Goal: Feedback & Contribution: Submit feedback/report problem

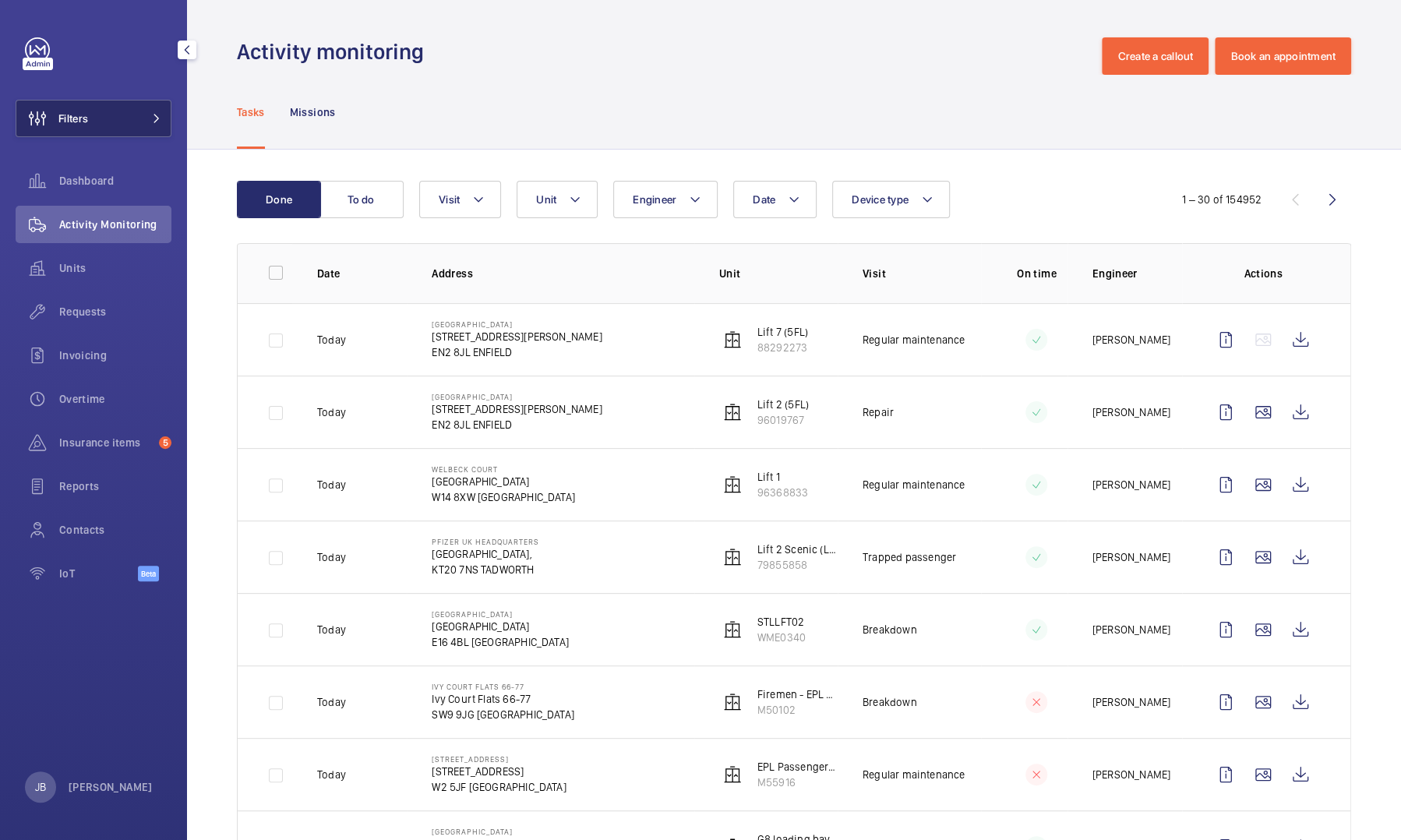
click at [60, 114] on span "Filters" at bounding box center [74, 118] width 30 height 16
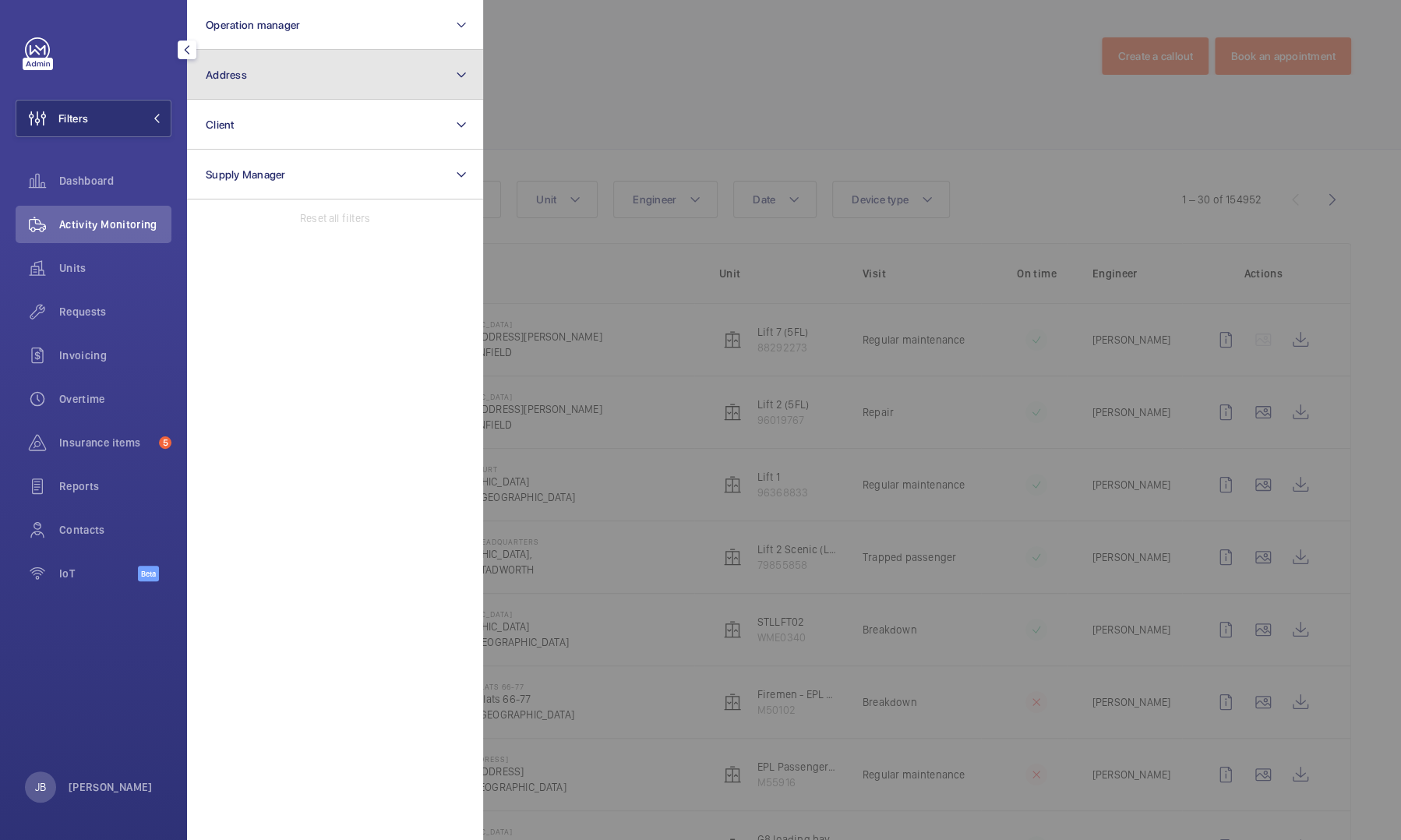
click at [287, 69] on button "Address" at bounding box center [335, 74] width 296 height 50
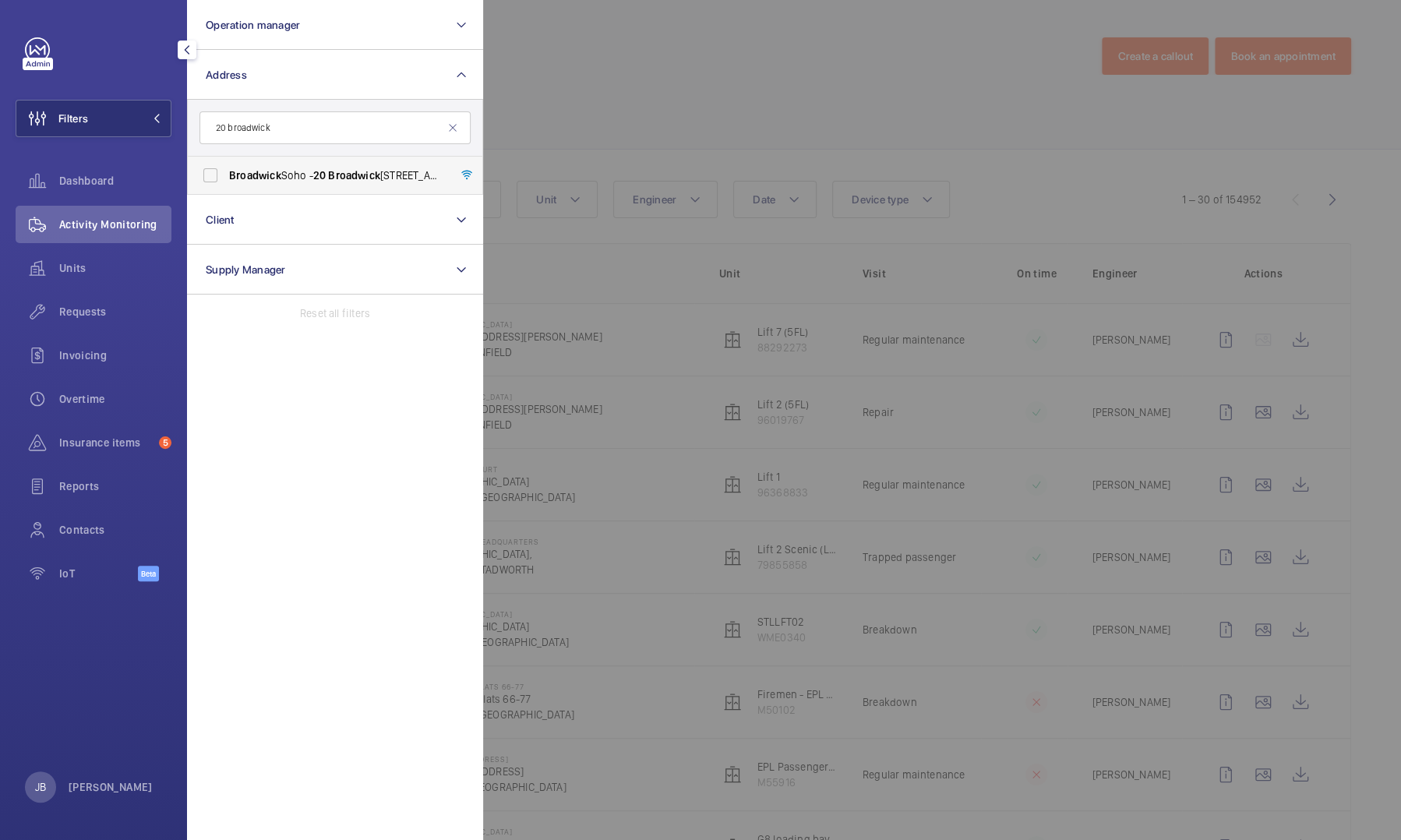
type input "20 broadwick"
click at [243, 169] on span "Broadwick" at bounding box center [256, 175] width 53 height 12
click at [226, 169] on input "Broadwick Soho - [STREET_ADDRESS]" at bounding box center [211, 175] width 32 height 32
checkbox input "true"
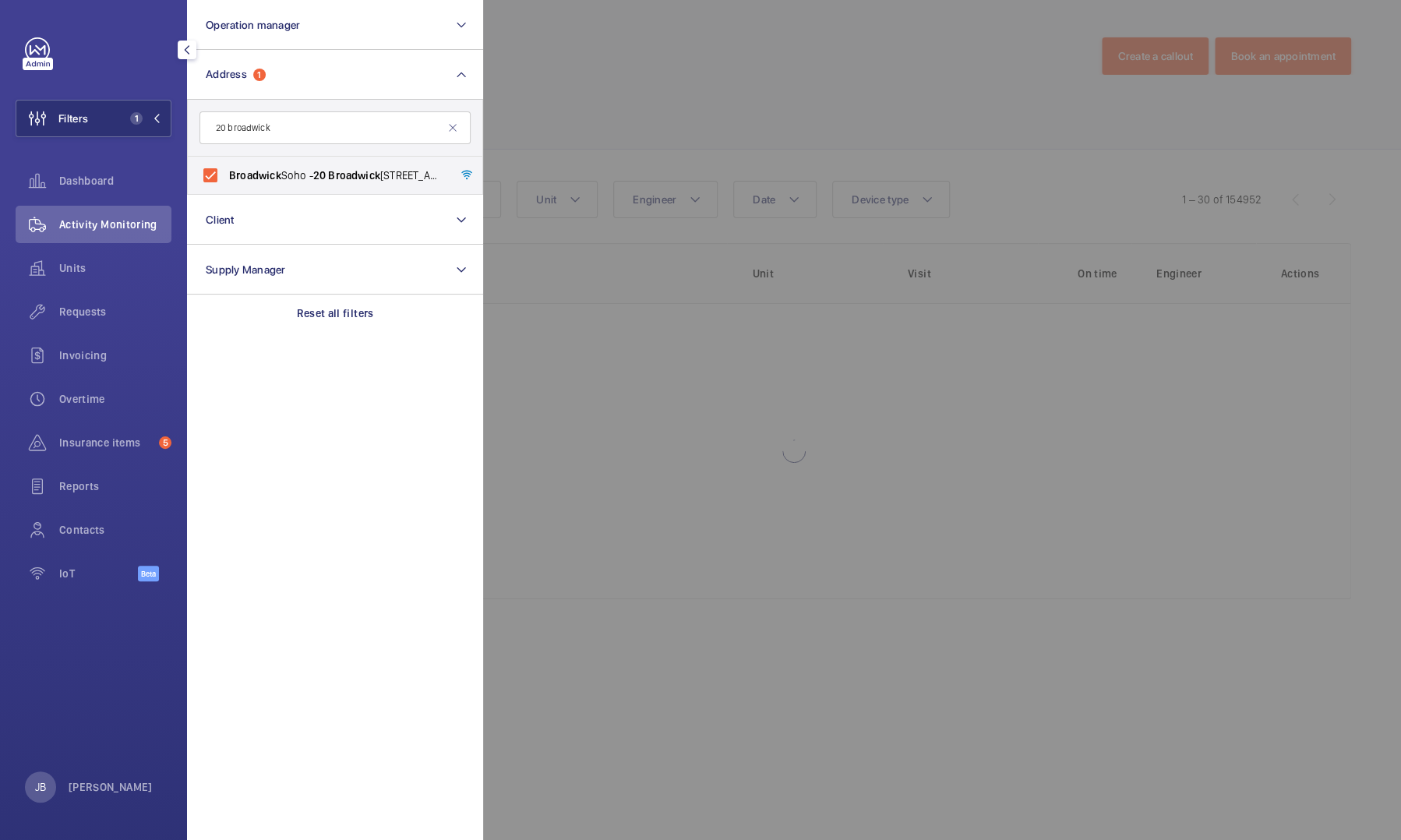
click at [613, 110] on div at bounding box center [1183, 420] width 1401 height 840
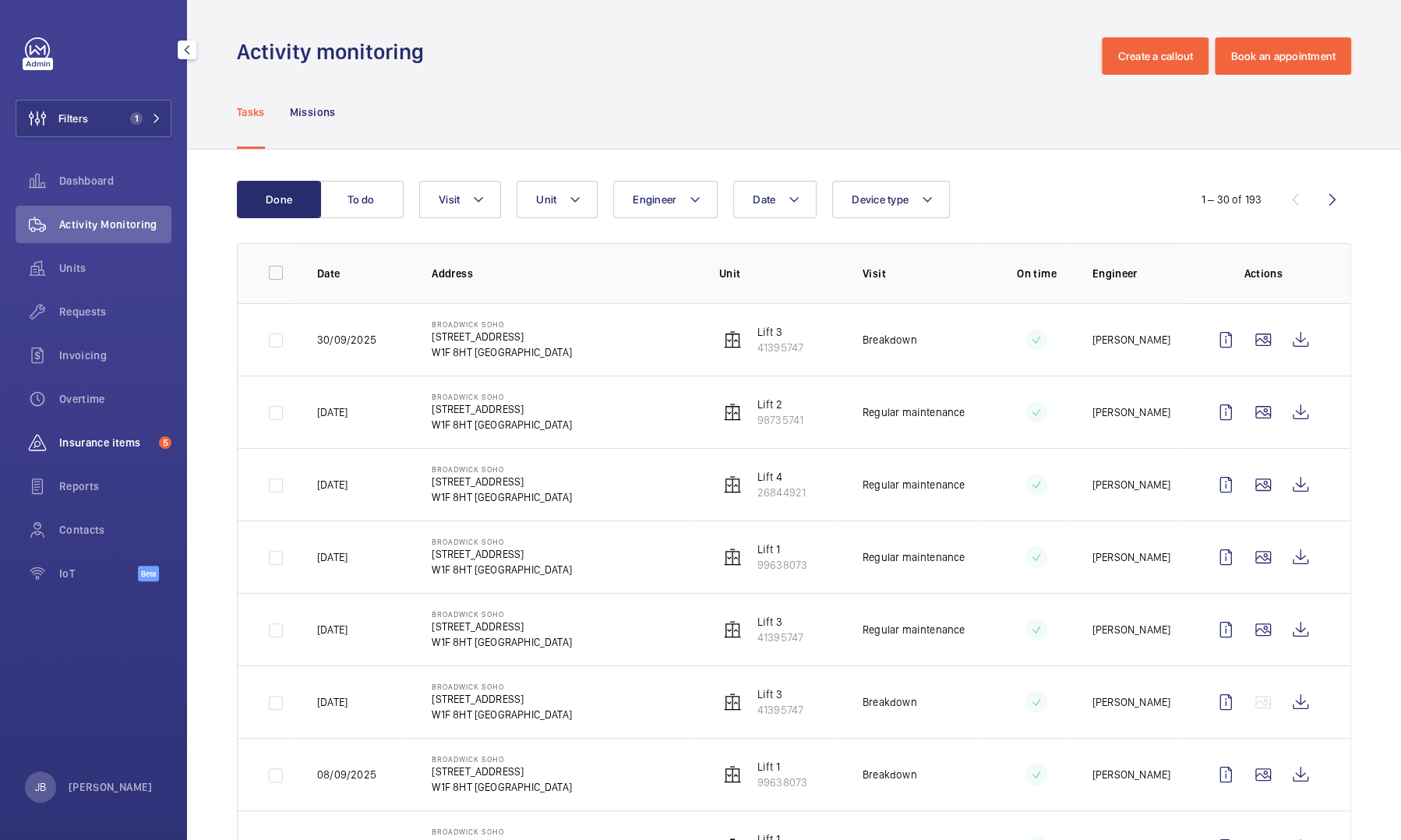
click at [118, 385] on span "Insurance items" at bounding box center [106, 443] width 94 height 16
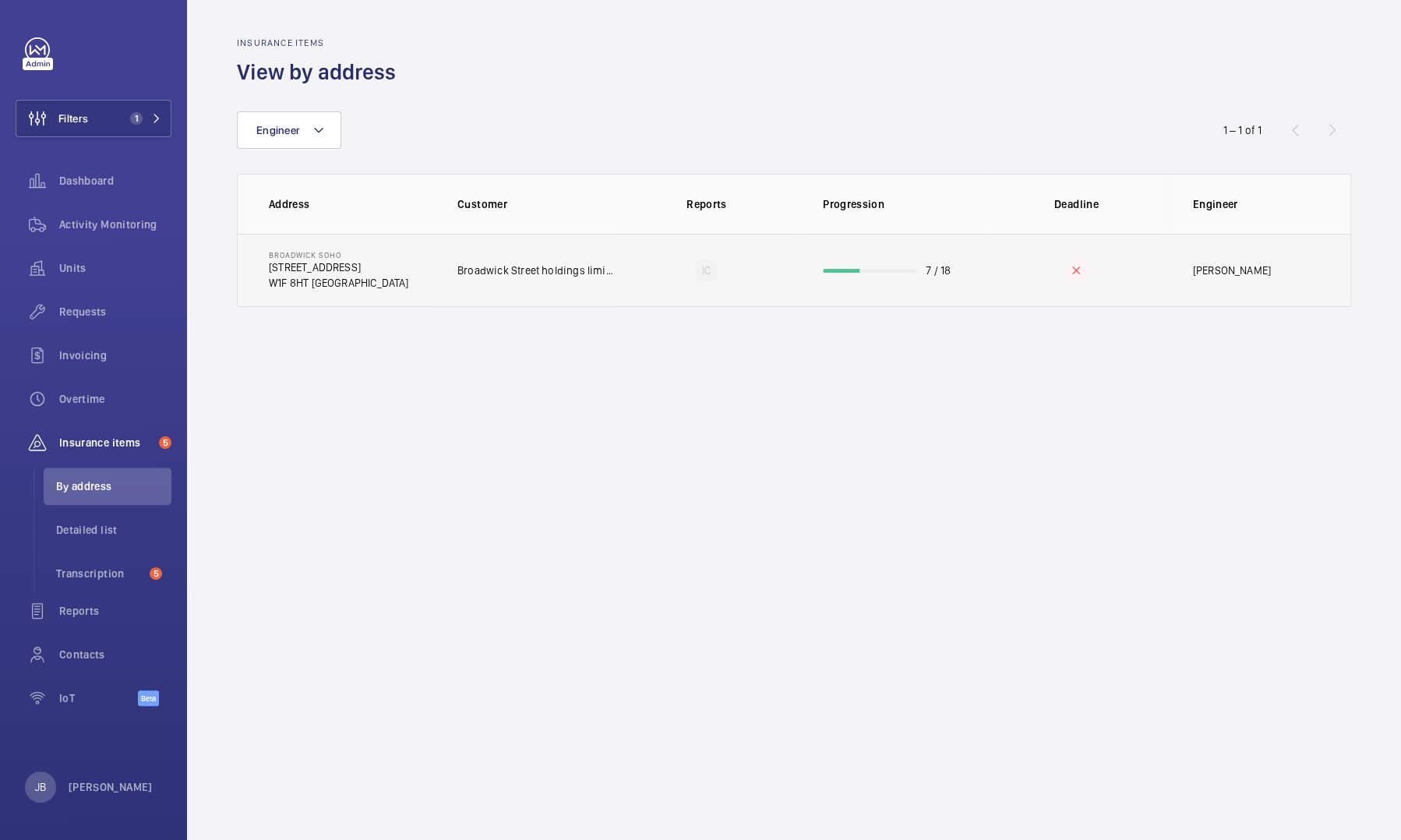
click at [692, 295] on td "IC" at bounding box center [706, 270] width 183 height 74
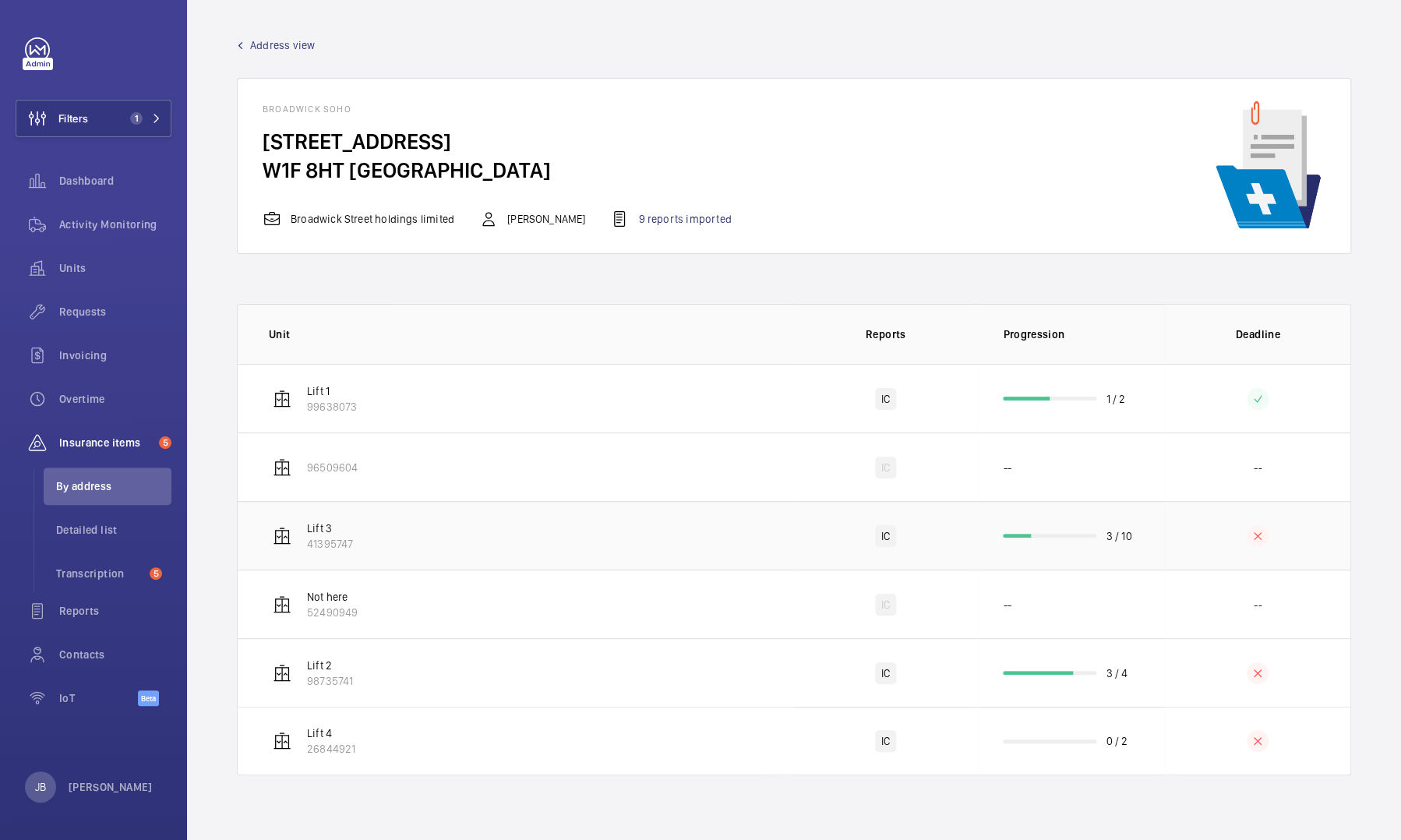
click at [533, 385] on td "Lift 3 41395747" at bounding box center [515, 535] width 556 height 68
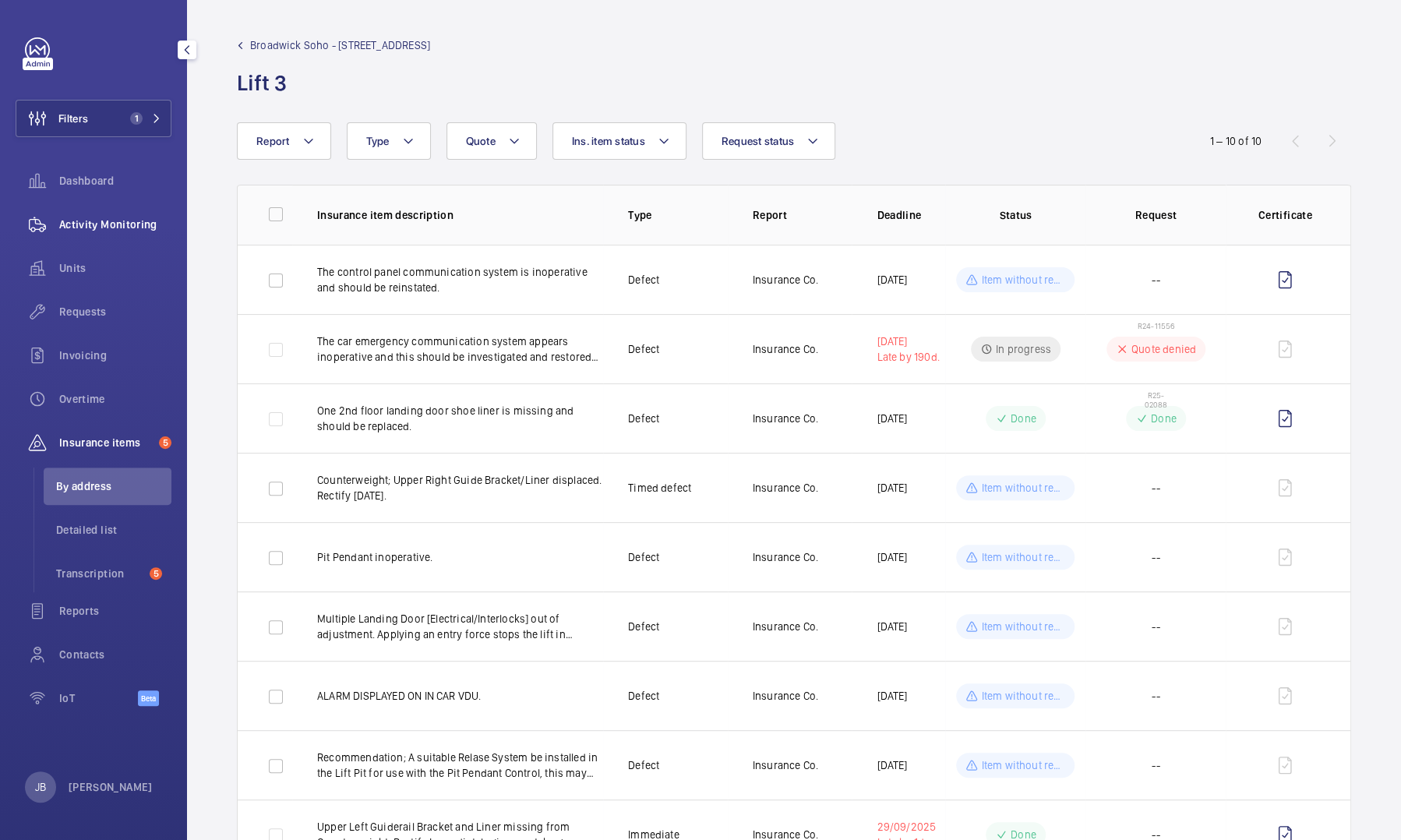
click at [110, 234] on div "Activity Monitoring" at bounding box center [94, 224] width 156 height 38
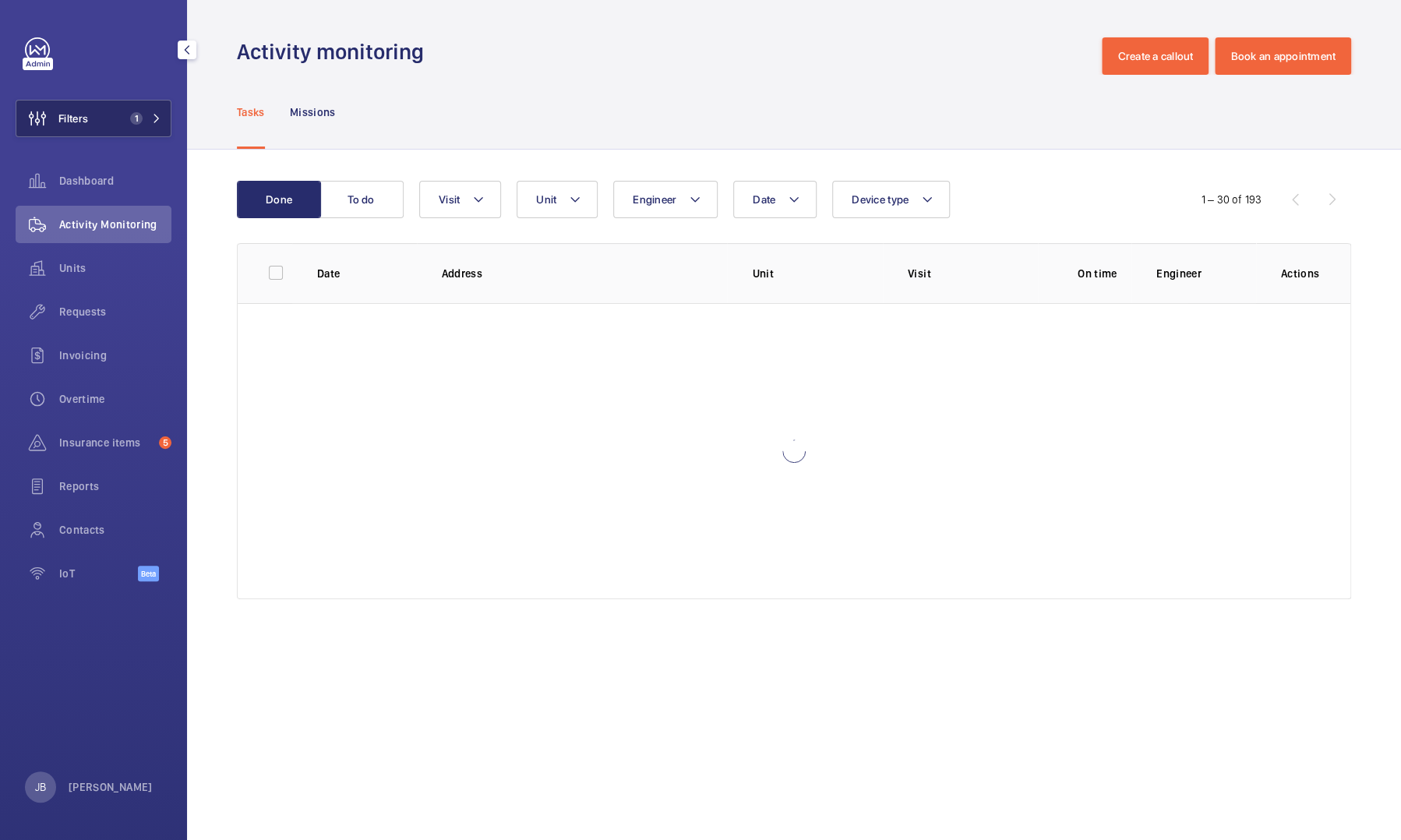
click at [116, 130] on button "Filters 1" at bounding box center [94, 118] width 156 height 38
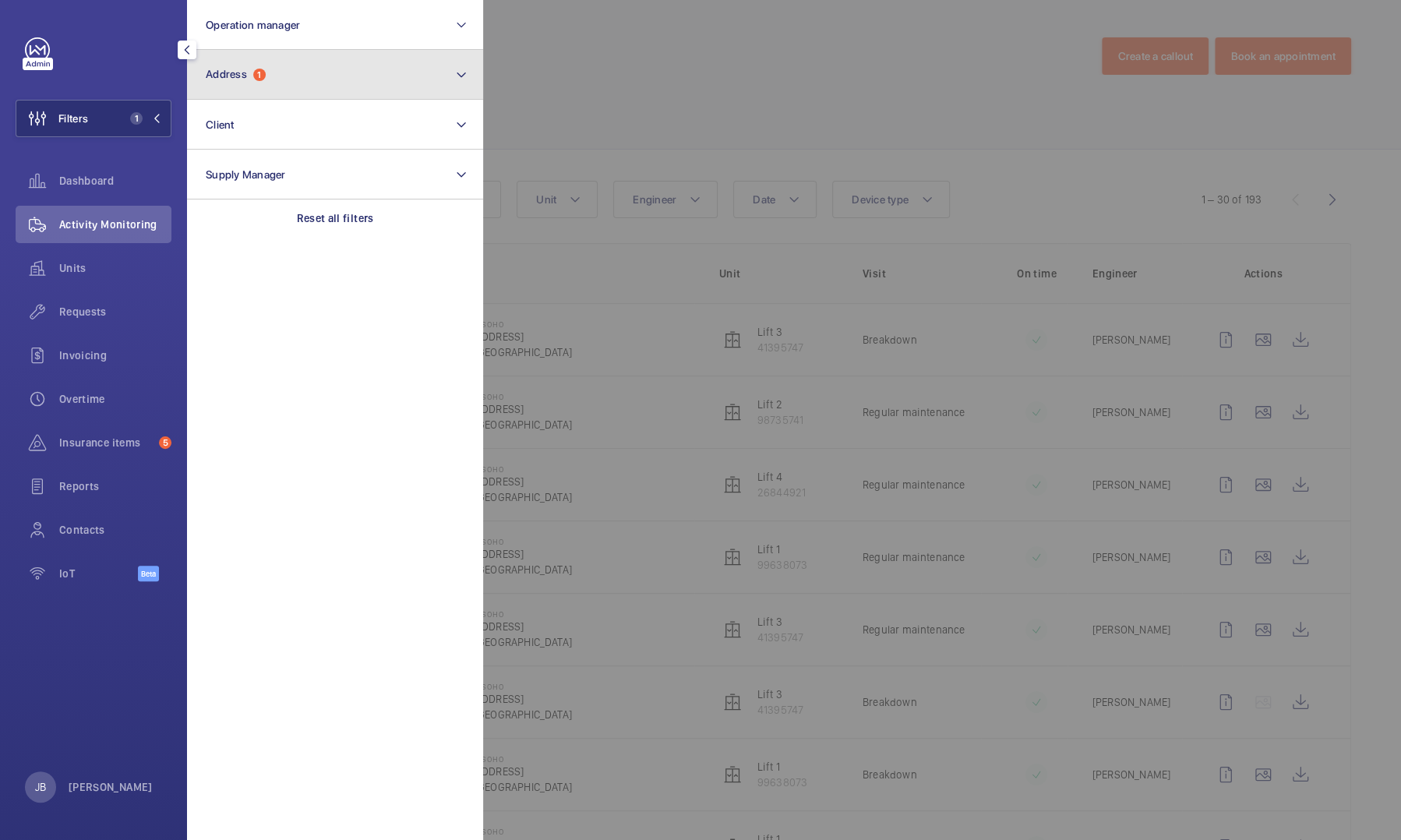
click at [315, 76] on button "Address 1" at bounding box center [335, 74] width 296 height 50
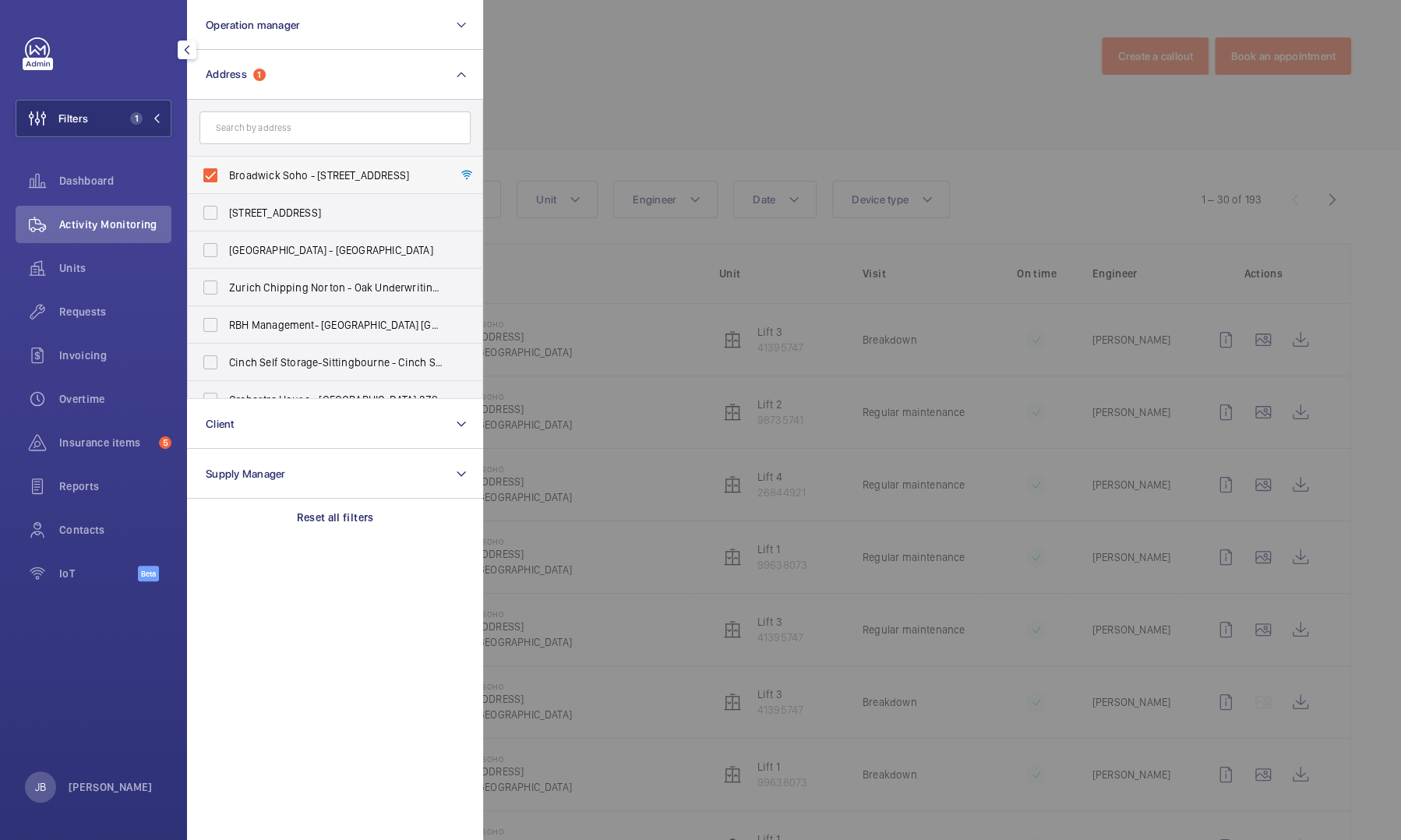
click at [234, 168] on span "Broadwick Soho - [STREET_ADDRESS]" at bounding box center [336, 175] width 214 height 16
click at [226, 168] on input "Broadwick Soho - [STREET_ADDRESS]" at bounding box center [211, 175] width 32 height 32
checkbox input "false"
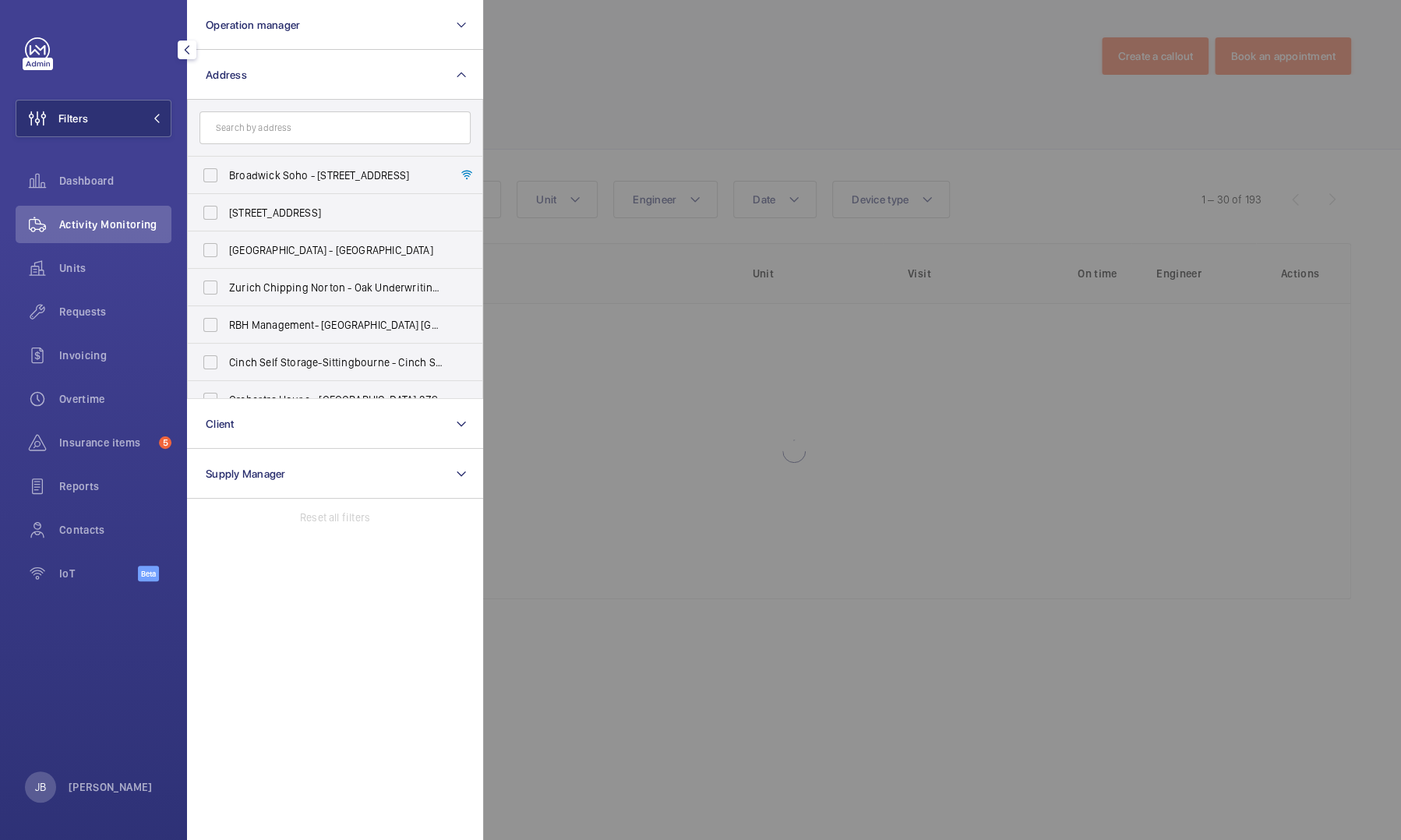
click at [257, 145] on form at bounding box center [335, 128] width 295 height 57
click at [266, 134] on input "text" at bounding box center [335, 127] width 271 height 32
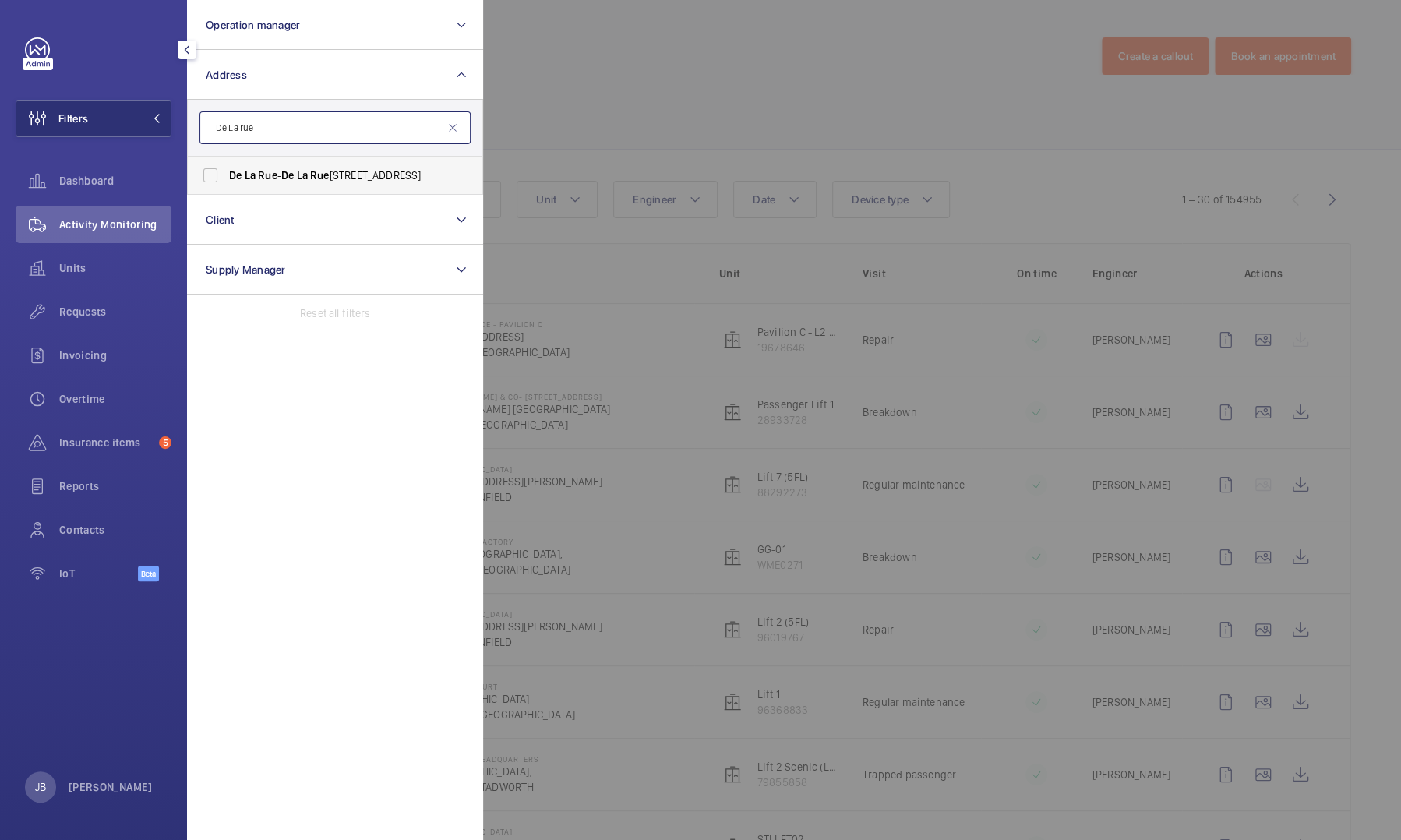
type input "De La rue"
click at [283, 164] on label "[GEOGRAPHIC_DATA][STREET_ADDRESS]" at bounding box center [324, 175] width 271 height 38
click at [226, 164] on input "[GEOGRAPHIC_DATA][STREET_ADDRESS]" at bounding box center [211, 175] width 32 height 32
checkbox input "true"
click at [88, 316] on span "Requests" at bounding box center [116, 312] width 112 height 16
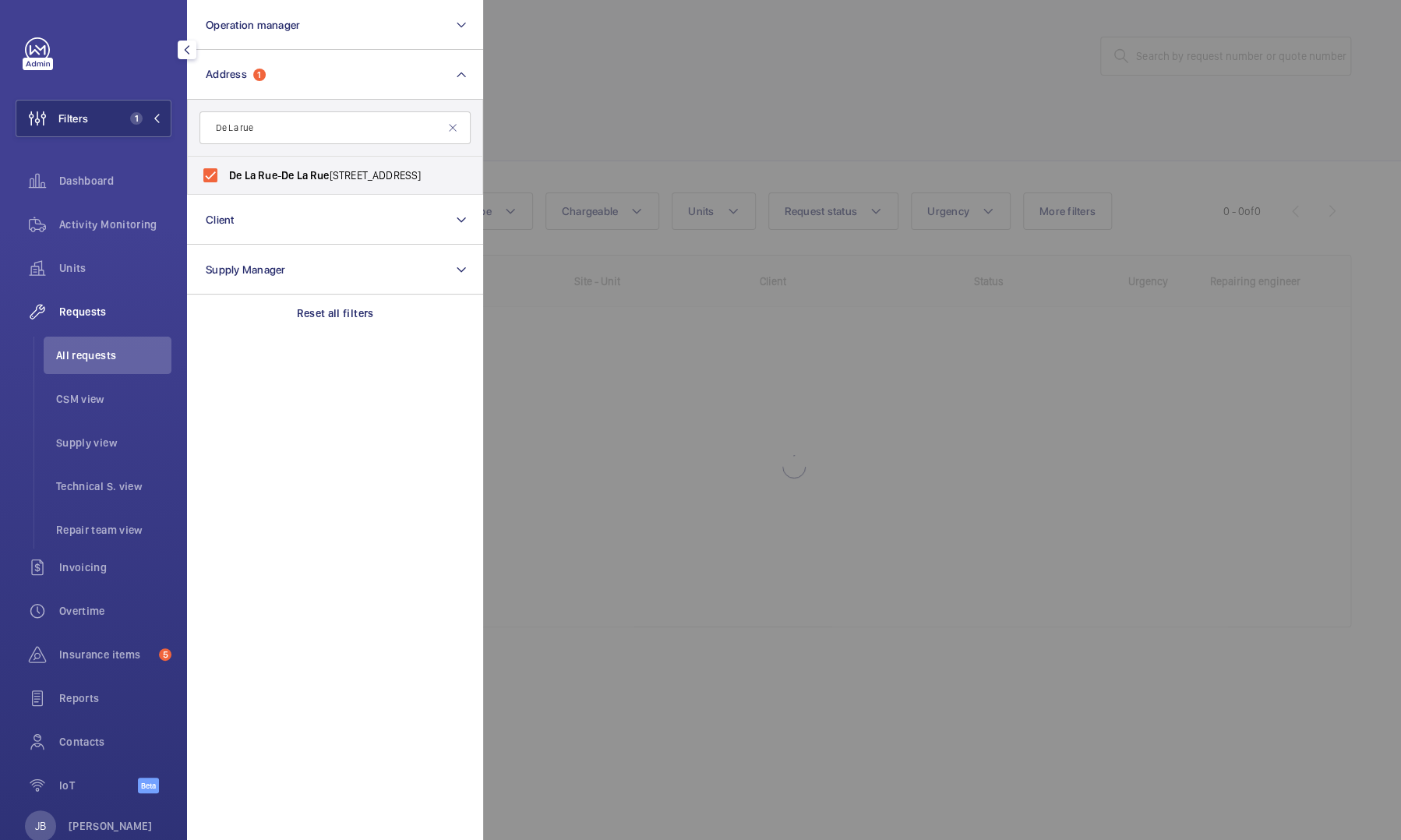
click at [537, 96] on div at bounding box center [1183, 420] width 1401 height 840
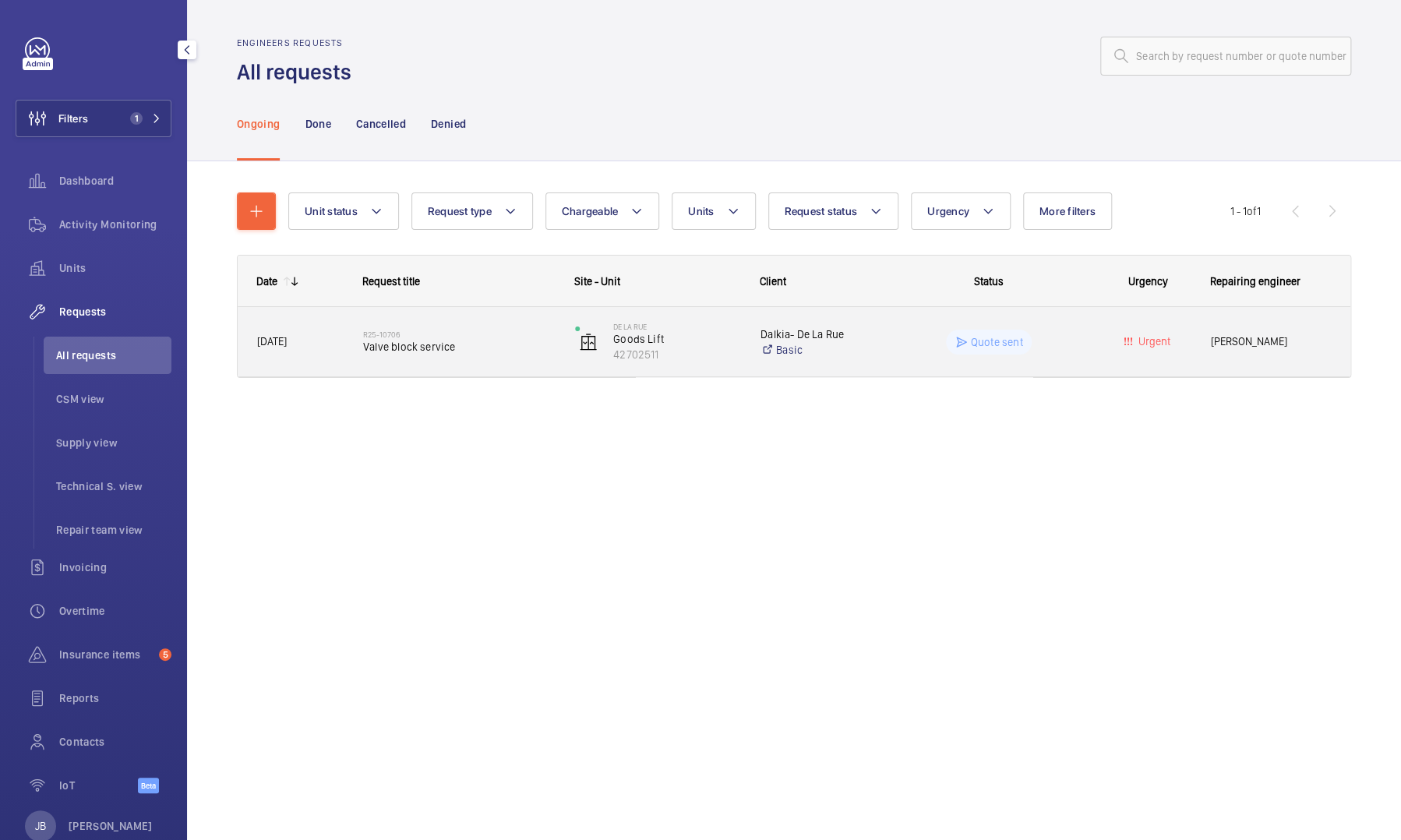
click at [746, 348] on div "Quote sent" at bounding box center [979, 342] width 210 height 56
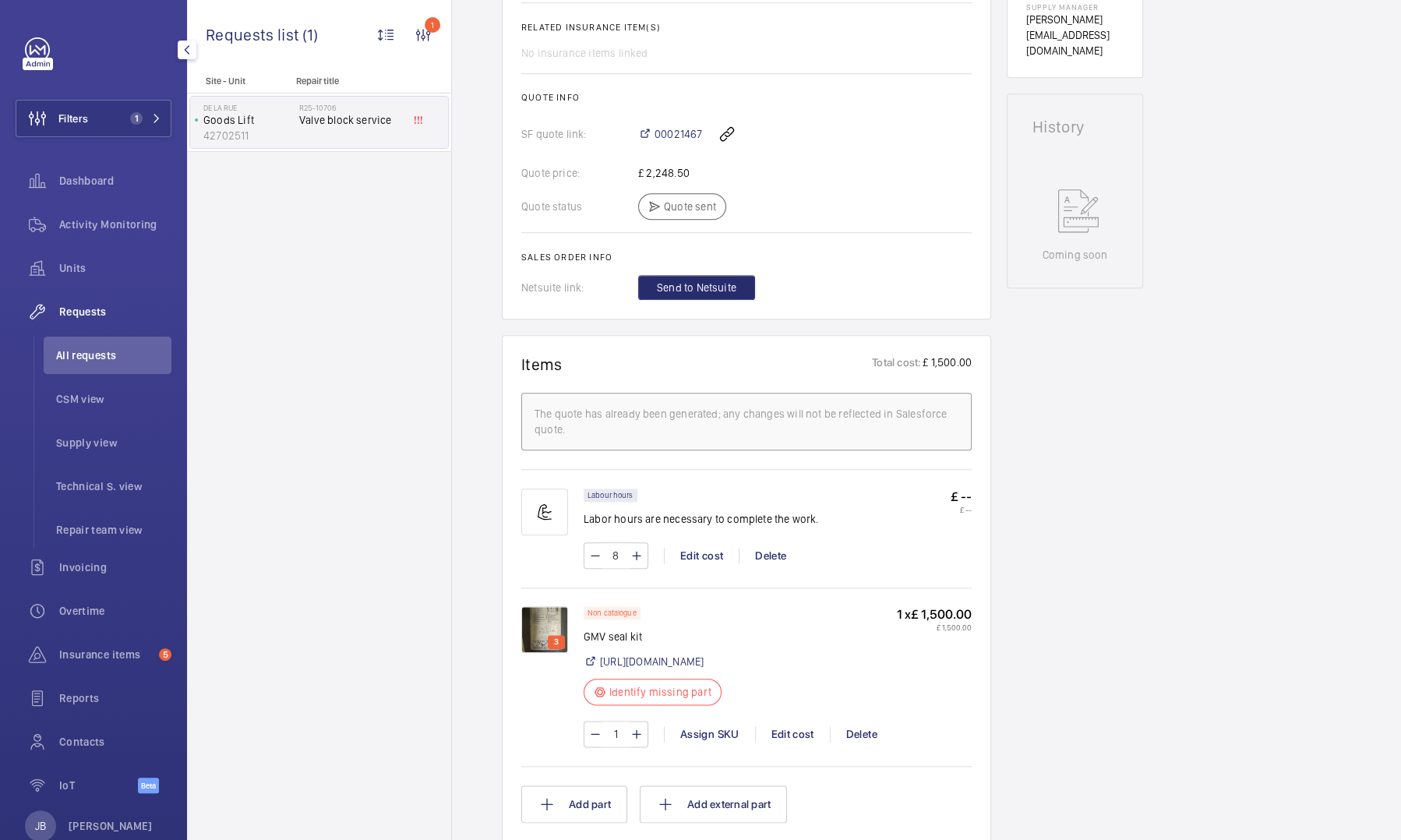
scroll to position [857, 0]
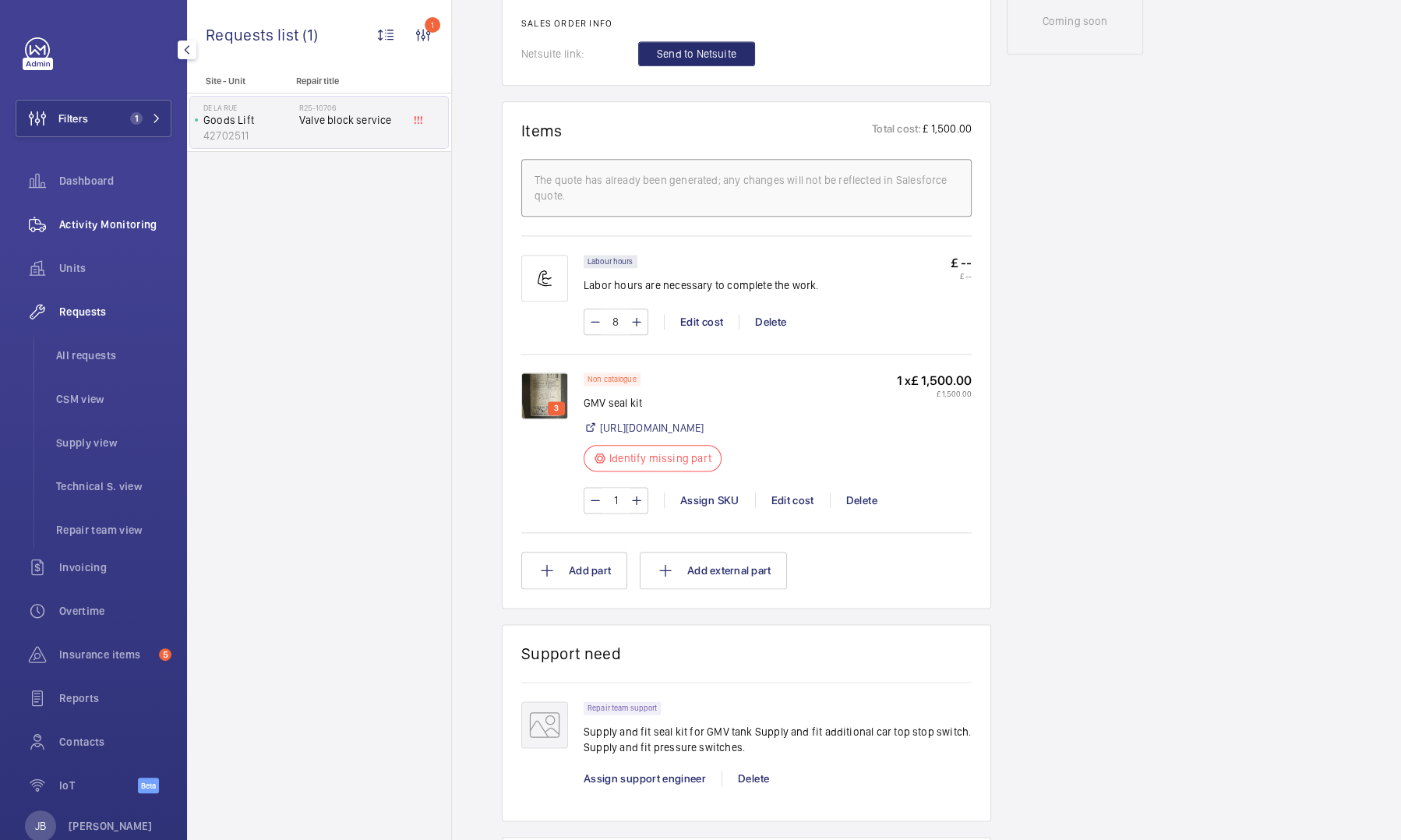
click at [96, 223] on span "Activity Monitoring" at bounding box center [116, 224] width 112 height 16
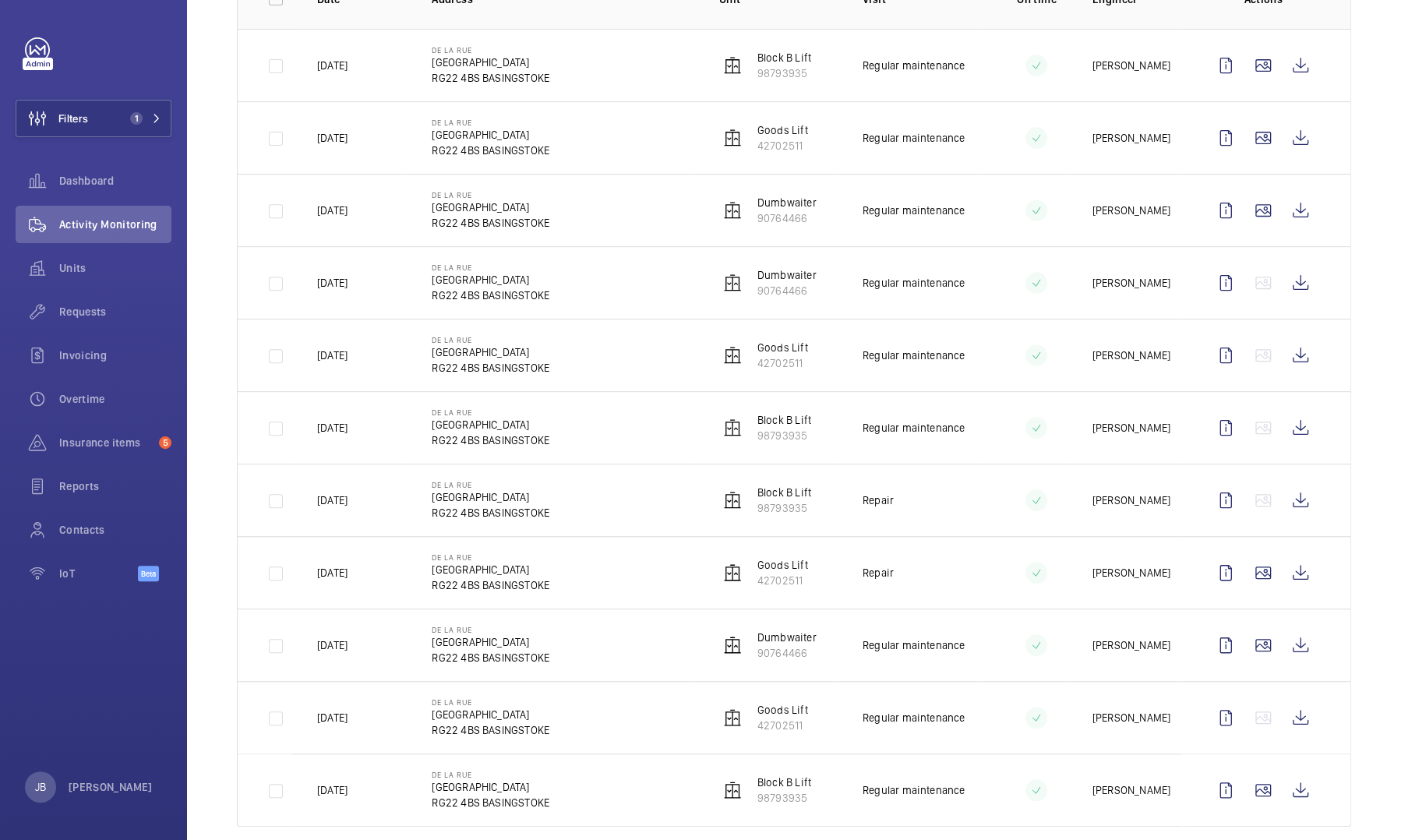
scroll to position [296, 0]
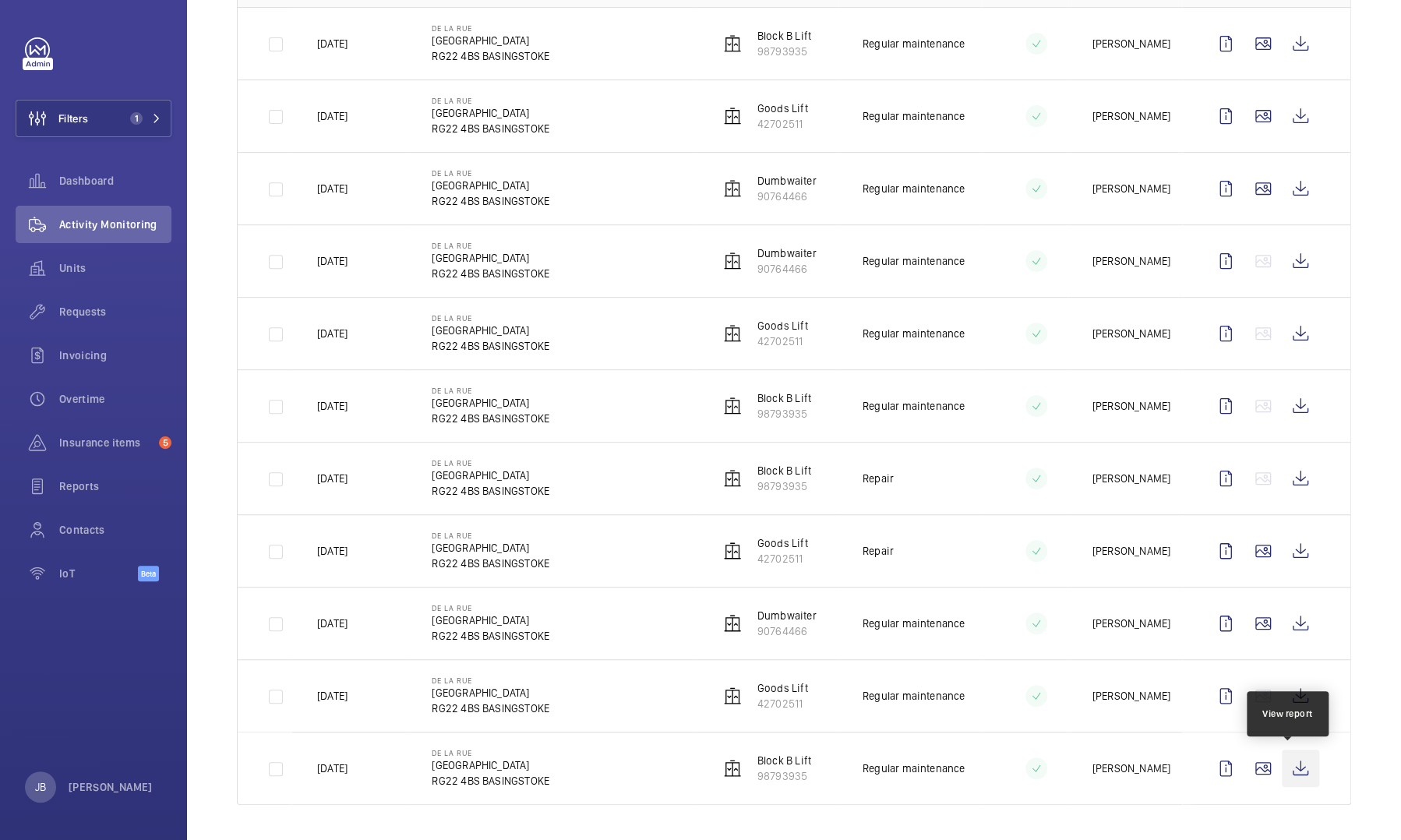
click at [746, 385] on wm-front-icon-button at bounding box center [1299, 767] width 38 height 38
click at [109, 130] on button "Filters 1" at bounding box center [94, 118] width 156 height 38
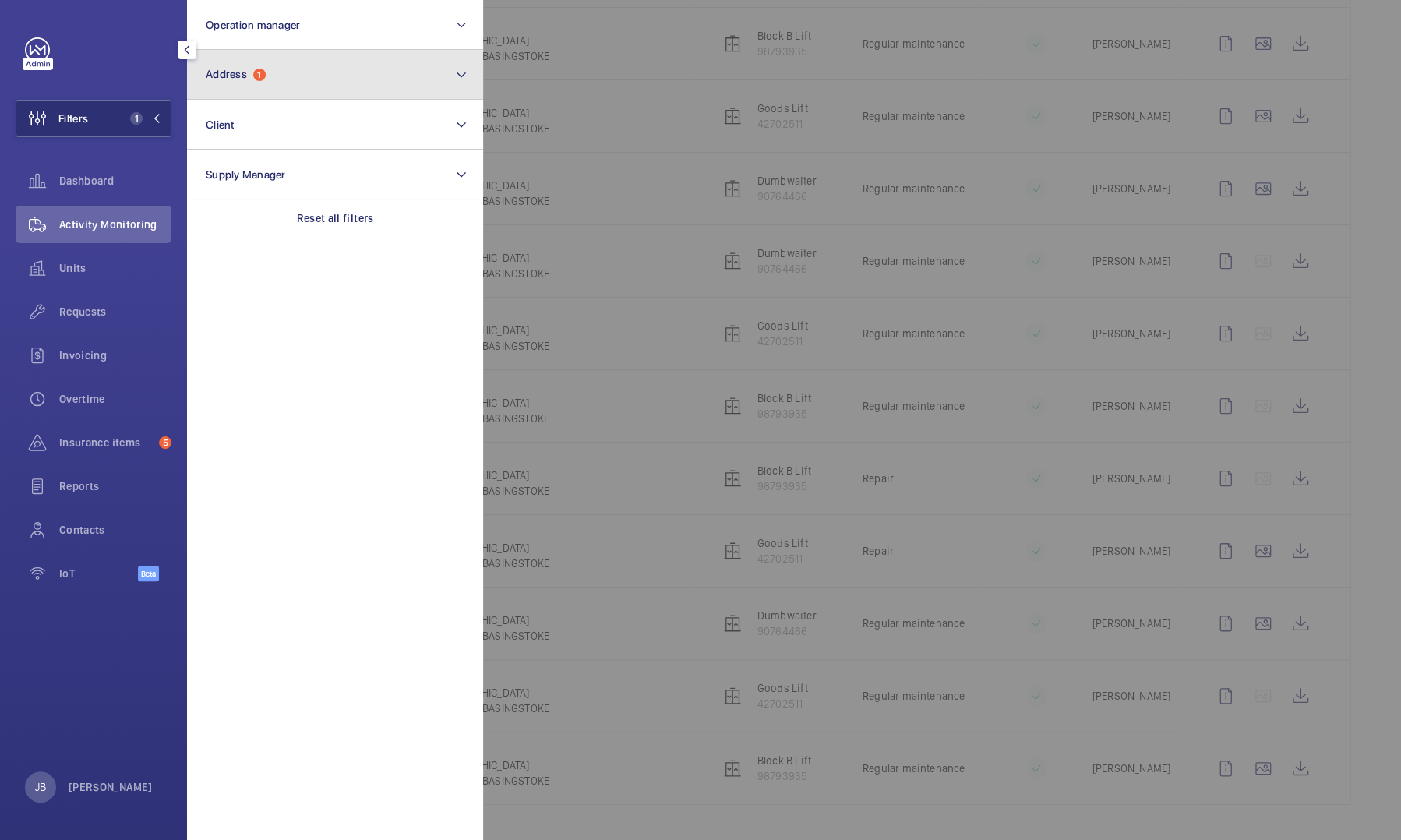
click at [305, 74] on button "Address 1" at bounding box center [335, 74] width 296 height 50
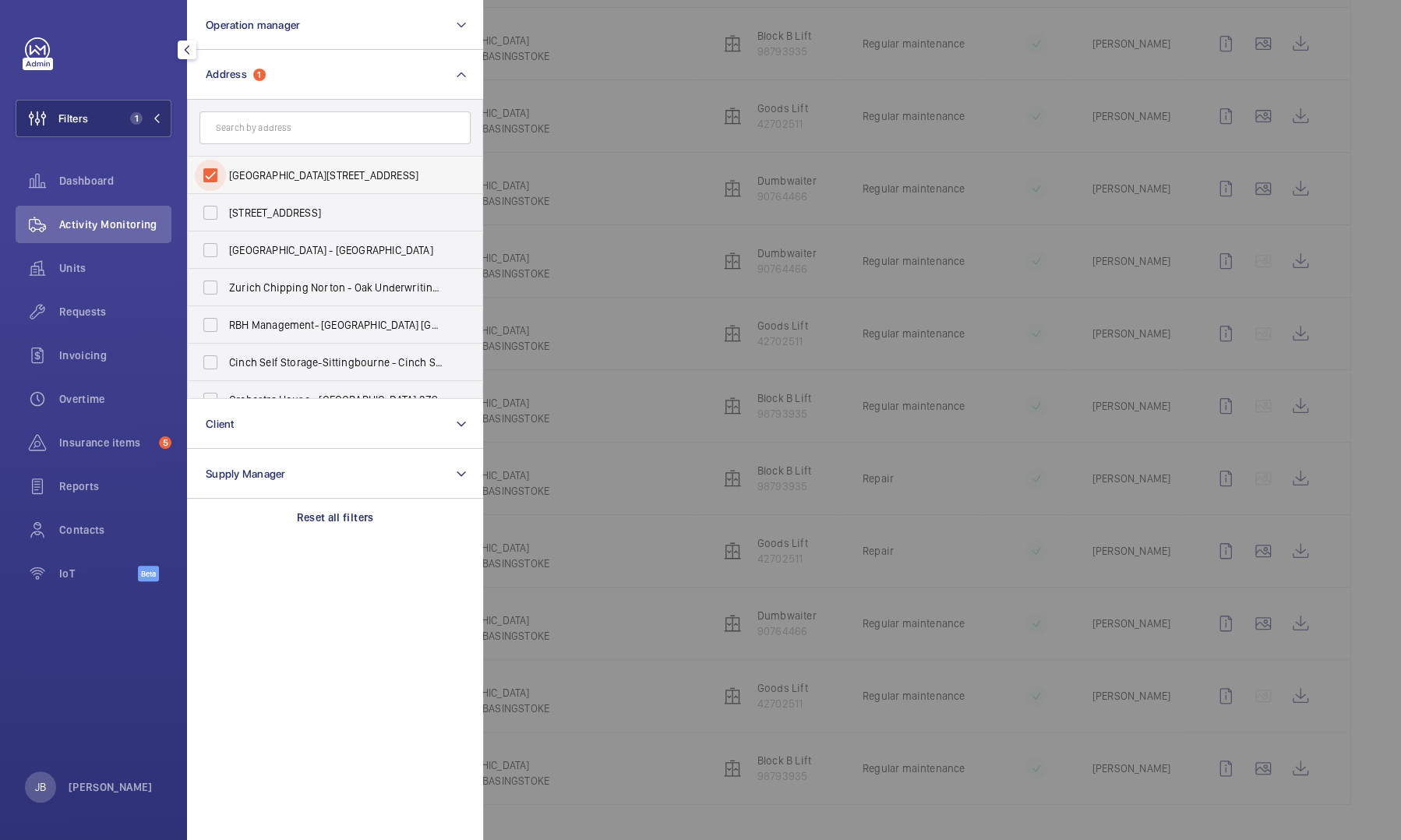
click at [207, 169] on input "[GEOGRAPHIC_DATA][STREET_ADDRESS]" at bounding box center [211, 175] width 32 height 32
checkbox input "false"
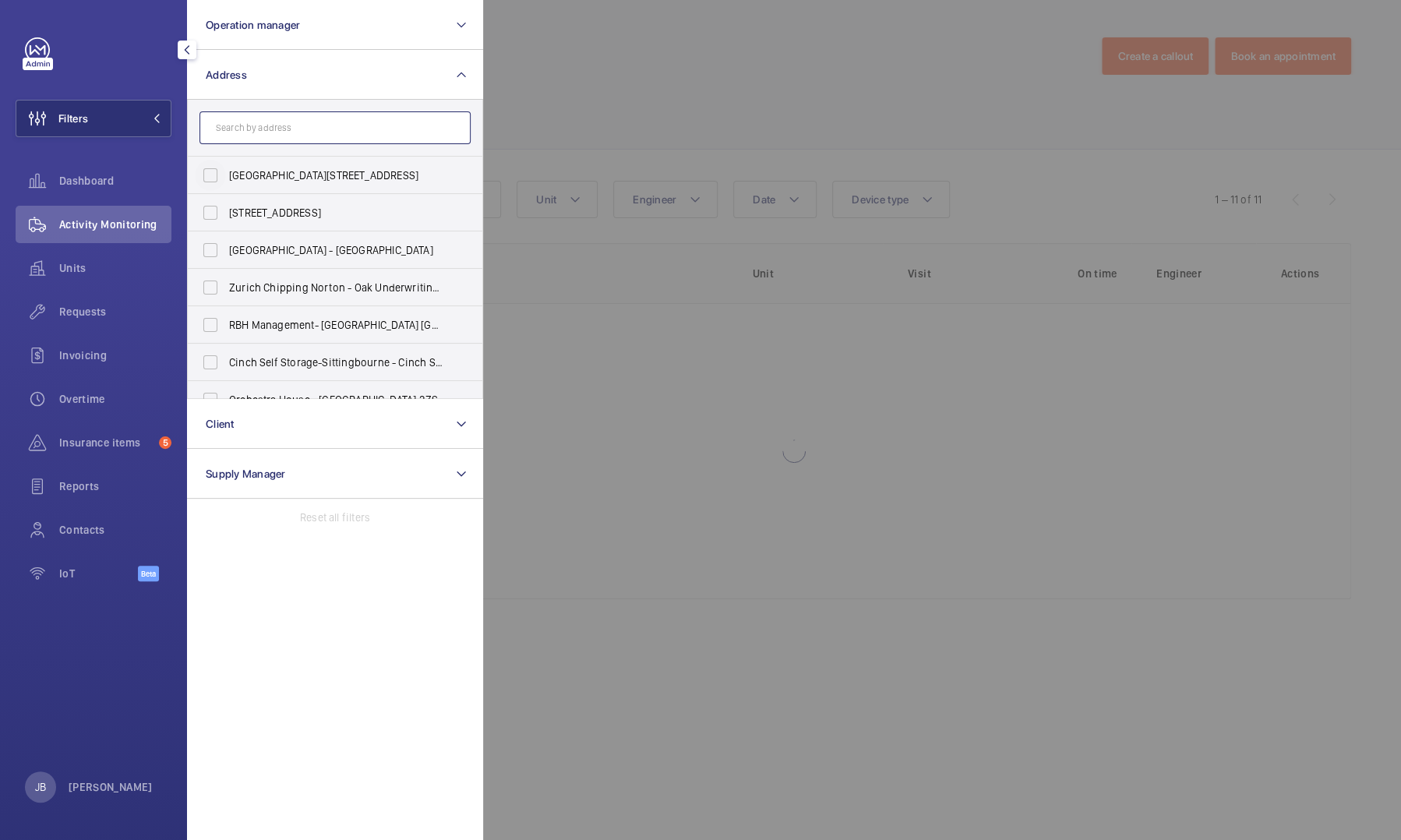
click at [247, 135] on input "text" at bounding box center [335, 127] width 271 height 32
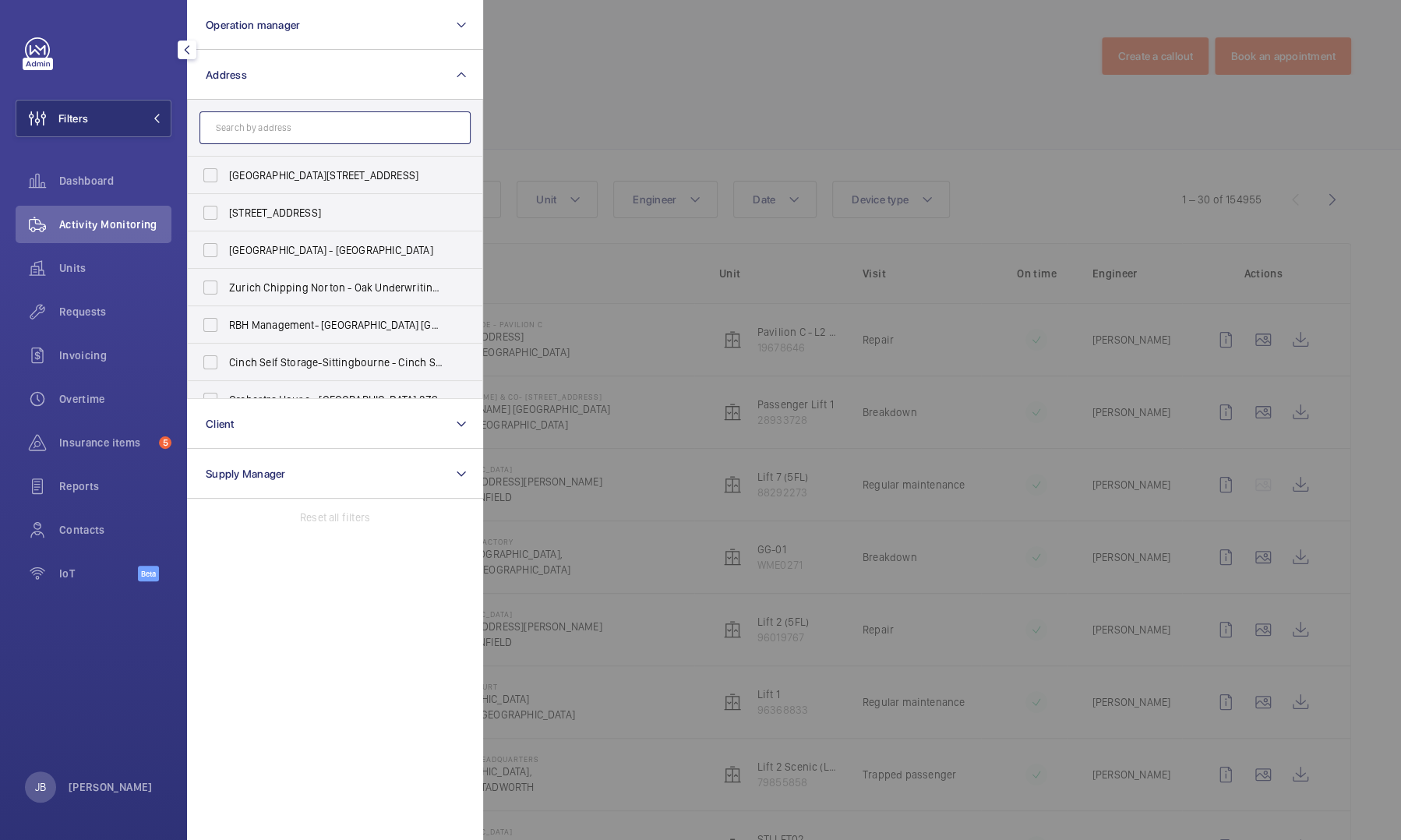
type input "E"
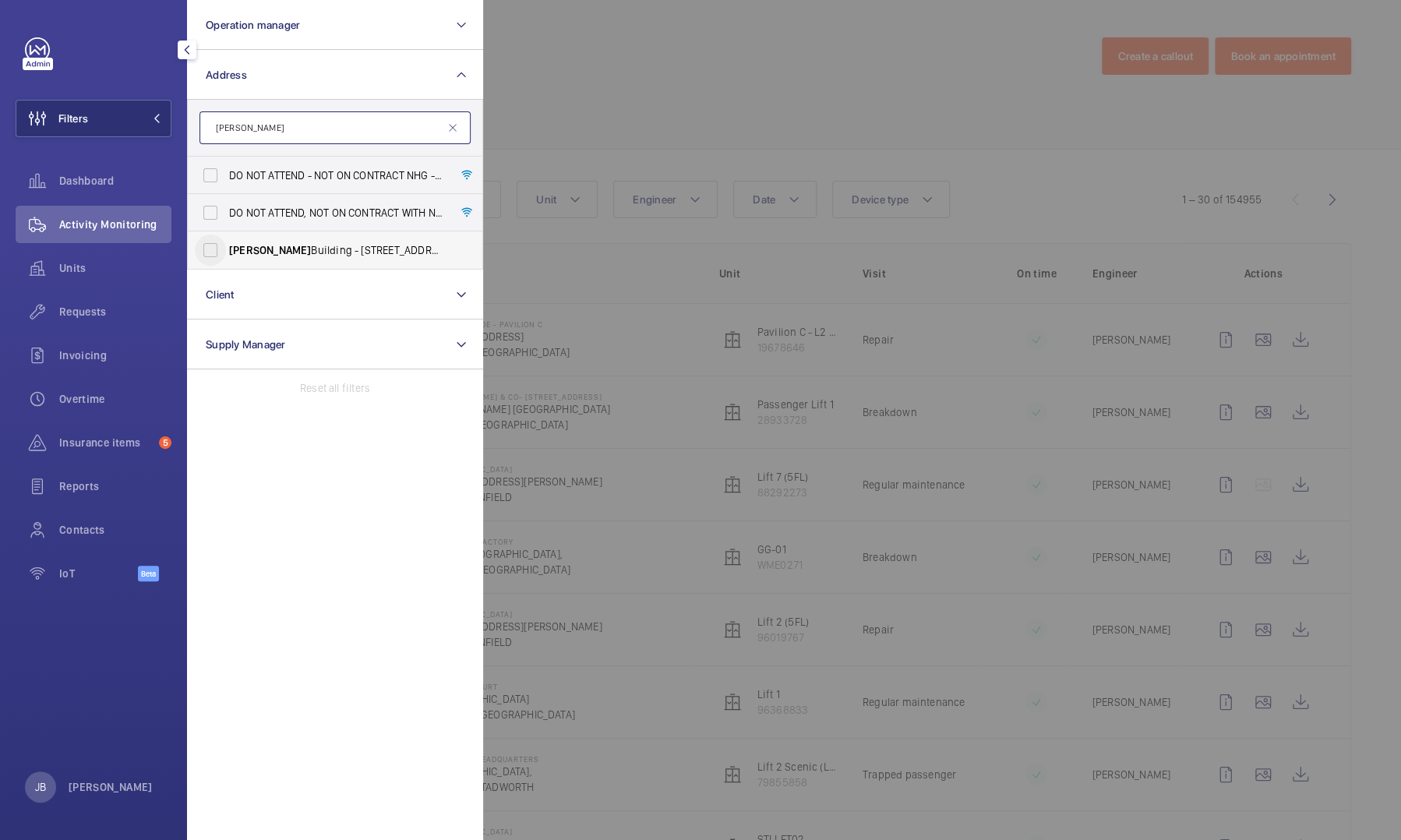
type input "[PERSON_NAME]"
click at [218, 246] on input "[PERSON_NAME][GEOGRAPHIC_DATA] - [STREET_ADDRESS]" at bounding box center [211, 250] width 32 height 32
checkbox input "true"
click at [651, 116] on div at bounding box center [1183, 420] width 1401 height 840
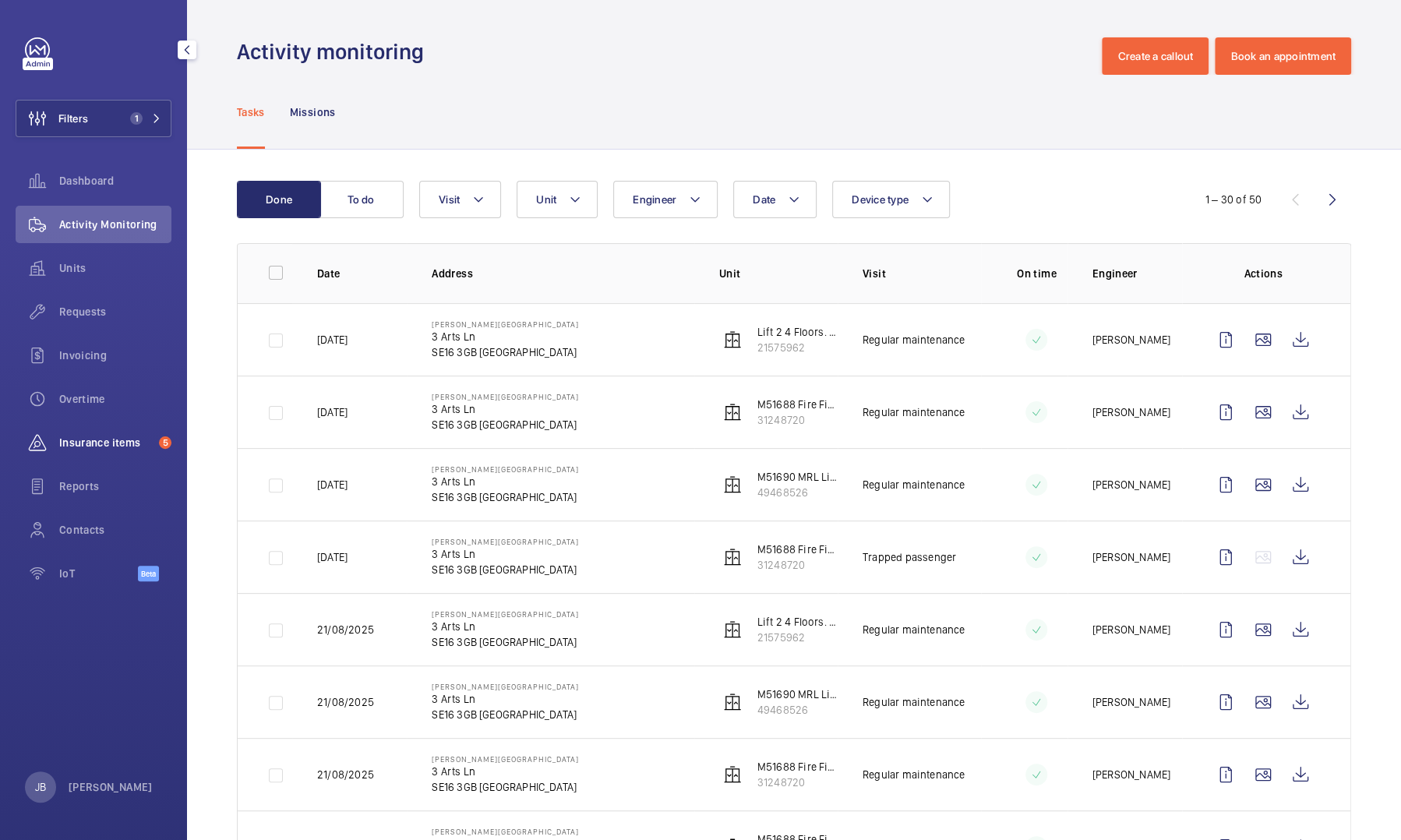
click at [104, 385] on span "Insurance items" at bounding box center [106, 443] width 94 height 16
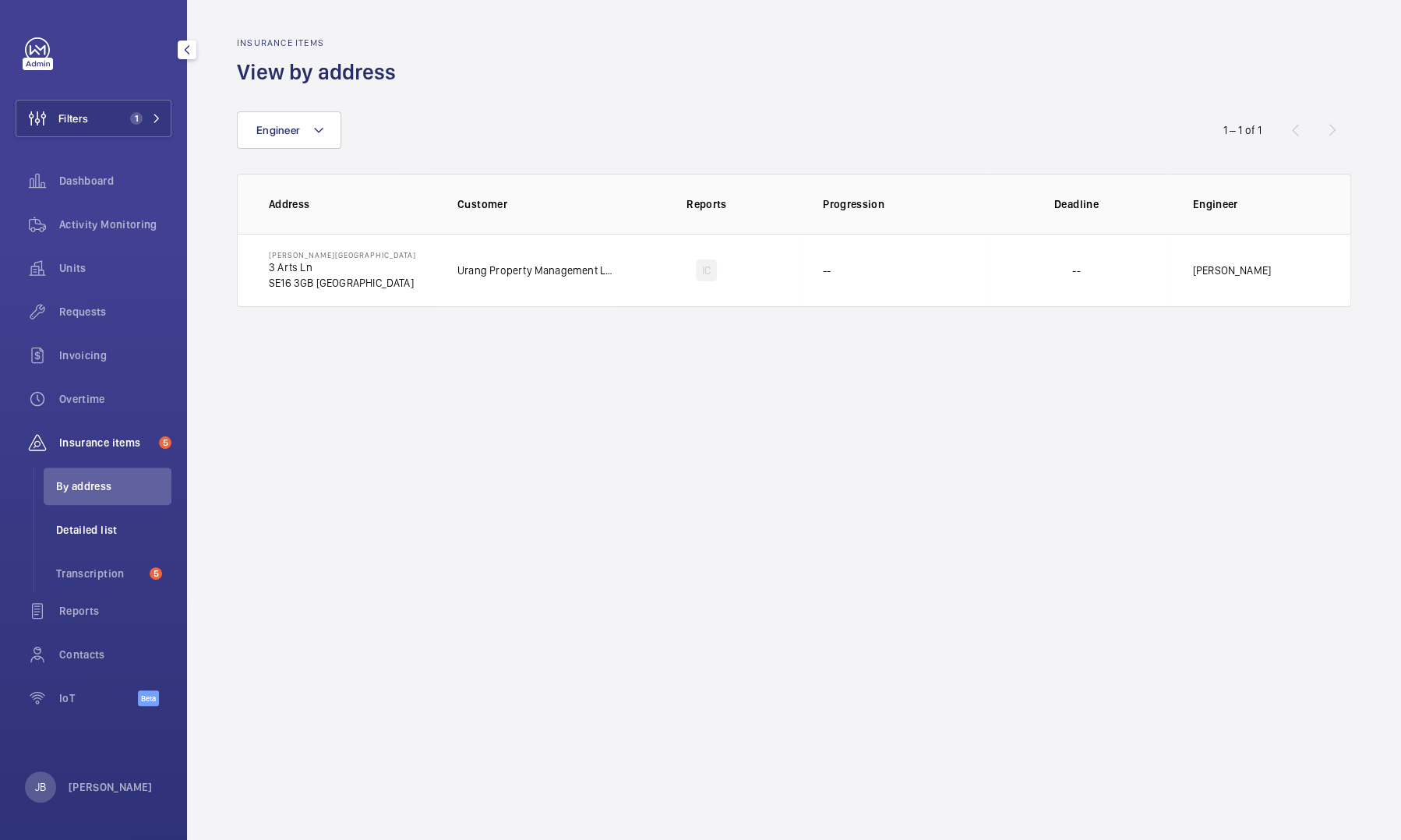
click at [88, 385] on span "Detailed list" at bounding box center [114, 529] width 116 height 16
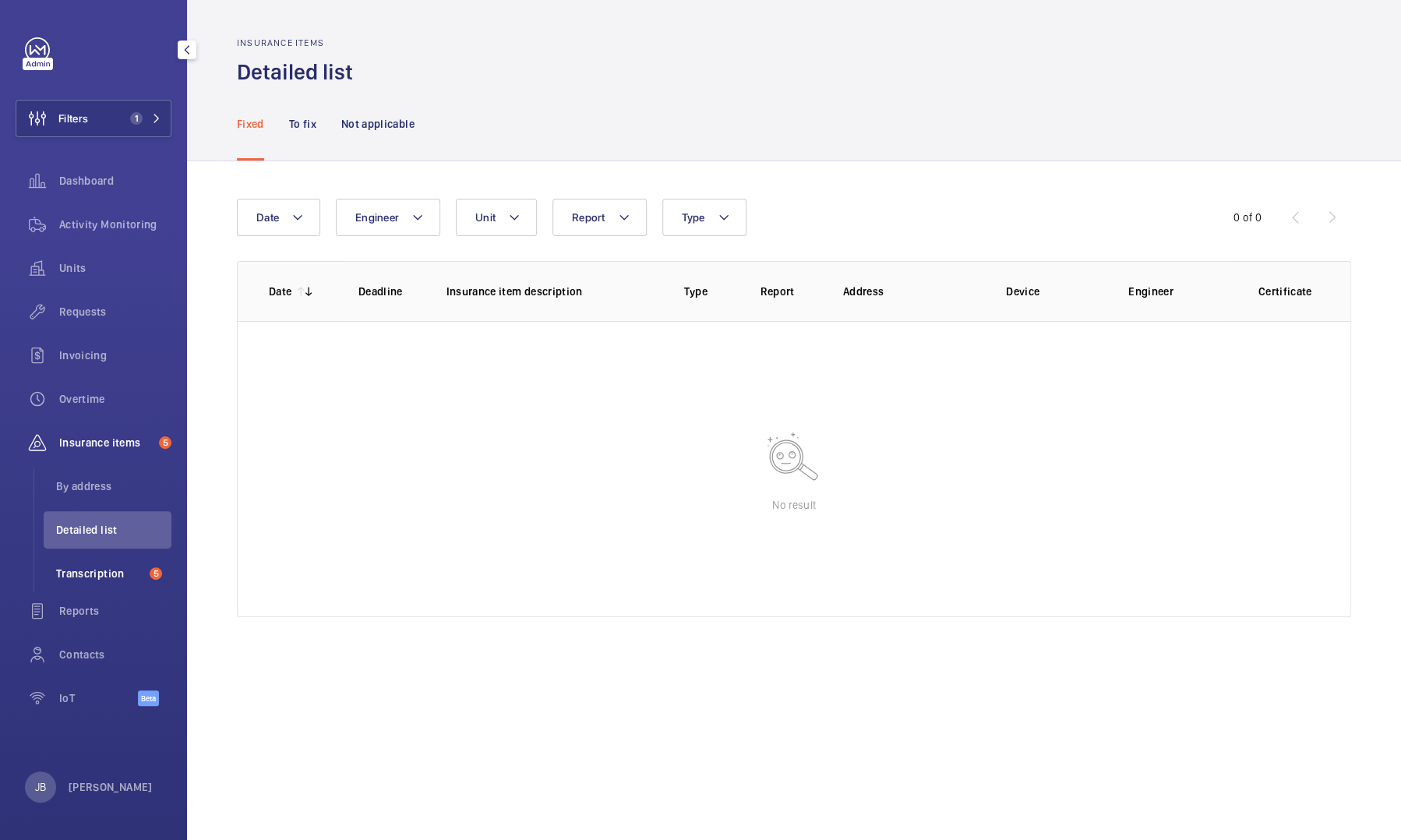
click at [76, 385] on span "Transcription" at bounding box center [100, 573] width 88 height 16
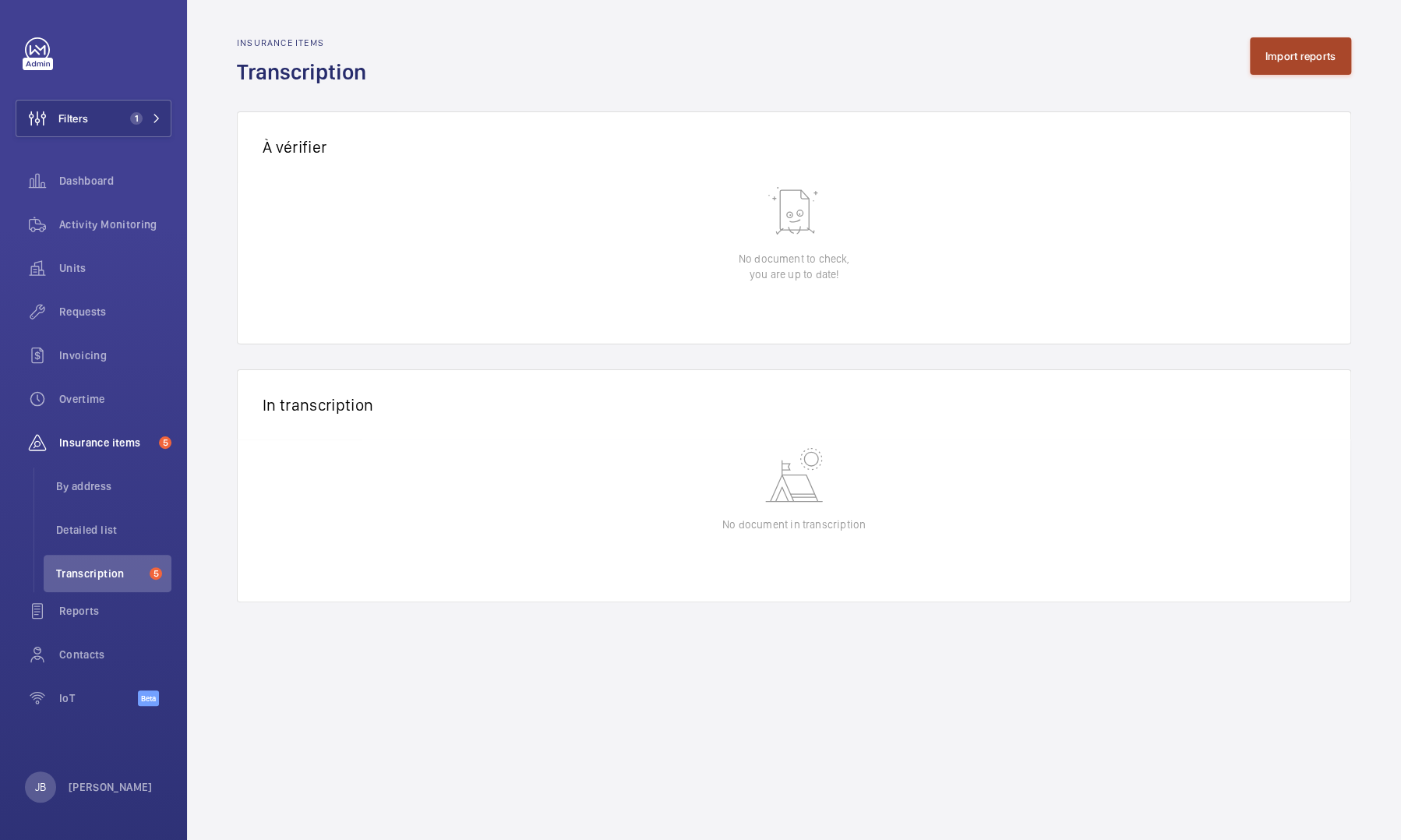
click at [746, 66] on button "Import reports" at bounding box center [1300, 56] width 102 height 38
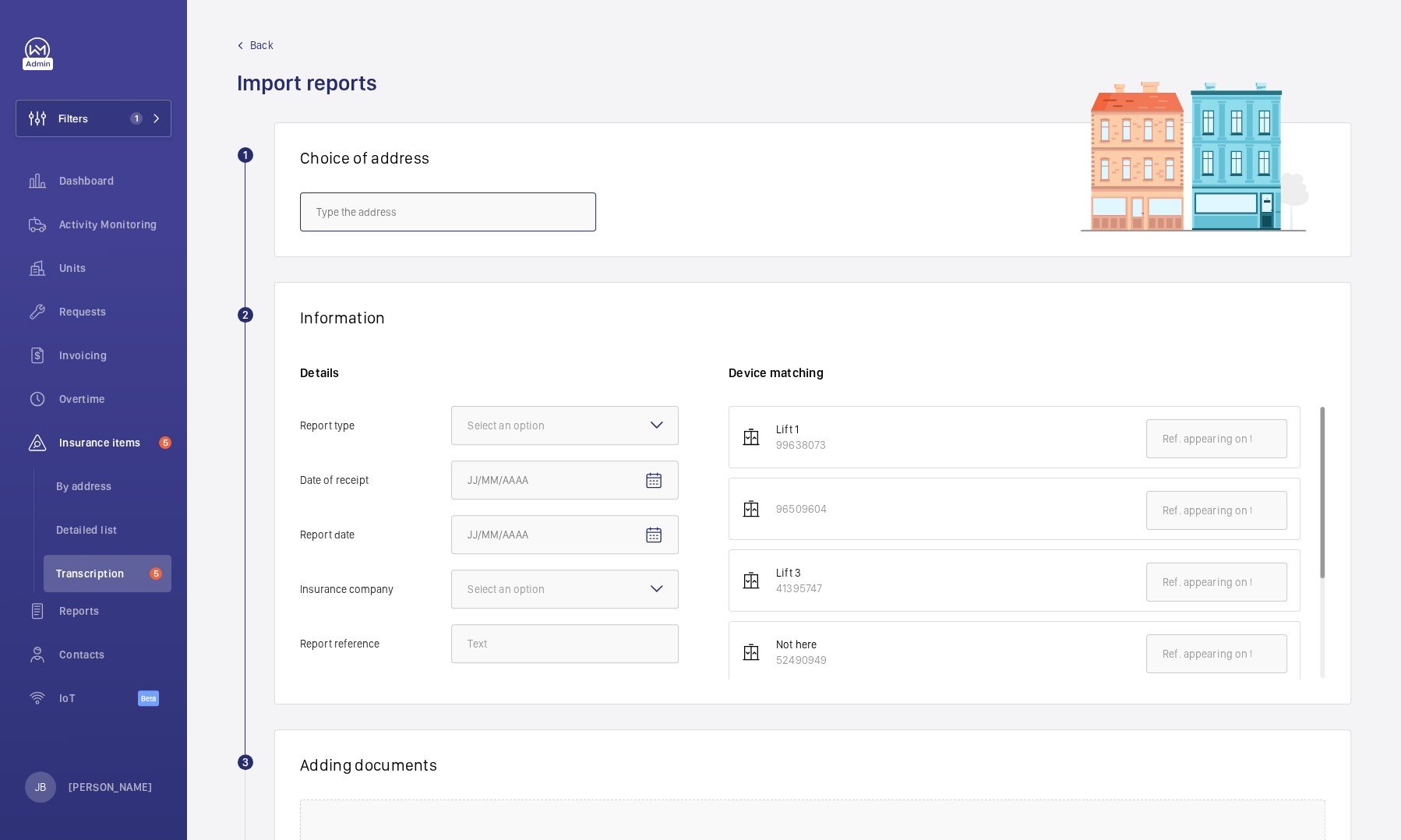
click at [509, 220] on input "text" at bounding box center [448, 212] width 296 height 39
click at [465, 208] on input "text" at bounding box center [448, 212] width 296 height 39
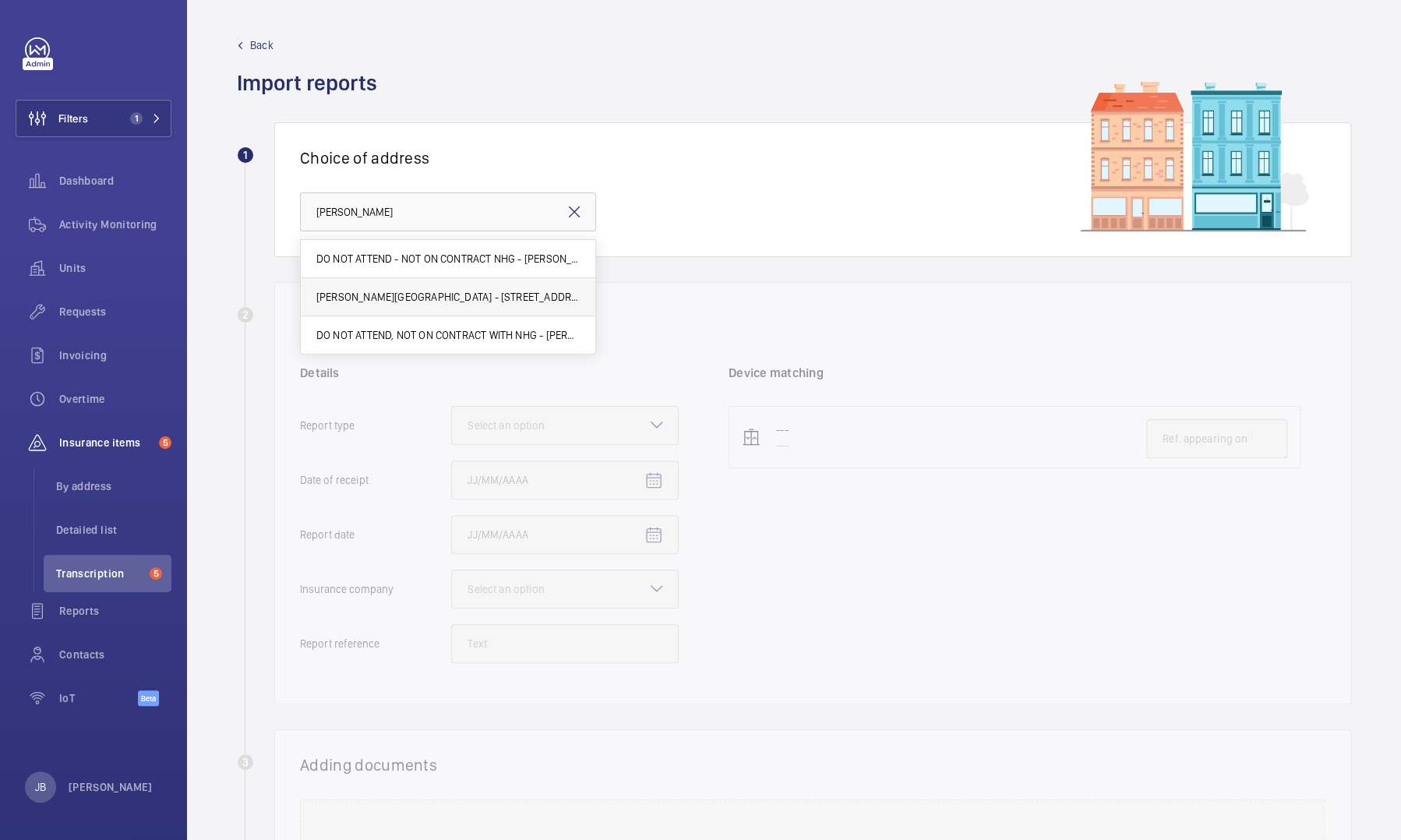
click at [395, 302] on span "[PERSON_NAME][GEOGRAPHIC_DATA] - [STREET_ADDRESS]" at bounding box center [447, 297] width 263 height 16
type input "[PERSON_NAME][GEOGRAPHIC_DATA] - [STREET_ADDRESS]"
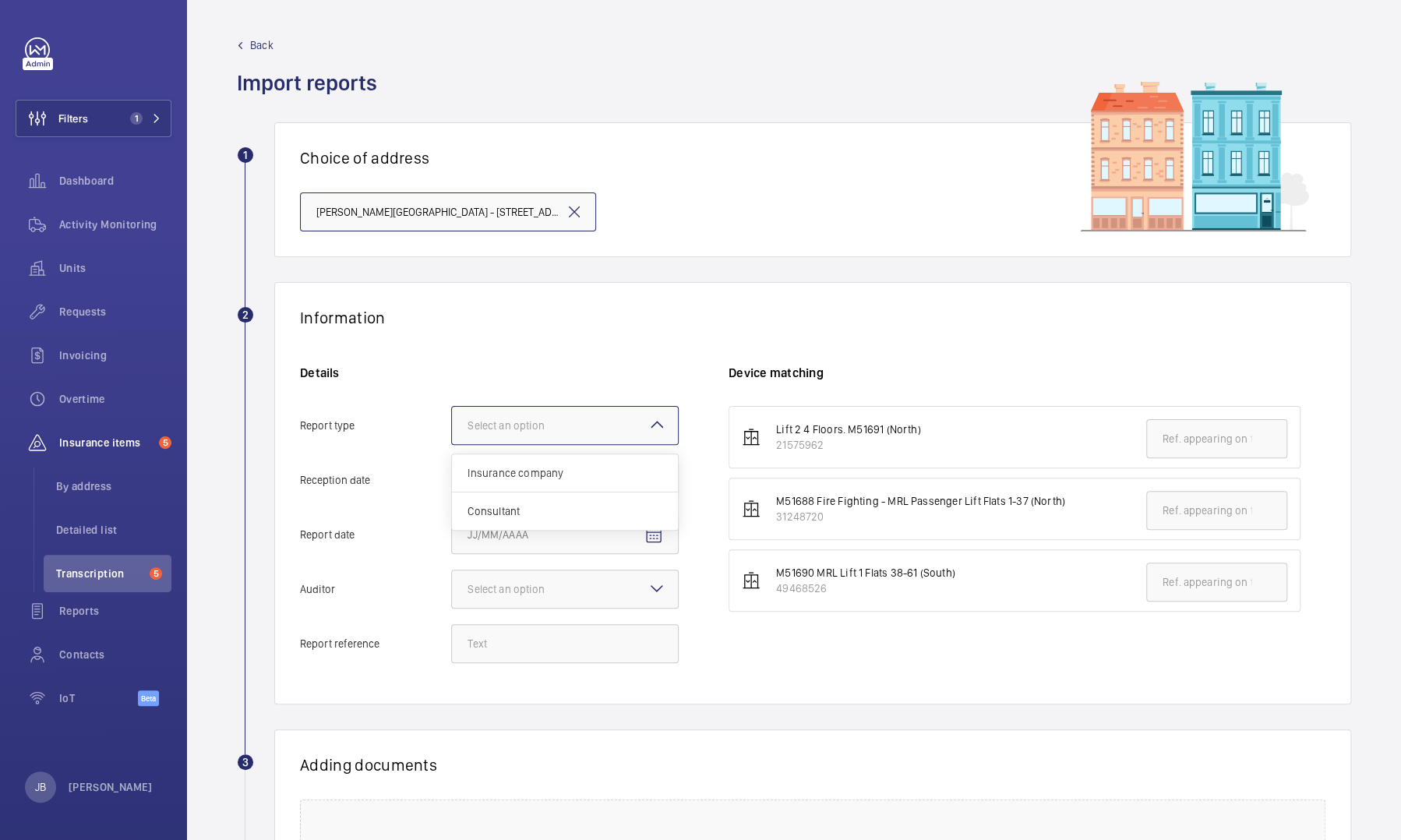
click at [569, 385] on div at bounding box center [564, 425] width 226 height 38
click at [452, 385] on input "Report type Select an option Insurance company Consultant" at bounding box center [452, 425] width 0 height 38
click at [539, 385] on div "Insurance company" at bounding box center [564, 473] width 226 height 38
click at [452, 385] on input "Report type Select an option Insurance company Consultant" at bounding box center [452, 425] width 0 height 38
click at [655, 385] on mat-icon "Open calendar" at bounding box center [653, 480] width 18 height 18
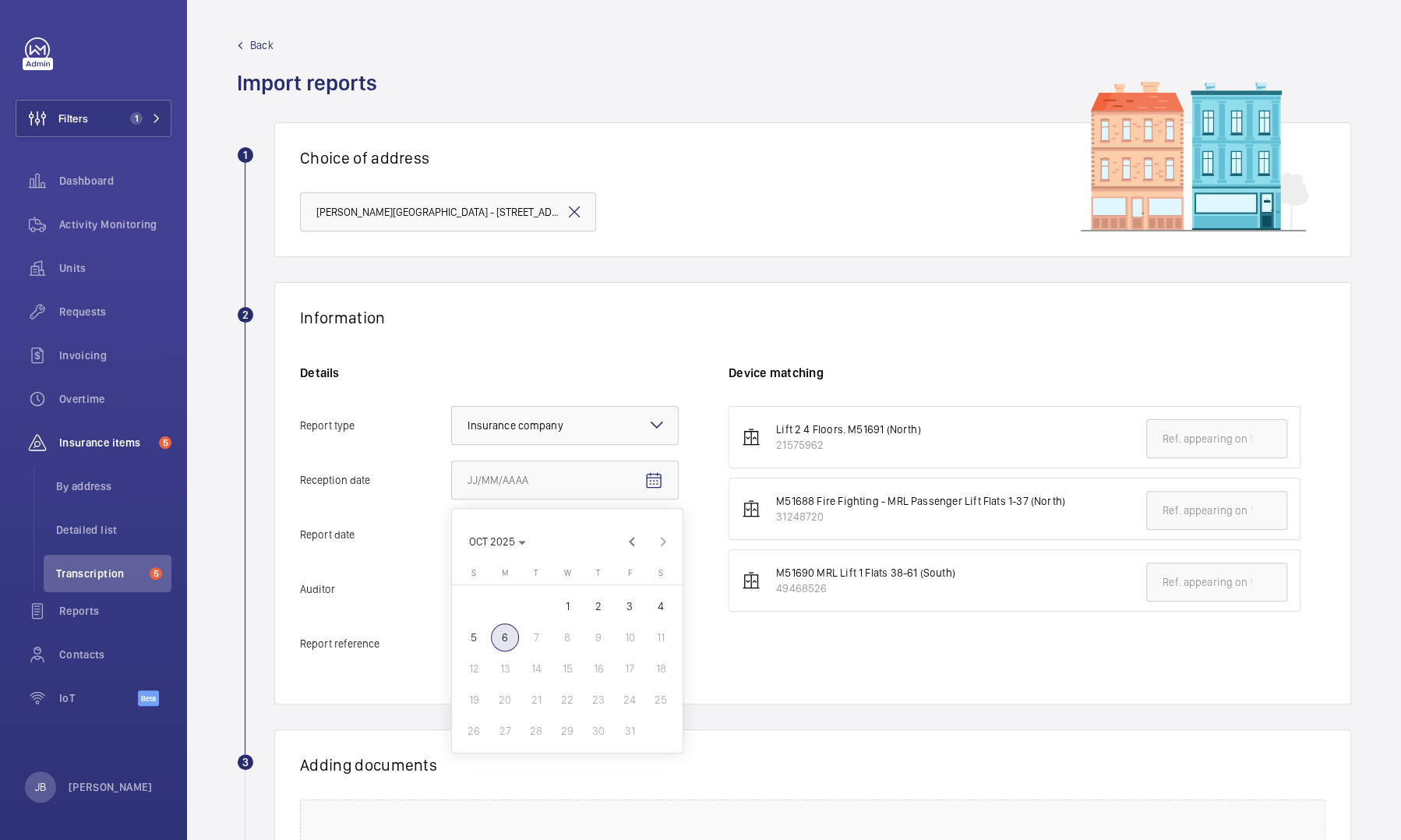
click at [505, 385] on span "6" at bounding box center [505, 637] width 28 height 28
type input "[DATE]"
click at [653, 385] on mat-icon "Open calendar" at bounding box center [653, 535] width 18 height 18
click at [638, 385] on span "Previous month" at bounding box center [632, 596] width 32 height 32
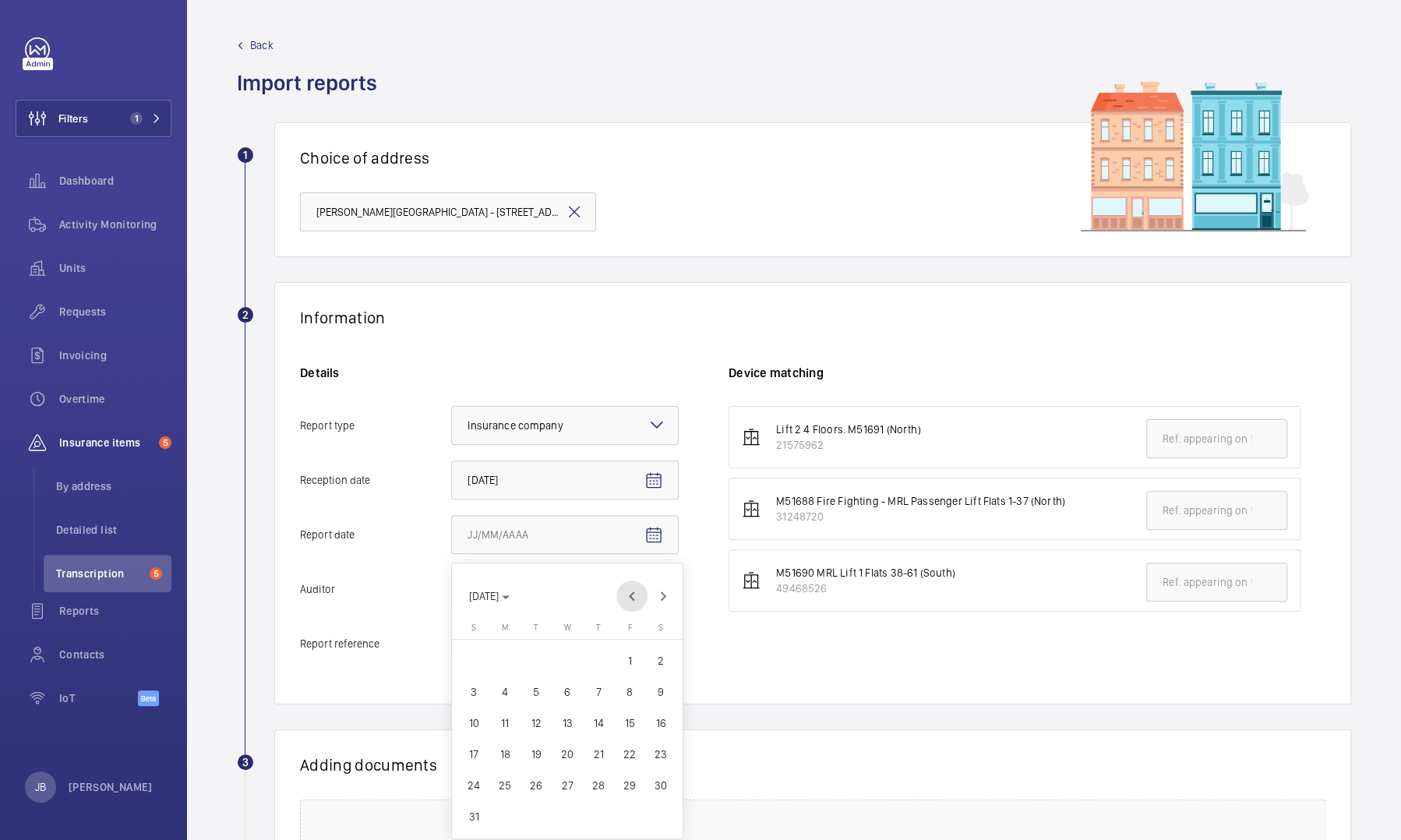
click at [636, 385] on span "Previous month" at bounding box center [632, 596] width 32 height 32
click at [660, 385] on span "Next month" at bounding box center [663, 596] width 32 height 32
click at [571, 385] on span "16" at bounding box center [567, 723] width 28 height 28
type input "[DATE]"
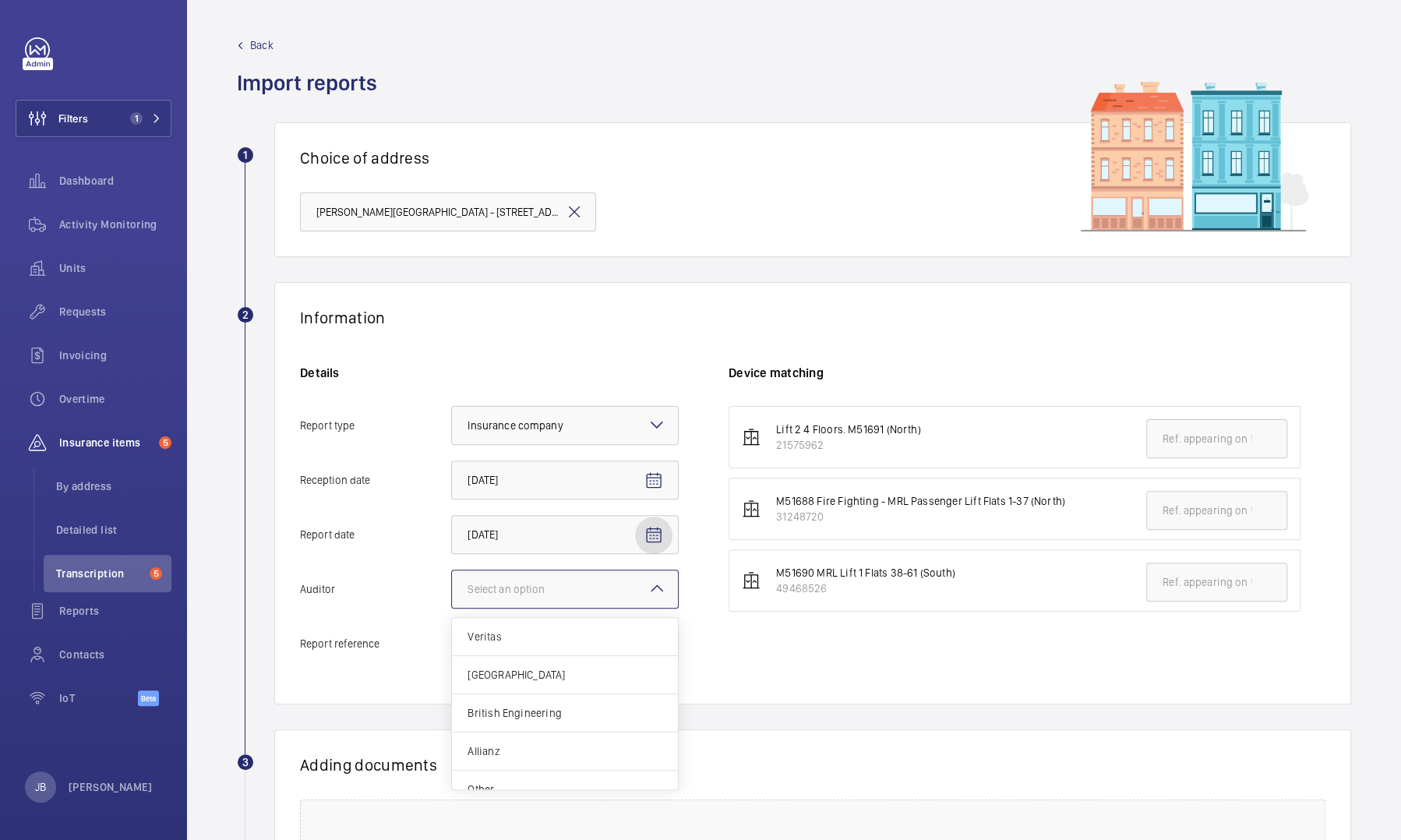
click at [589, 385] on div at bounding box center [564, 589] width 226 height 38
click at [452, 385] on input "Auditor Select an option Veritas Zurich British Engineering Allianz Other" at bounding box center [452, 589] width 0 height 38
click at [529, 385] on div "Veritas" at bounding box center [564, 637] width 226 height 38
click at [452, 385] on input "Auditor Select an option Veritas Zurich British Engineering Allianz Other" at bounding box center [452, 589] width 0 height 38
click at [602, 385] on input "Report reference" at bounding box center [564, 643] width 228 height 39
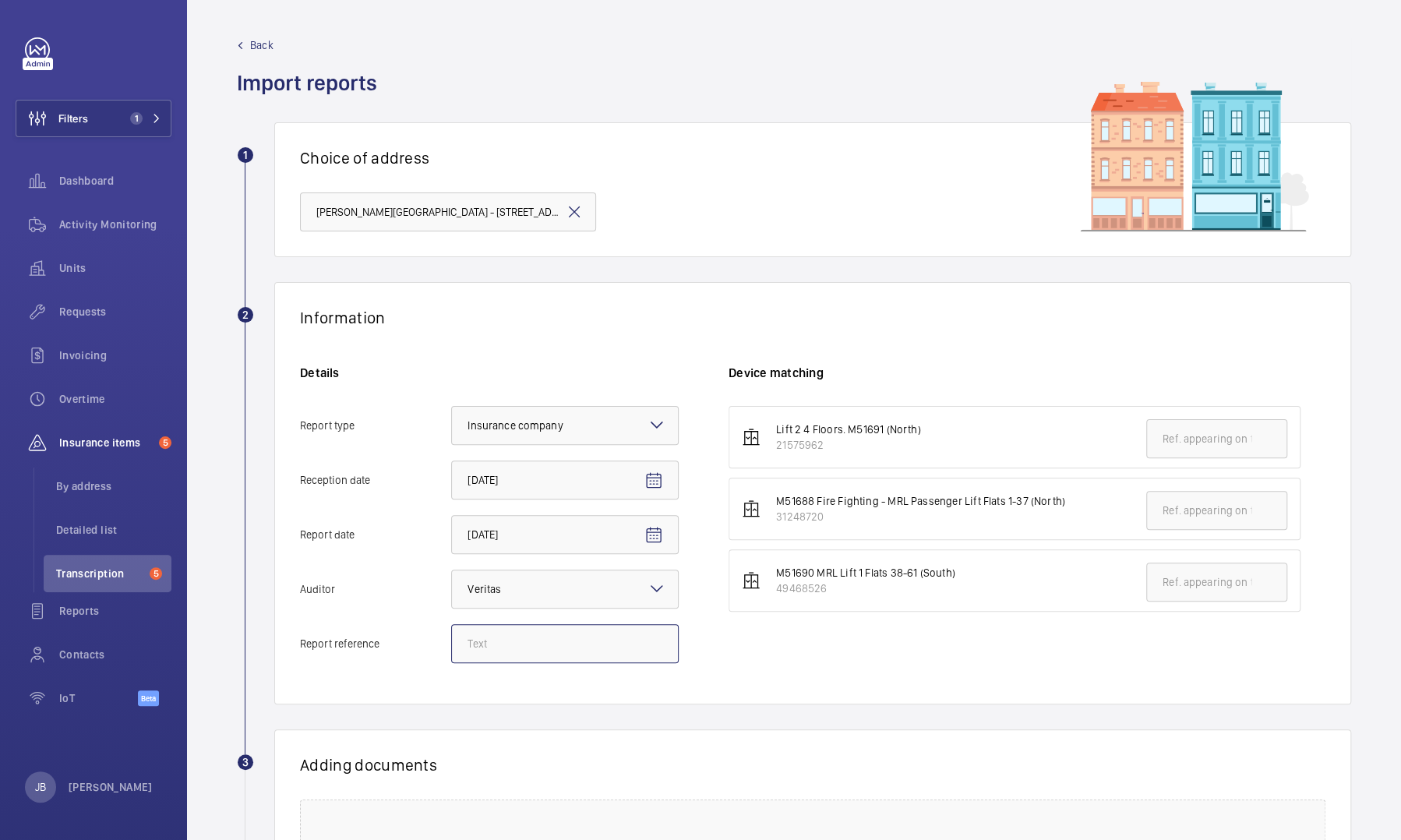
paste input "4251813_LOC1902472_1-20973182979_1-9ODC2YC"
type input "4251813_LOC1902472_1-20973182979_1-9ODC2YC"
click at [746, 385] on input "text" at bounding box center [1216, 438] width 141 height 39
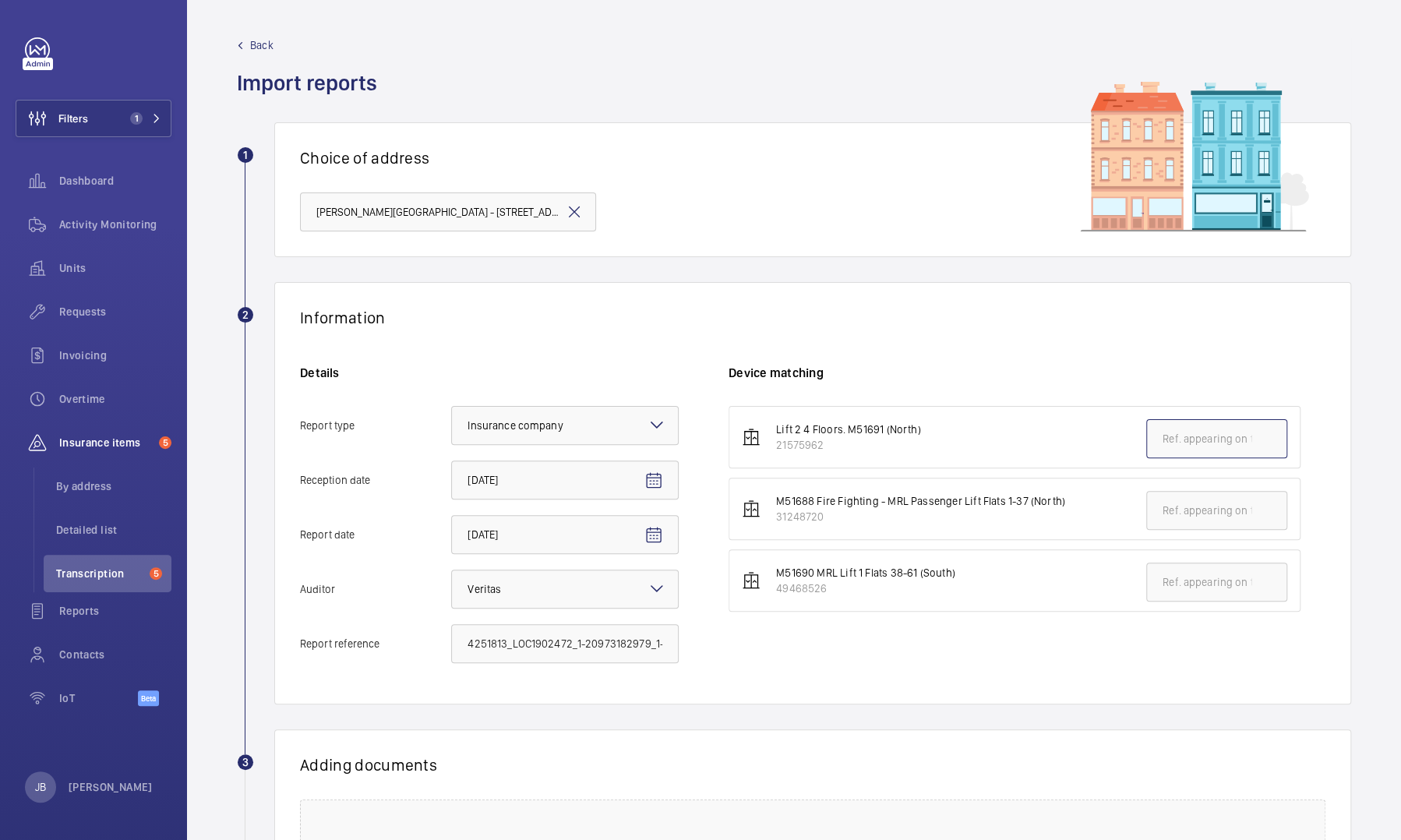
paste input "4251813_LOC1902472_1-20973182979_1-9ODC2YC"
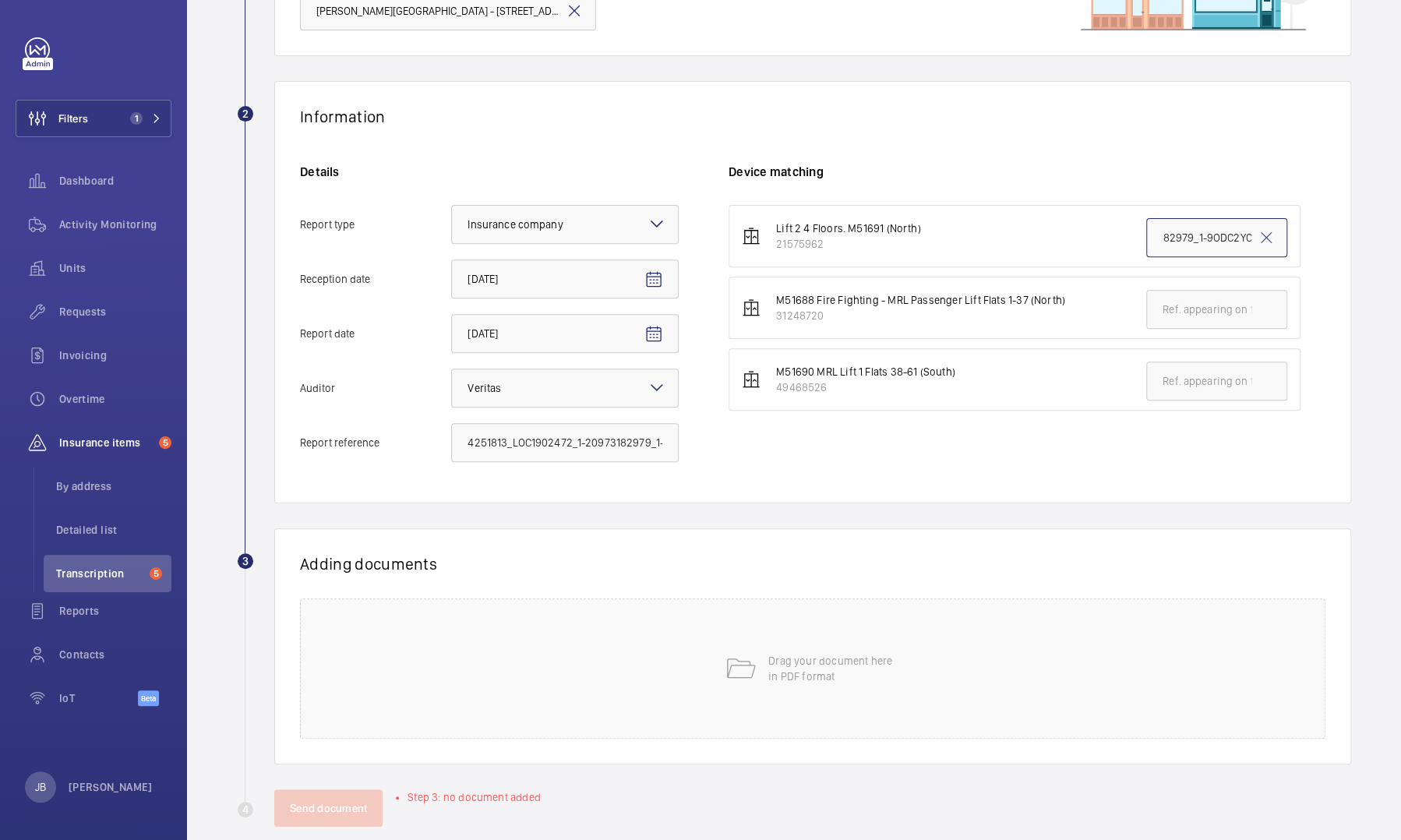
scroll to position [223, 0]
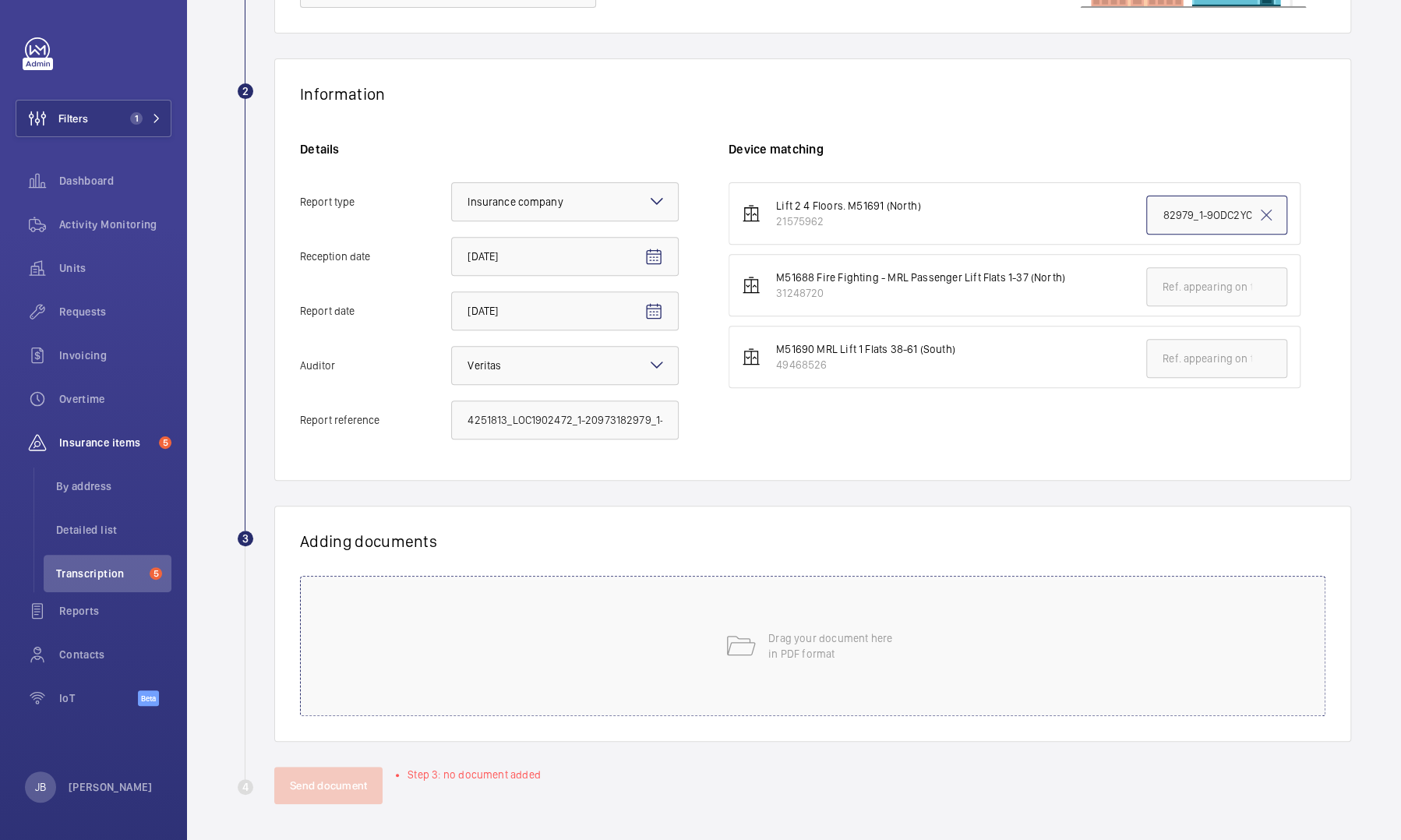
type input "4251813_LOC1902472_1-20973182979_1-9ODC2YC"
click at [746, 385] on div "Drag your document here in PDF format" at bounding box center [813, 646] width 1026 height 140
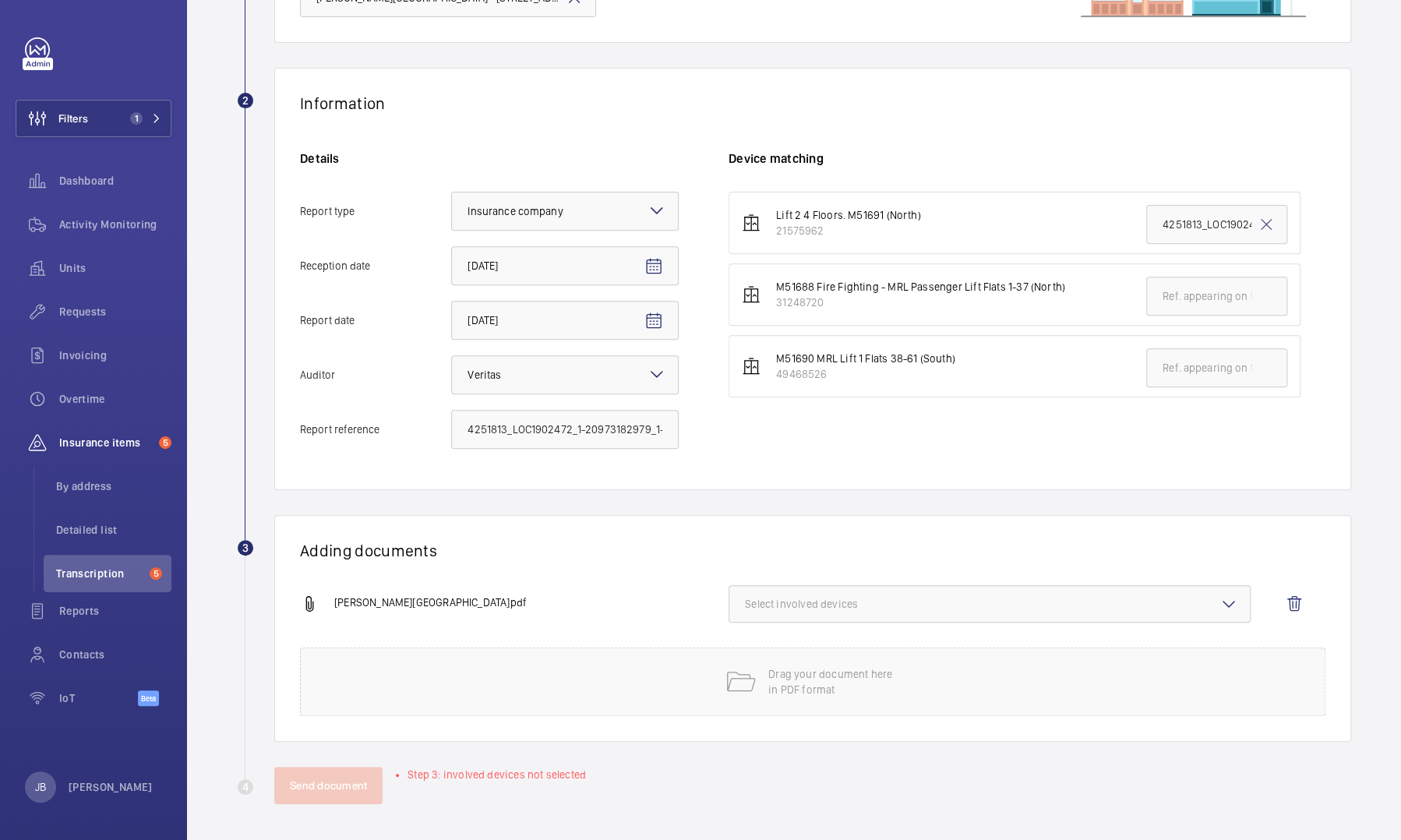
click at [746, 385] on span "Select involved devices" at bounding box center [989, 604] width 489 height 16
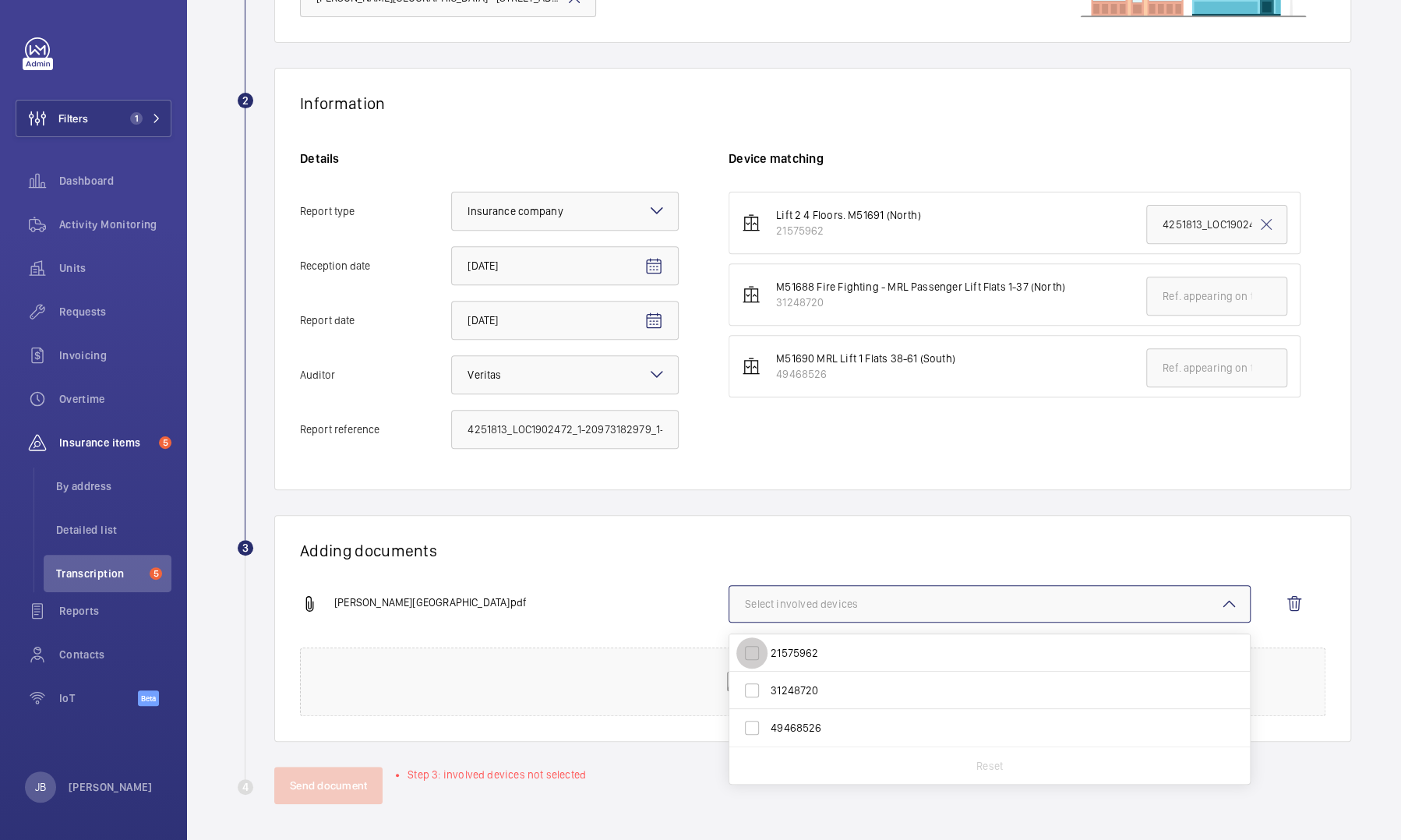
click at [746, 385] on input "21575962" at bounding box center [752, 653] width 32 height 32
checkbox input "true"
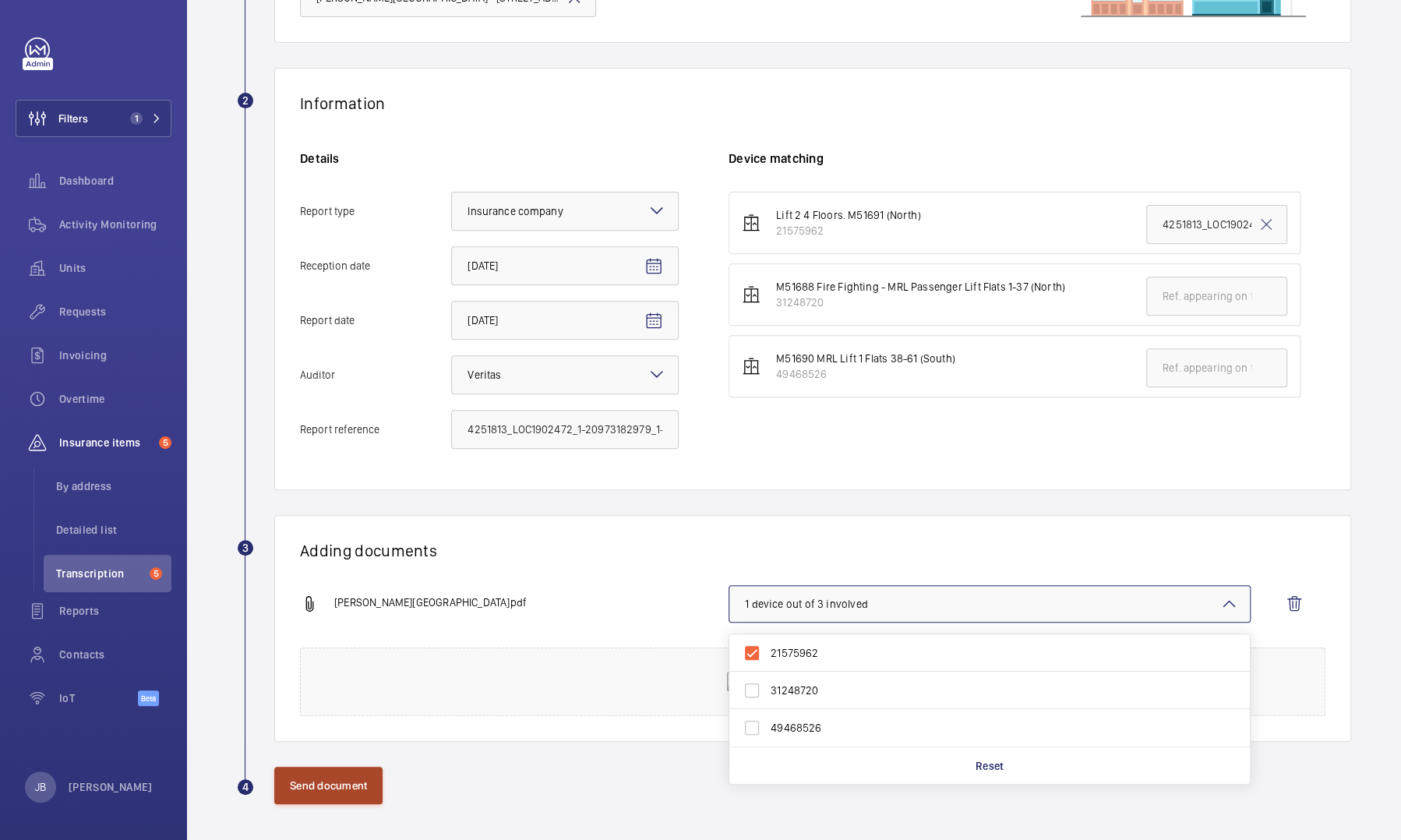
click at [377, 385] on button "Send document" at bounding box center [328, 785] width 109 height 38
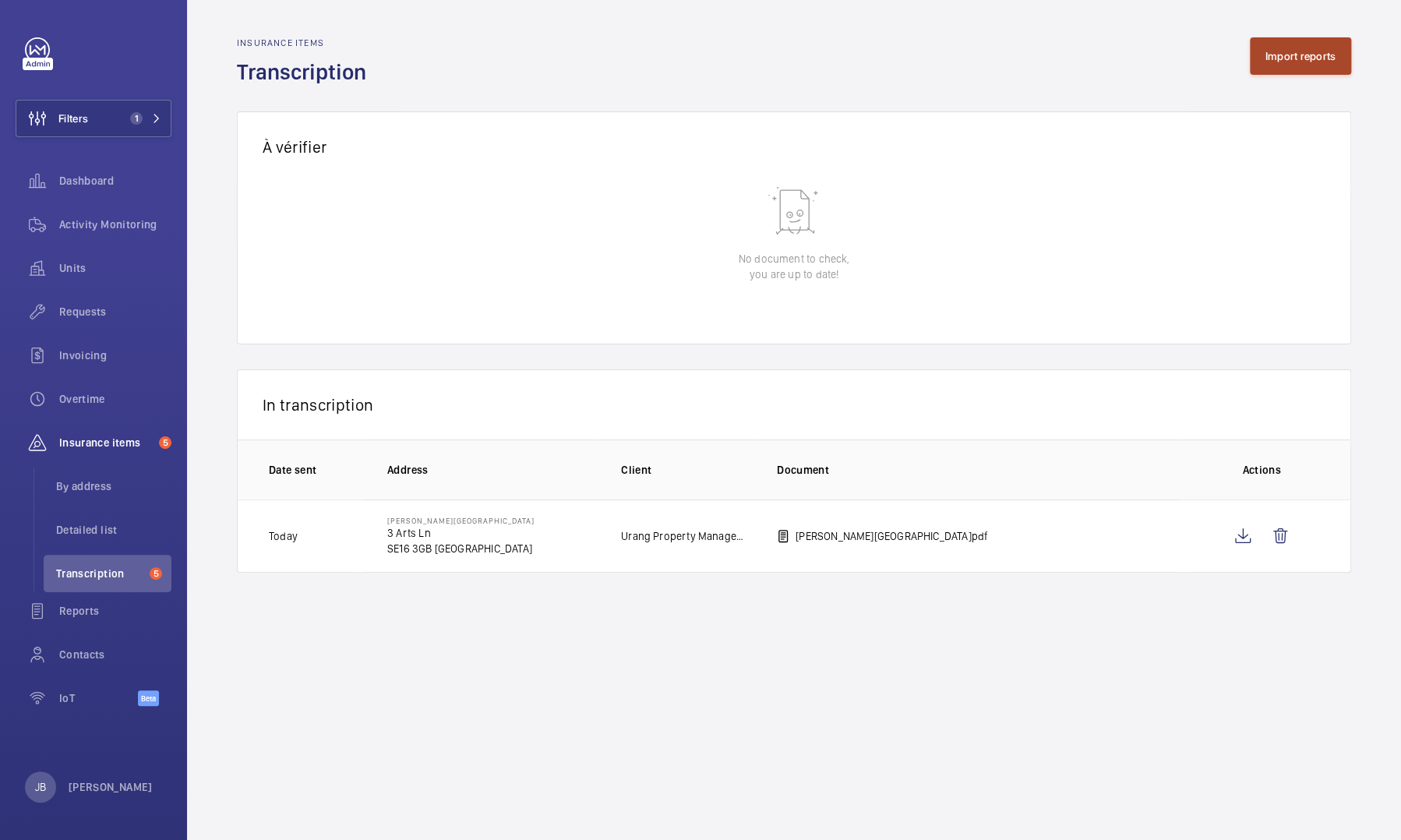
click at [746, 72] on button "Import reports" at bounding box center [1300, 56] width 102 height 38
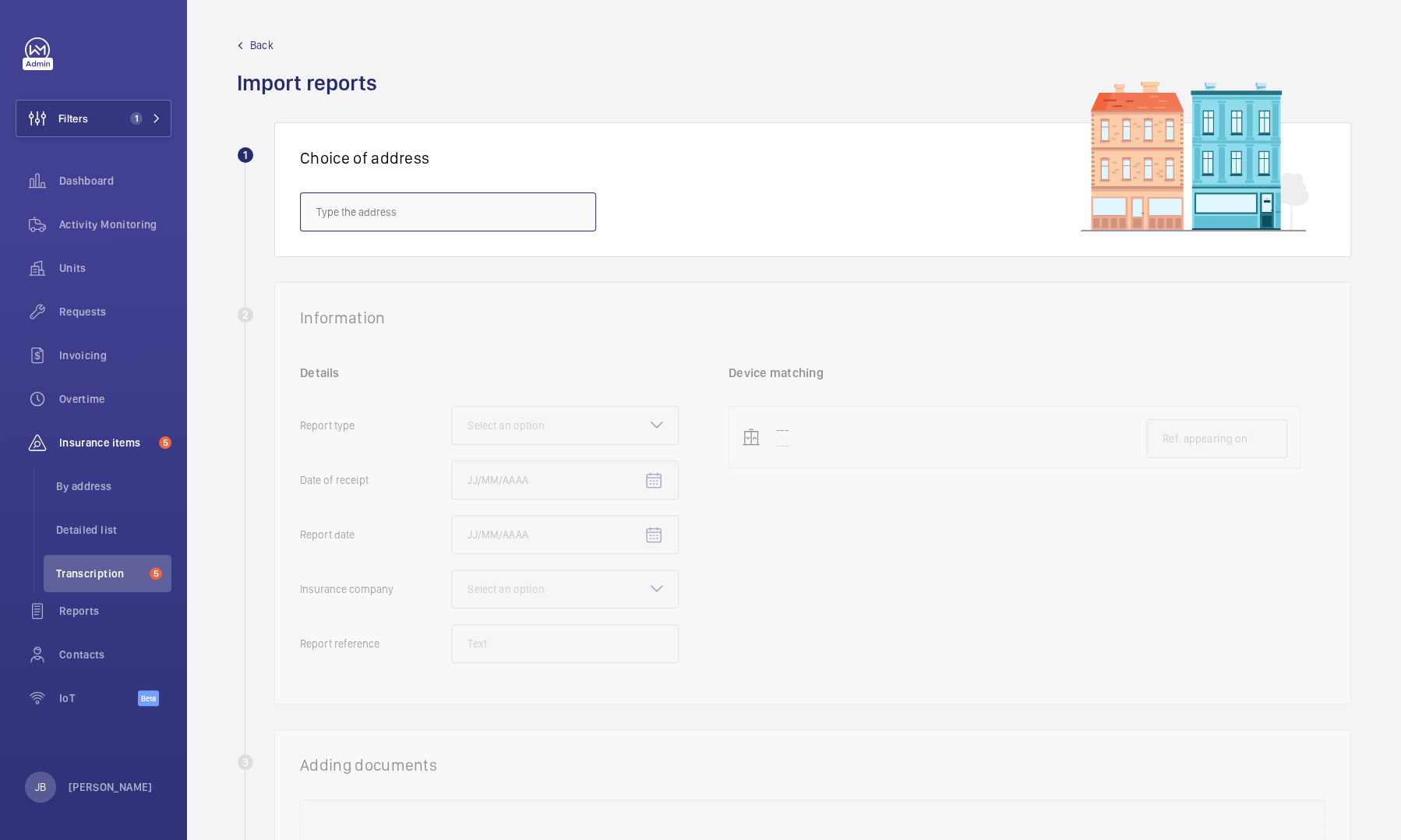
click at [551, 206] on input "text" at bounding box center [448, 212] width 296 height 39
click at [443, 299] on span "Costermonger Building - [STREET_ADDRESS]" at bounding box center [423, 297] width 214 height 16
type input "Costermonger Building - [STREET_ADDRESS]"
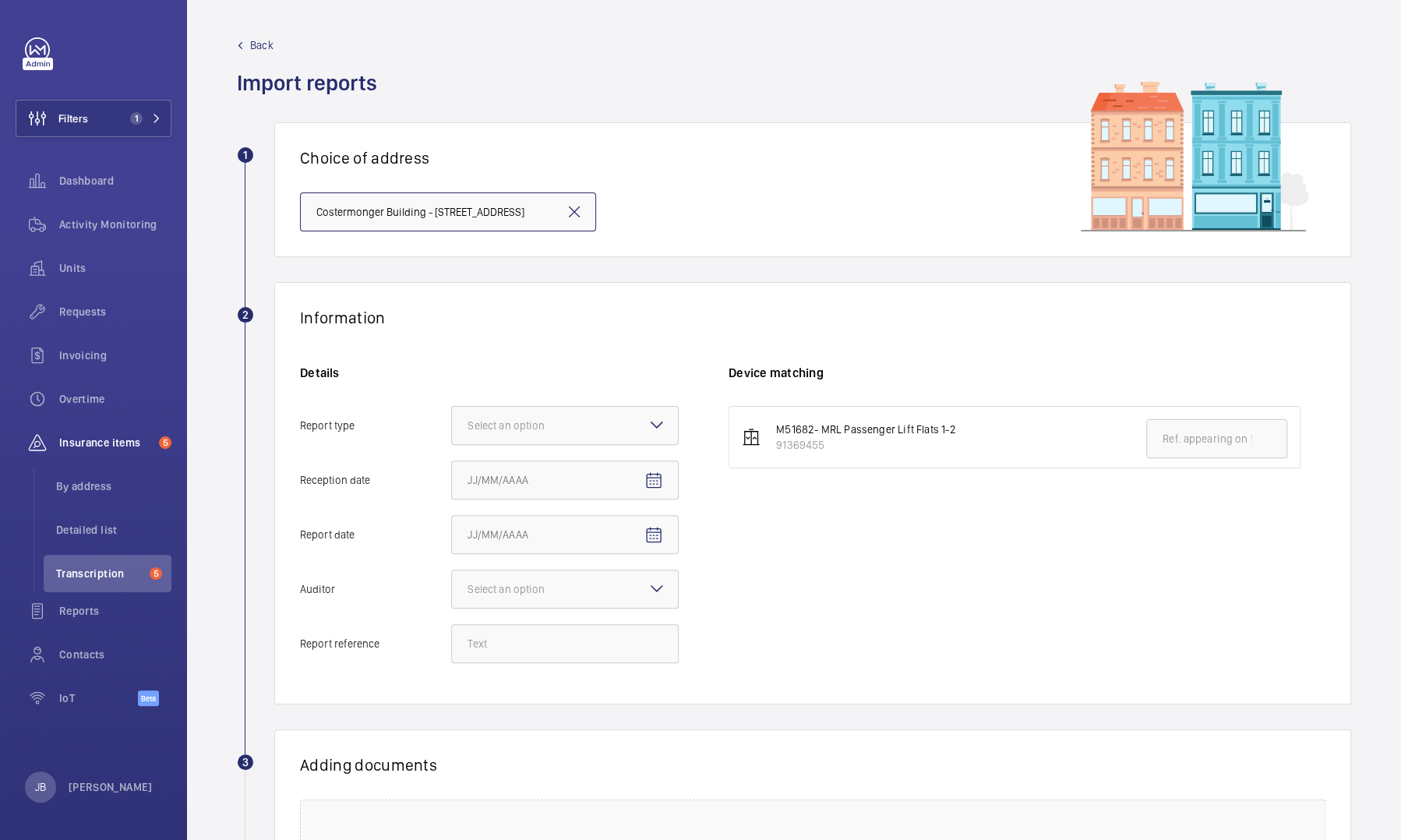
scroll to position [0, 6]
click at [523, 385] on div "Select an option" at bounding box center [525, 425] width 116 height 16
click at [452, 385] on input "Report type Select an option" at bounding box center [452, 425] width 0 height 38
click at [520, 385] on span "Insurance company" at bounding box center [564, 472] width 195 height 16
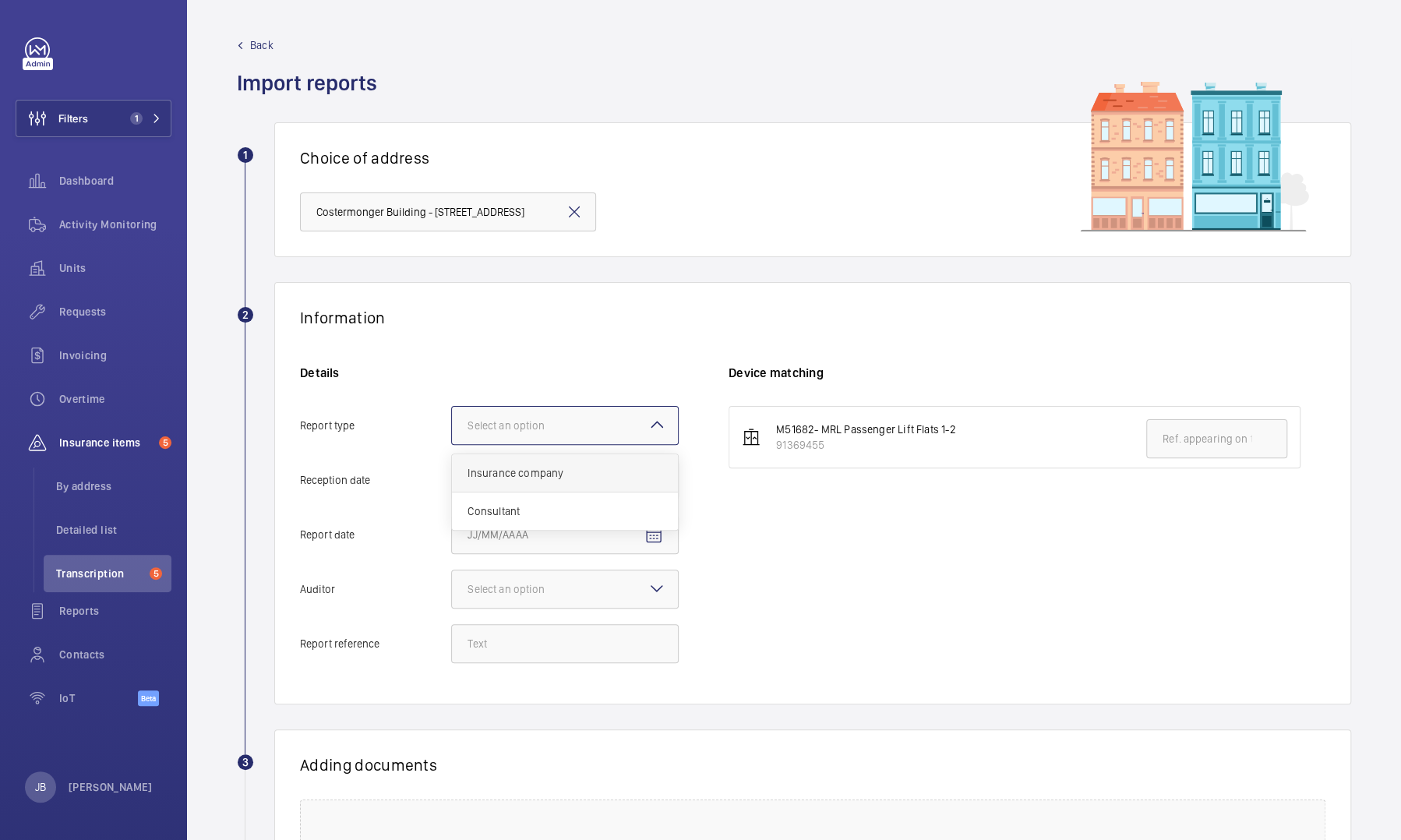
click at [452, 385] on input "Report type Select an option Insurance company Consultant" at bounding box center [452, 425] width 0 height 38
click at [657, 385] on mat-icon "Open calendar" at bounding box center [653, 480] width 18 height 18
click at [515, 385] on span "6" at bounding box center [505, 637] width 28 height 28
type input "[DATE]"
click at [657, 385] on mat-icon "Open calendar" at bounding box center [653, 535] width 18 height 18
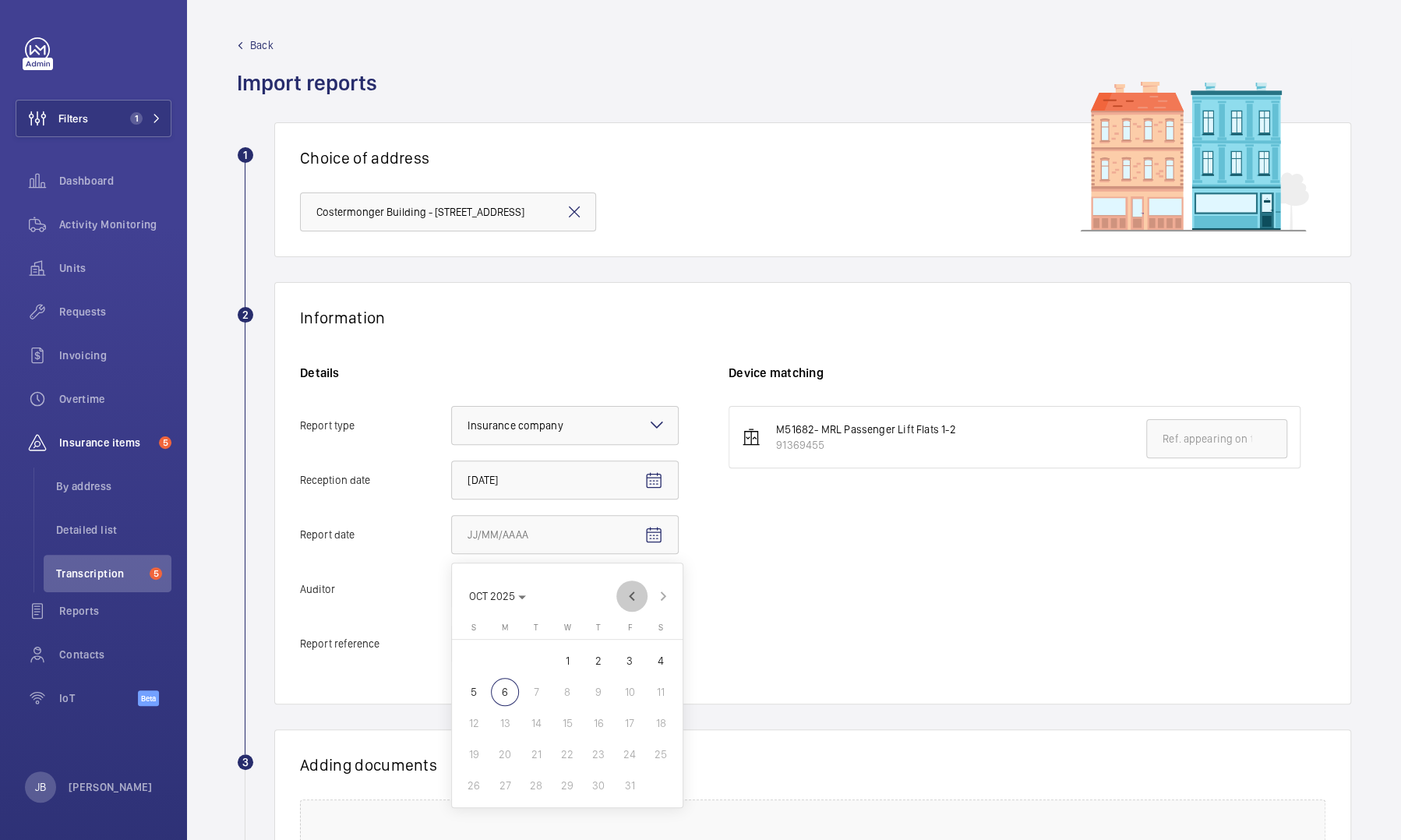
click at [629, 385] on span "Previous month" at bounding box center [632, 596] width 32 height 32
click at [657, 385] on span "Next month" at bounding box center [663, 596] width 32 height 32
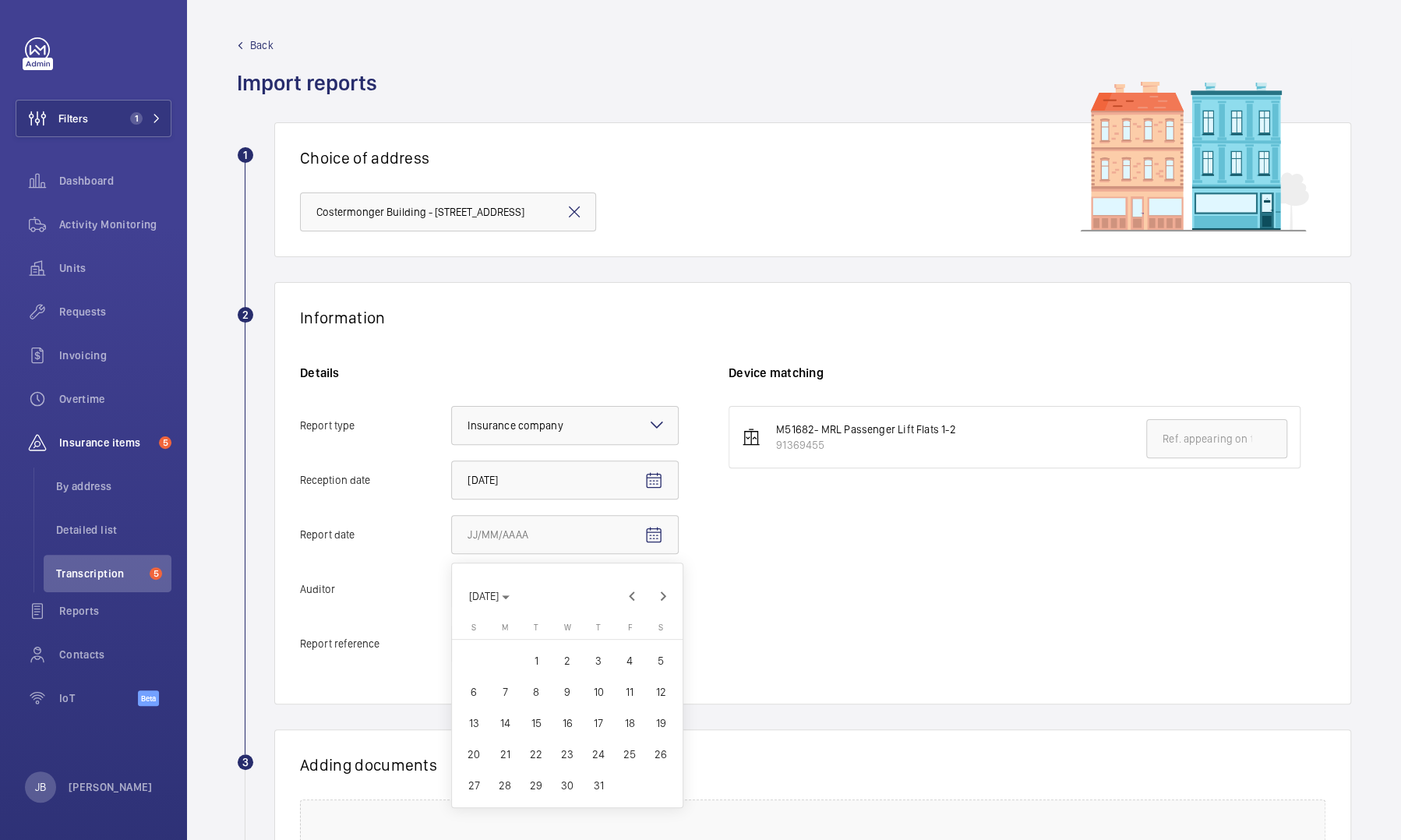
click at [564, 385] on span "16" at bounding box center [567, 723] width 28 height 28
type input "[DATE]"
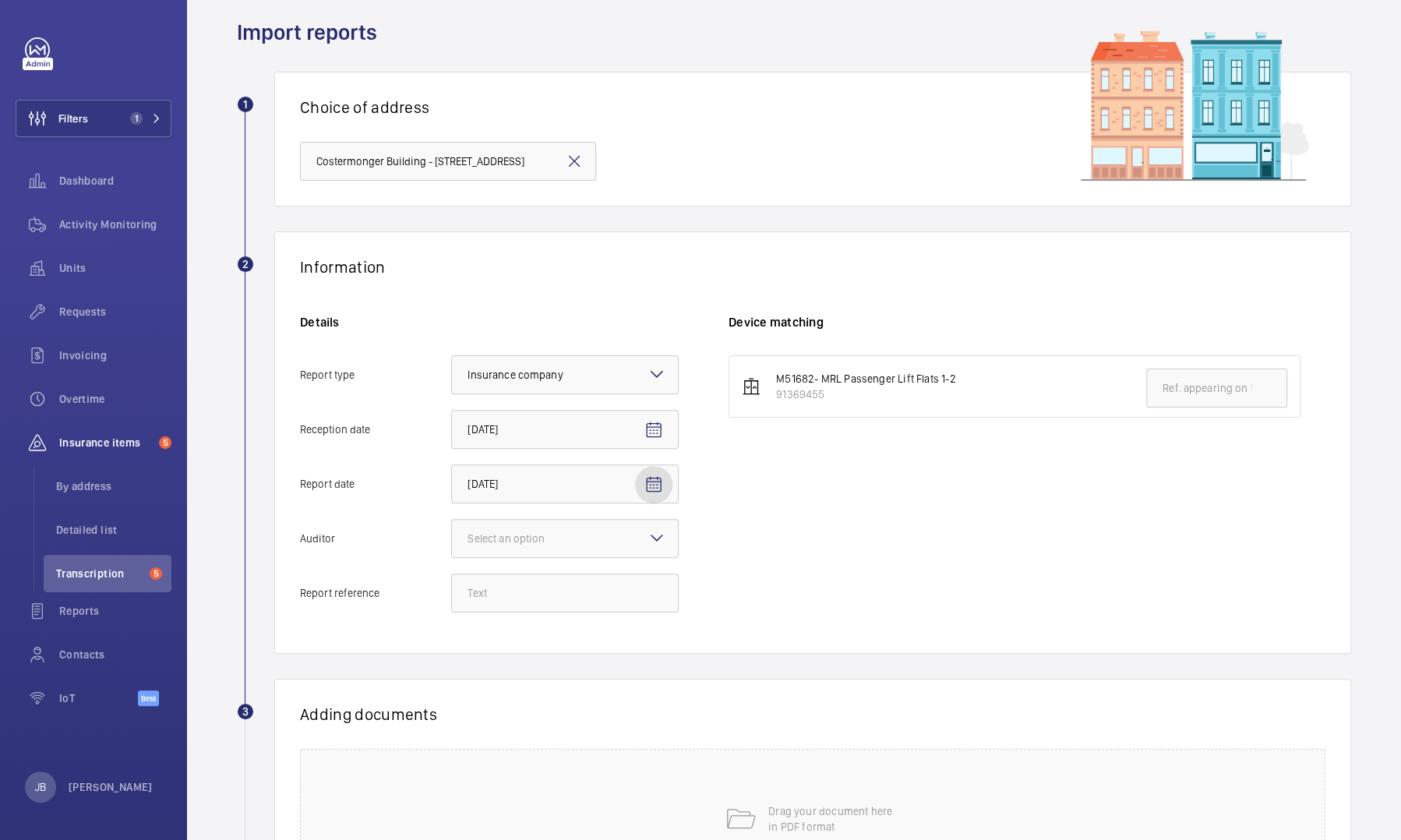
scroll to position [78, 0]
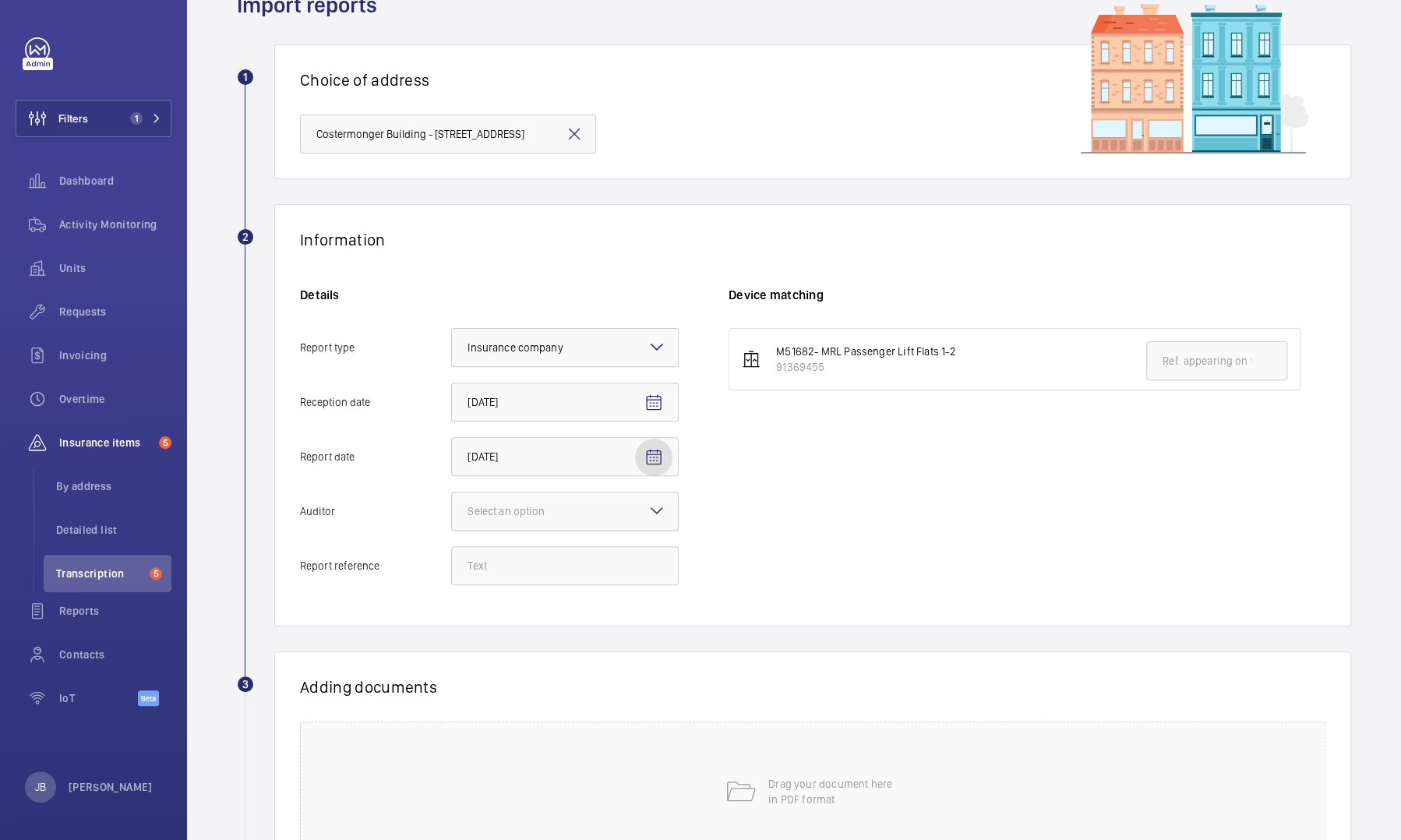
click at [524, 385] on div "Select an option" at bounding box center [525, 511] width 116 height 16
click at [452, 385] on input "Auditor Select an option" at bounding box center [452, 511] width 0 height 38
click at [521, 385] on span "Veritas" at bounding box center [564, 558] width 195 height 16
click at [452, 385] on input "Auditor Select an option Veritas Zurich British Engineering Allianz Other" at bounding box center [452, 511] width 0 height 38
click at [611, 385] on input "Report reference" at bounding box center [564, 565] width 228 height 39
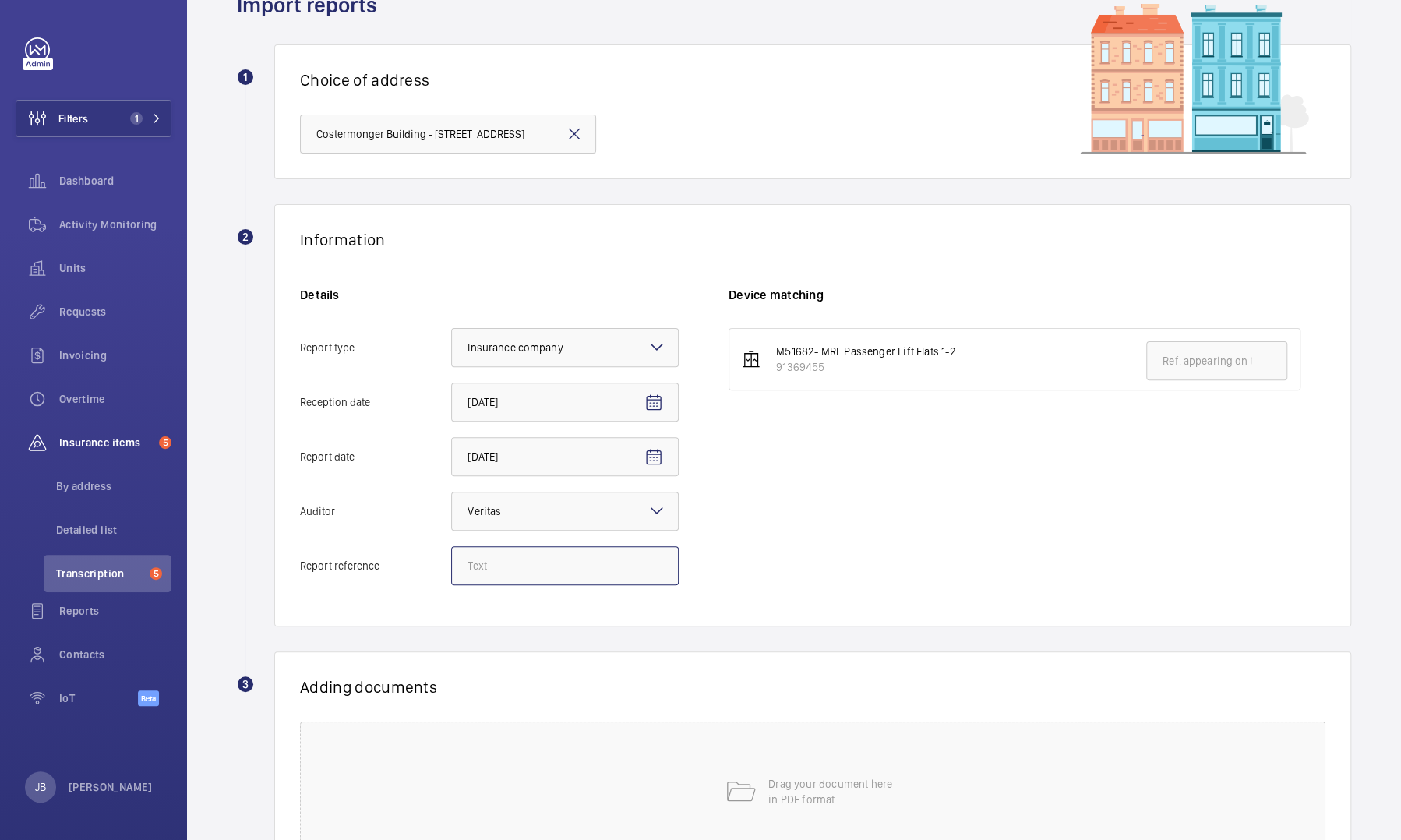
paste input "4251813_LOC1902477_1-20973182901_1-9ODCDGG"
type input "4251813_LOC1902477_1-20973182901_1-9ODCDGG"
click at [746, 360] on input "text" at bounding box center [1216, 360] width 141 height 39
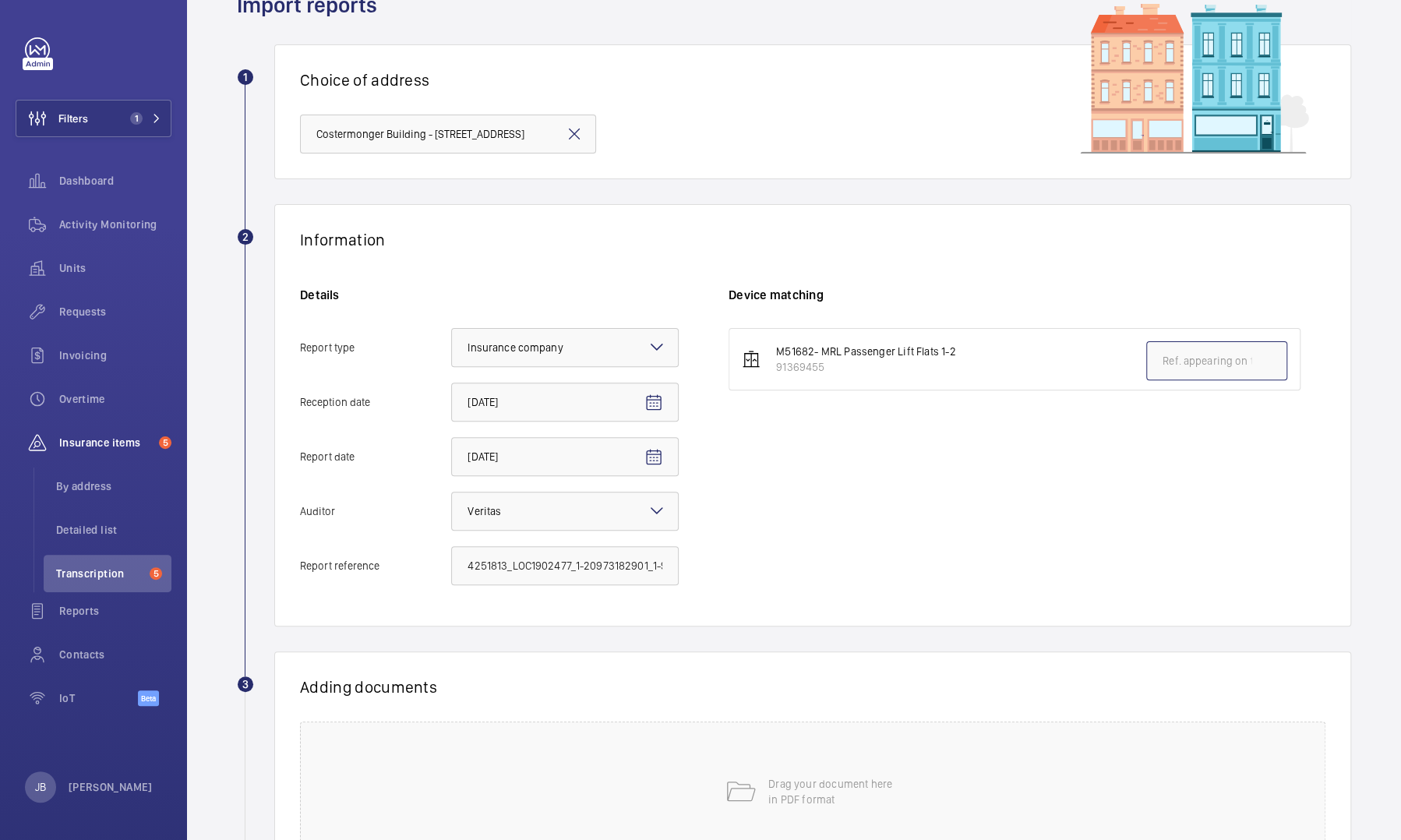
paste input "4251813_LOC1902477_1-20973182901_1-9ODCDGG"
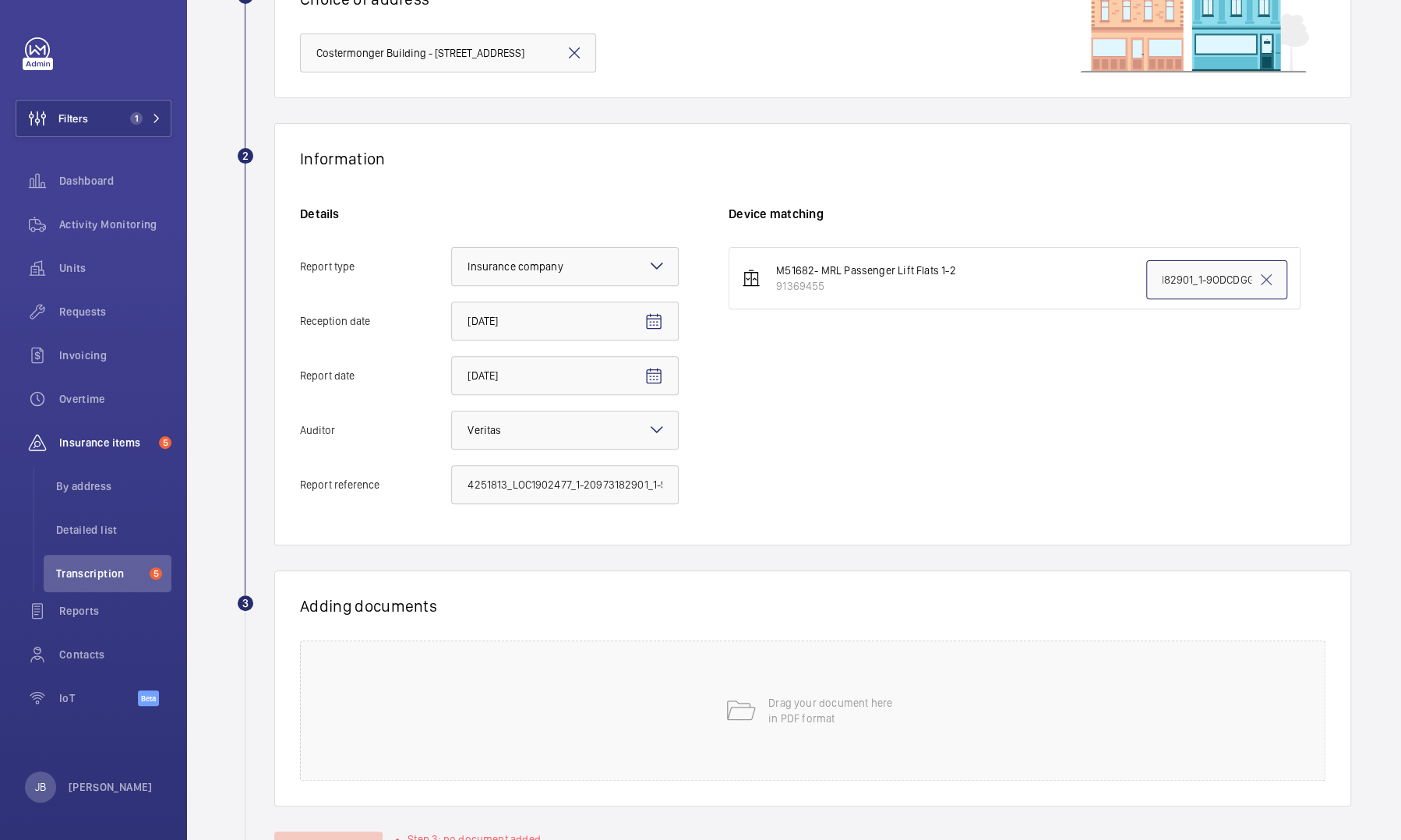
scroll to position [223, 0]
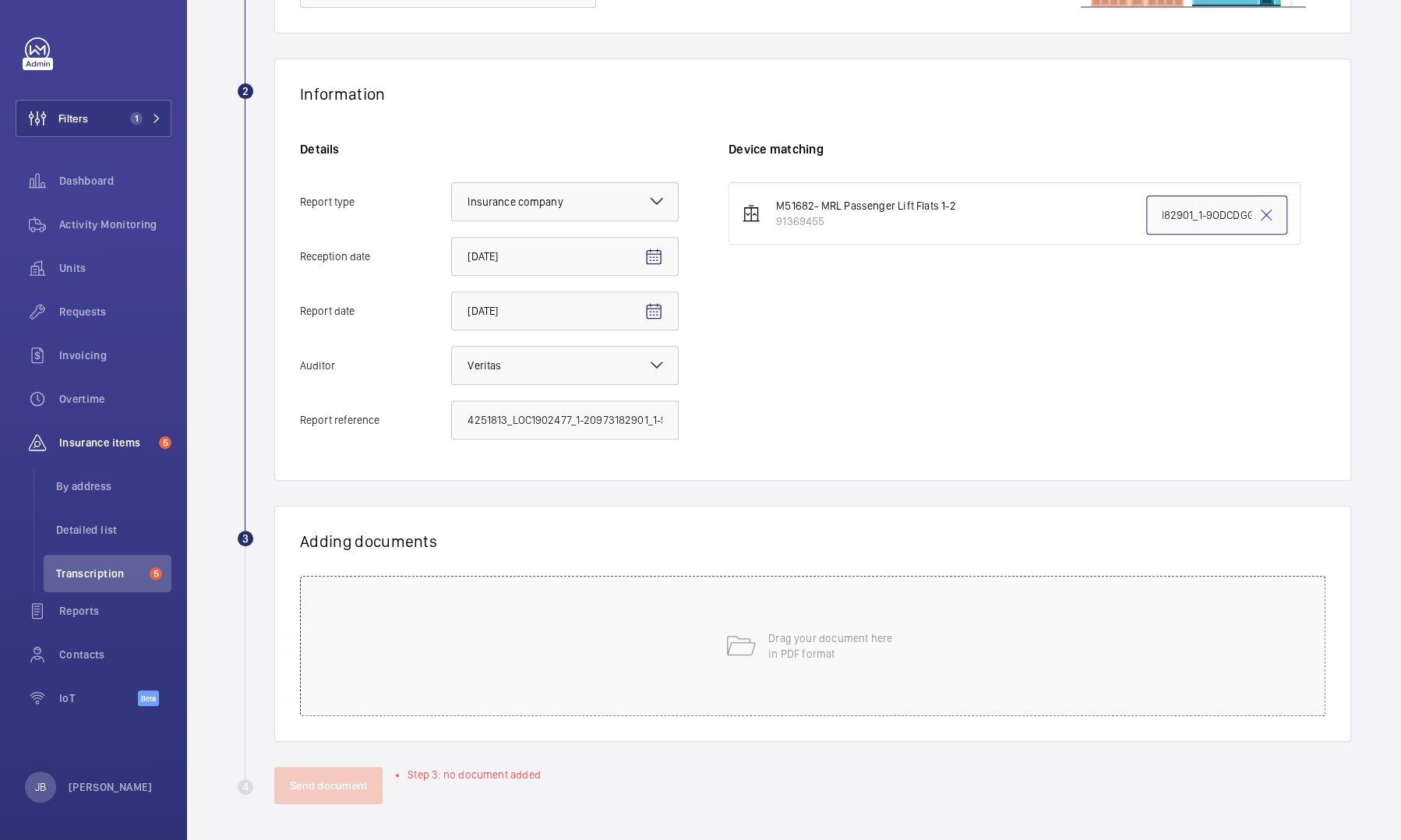
type input "4251813_LOC1902477_1-20973182901_1-9ODCDGG"
click at [746, 385] on div "Drag your document here in PDF format" at bounding box center [813, 646] width 1026 height 140
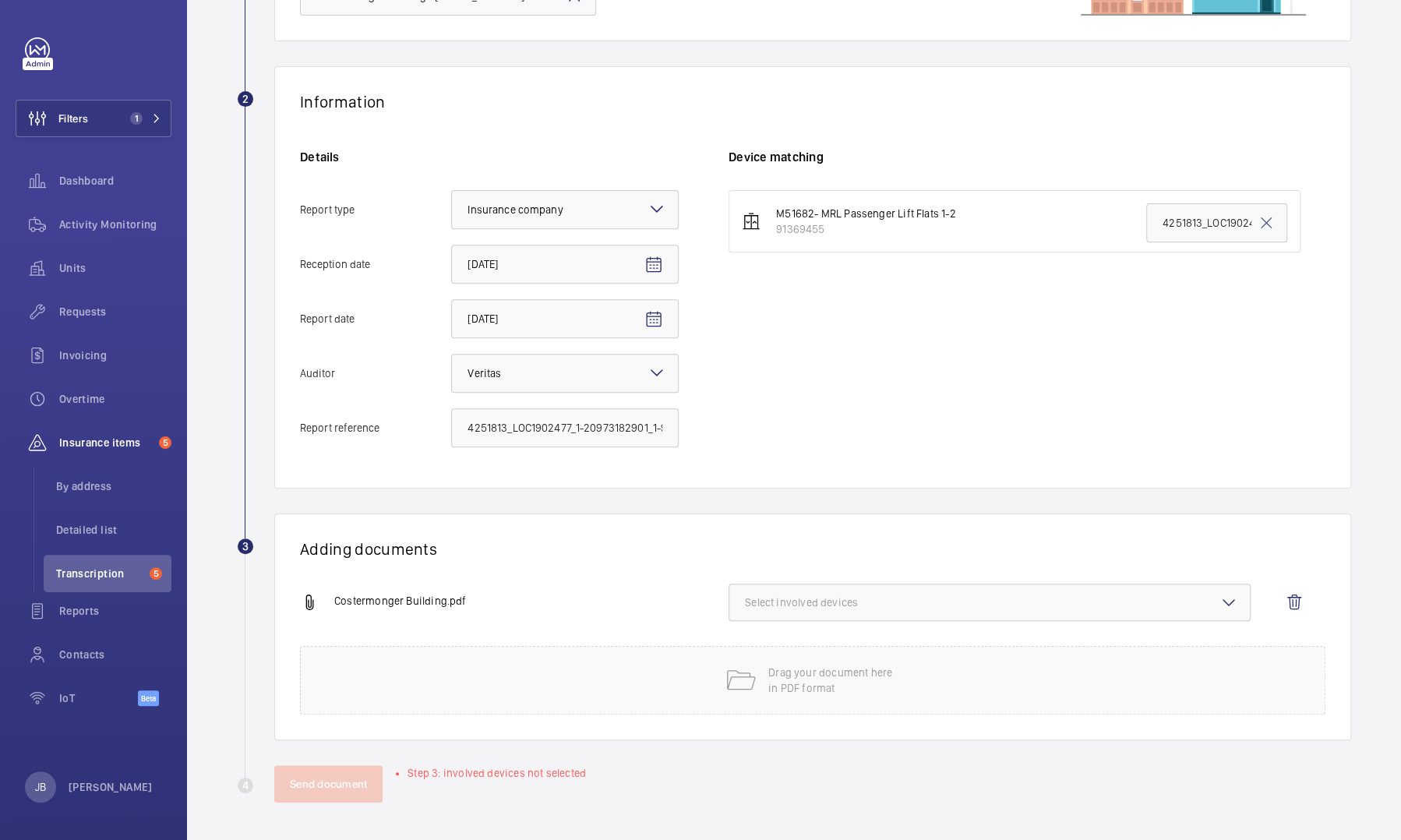
scroll to position [214, 0]
click at [746, 385] on span "Select involved devices" at bounding box center [989, 604] width 489 height 16
click at [746, 385] on span "91369455" at bounding box center [990, 653] width 440 height 16
click at [746, 385] on input "91369455" at bounding box center [752, 653] width 32 height 32
checkbox input "true"
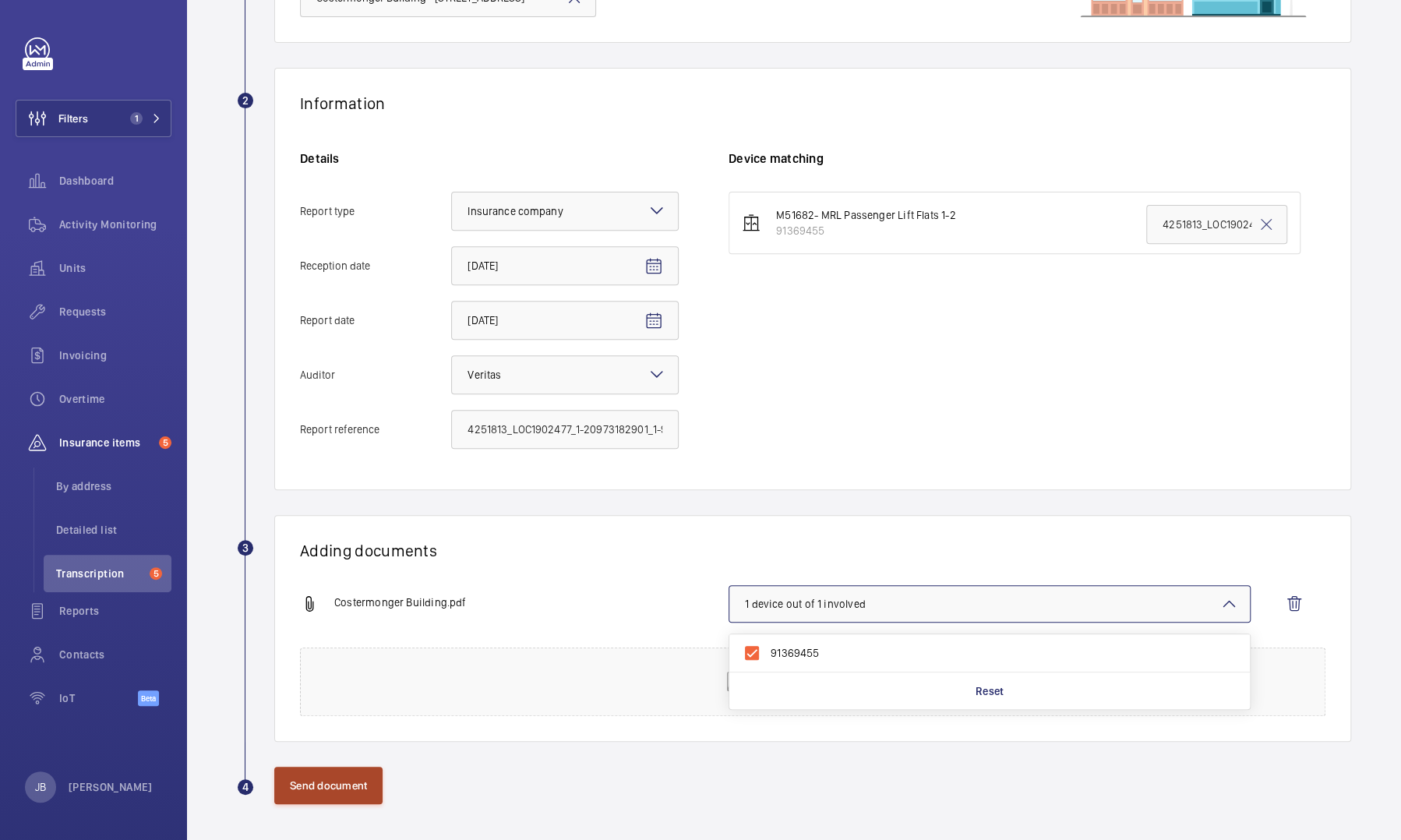
click at [347, 385] on button "Send document" at bounding box center [328, 785] width 109 height 38
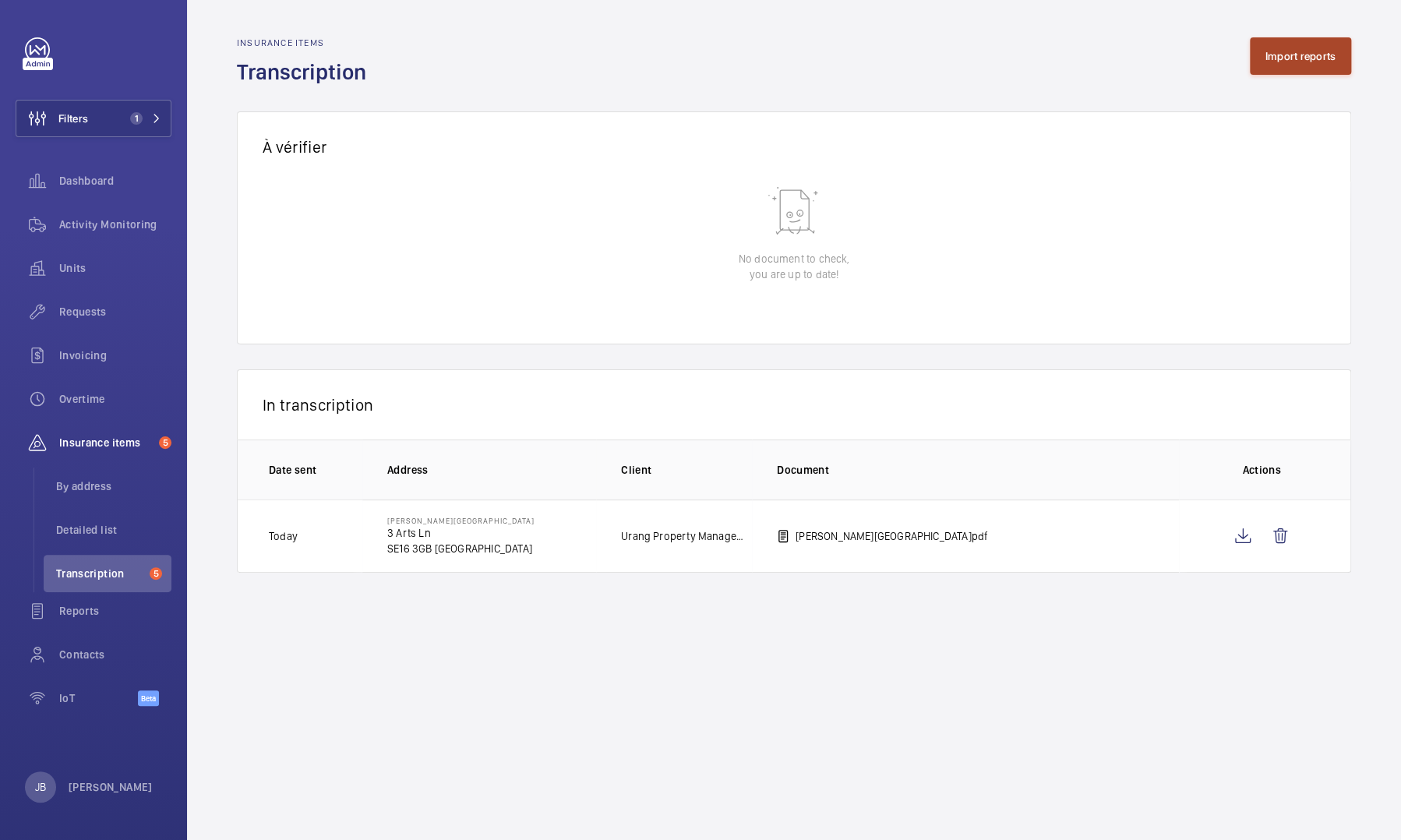
click at [746, 52] on button "Import reports" at bounding box center [1300, 56] width 102 height 38
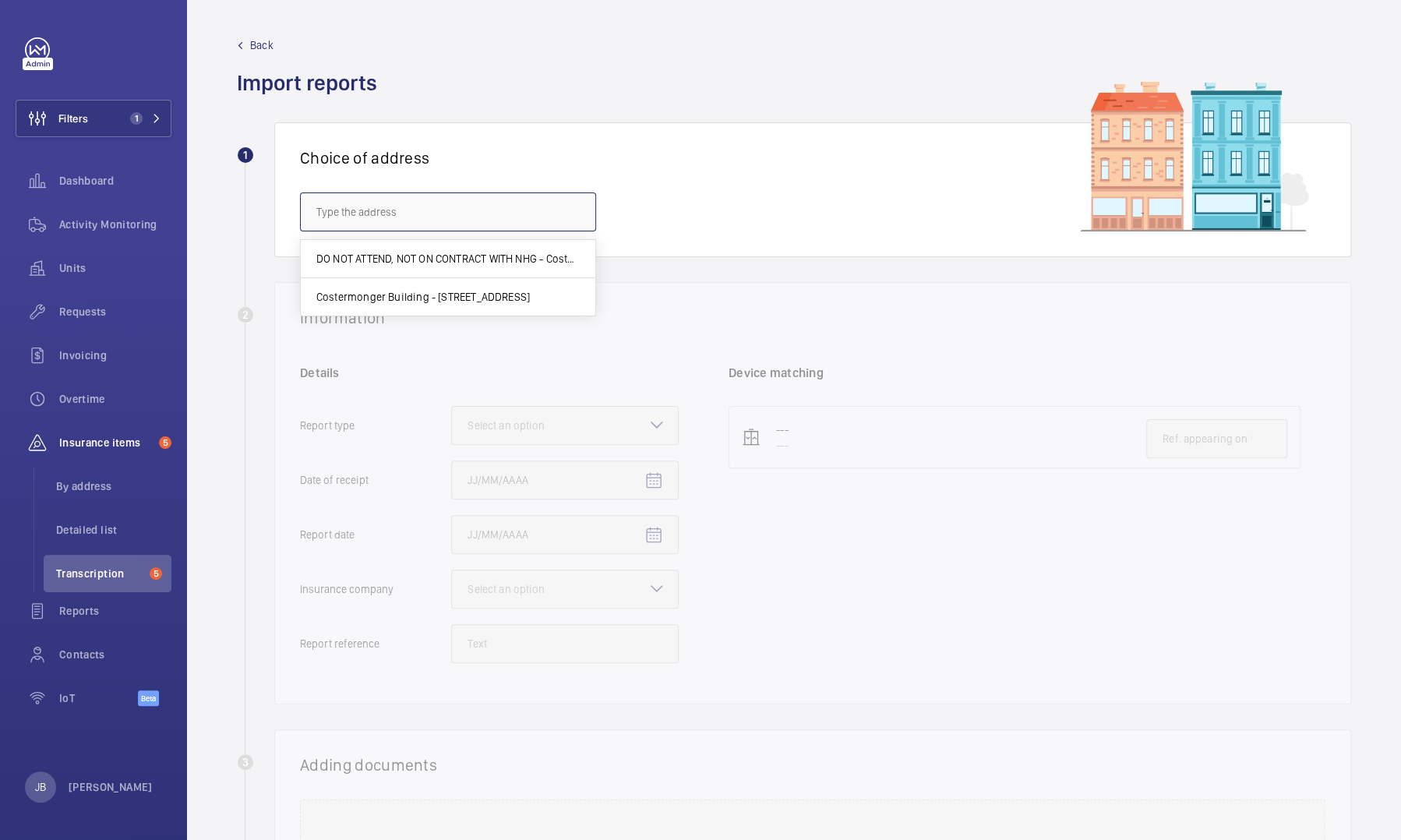
click at [564, 216] on input "text" at bounding box center [448, 212] width 296 height 39
click at [368, 287] on mat-option "[GEOGRAPHIC_DATA] - [STREET_ADDRESS]" at bounding box center [448, 298] width 295 height 38
type input "[GEOGRAPHIC_DATA] - [STREET_ADDRESS]"
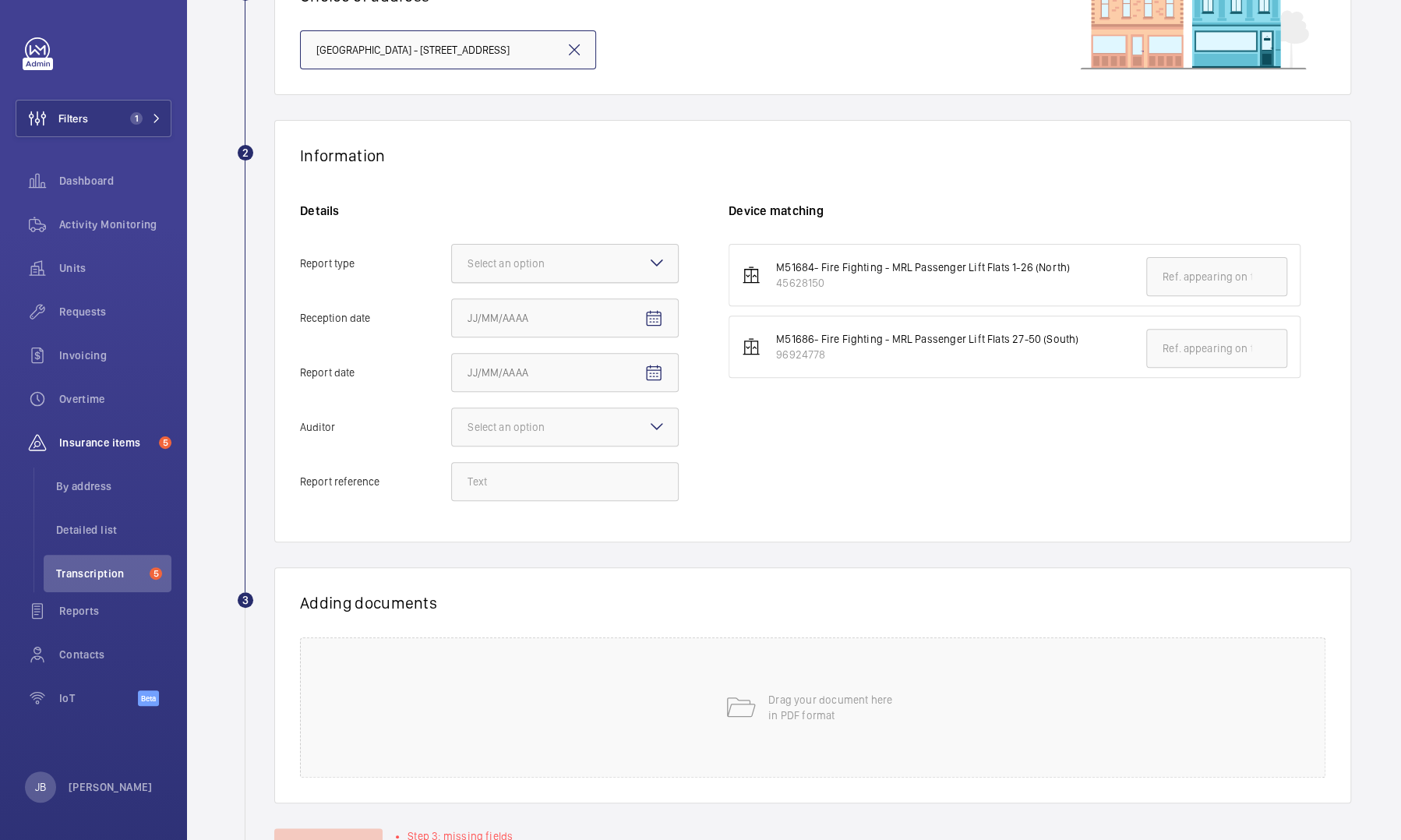
scroll to position [223, 0]
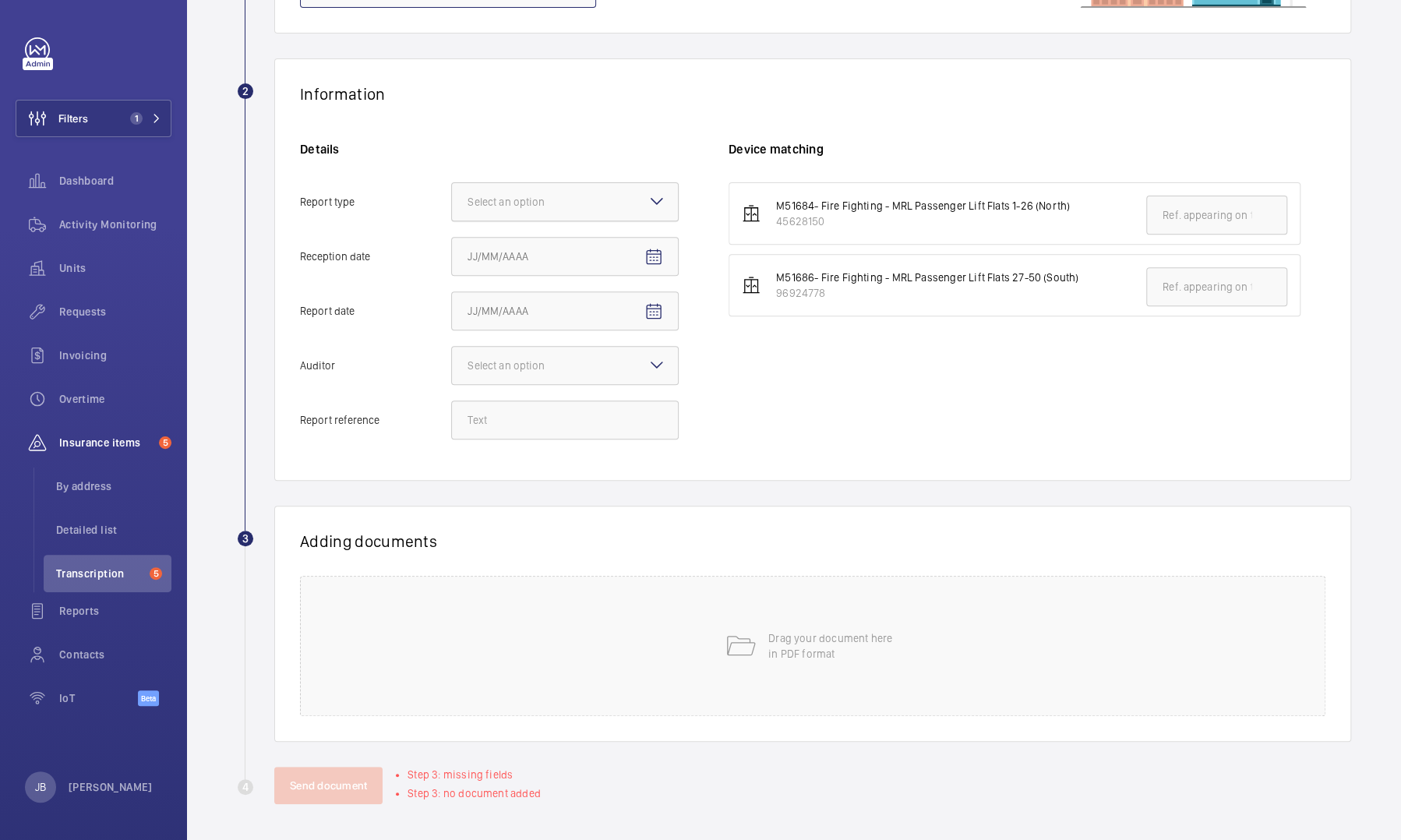
click at [586, 205] on div at bounding box center [564, 201] width 226 height 38
click at [452, 205] on input "Report type Select an option" at bounding box center [452, 201] width 0 height 38
click at [579, 248] on span "Insurance company" at bounding box center [564, 249] width 195 height 16
click at [452, 220] on input "Report type Select an option Insurance company Consultant" at bounding box center [452, 201] width 0 height 38
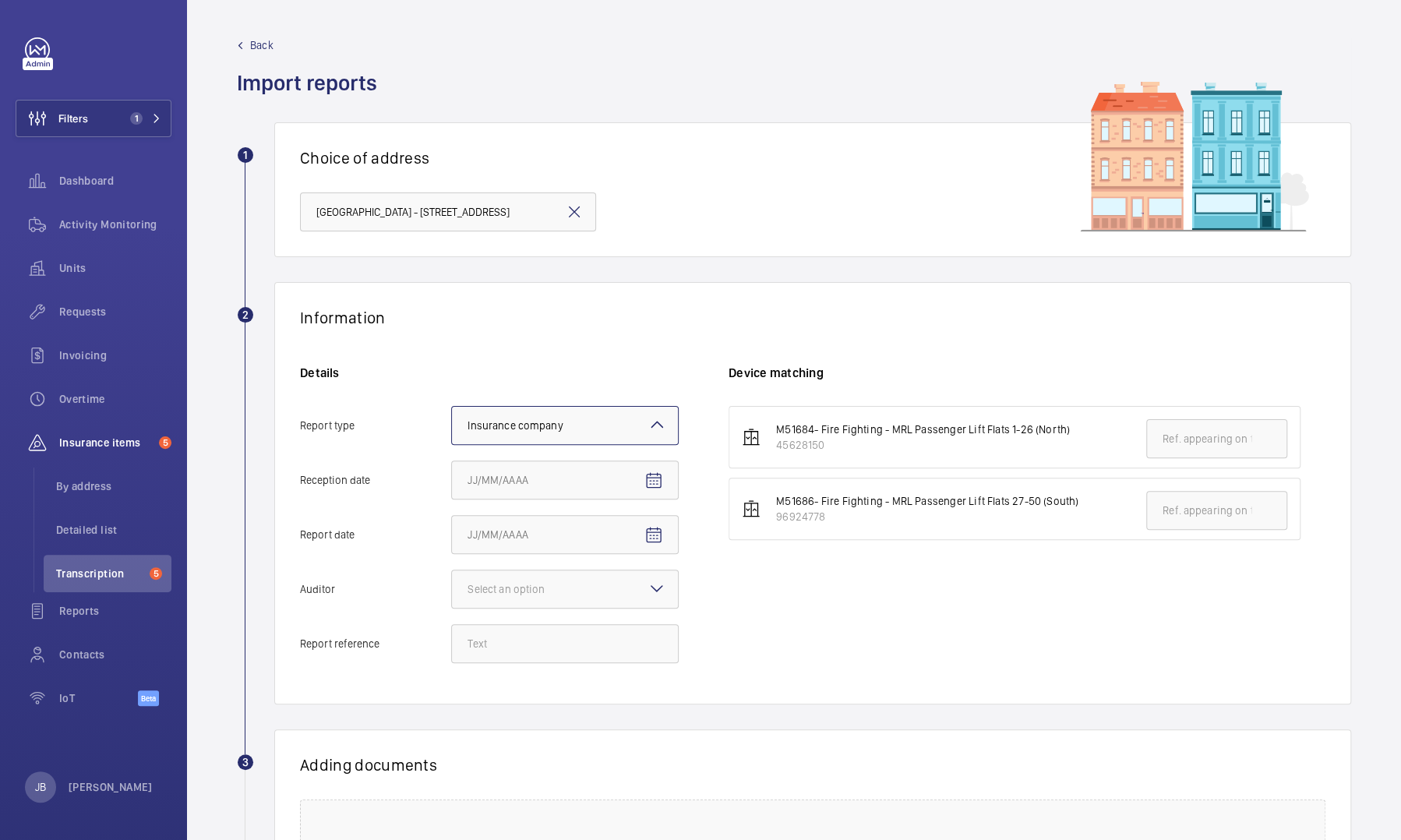
scroll to position [0, 0]
click at [653, 385] on mat-icon "Open calendar" at bounding box center [653, 480] width 18 height 18
click at [506, 385] on span "6" at bounding box center [505, 637] width 28 height 28
type input "[DATE]"
click at [656, 385] on mat-icon "Open calendar" at bounding box center [653, 535] width 18 height 18
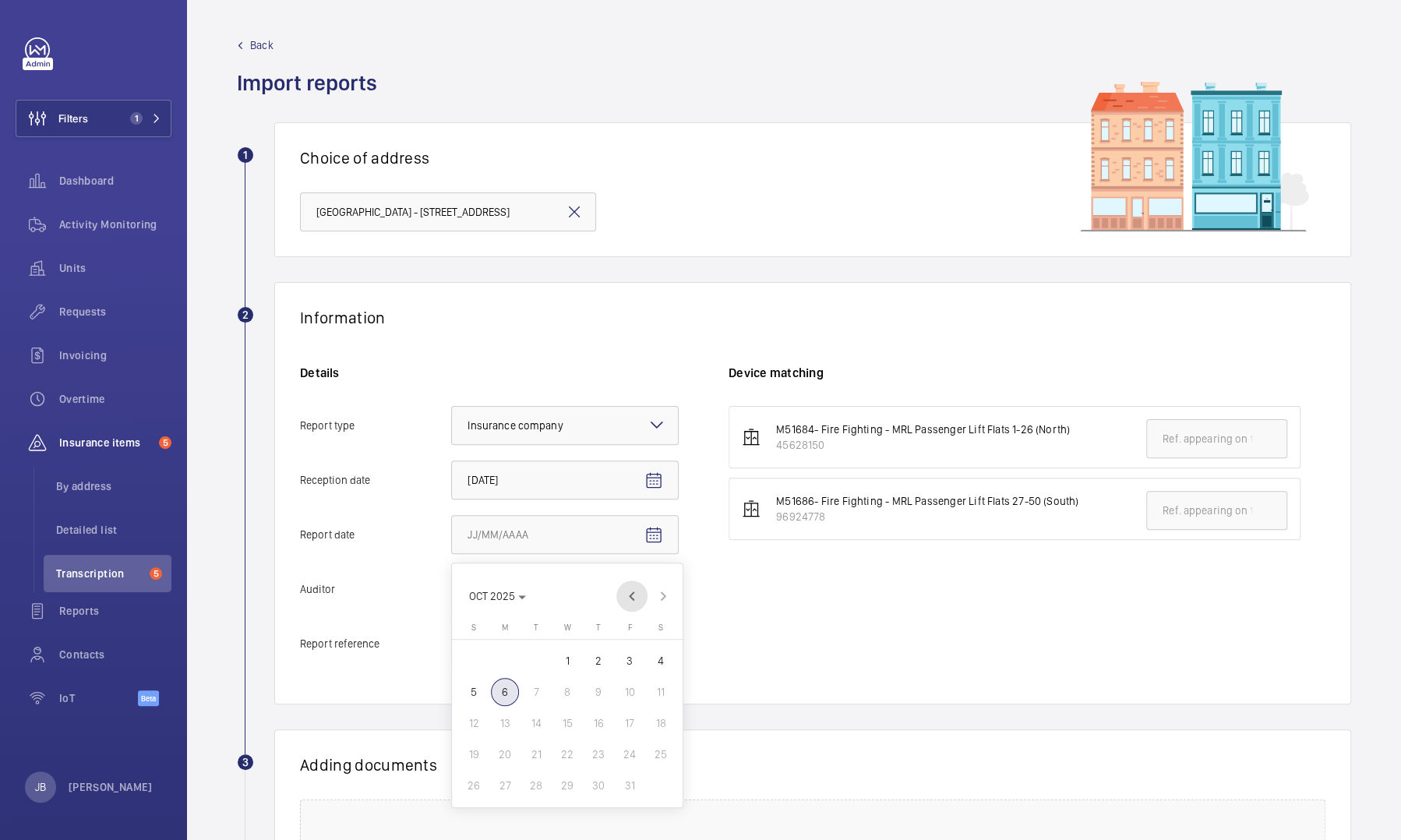
click at [624, 385] on span "Previous month" at bounding box center [632, 596] width 32 height 32
click at [635, 385] on span "Previous month" at bounding box center [632, 596] width 32 height 32
click at [564, 385] on span "16" at bounding box center [567, 723] width 28 height 28
type input "[DATE]"
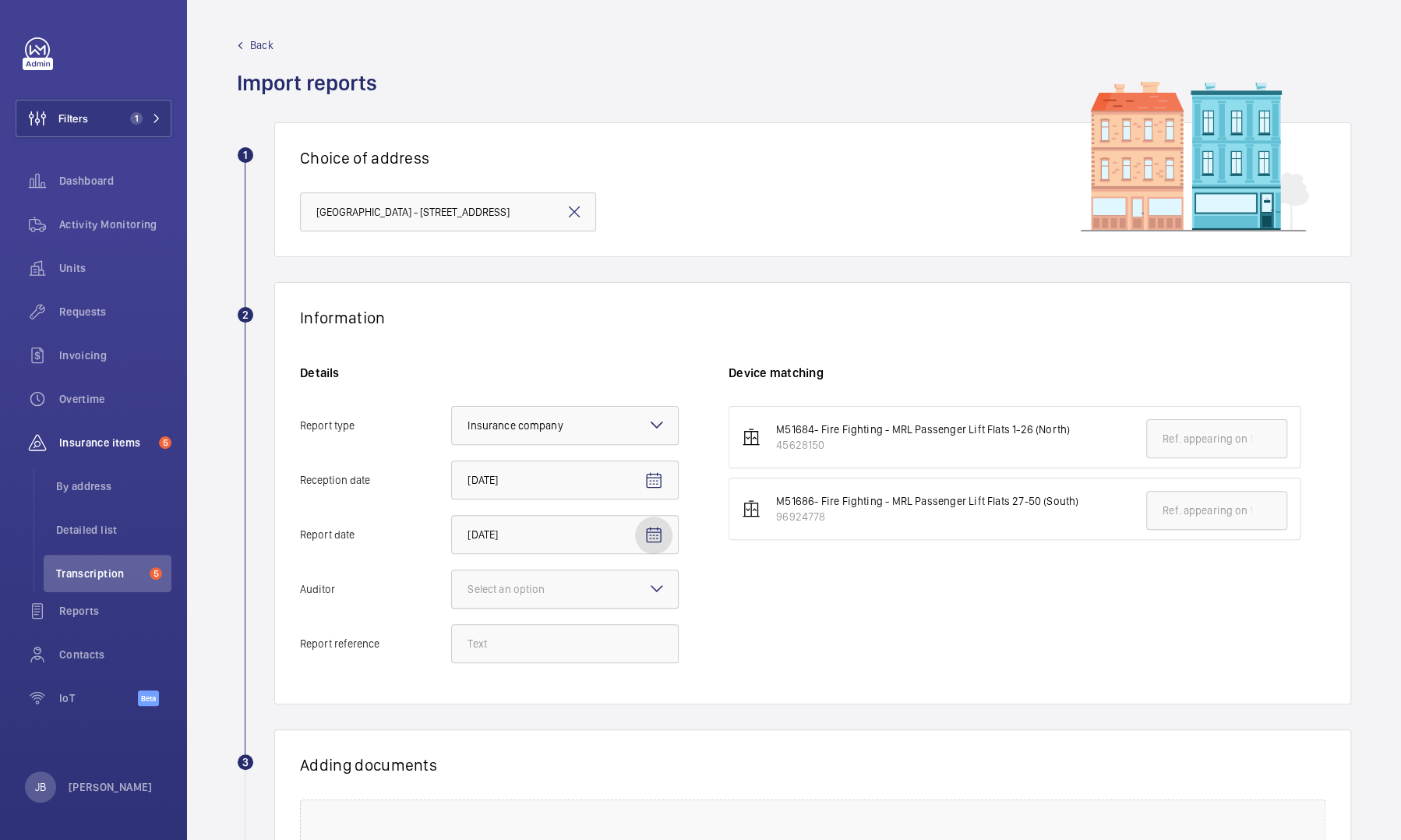
click at [580, 385] on div "Select an option" at bounding box center [525, 589] width 116 height 16
click at [452, 385] on input "Auditor Select an option" at bounding box center [452, 589] width 0 height 38
click at [529, 385] on span "Veritas" at bounding box center [564, 636] width 195 height 16
click at [452, 385] on input "Auditor Select an option Veritas Zurich British Engineering Allianz Other" at bounding box center [452, 589] width 0 height 38
click at [648, 385] on input "Report reference" at bounding box center [564, 643] width 228 height 39
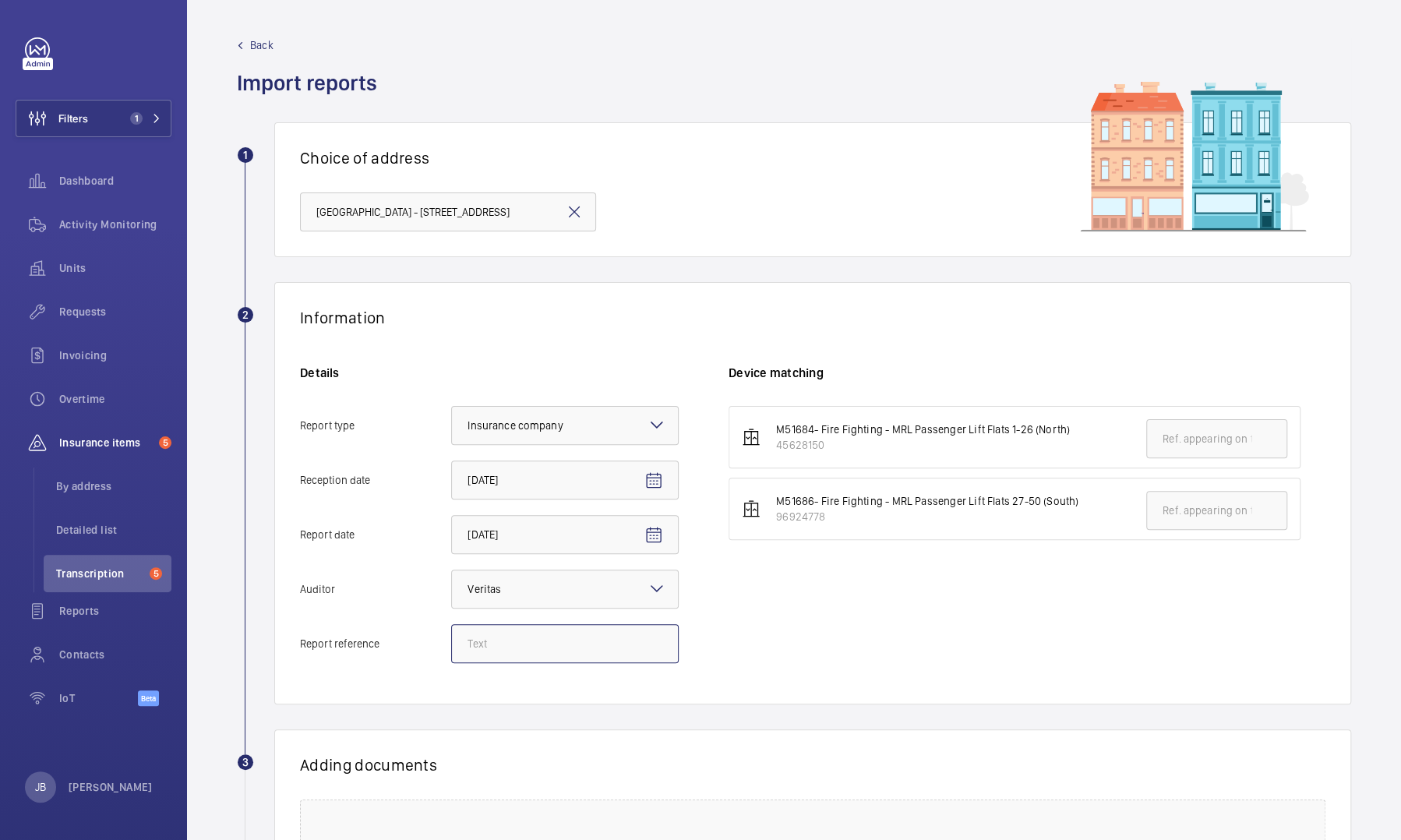
paste input "4251813_LOC1902479_1-20973182984_1-9ODANYN"
type input "4251813_LOC1902479_1-20973182984_1-9ODANYN"
click at [746, 385] on input "text" at bounding box center [1216, 510] width 141 height 39
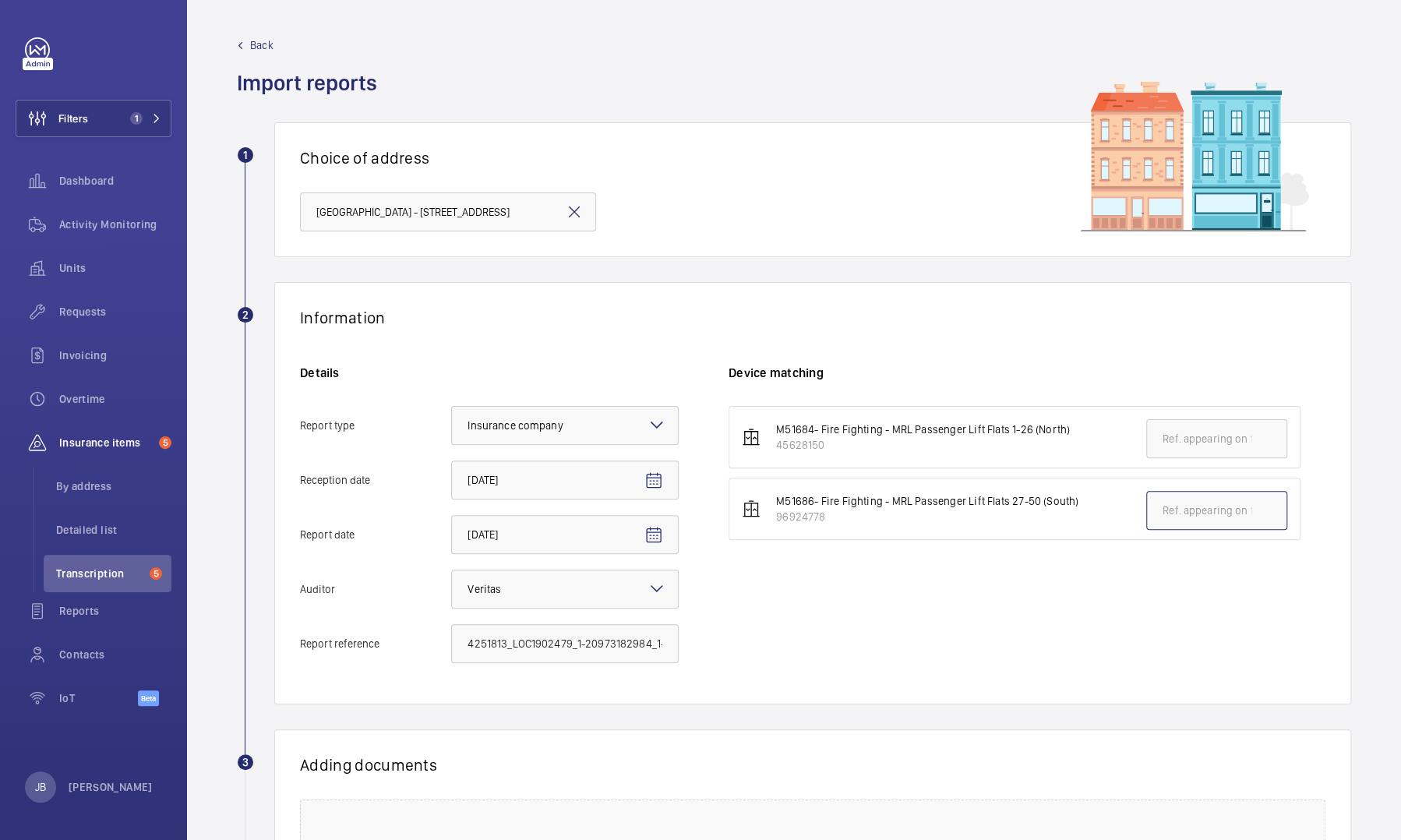
paste input "4251813_LOC1902479_1-20973182984_1-9ODANYN"
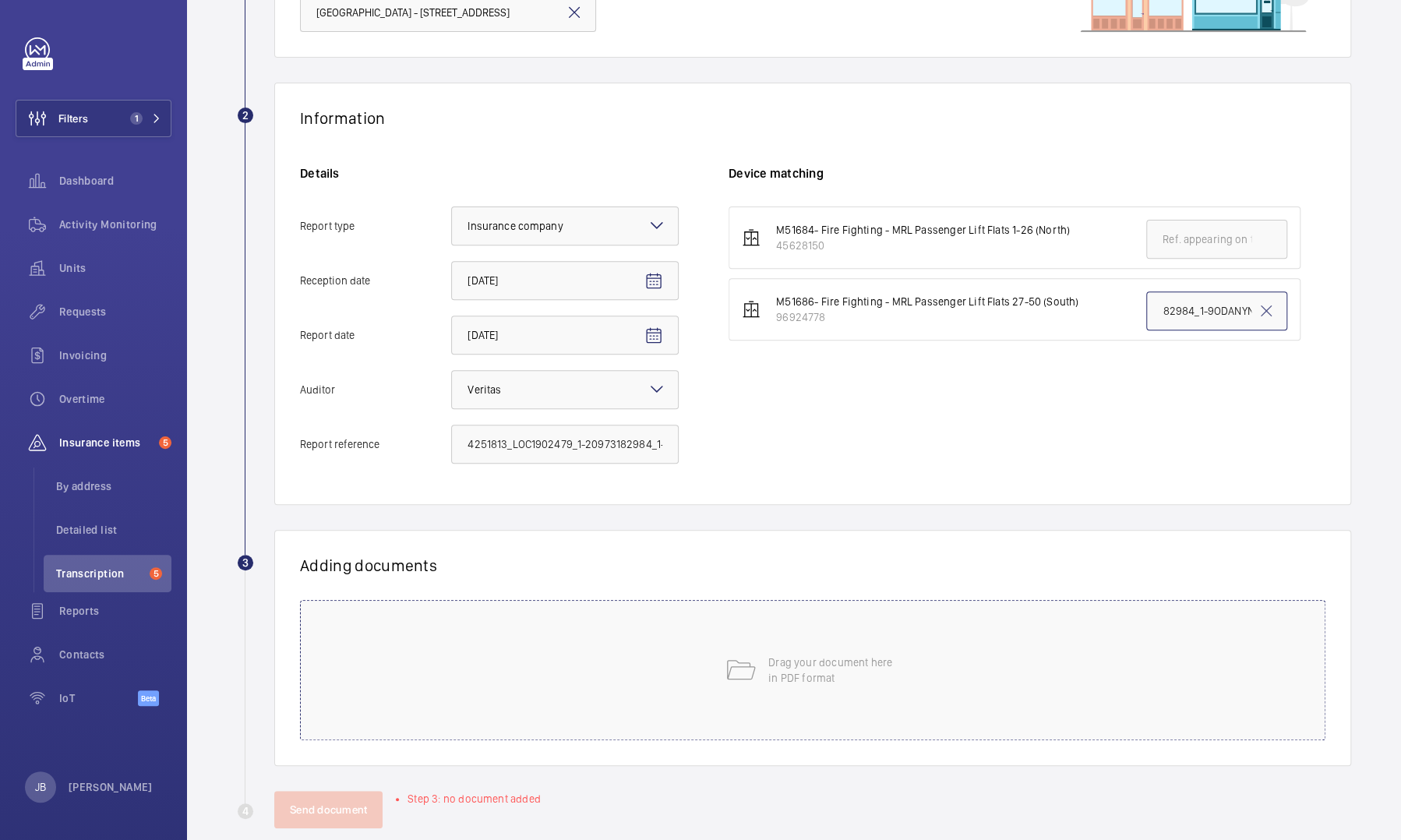
scroll to position [223, 0]
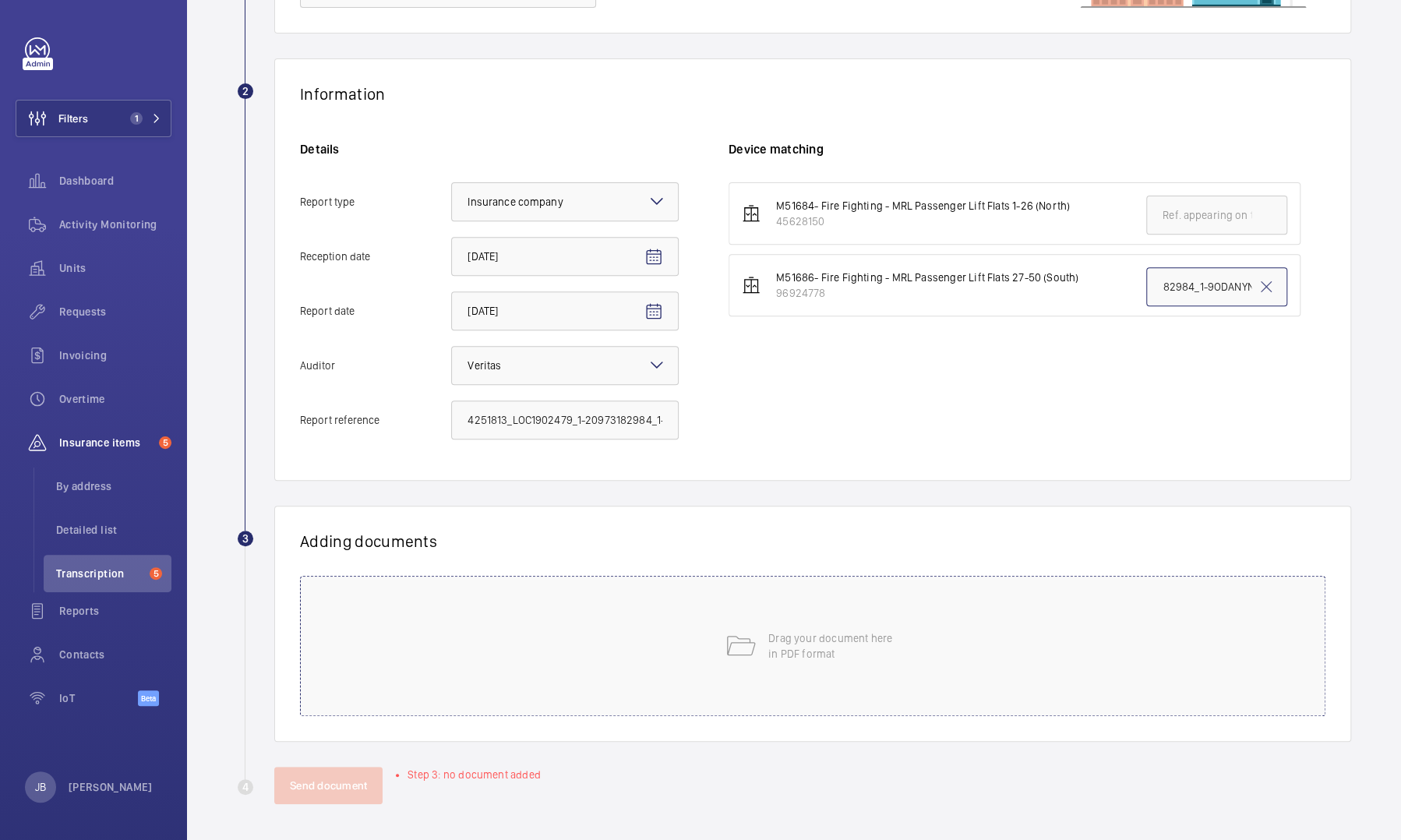
type input "4251813_LOC1902479_1-20973182984_1-9ODANYN"
click at [729, 385] on div "Drag your document here in PDF format" at bounding box center [813, 646] width 1026 height 140
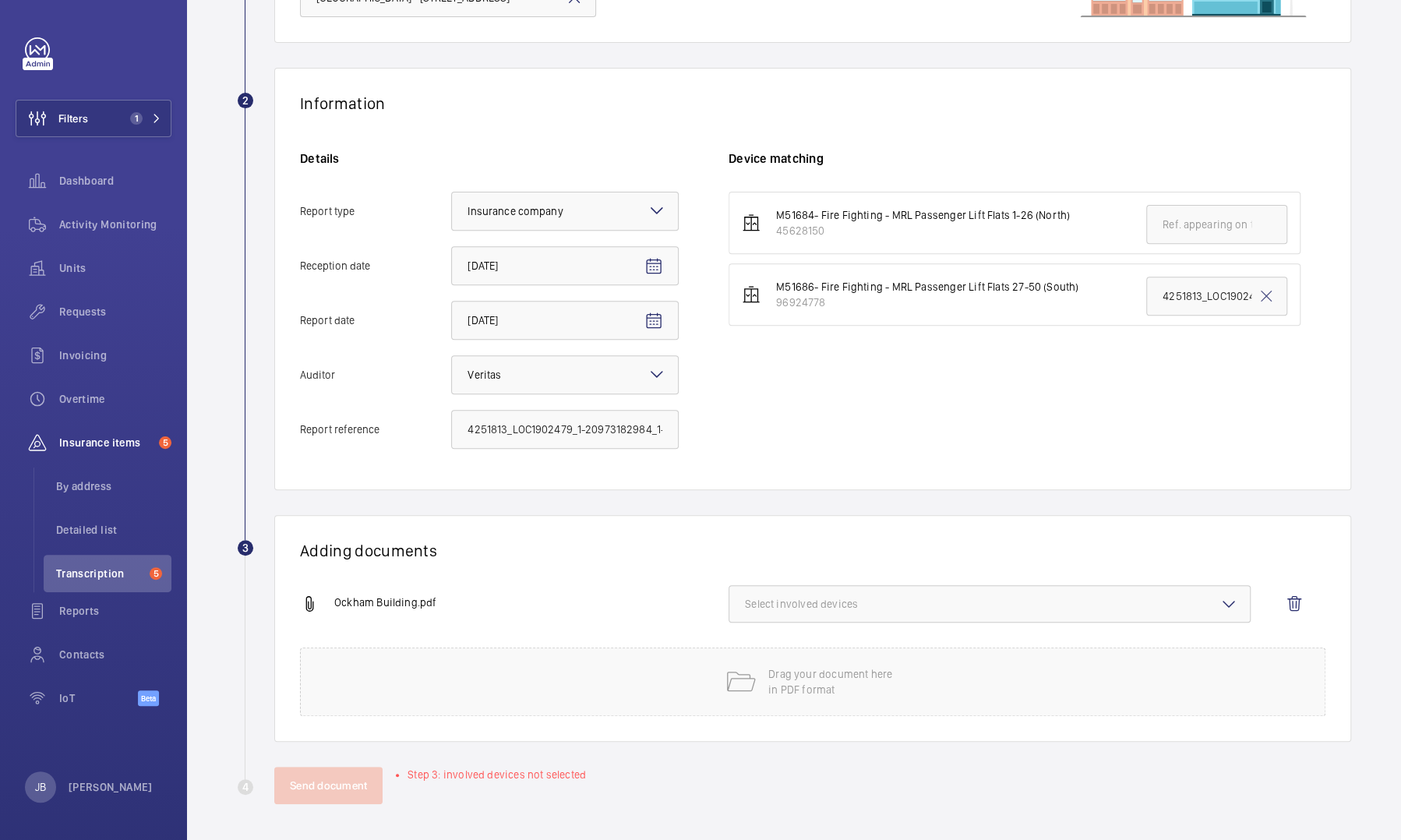
click at [746, 385] on span "Select involved devices" at bounding box center [989, 604] width 489 height 16
click at [746, 385] on input "96924778" at bounding box center [752, 690] width 32 height 32
checkbox input "true"
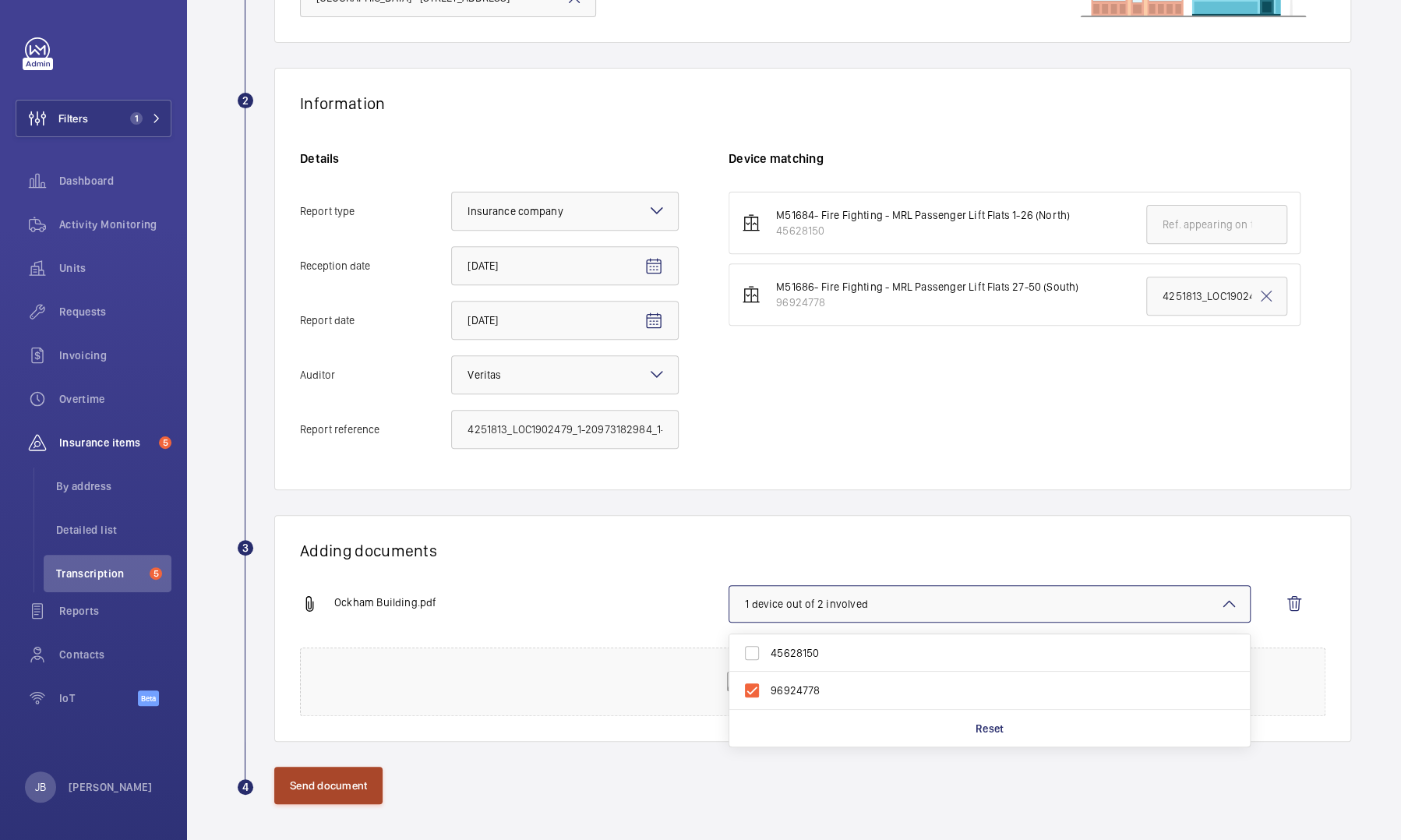
click at [346, 385] on button "Send document" at bounding box center [328, 785] width 109 height 38
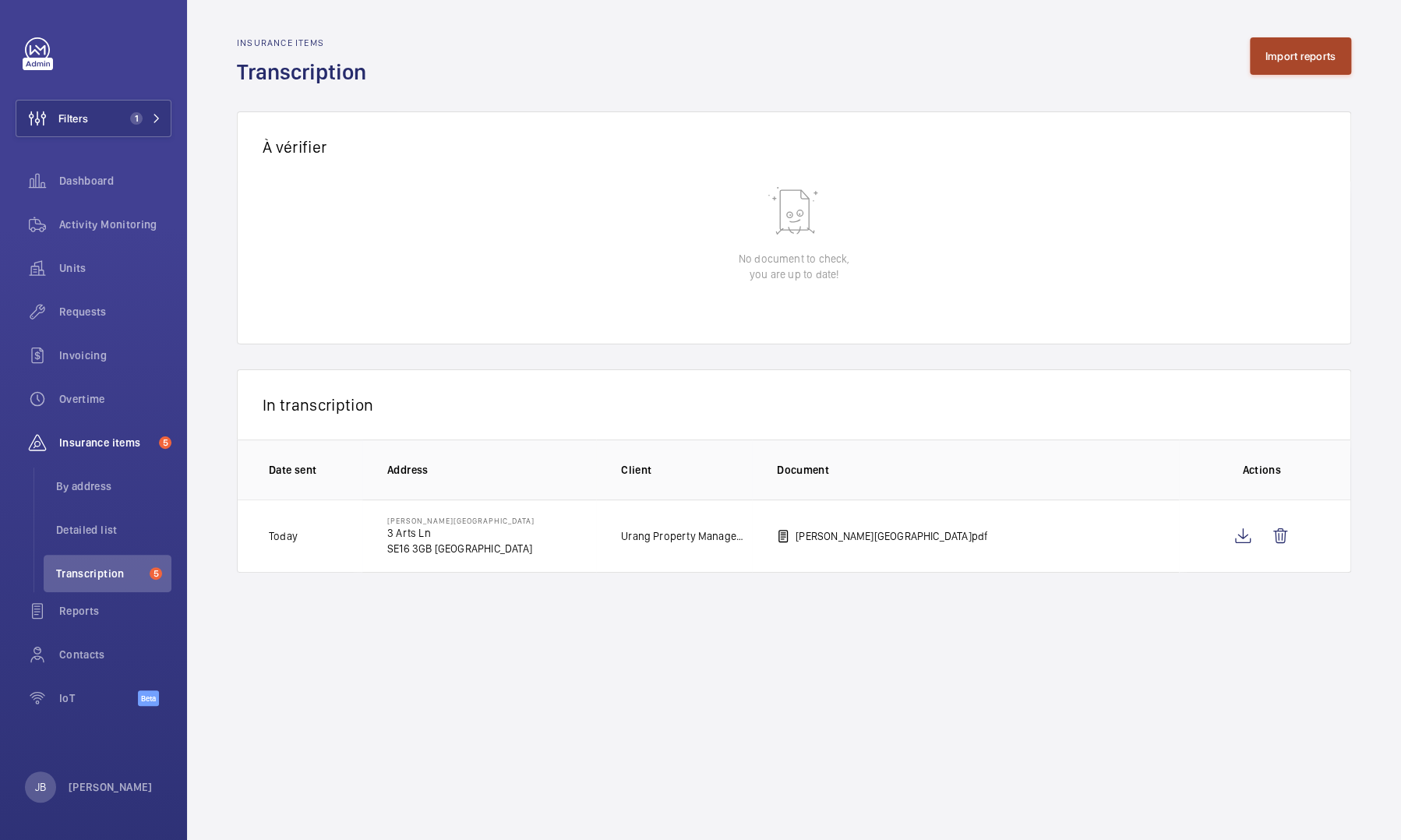
click at [746, 64] on button "Import reports" at bounding box center [1300, 56] width 102 height 38
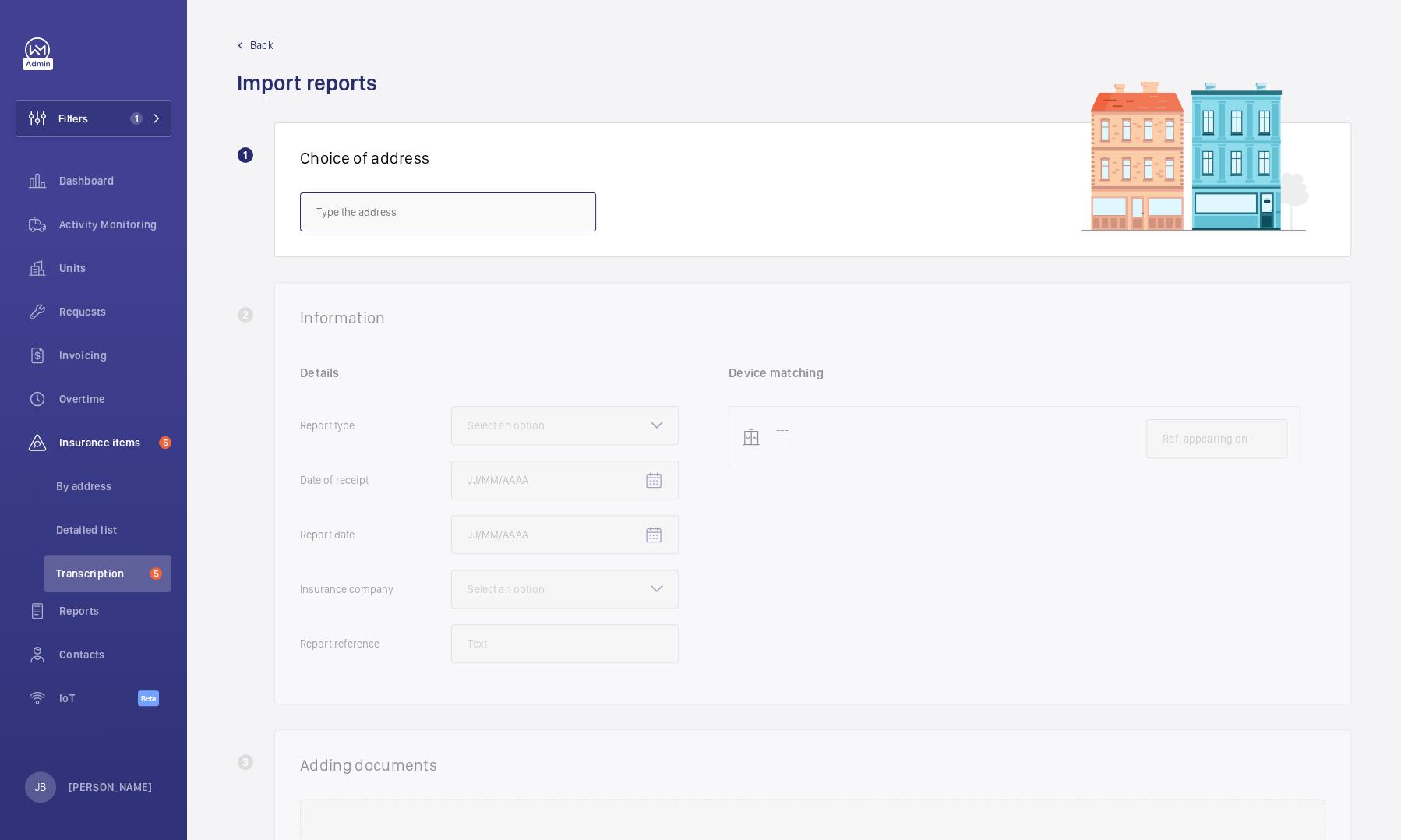
click at [547, 223] on input "text" at bounding box center [448, 212] width 296 height 39
type input "Oakhamp"
click at [96, 232] on div "Activity Monitoring" at bounding box center [94, 224] width 156 height 38
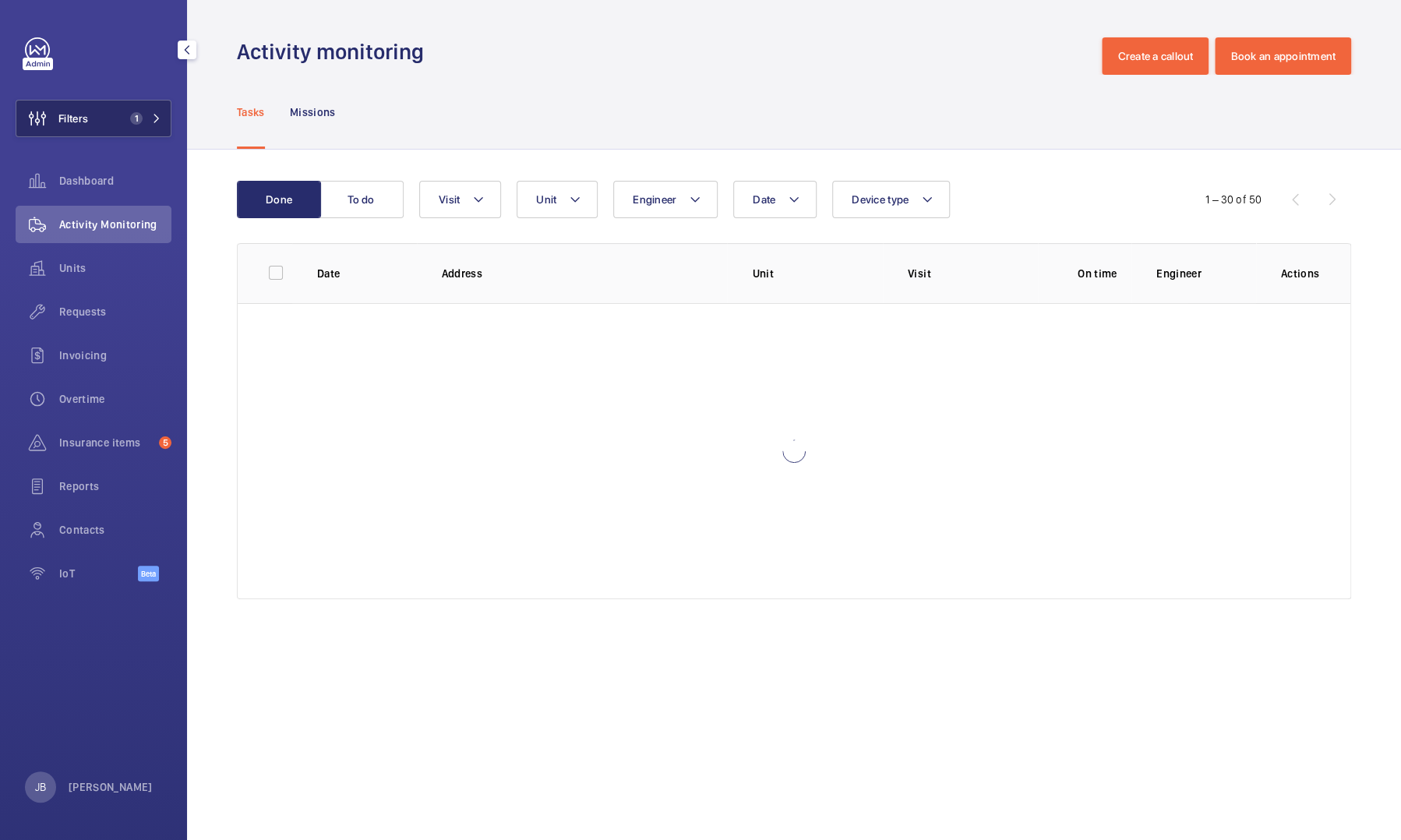
click at [88, 134] on button "Filters 1" at bounding box center [94, 118] width 156 height 38
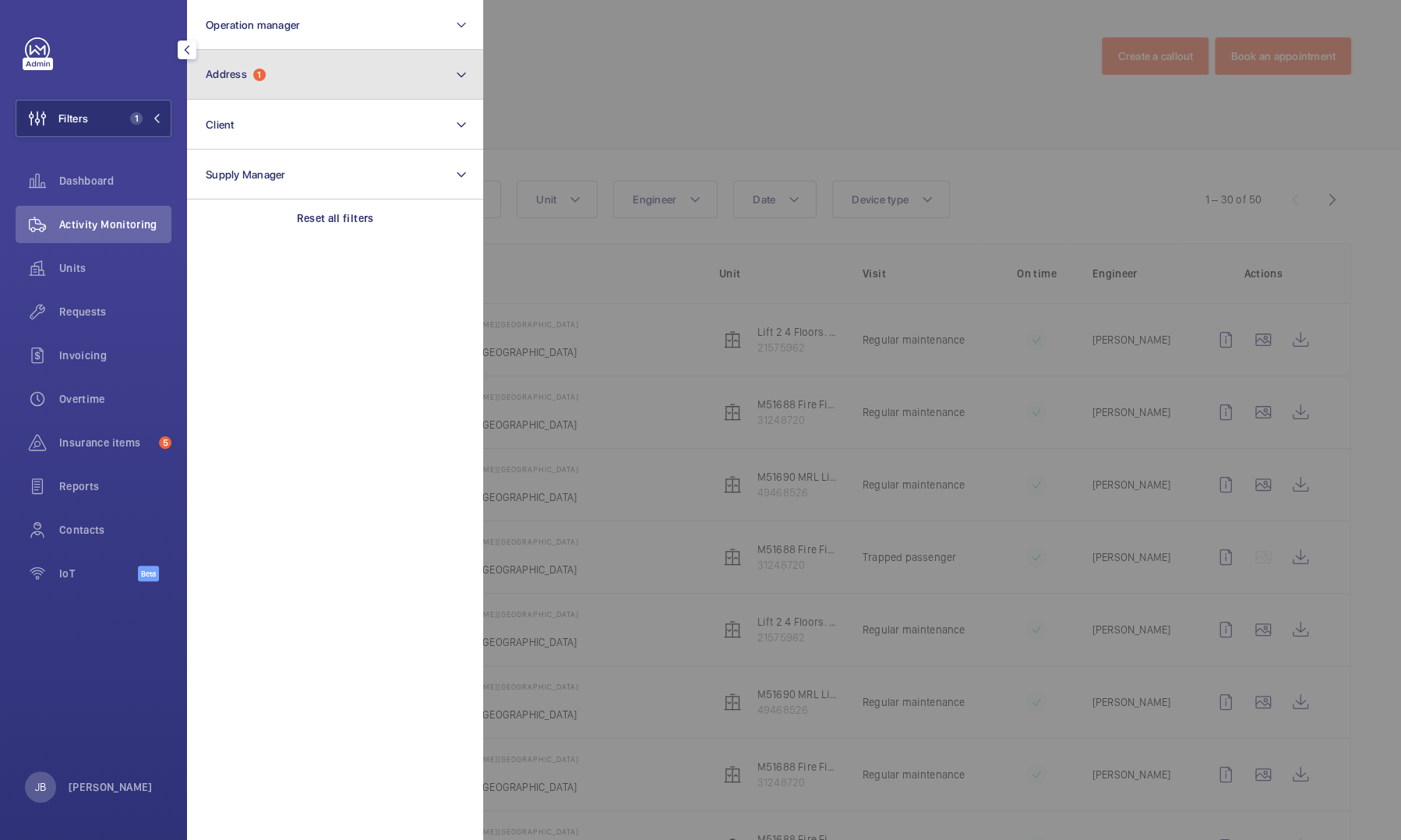
click at [264, 93] on button "Address 1" at bounding box center [335, 74] width 296 height 50
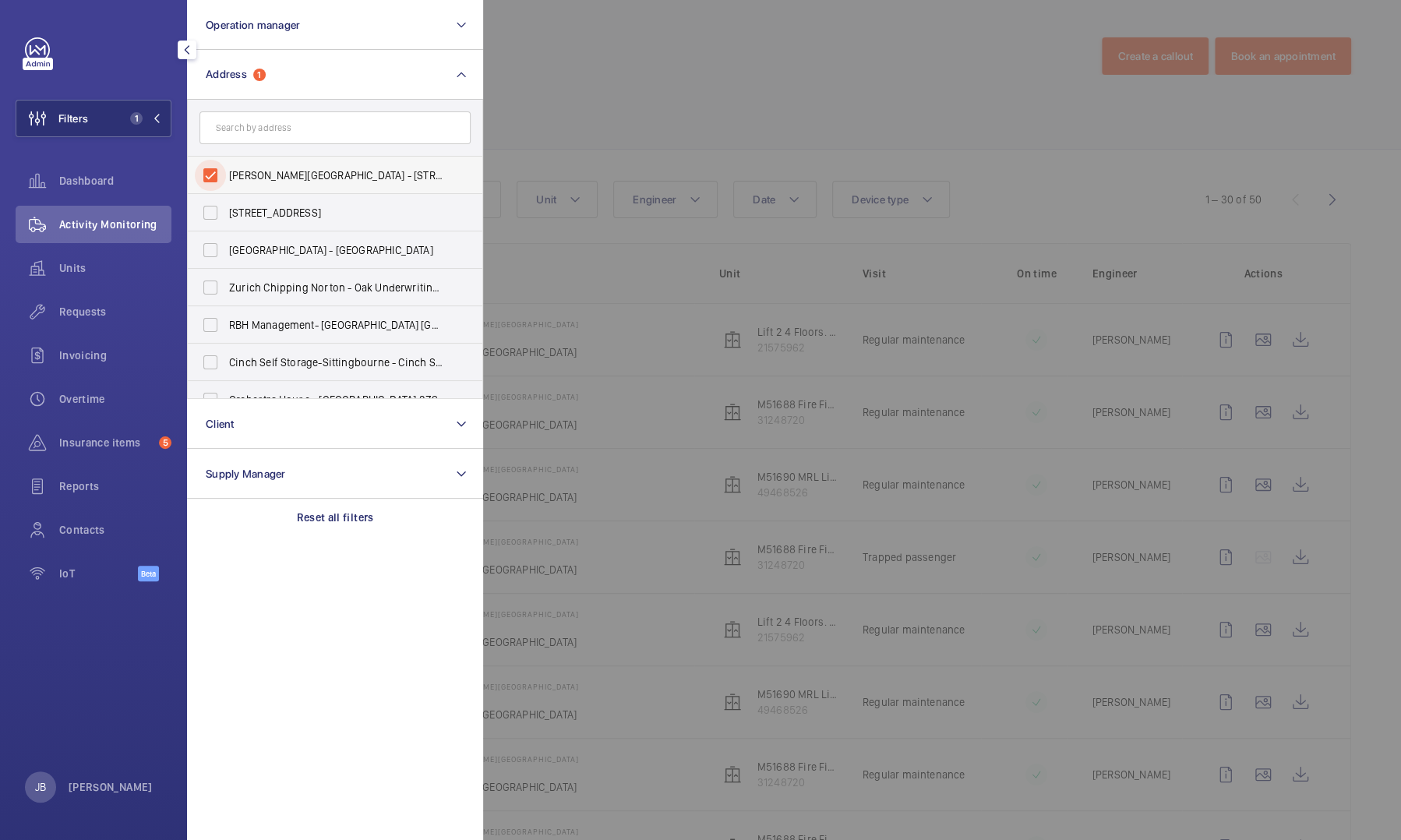
click at [215, 171] on input "[PERSON_NAME][GEOGRAPHIC_DATA] - [STREET_ADDRESS]" at bounding box center [211, 175] width 32 height 32
checkbox input "false"
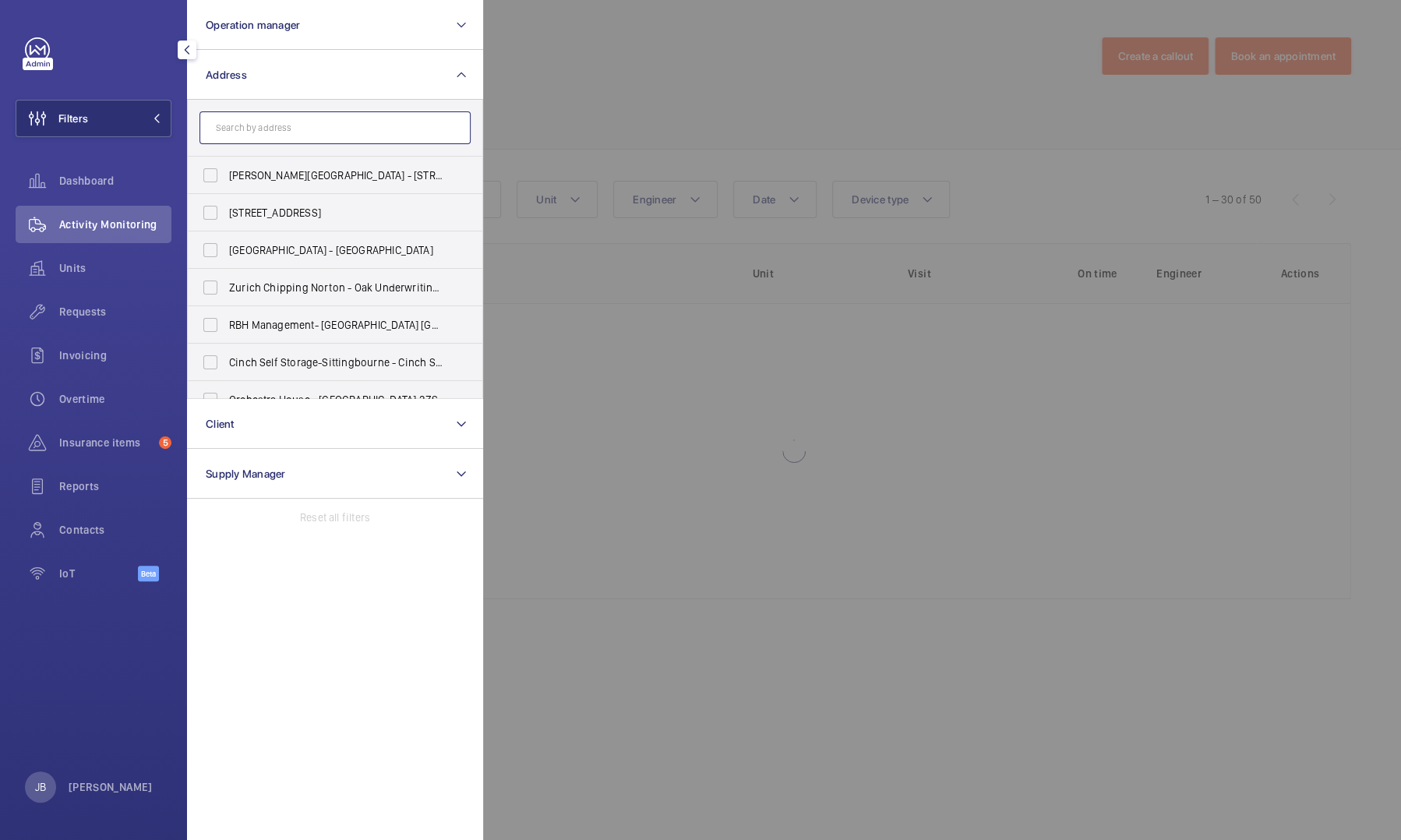
click at [241, 125] on input "text" at bounding box center [335, 127] width 271 height 32
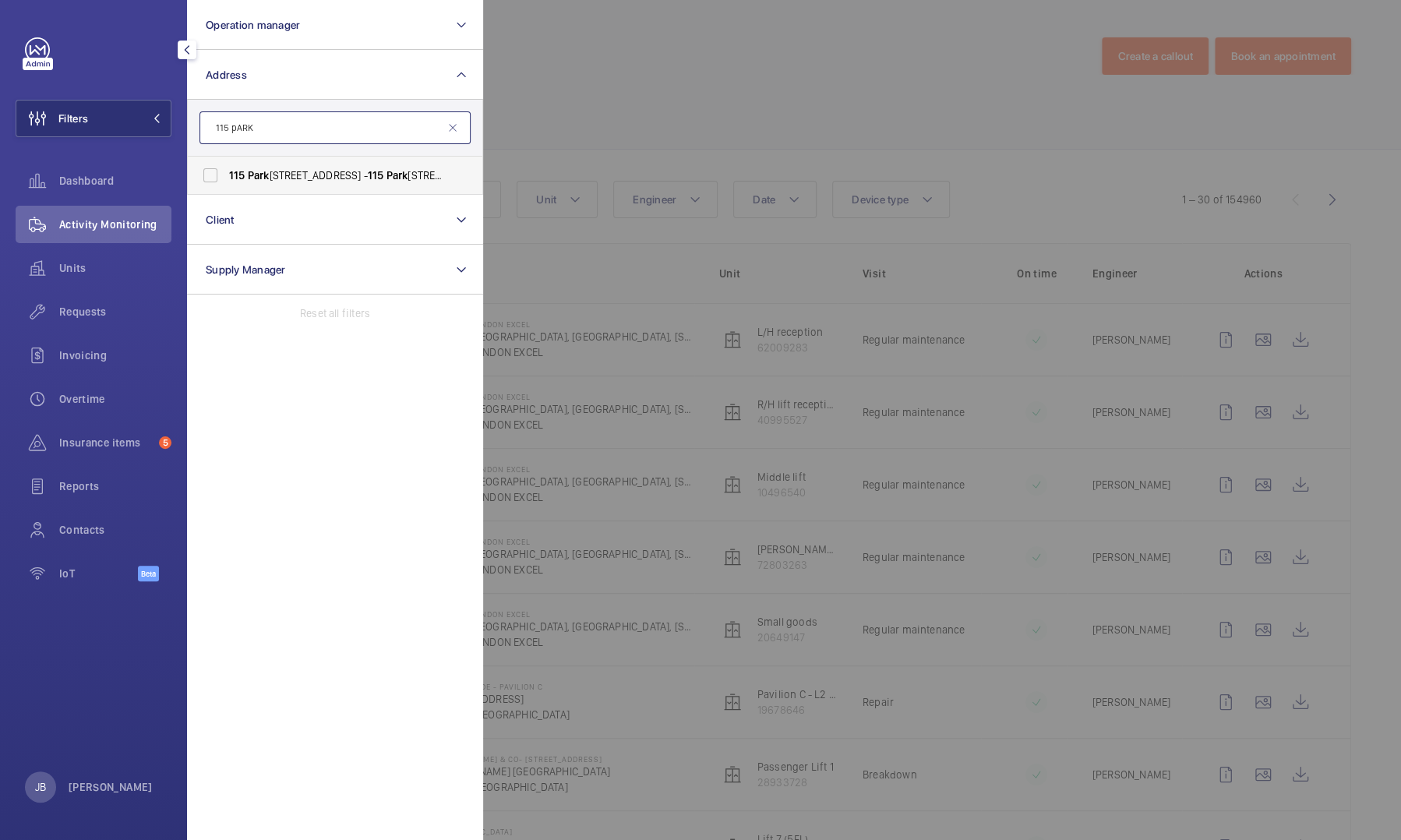
type input "115 pARK"
click at [262, 185] on label "[STREET_ADDRESS]" at bounding box center [324, 175] width 271 height 38
click at [226, 185] on input "[STREET_ADDRESS]" at bounding box center [211, 175] width 32 height 32
checkbox input "true"
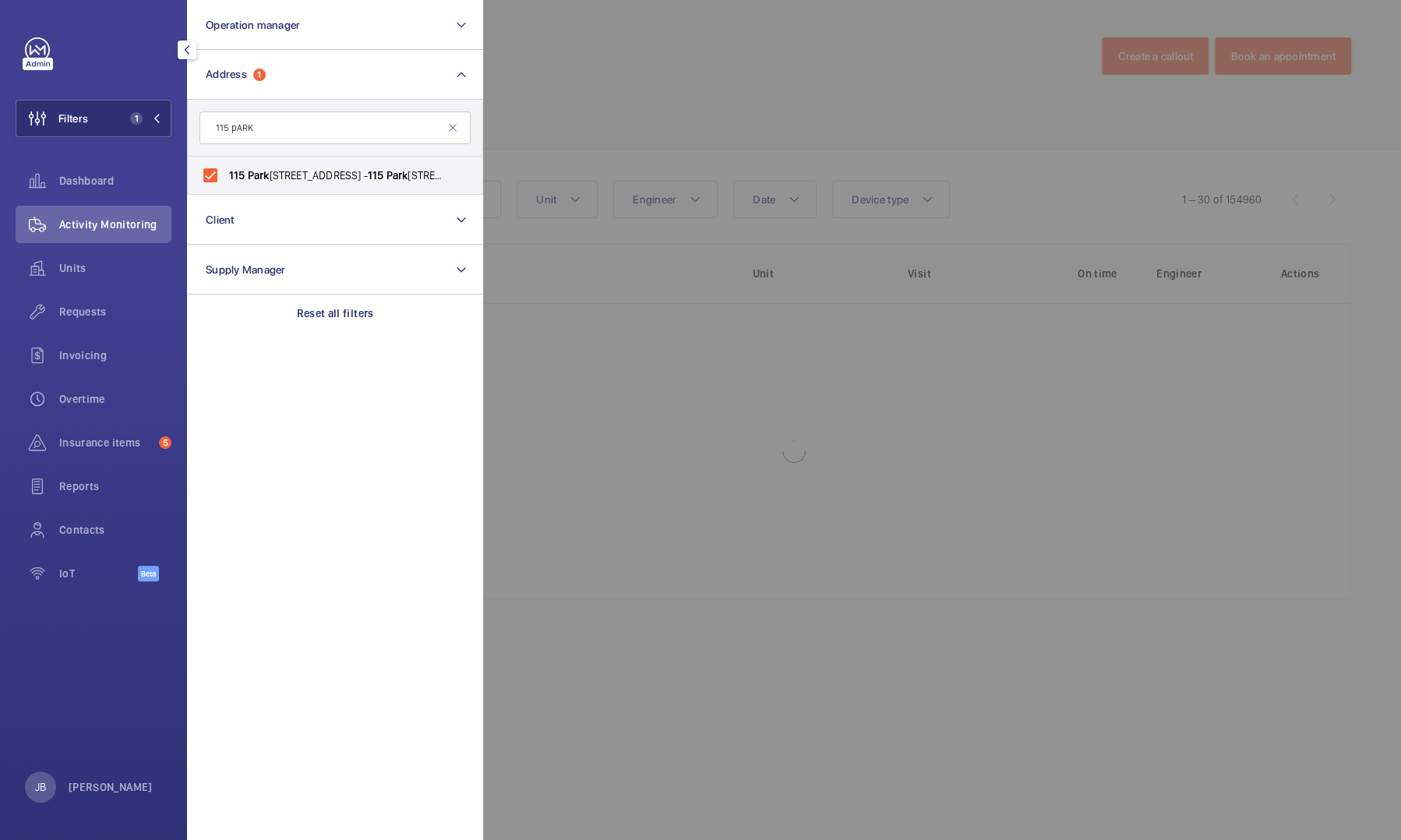
click at [611, 132] on div at bounding box center [1183, 420] width 1401 height 840
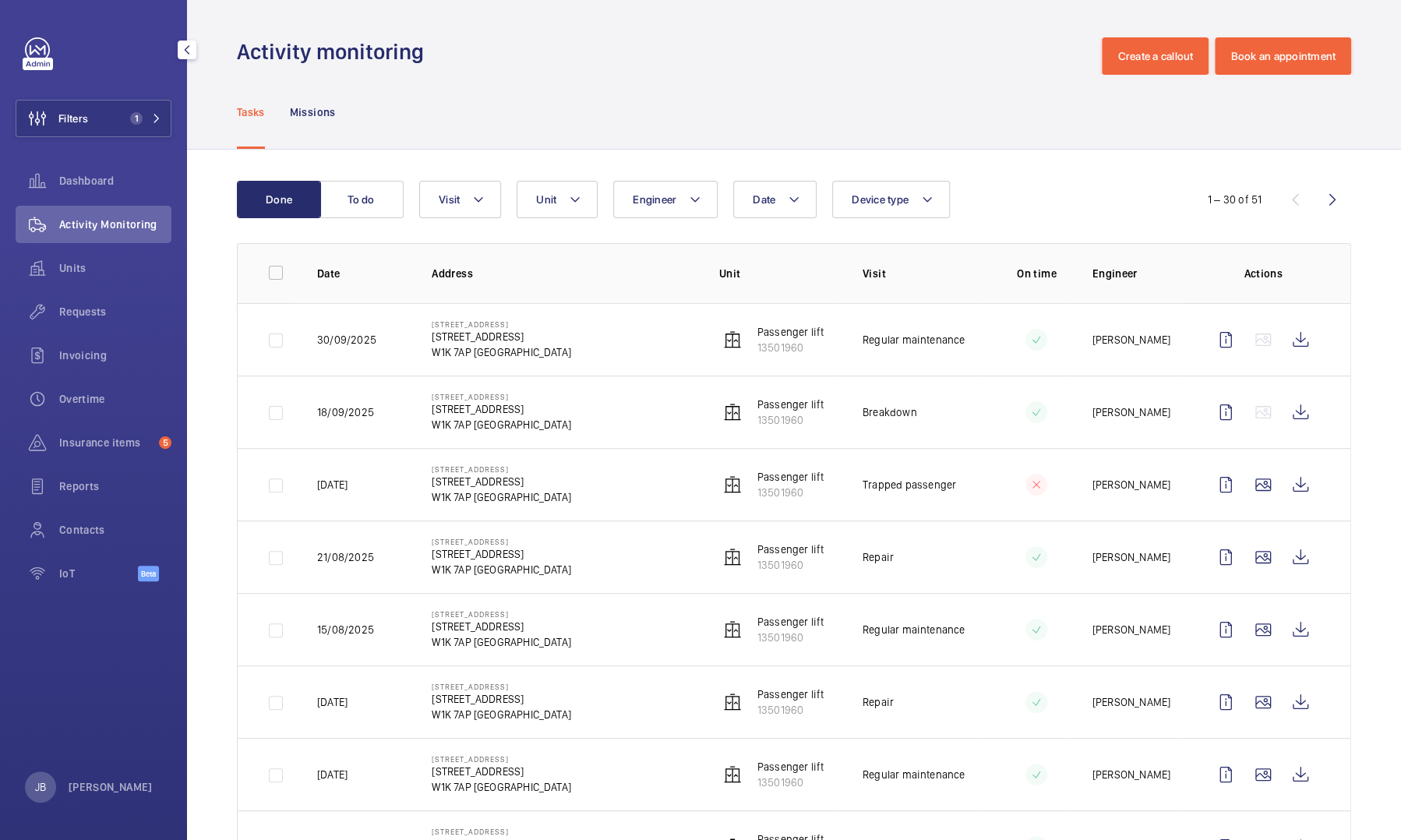
click at [81, 307] on span "Requests" at bounding box center [116, 312] width 112 height 16
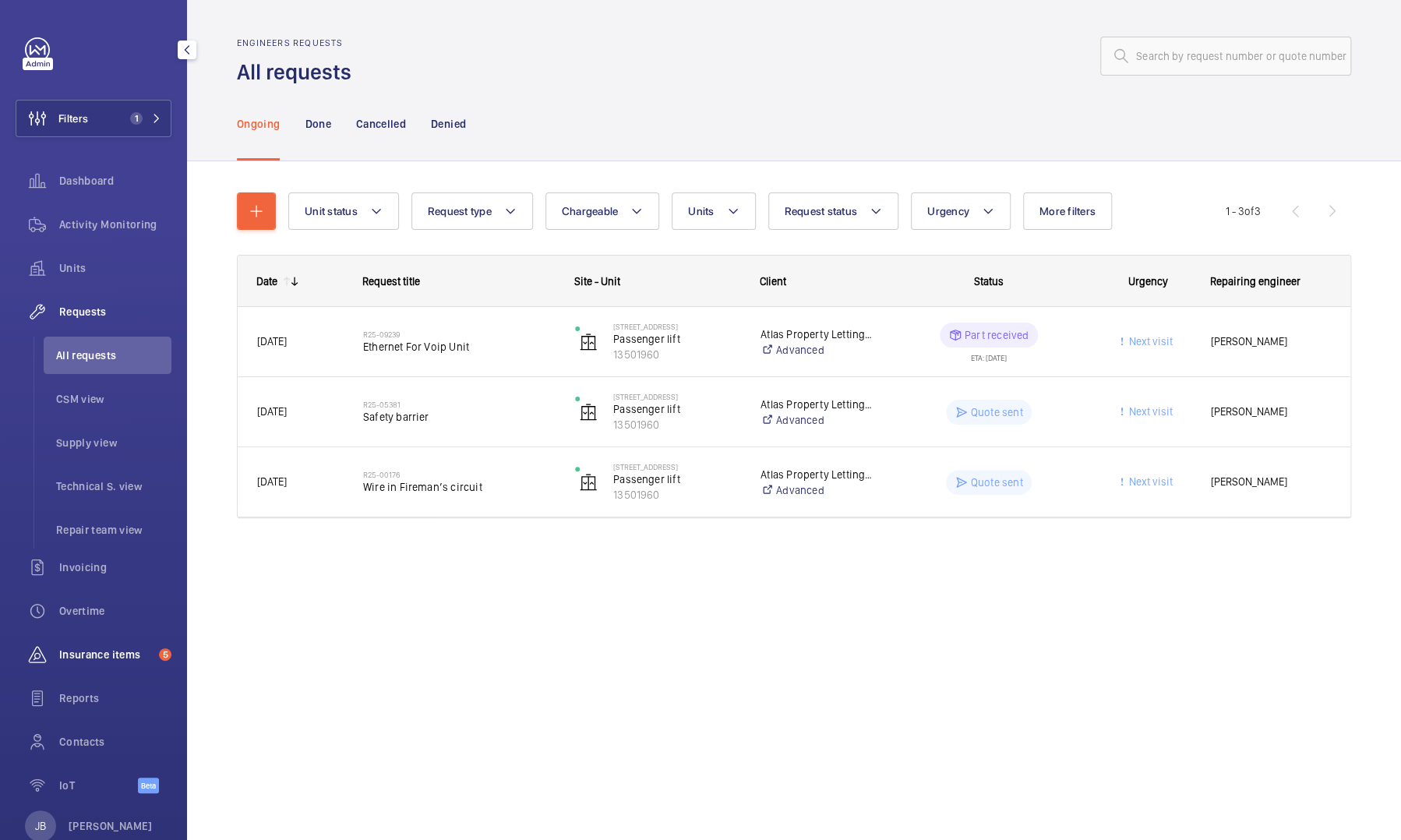
click at [91, 385] on span "Insurance items" at bounding box center [106, 654] width 94 height 16
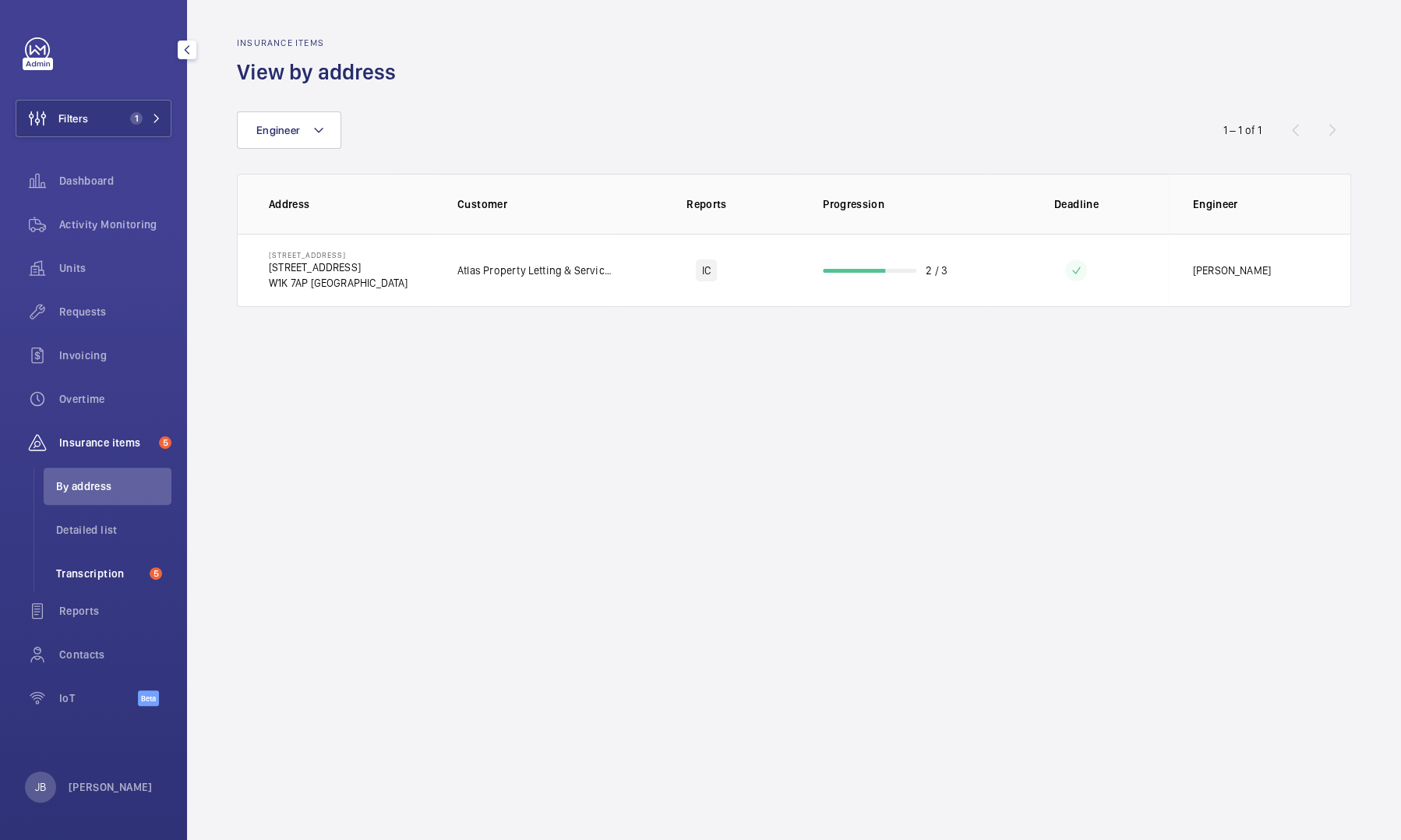
click at [72, 385] on li "Transcription 5" at bounding box center [108, 573] width 128 height 38
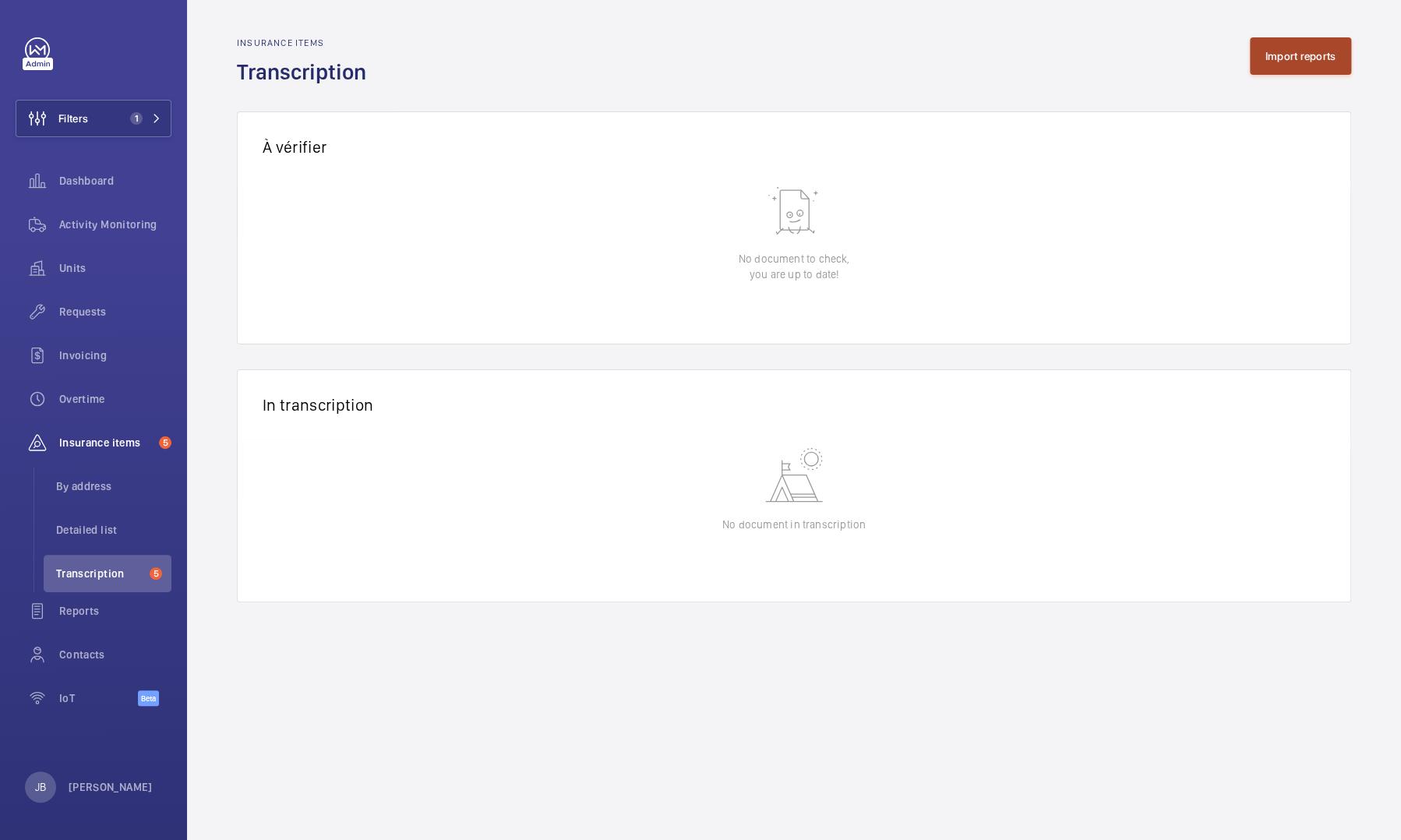
click at [746, 67] on button "Import reports" at bounding box center [1300, 56] width 102 height 38
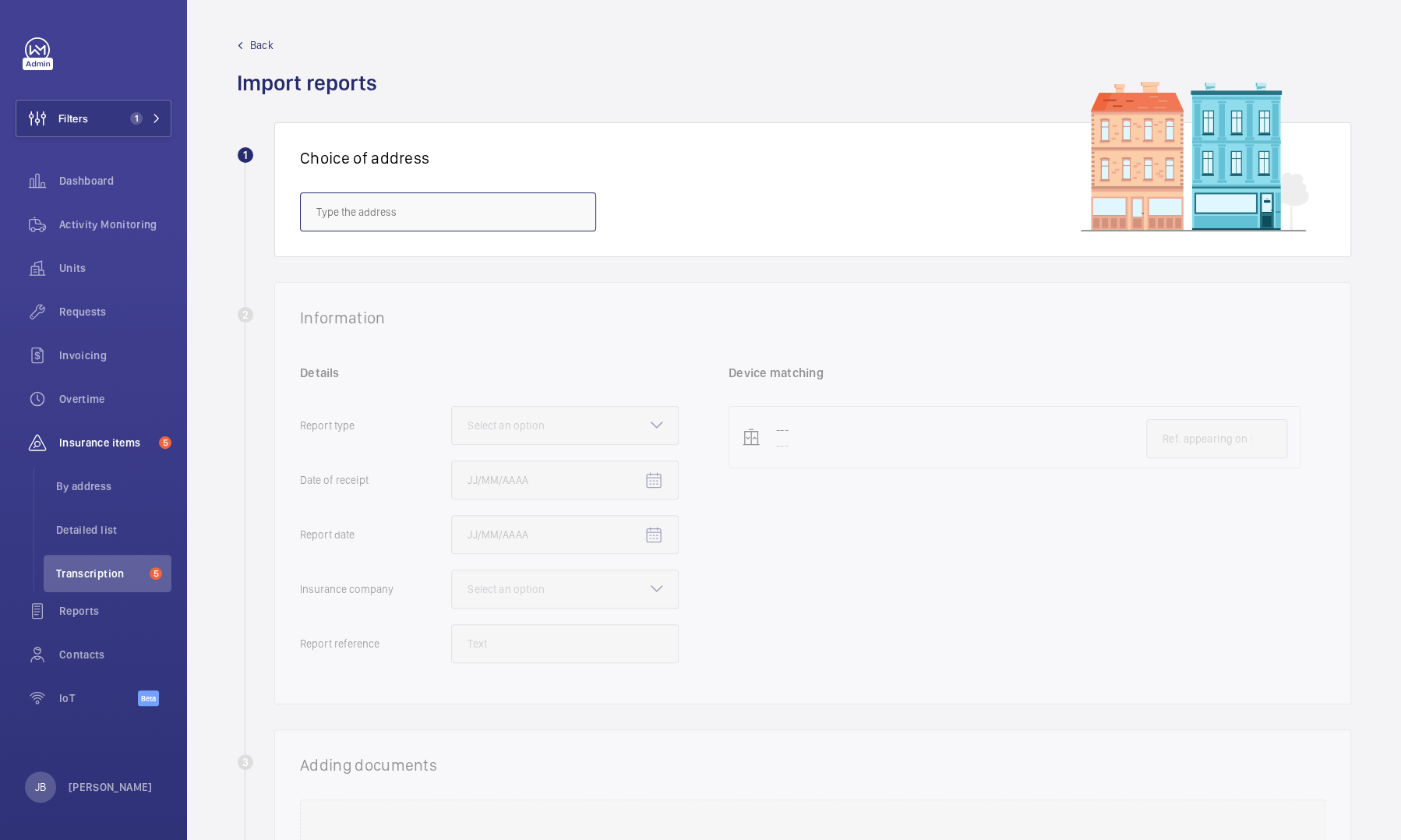
click at [545, 202] on input "text" at bounding box center [448, 212] width 296 height 39
drag, startPoint x: 429, startPoint y: 216, endPoint x: 219, endPoint y: 210, distance: 210.1
click at [219, 210] on wm-front-admin-audit-upload "Back Import reports 1 Choice of address [PERSON_NAME][GEOGRAPHIC_DATA] 2 Inform…" at bounding box center [794, 532] width 1214 height 1065
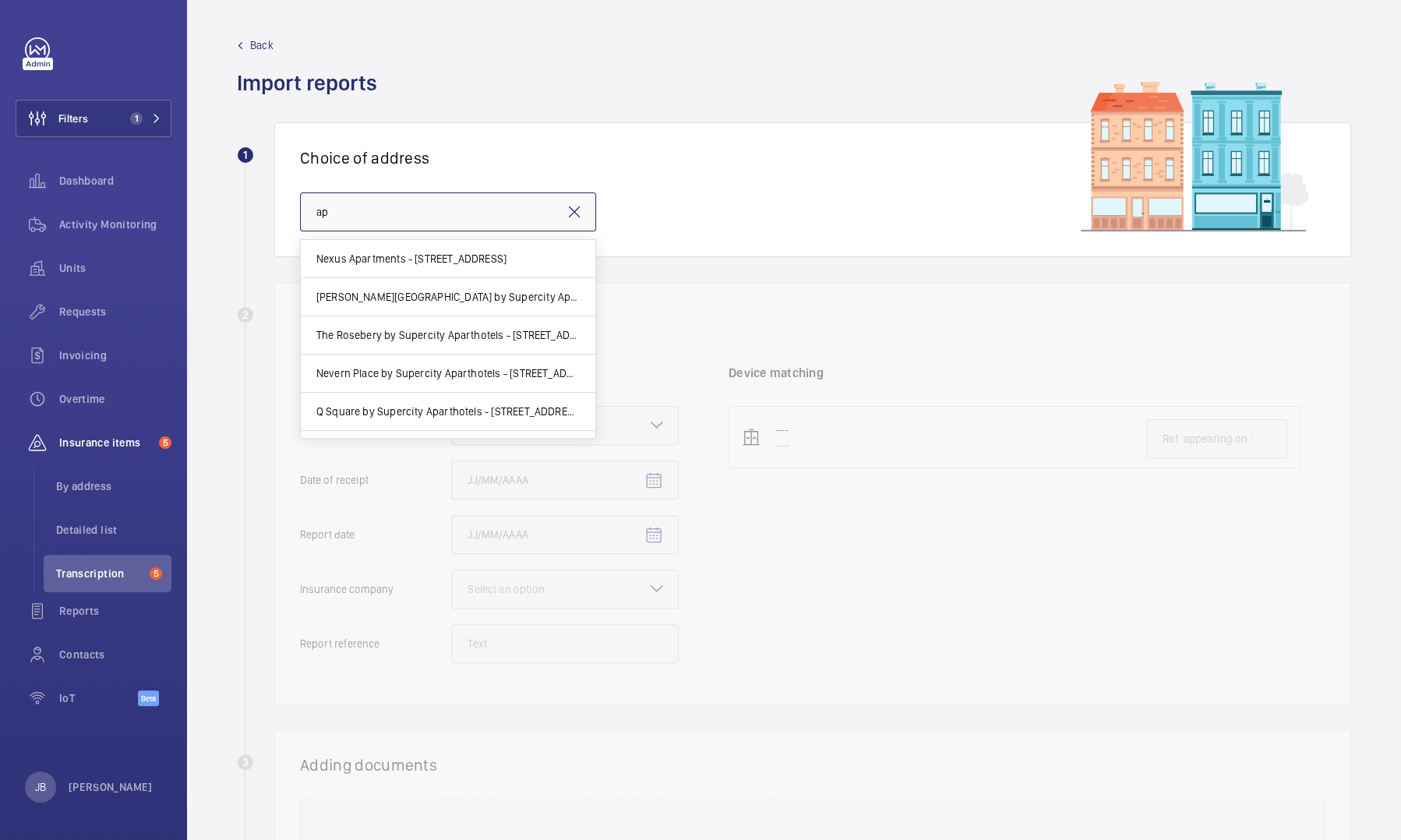
type input "a"
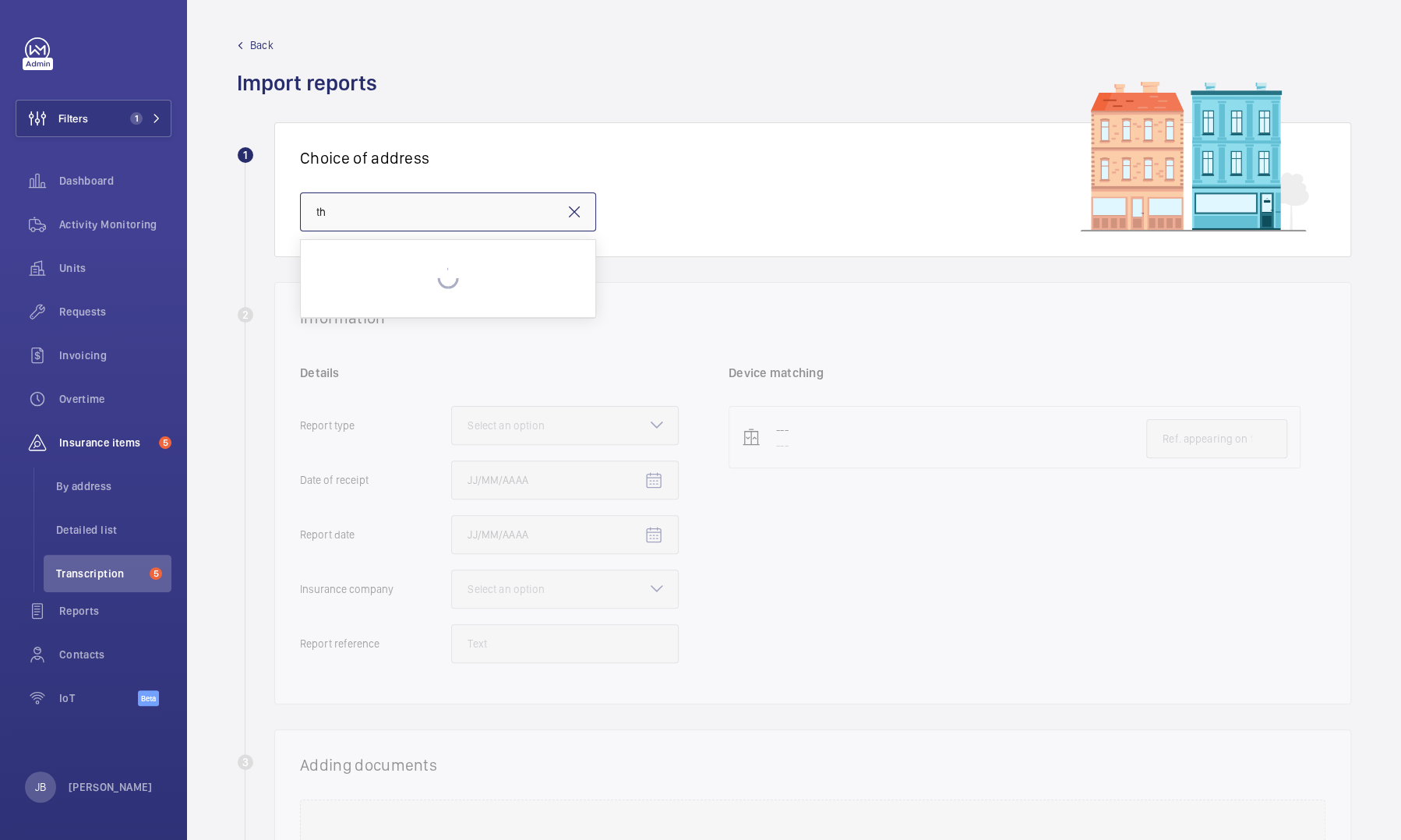
type input "t"
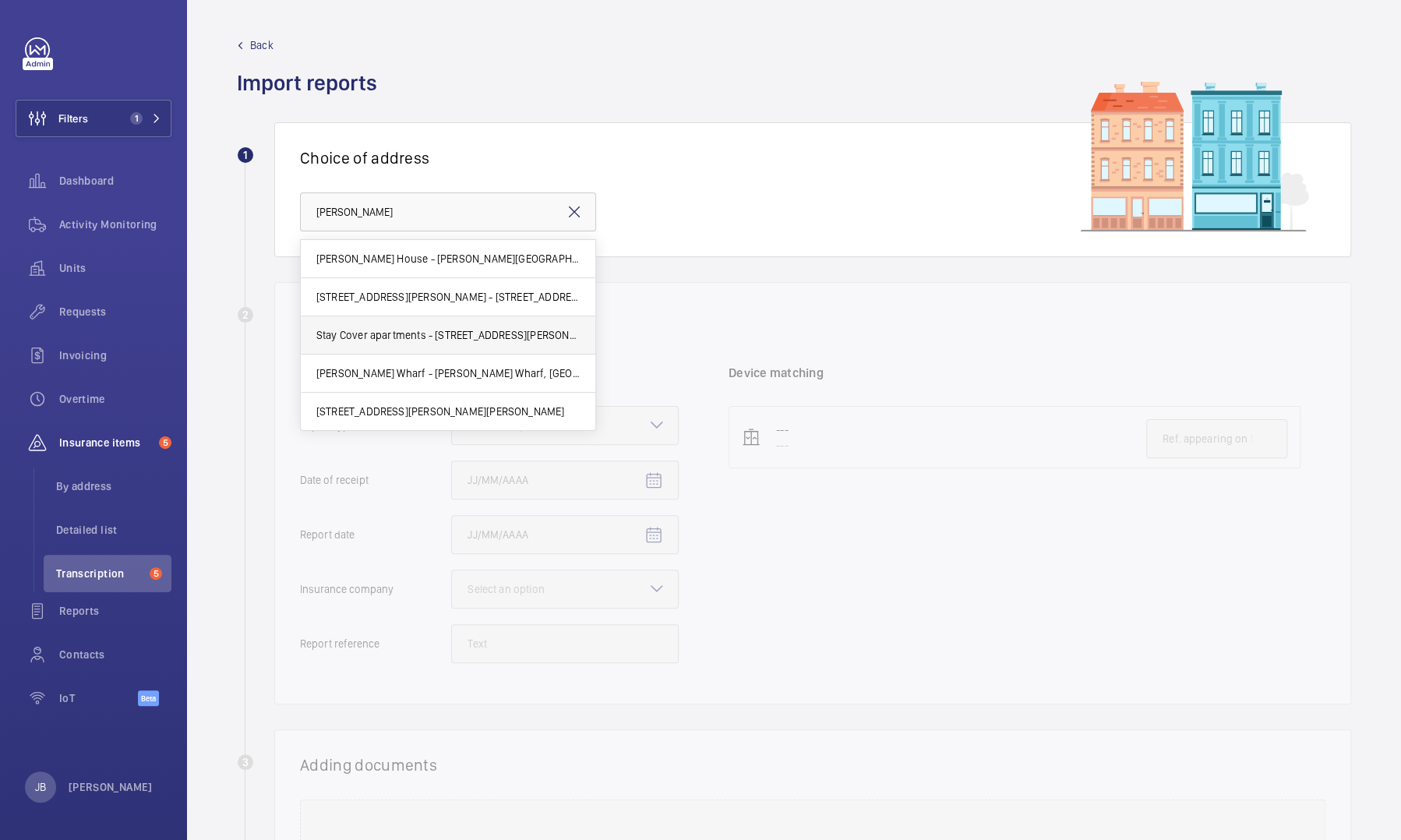
click at [504, 337] on span "Stay Cover apartments - [STREET_ADDRESS][PERSON_NAME]" at bounding box center [447, 335] width 263 height 16
type input "Stay Cover apartments - [STREET_ADDRESS][PERSON_NAME]"
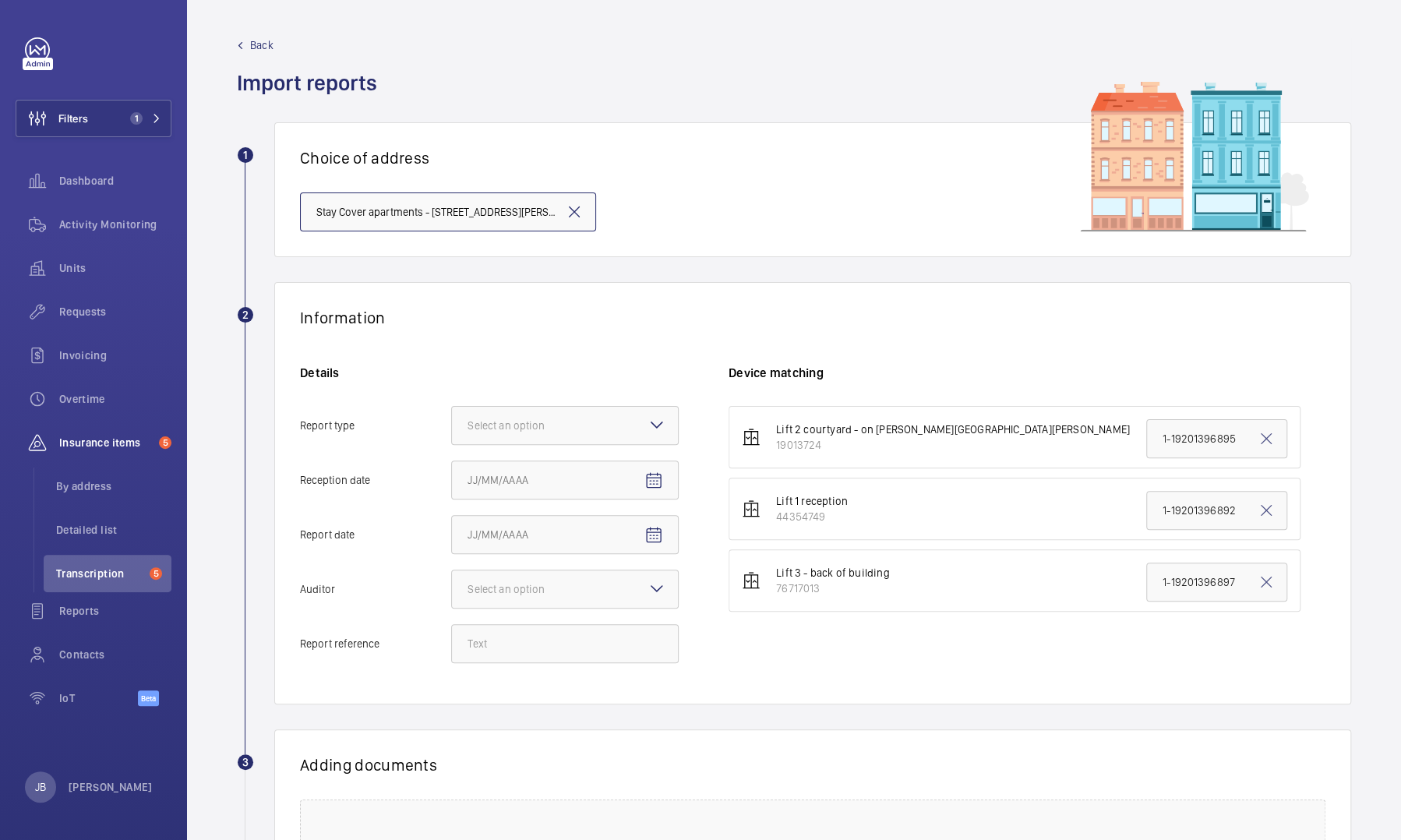
scroll to position [0, 24]
click at [618, 385] on div at bounding box center [564, 425] width 226 height 38
click at [452, 385] on input "Report type Select an option Insurance company Consultant" at bounding box center [452, 425] width 0 height 38
click at [583, 385] on span "Insurance company" at bounding box center [564, 472] width 195 height 16
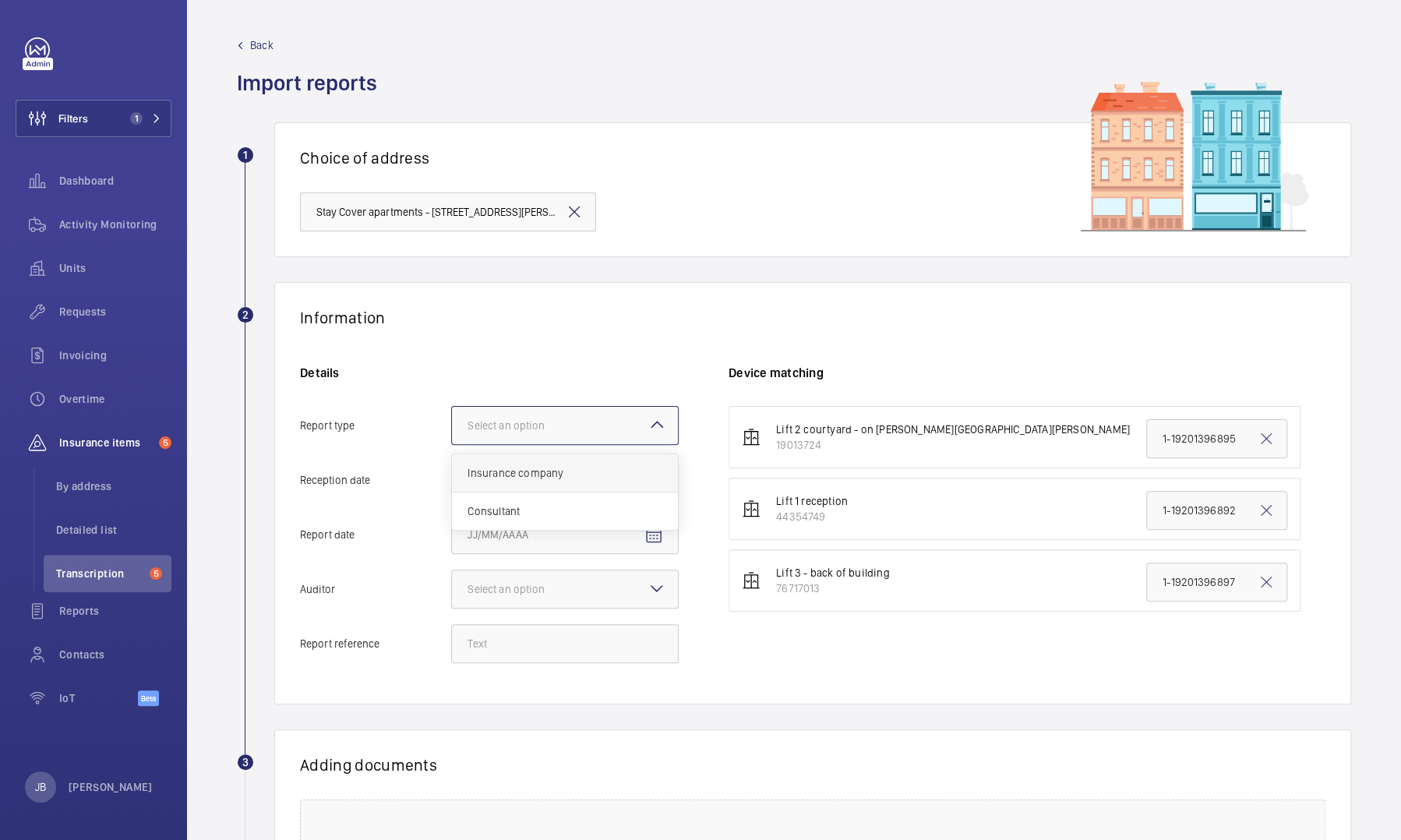
click at [452, 385] on input "Report type Select an option Insurance company Consultant" at bounding box center [452, 425] width 0 height 38
click at [649, 385] on mat-icon "Open calendar" at bounding box center [653, 480] width 18 height 18
click at [501, 385] on span "6" at bounding box center [505, 637] width 28 height 28
type input "[DATE]"
click at [657, 385] on mat-icon "Open calendar" at bounding box center [653, 535] width 18 height 18
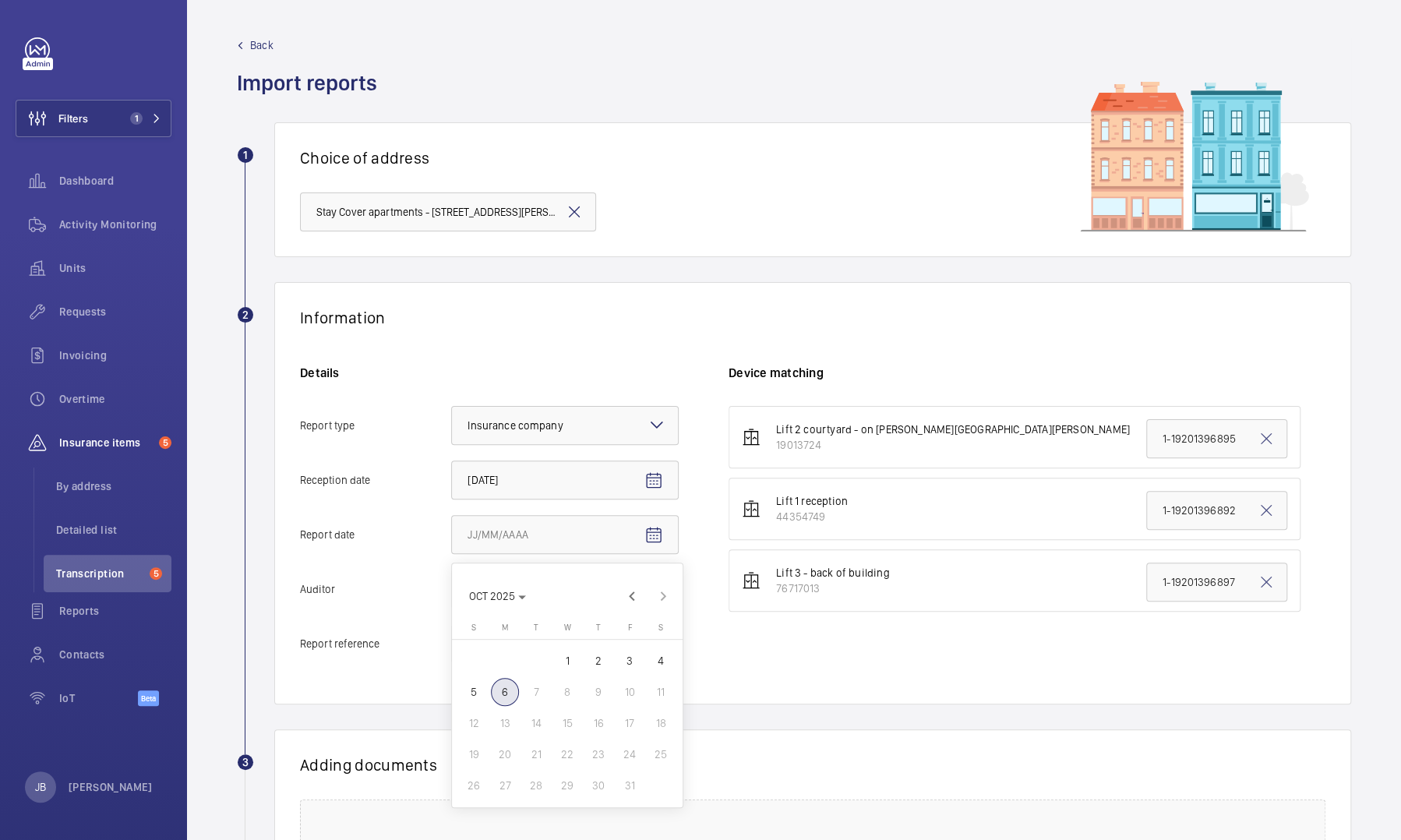
click at [477, 385] on span "5" at bounding box center [473, 691] width 28 height 28
type input "[DATE]"
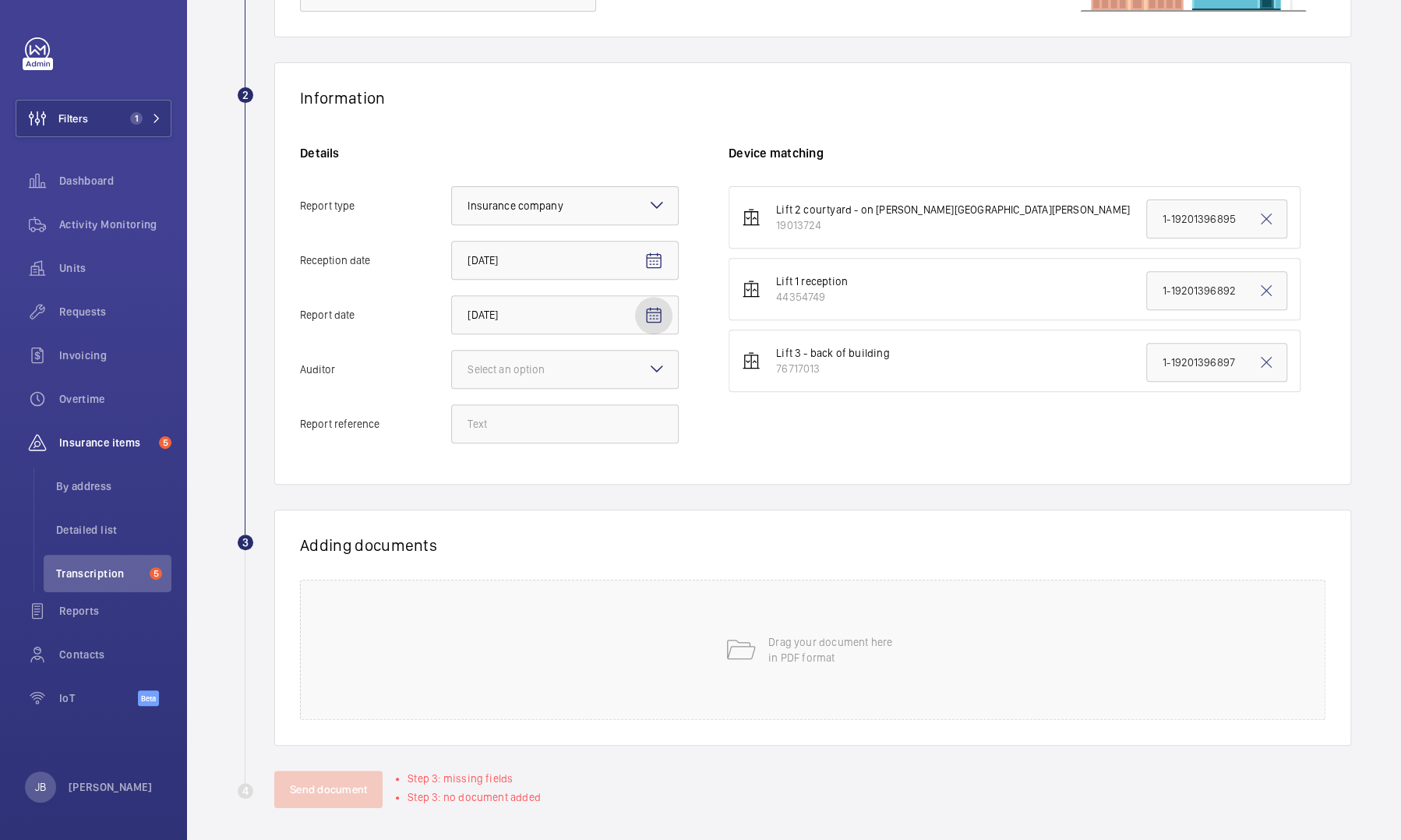
scroll to position [223, 0]
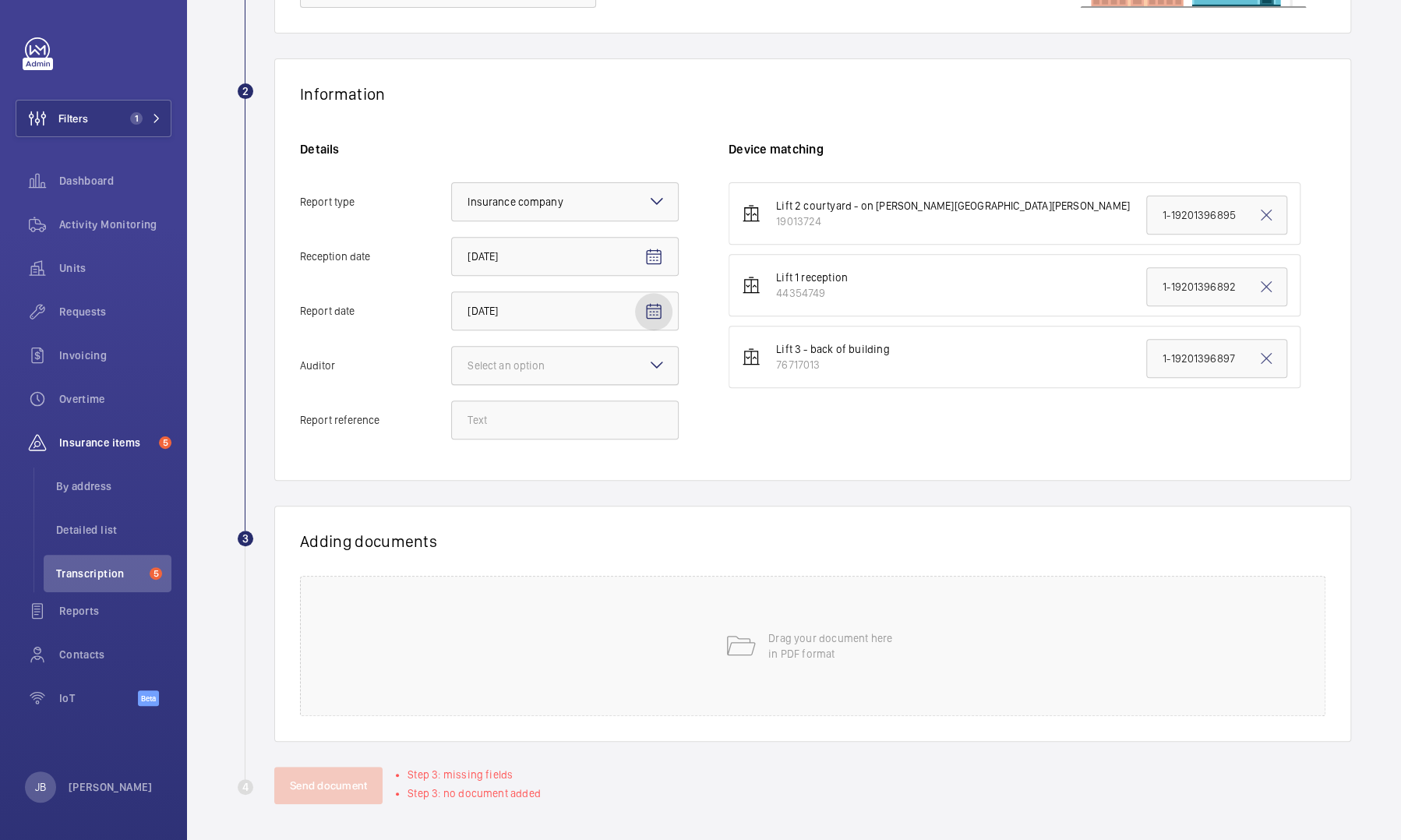
click at [550, 370] on div "Select an option" at bounding box center [525, 366] width 116 height 16
click at [452, 370] on input "Auditor Select an option" at bounding box center [452, 365] width 0 height 38
click at [536, 385] on span "Veritas" at bounding box center [564, 413] width 195 height 16
click at [452, 384] on input "Auditor Select an option Veritas Zurich British Engineering Allianz Other" at bounding box center [452, 365] width 0 height 38
click at [486, 385] on input "Report reference" at bounding box center [564, 420] width 228 height 39
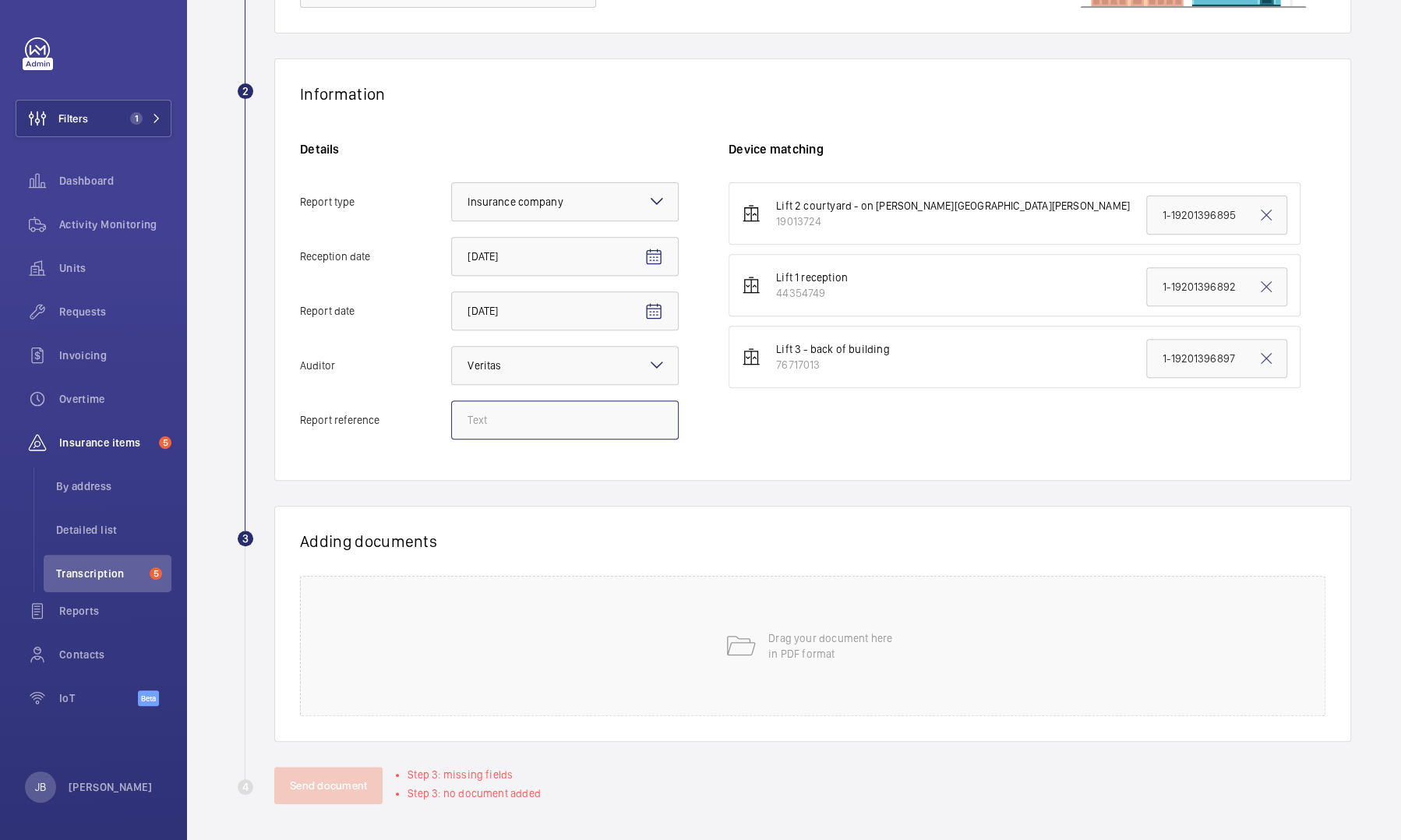
paste input "17229580_1-8QDQ7BT_1-19201396895_1-9R37QFO"
type input "17229580_1-8QDQ7BT_1-19201396895_1-9R37QFO"
drag, startPoint x: 1235, startPoint y: 359, endPoint x: 1146, endPoint y: 358, distance: 89.0
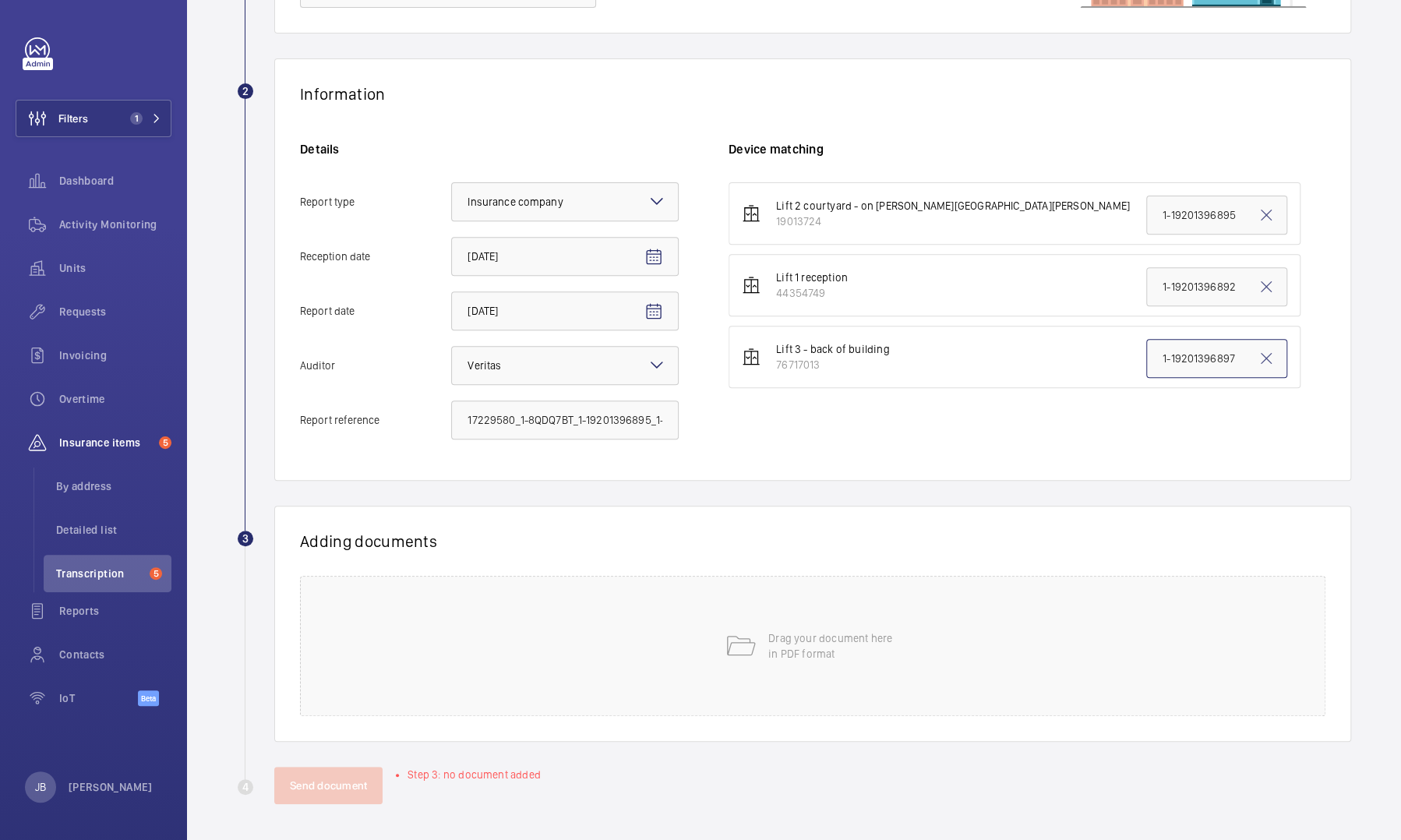
click at [746, 358] on input "1-19201396897" at bounding box center [1216, 358] width 141 height 39
paste input "17229580_1-8QDQ7BT_1-19201396895_1-9R37QFO"
type input "17229580_1-8QDQ7BT_1-19201396895_1-9R37QFO"
click at [746, 385] on div "Drag your document here in PDF format" at bounding box center [813, 646] width 1026 height 140
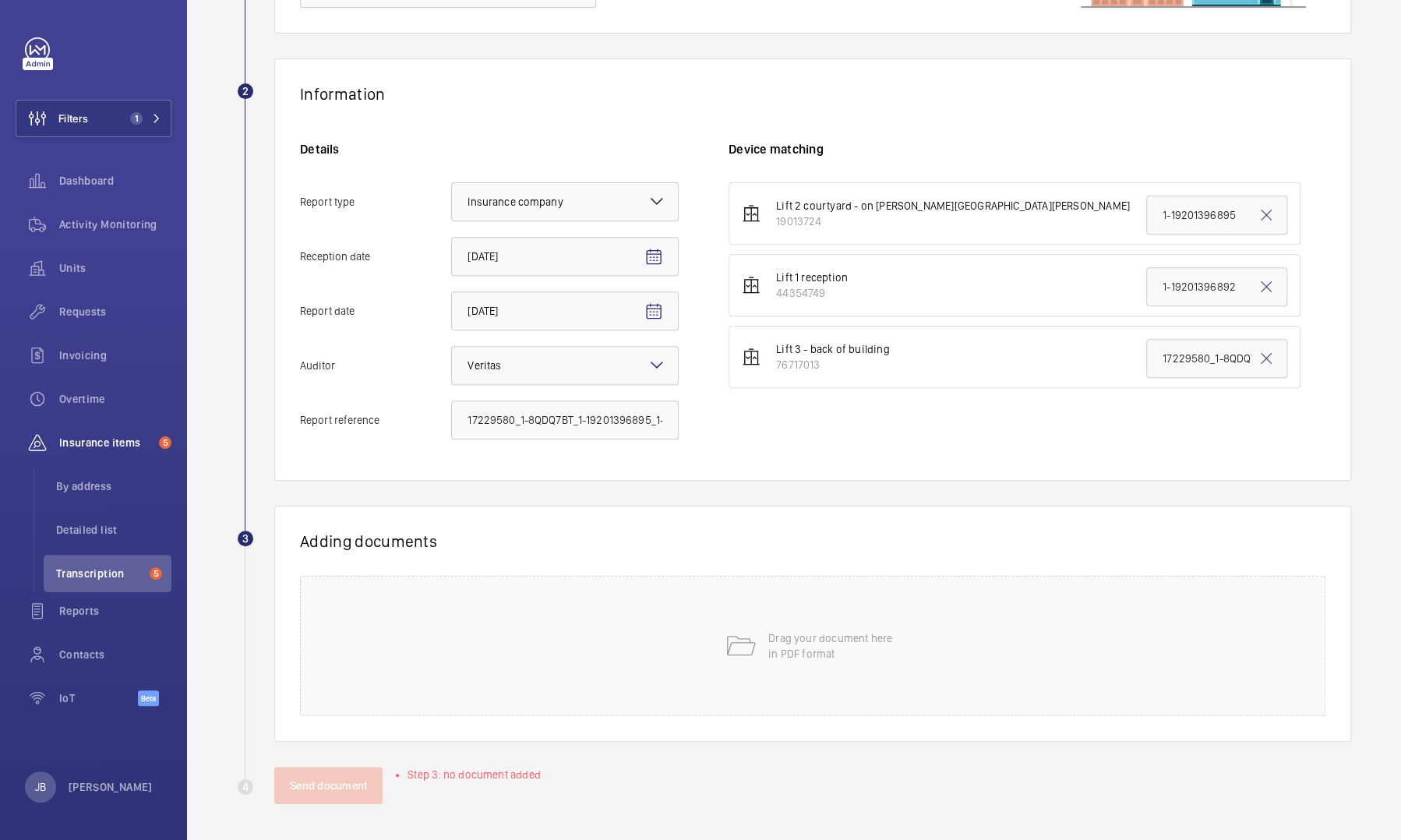
scroll to position [214, 0]
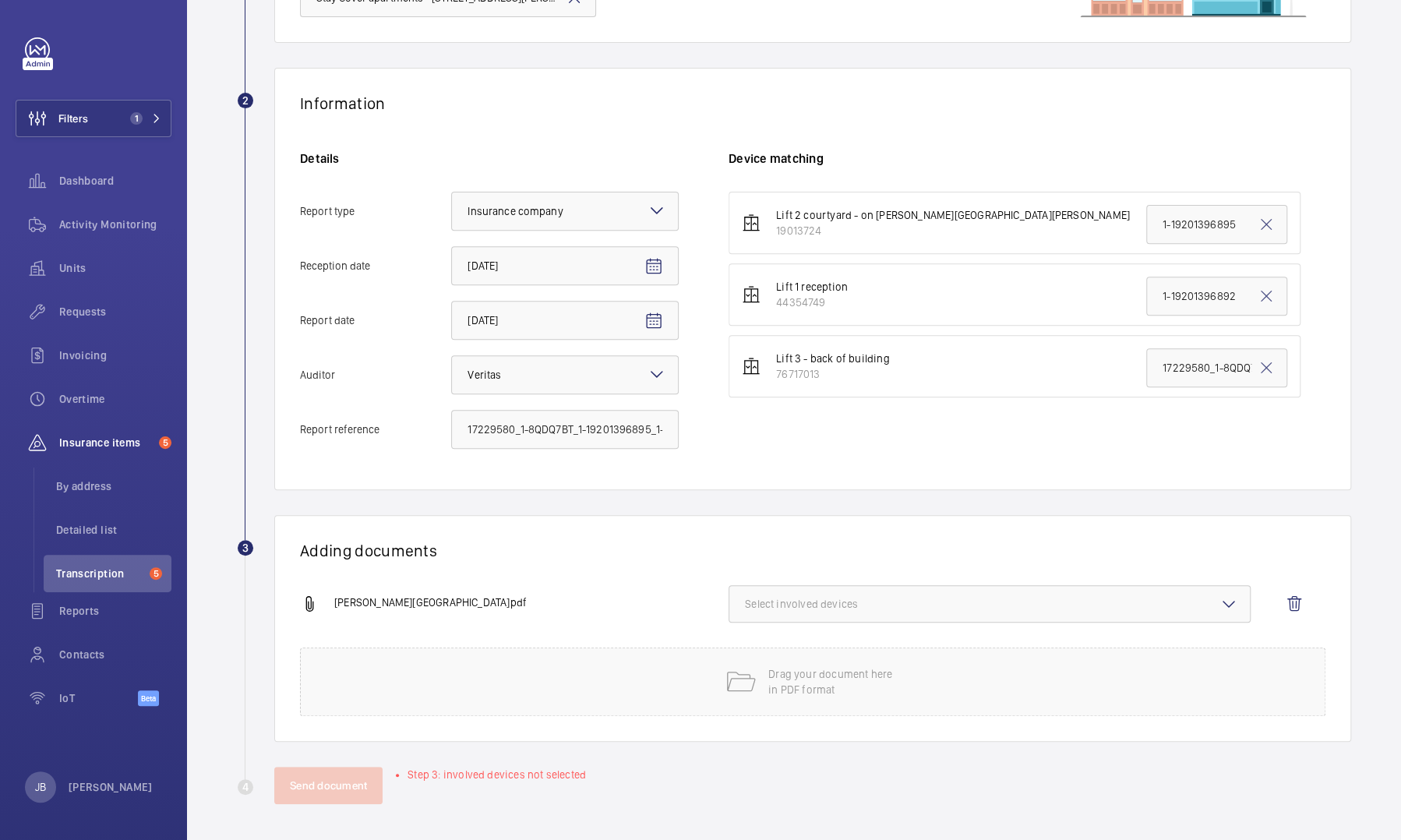
click at [746, 385] on span "Select involved devices" at bounding box center [989, 604] width 489 height 16
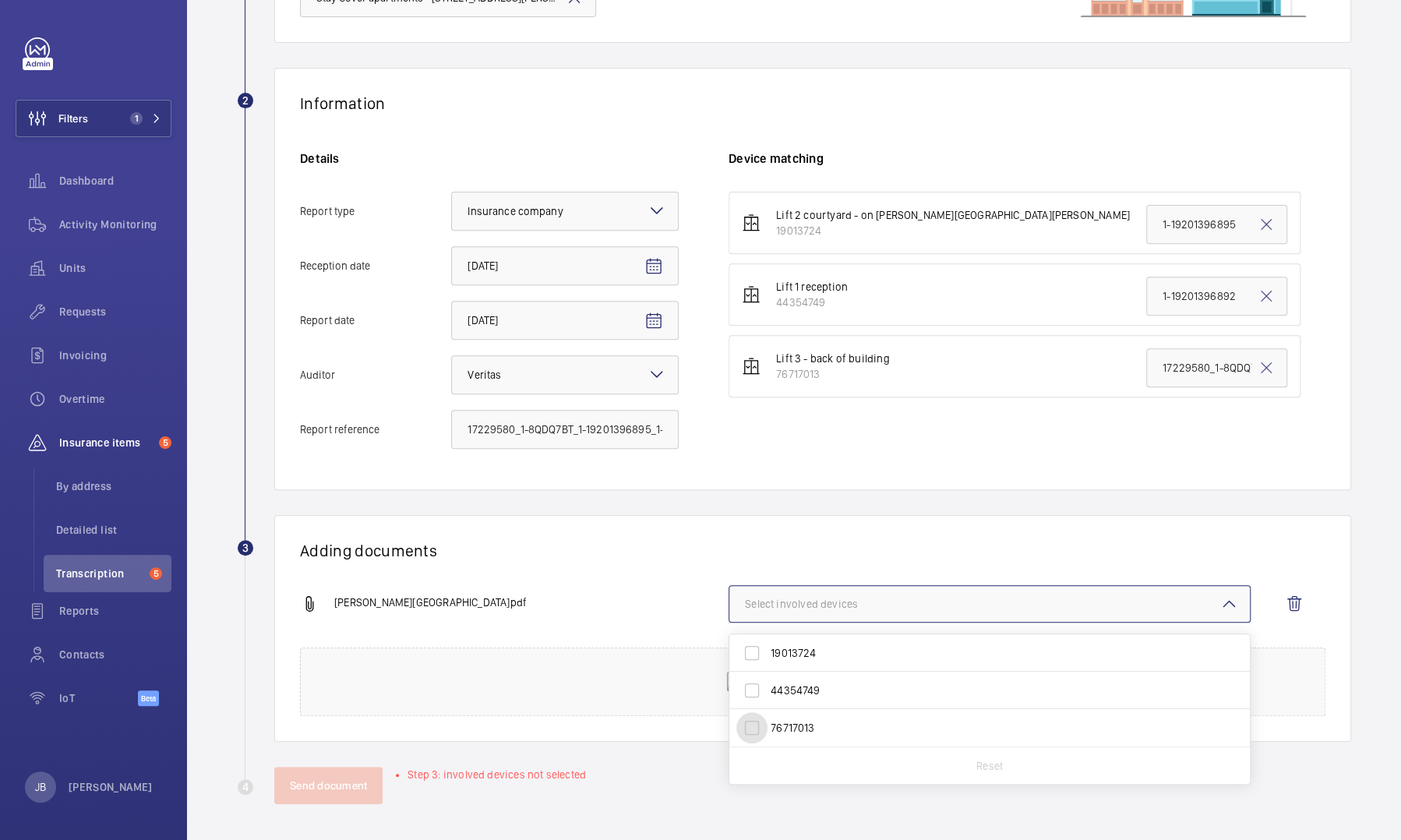
click at [746, 385] on input "76717013" at bounding box center [752, 728] width 32 height 32
checkbox input "true"
click at [340, 385] on button "Send document" at bounding box center [328, 785] width 109 height 38
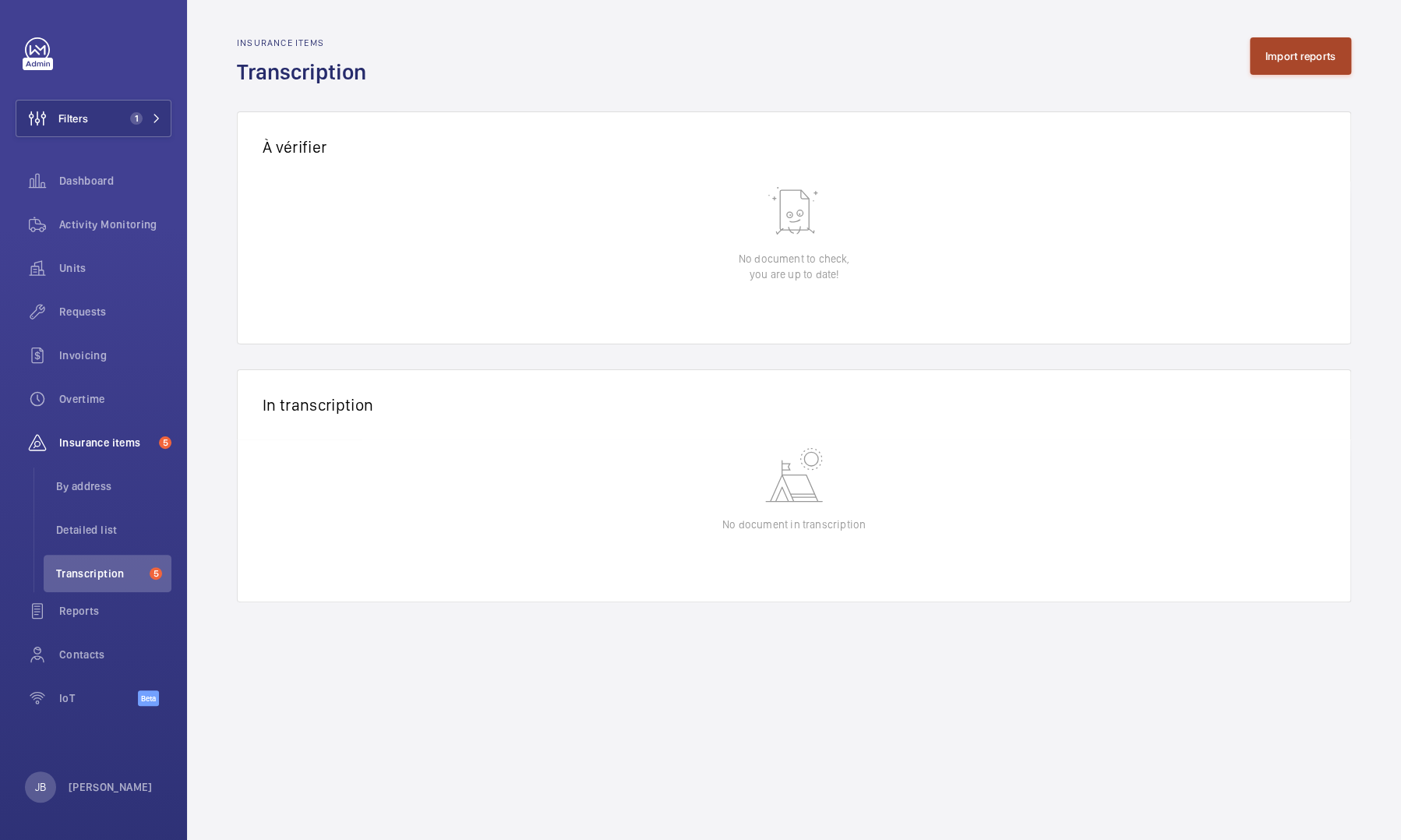
click at [746, 68] on button "Import reports" at bounding box center [1300, 56] width 102 height 38
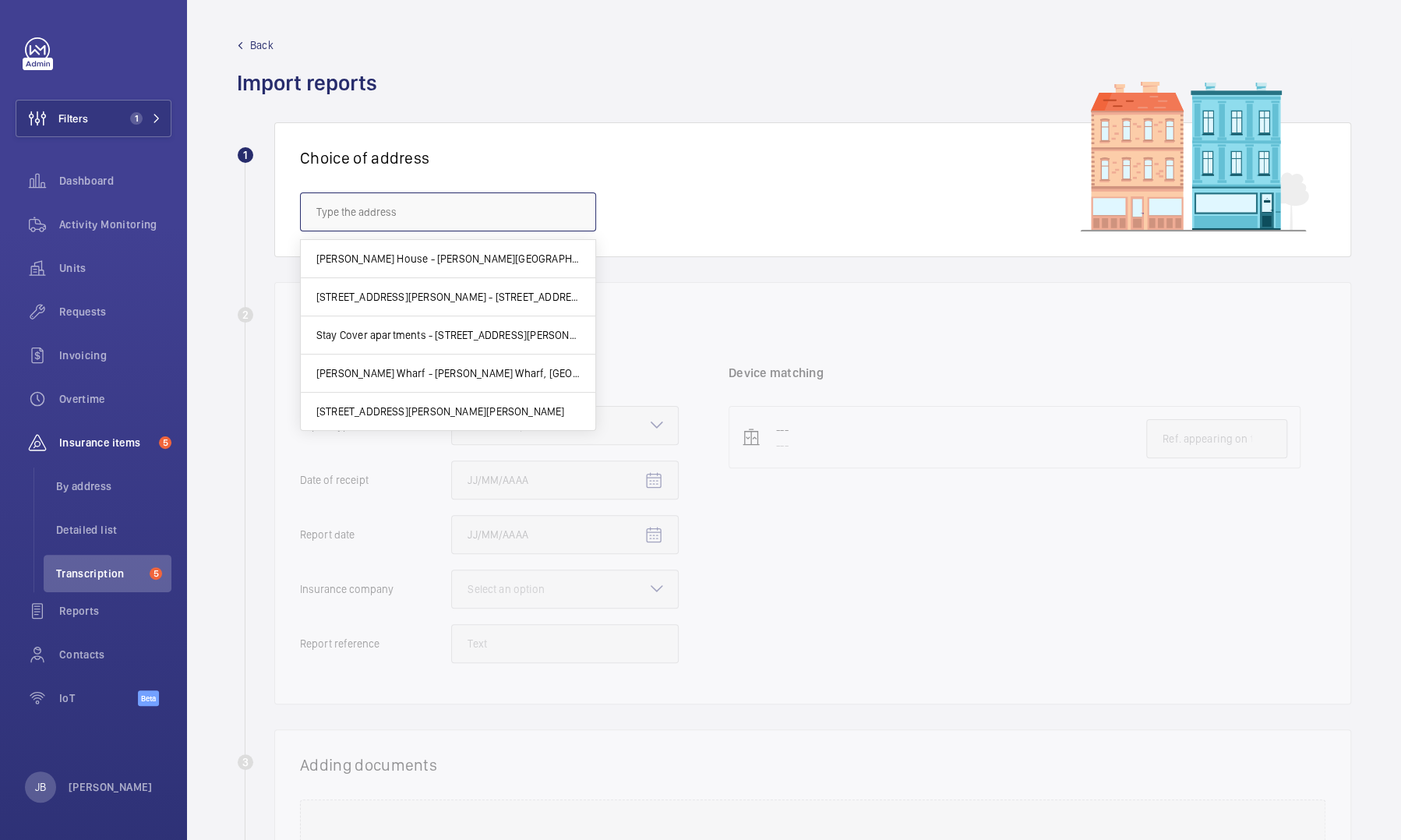
click at [539, 220] on input "text" at bounding box center [448, 212] width 296 height 39
click at [430, 337] on span "Stay Cover apartments - [STREET_ADDRESS][PERSON_NAME]" at bounding box center [447, 335] width 263 height 16
type input "Stay Cover apartments - [STREET_ADDRESS][PERSON_NAME]"
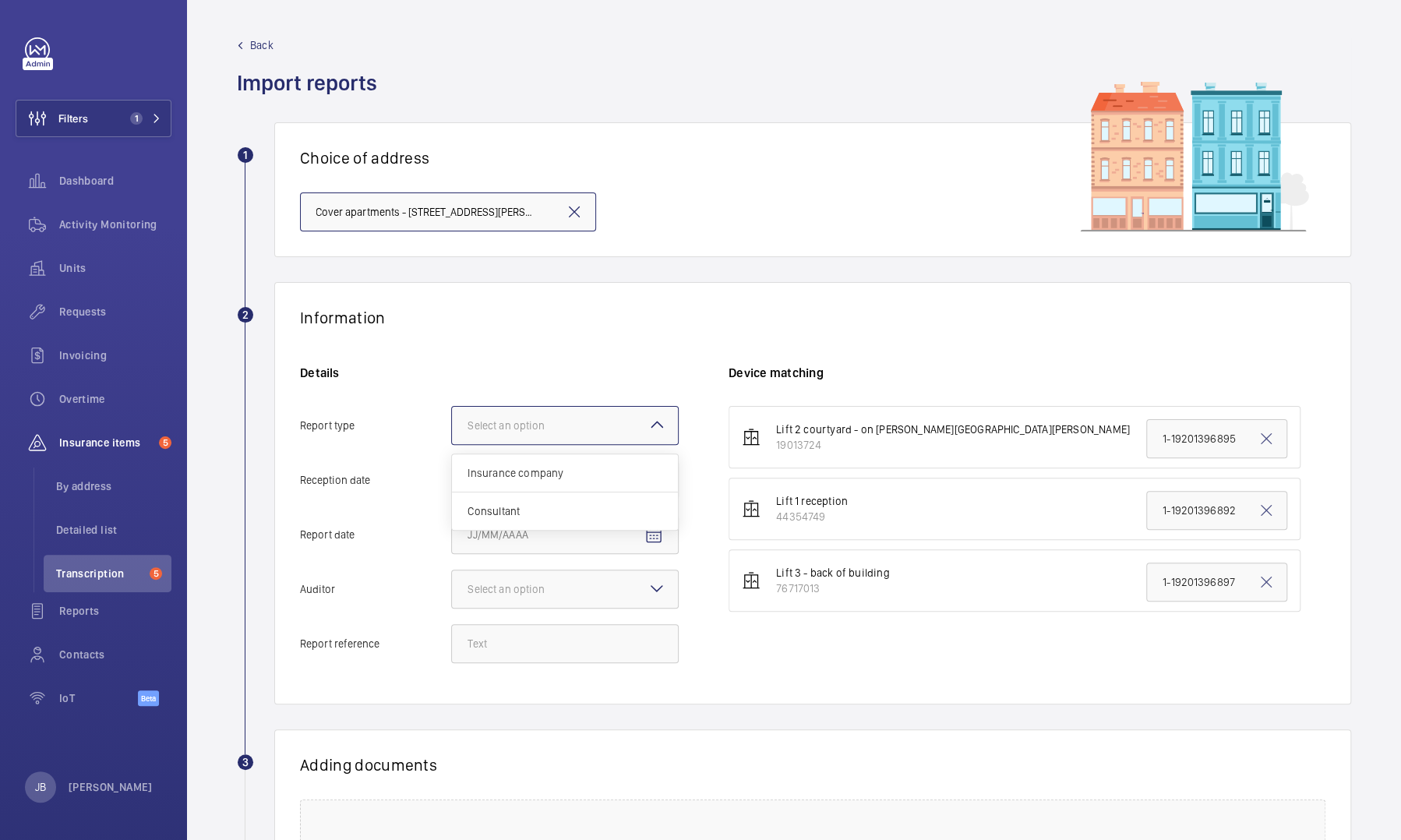
click at [548, 385] on div at bounding box center [564, 425] width 226 height 38
click at [452, 385] on input "Report type Select an option Insurance company Consultant" at bounding box center [452, 425] width 0 height 38
click at [532, 385] on div "Insurance company" at bounding box center [564, 473] width 226 height 38
click at [452, 385] on input "Report type Select an option Insurance company Consultant" at bounding box center [452, 425] width 0 height 38
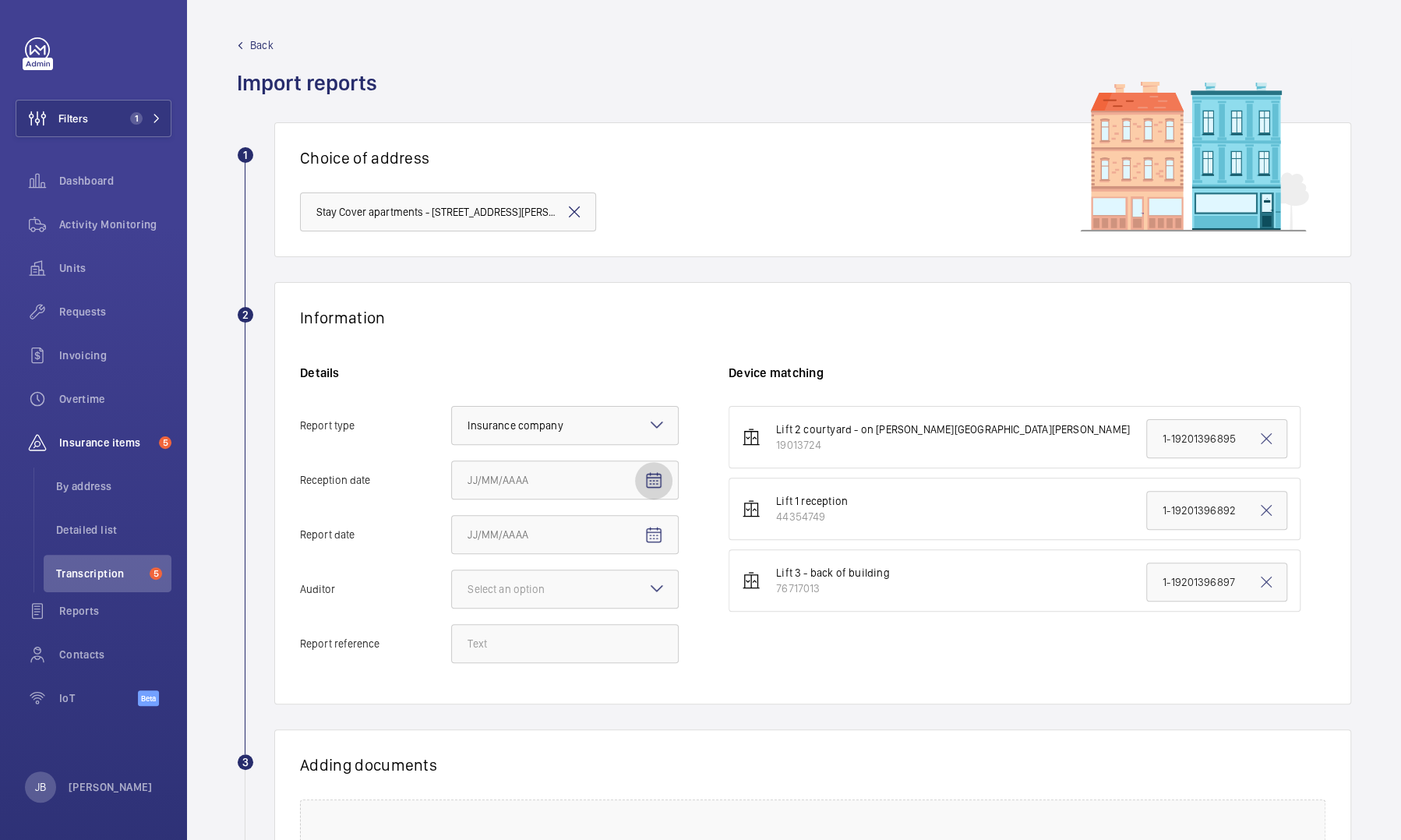
click at [660, 385] on mat-icon "Open calendar" at bounding box center [653, 480] width 18 height 18
click at [501, 385] on span "6" at bounding box center [505, 637] width 28 height 28
type input "[DATE]"
click at [644, 385] on mat-icon "Open calendar" at bounding box center [653, 535] width 18 height 18
click at [472, 385] on span "5" at bounding box center [473, 691] width 28 height 28
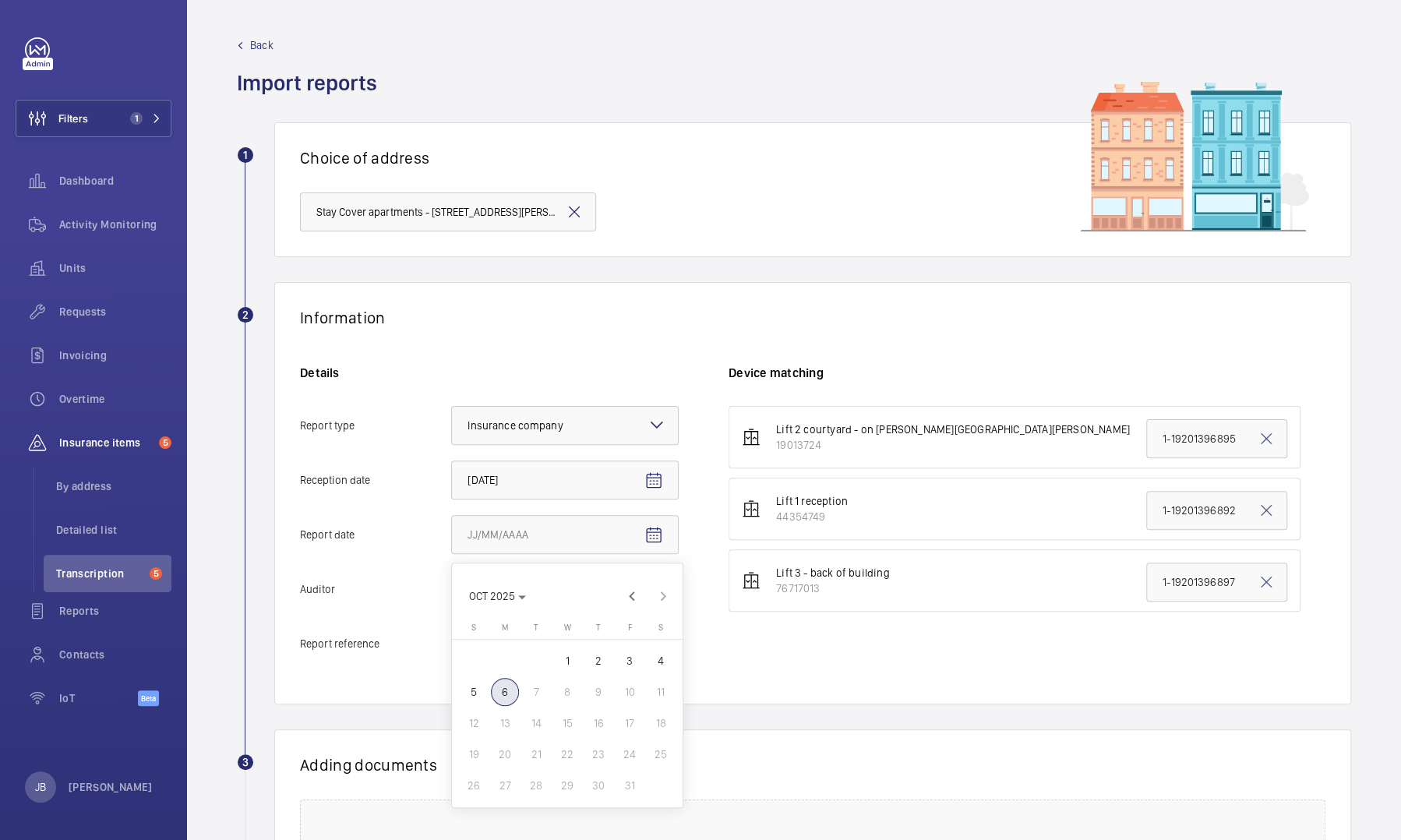
type input "[DATE]"
click at [564, 385] on div at bounding box center [564, 589] width 226 height 38
click at [452, 385] on input "Auditor Select an option" at bounding box center [452, 589] width 0 height 38
click at [508, 385] on span "Veritas" at bounding box center [564, 636] width 195 height 16
click at [452, 385] on input "Auditor Select an option Veritas Zurich British Engineering Allianz Other" at bounding box center [452, 589] width 0 height 38
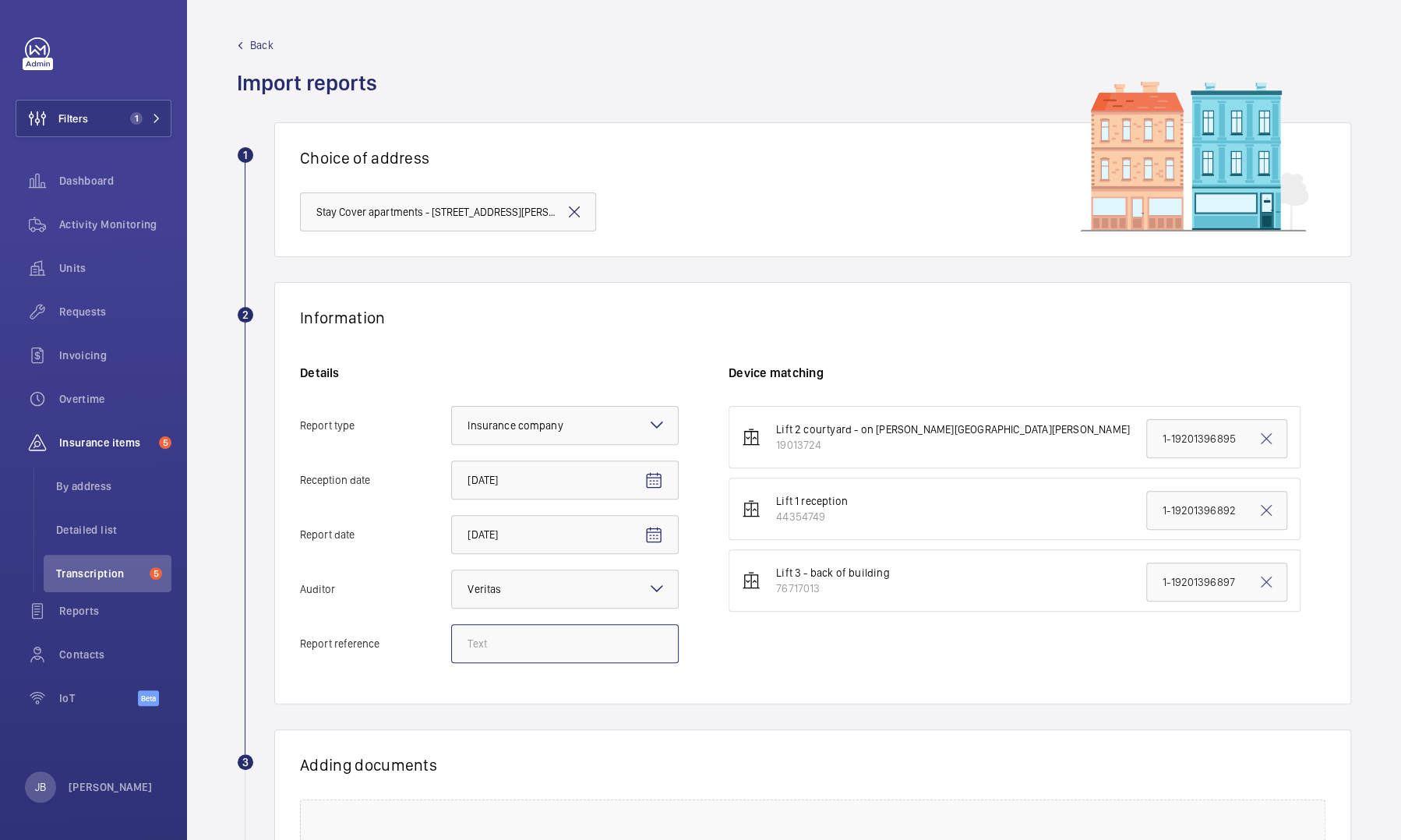
click at [585, 385] on input "Report reference" at bounding box center [564, 643] width 228 height 39
paste input "17229580_1-8QDQ7BT_1-19201396897_1-9R37QG7"
type input "17229580_1-8QDQ7BT_1-19201396897_1-9R37QG7"
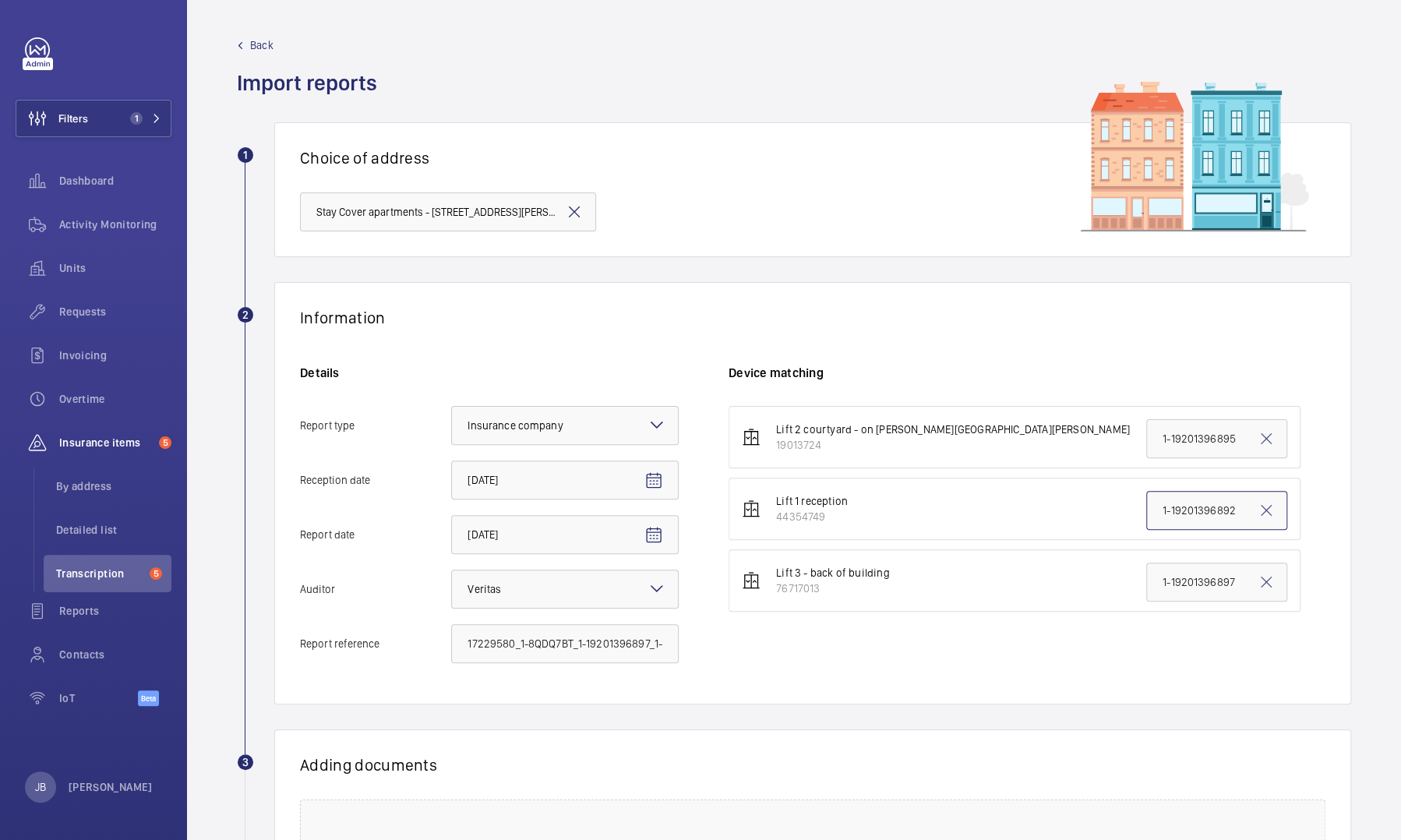
drag, startPoint x: 1222, startPoint y: 503, endPoint x: 1139, endPoint y: 510, distance: 83.3
click at [746, 385] on input "1-19201396892" at bounding box center [1216, 510] width 141 height 39
paste input "7229580_1-8QDQ7BT_1-19201396897_1-9R37QG7"
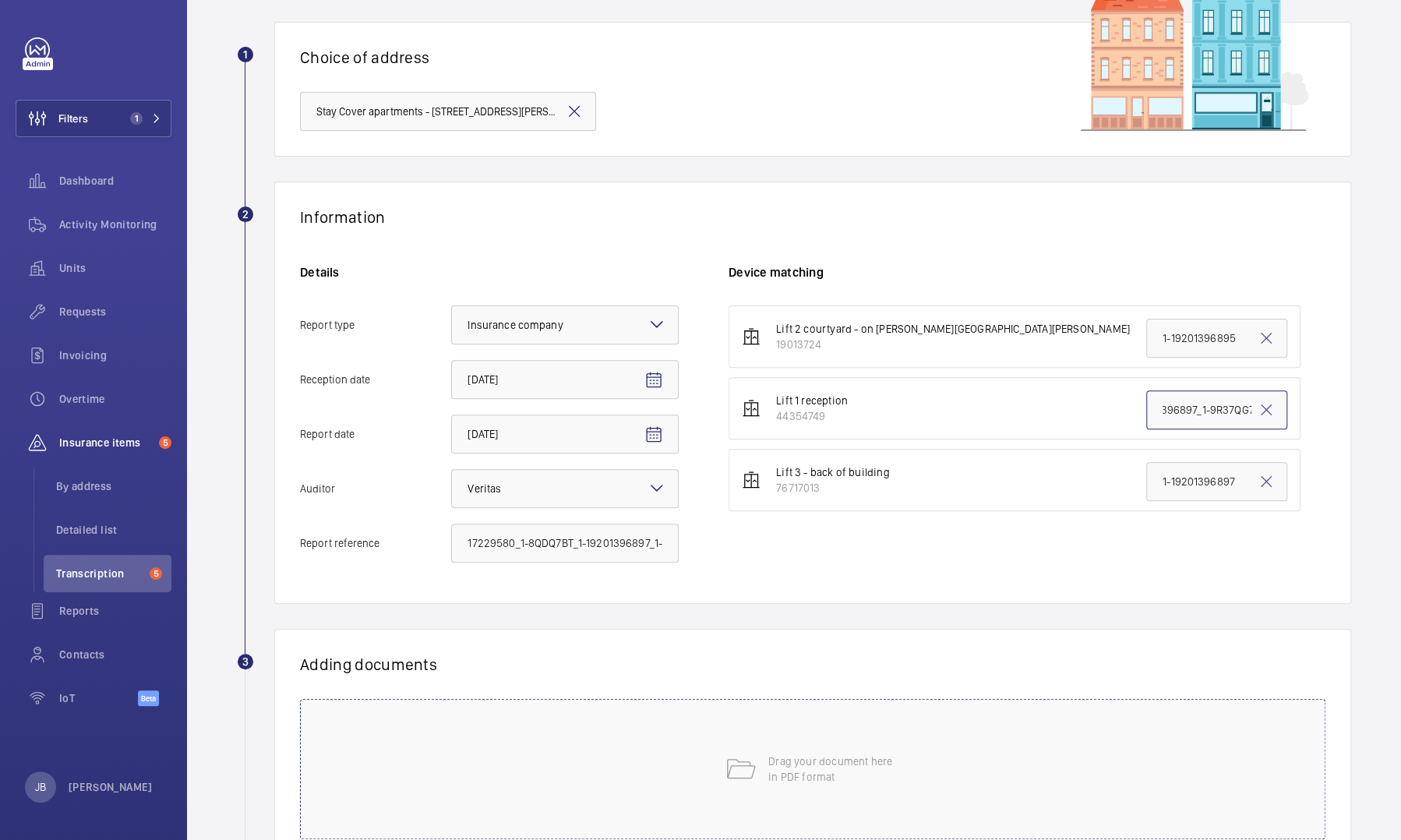
scroll to position [223, 0]
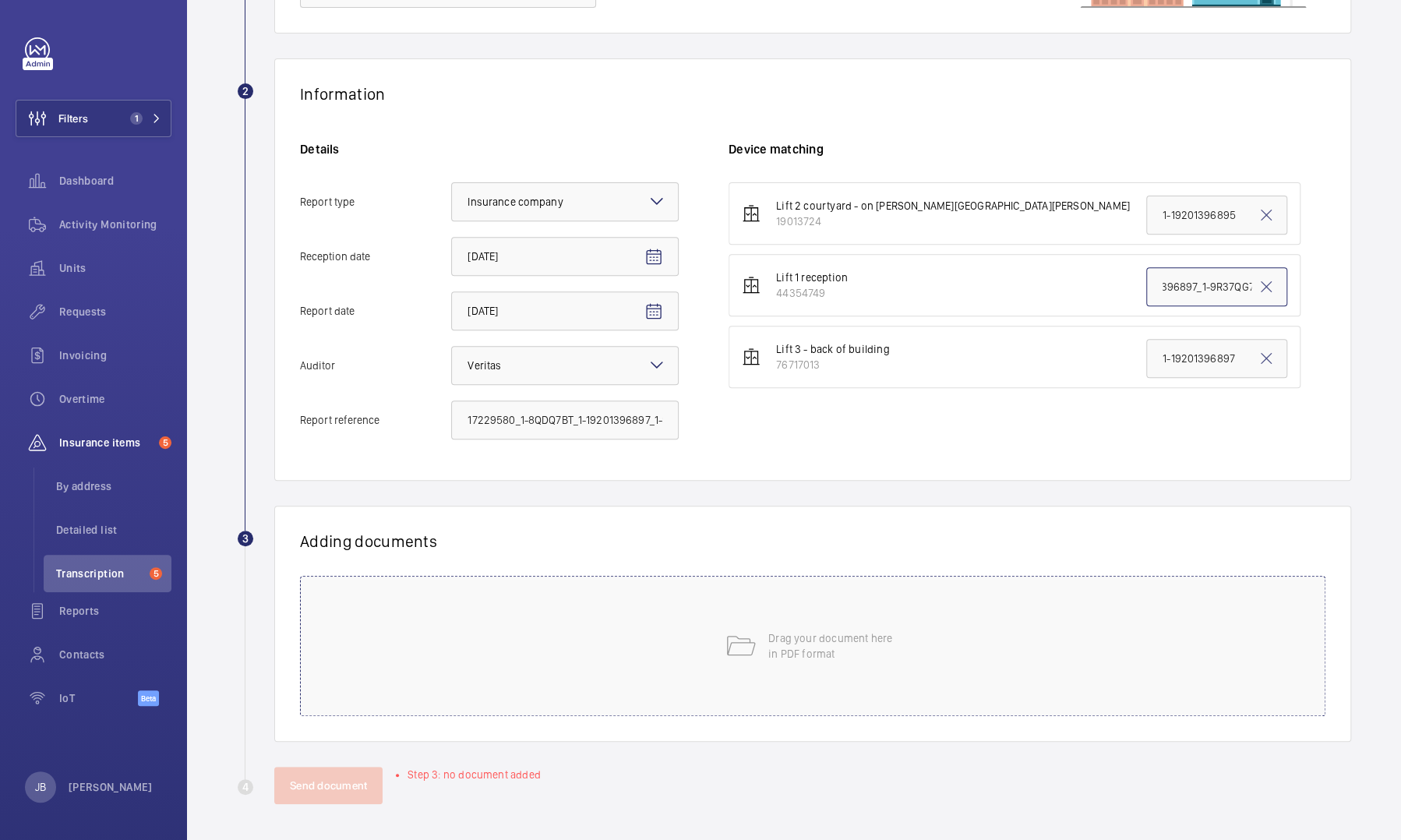
type input "17229580_1-8QDQ7BT_1-19201396897_1-9R37QG7"
click at [746, 385] on div "Drag your document here in PDF format" at bounding box center [813, 646] width 1026 height 140
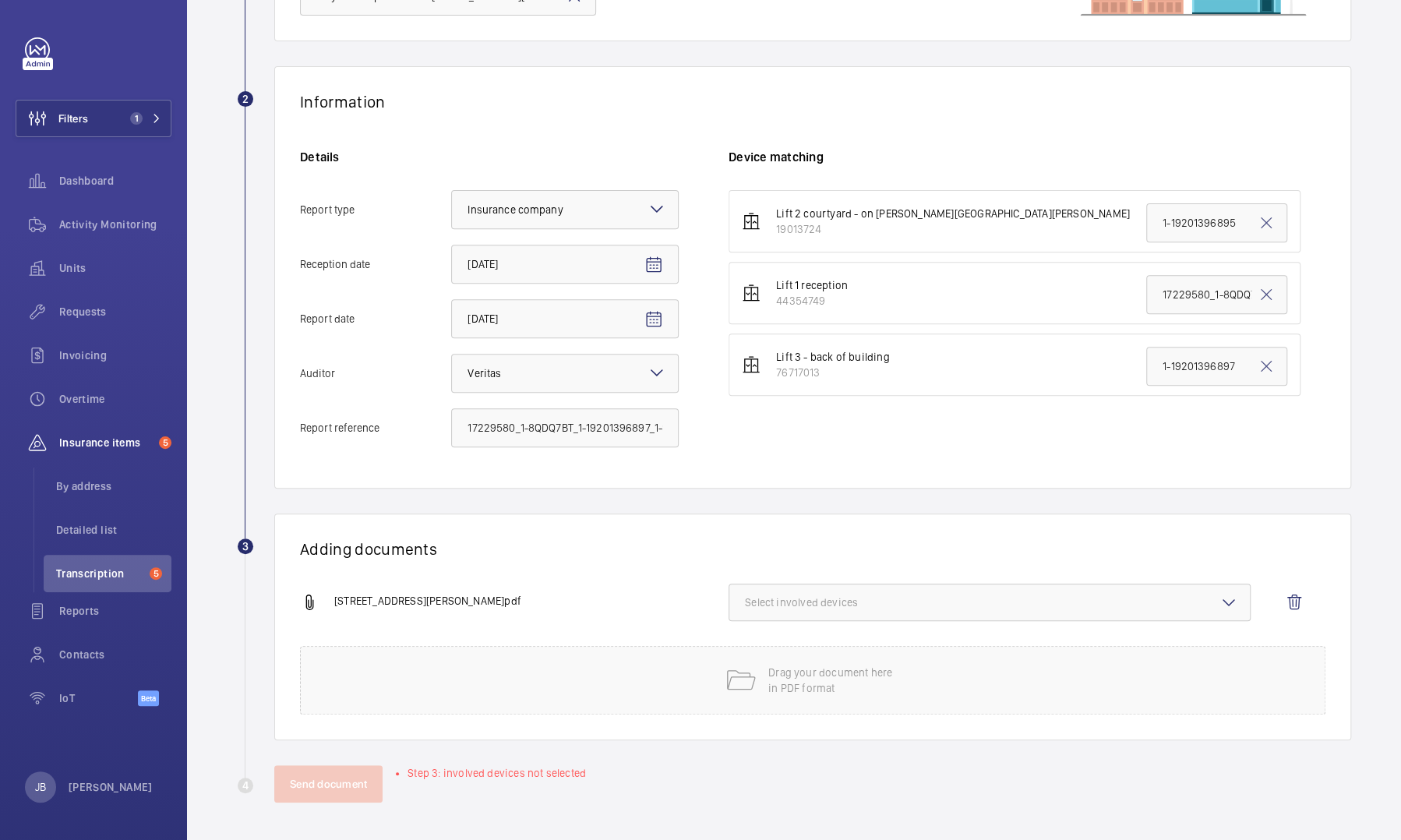
scroll to position [214, 0]
click at [746, 385] on span "Select involved devices" at bounding box center [989, 604] width 489 height 16
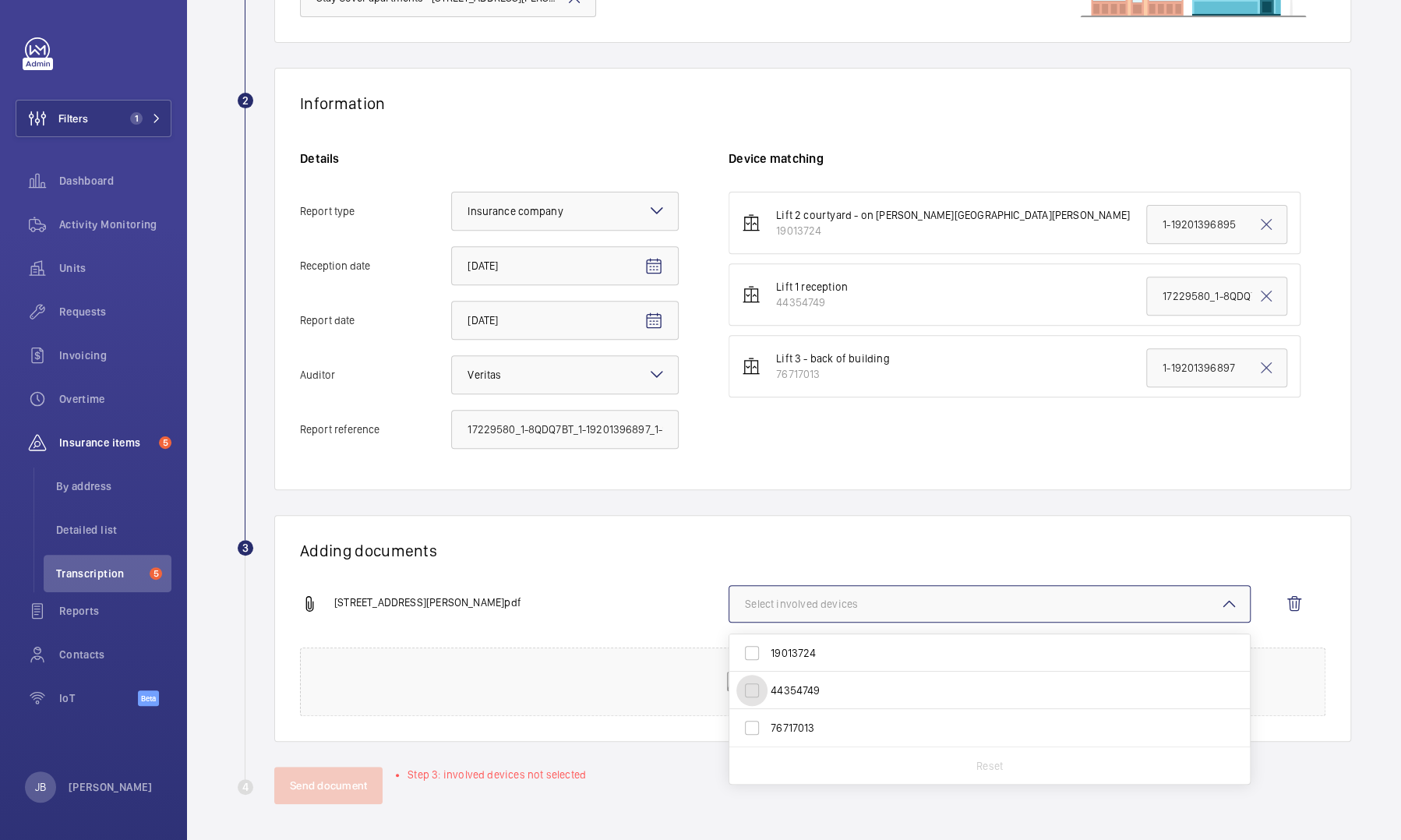
click at [746, 385] on input "44354749" at bounding box center [752, 690] width 32 height 32
checkbox input "true"
click at [354, 385] on button "Send document" at bounding box center [328, 785] width 109 height 38
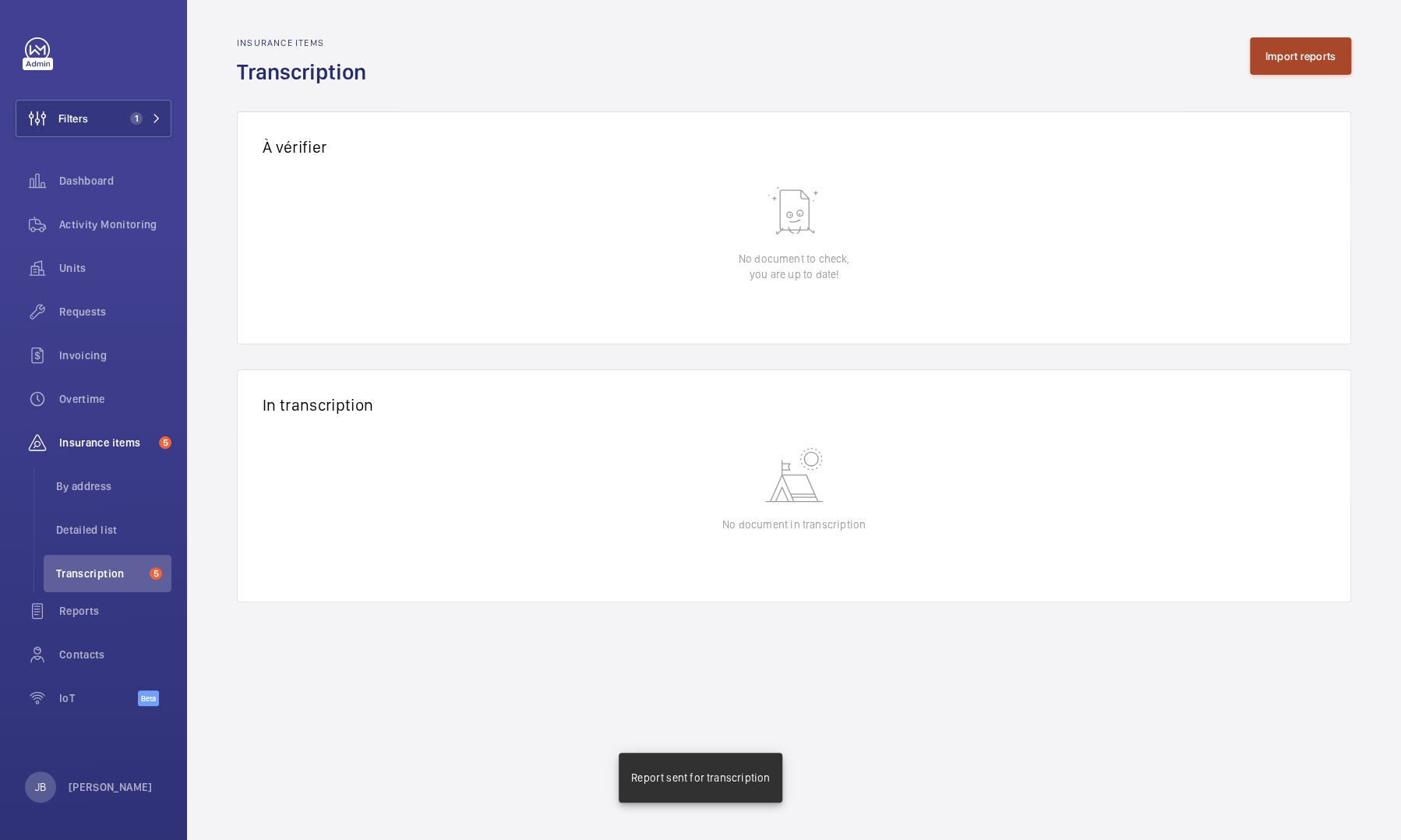
click at [746, 59] on button "Import reports" at bounding box center [1300, 56] width 102 height 38
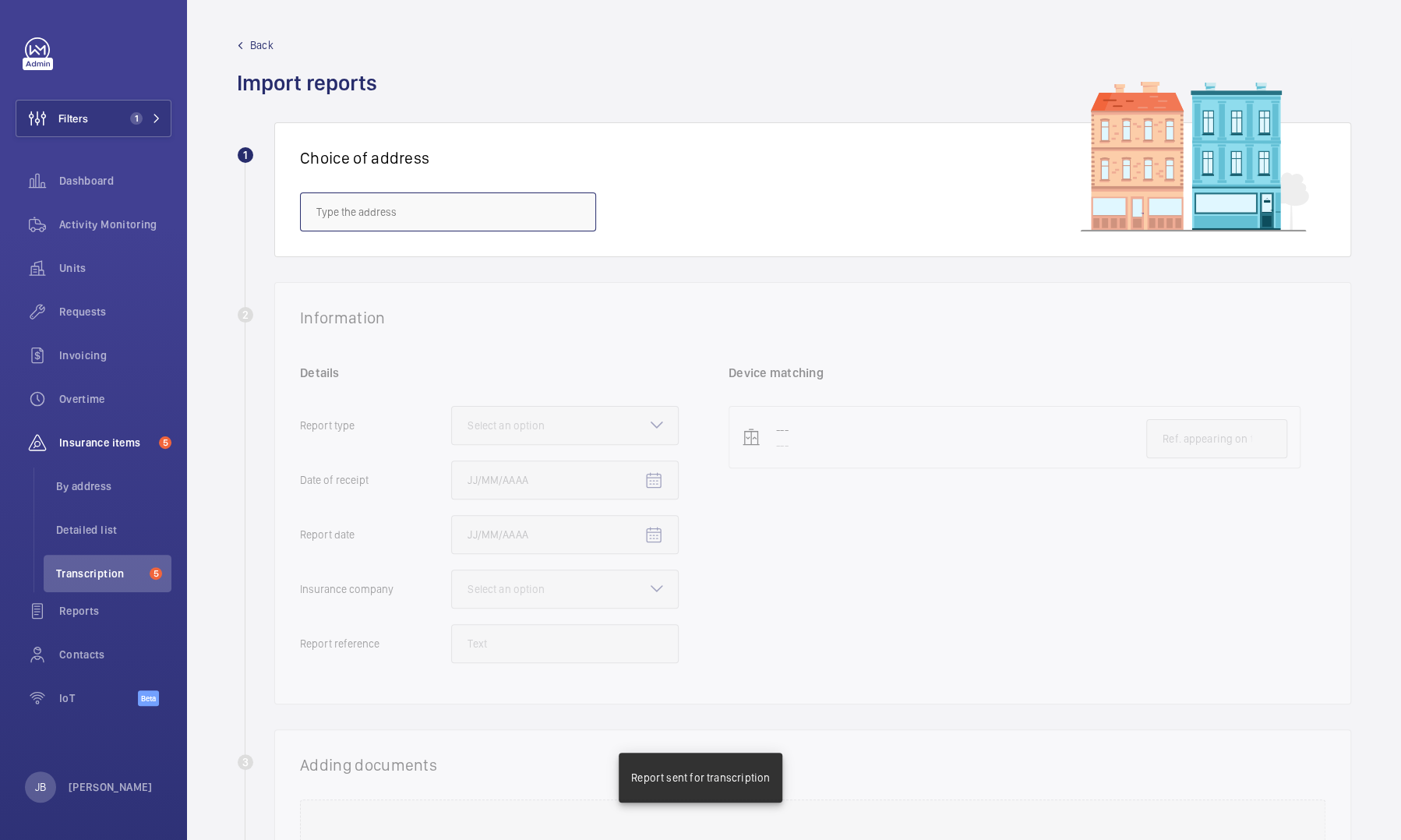
click at [579, 231] on body "Filters 1 Dashboard Activity Monitoring Units Requests Invoicing Overtime Insur…" at bounding box center [700, 420] width 1401 height 840
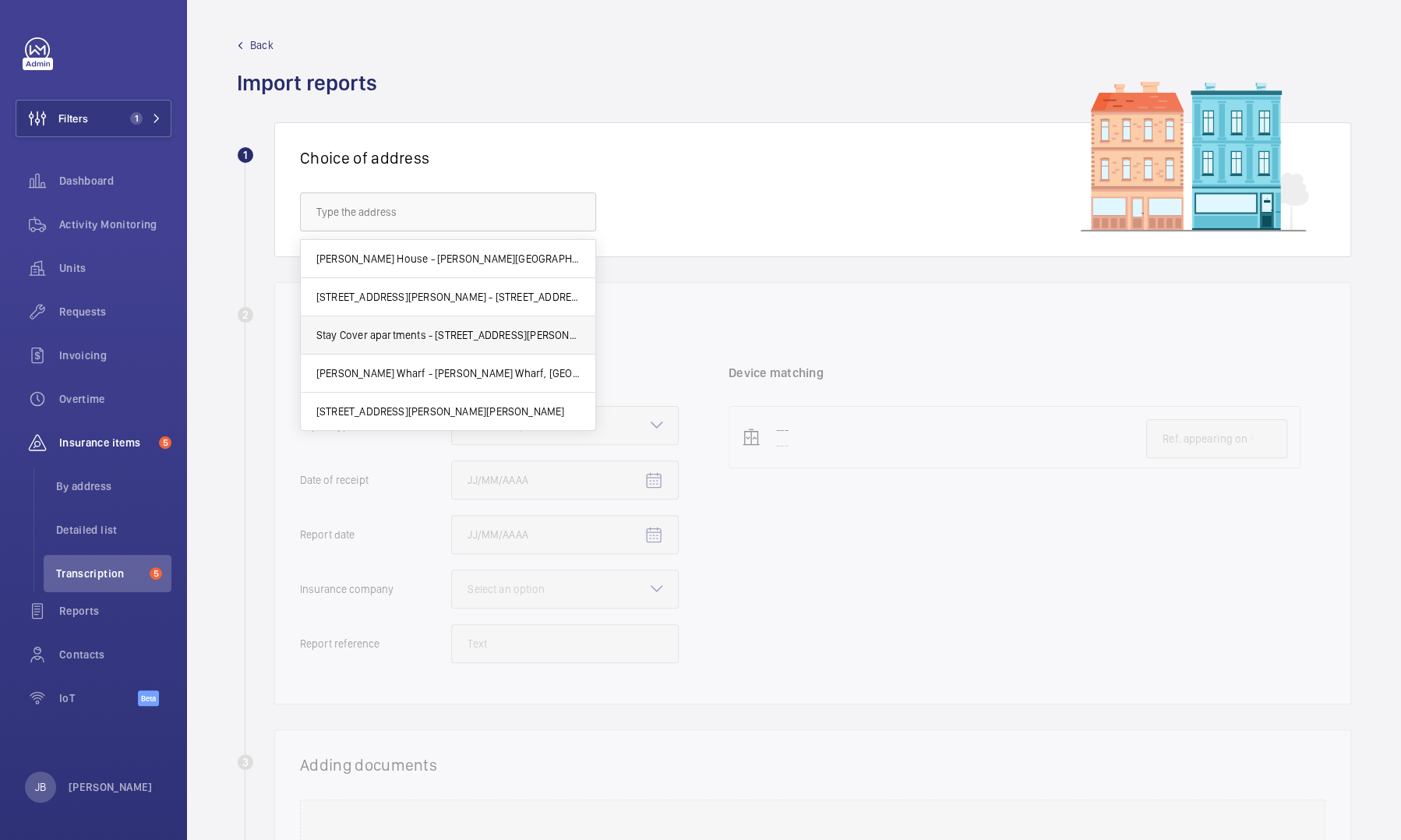
click at [477, 341] on span "Stay Cover apartments - [STREET_ADDRESS][PERSON_NAME]" at bounding box center [447, 335] width 263 height 16
type input "Stay Cover apartments - [STREET_ADDRESS][PERSON_NAME]"
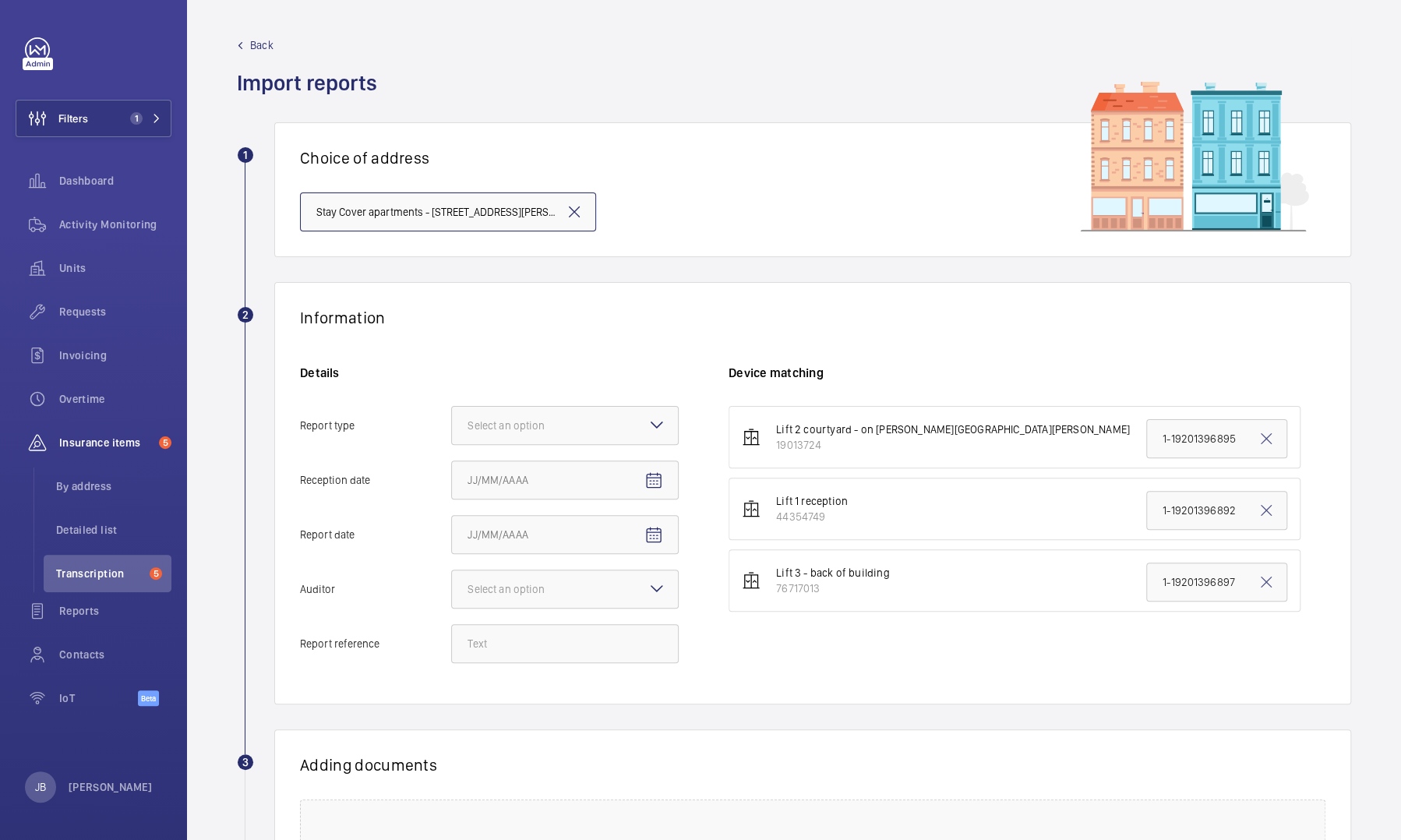
scroll to position [0, 24]
click at [641, 385] on div at bounding box center [564, 425] width 226 height 38
click at [452, 385] on input "Report type Select an option Insurance company Consultant" at bounding box center [452, 425] width 0 height 38
click at [536, 385] on span "Insurance company" at bounding box center [564, 472] width 195 height 16
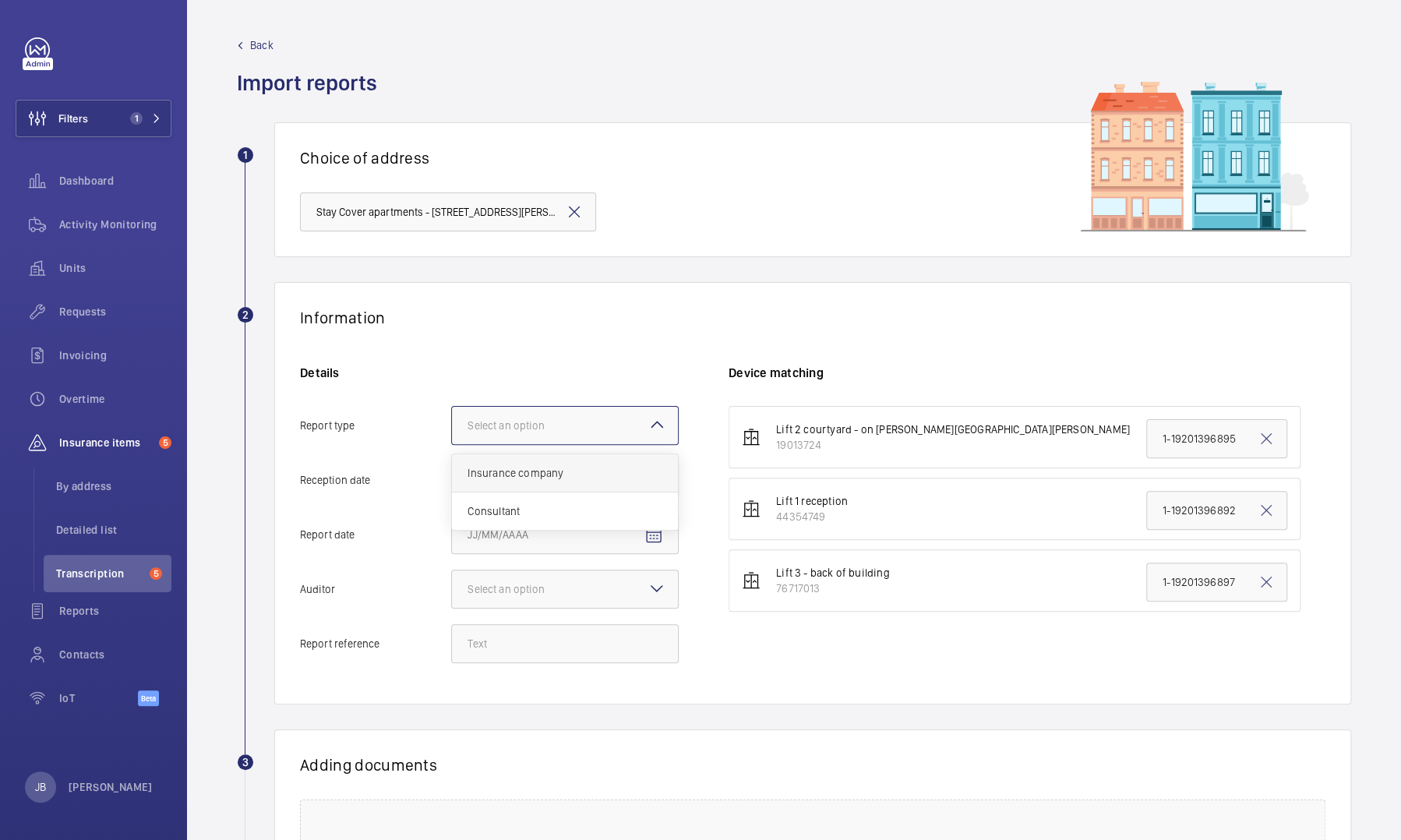
click at [452, 385] on input "Report type Select an option Insurance company Consultant" at bounding box center [452, 425] width 0 height 38
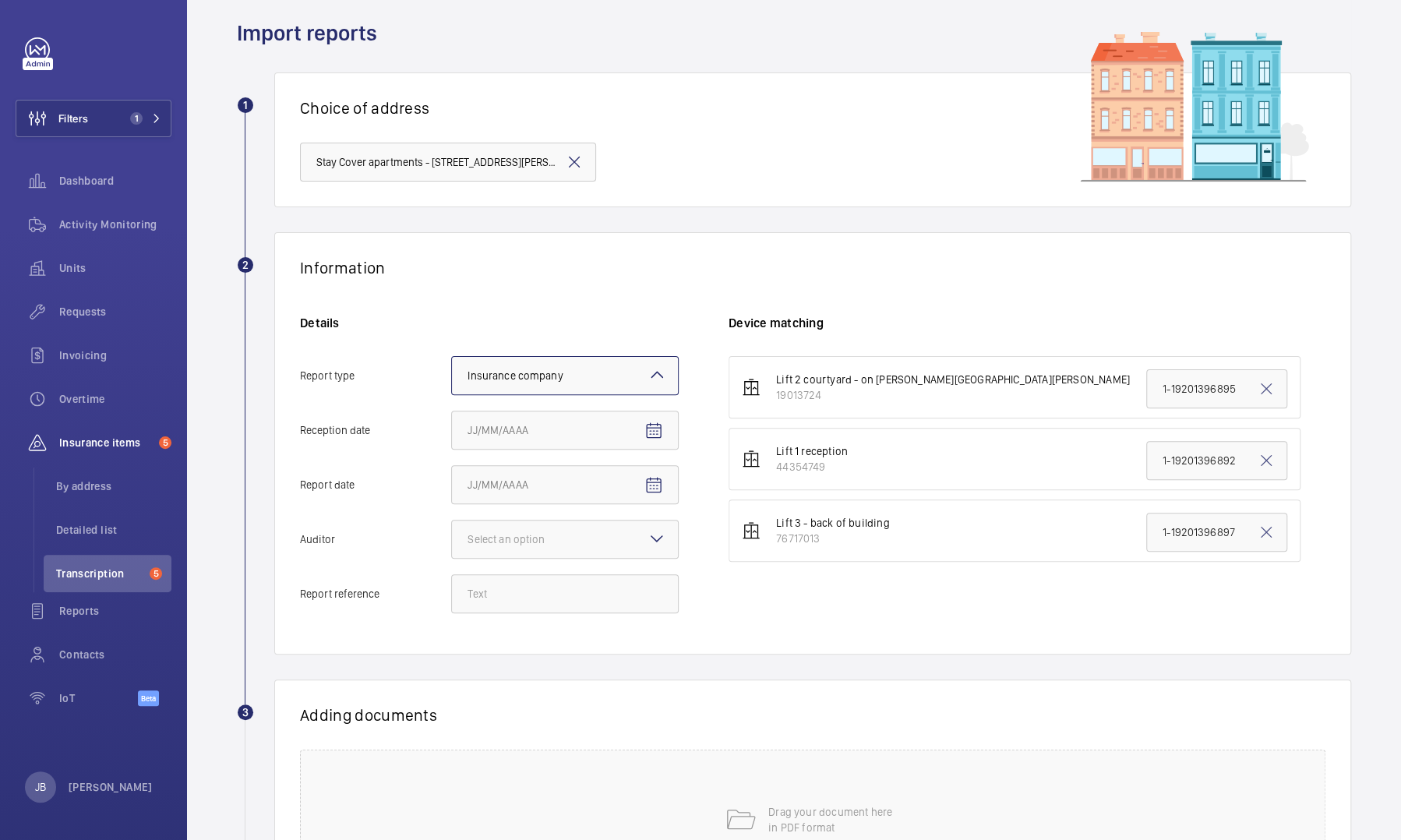
scroll to position [78, 0]
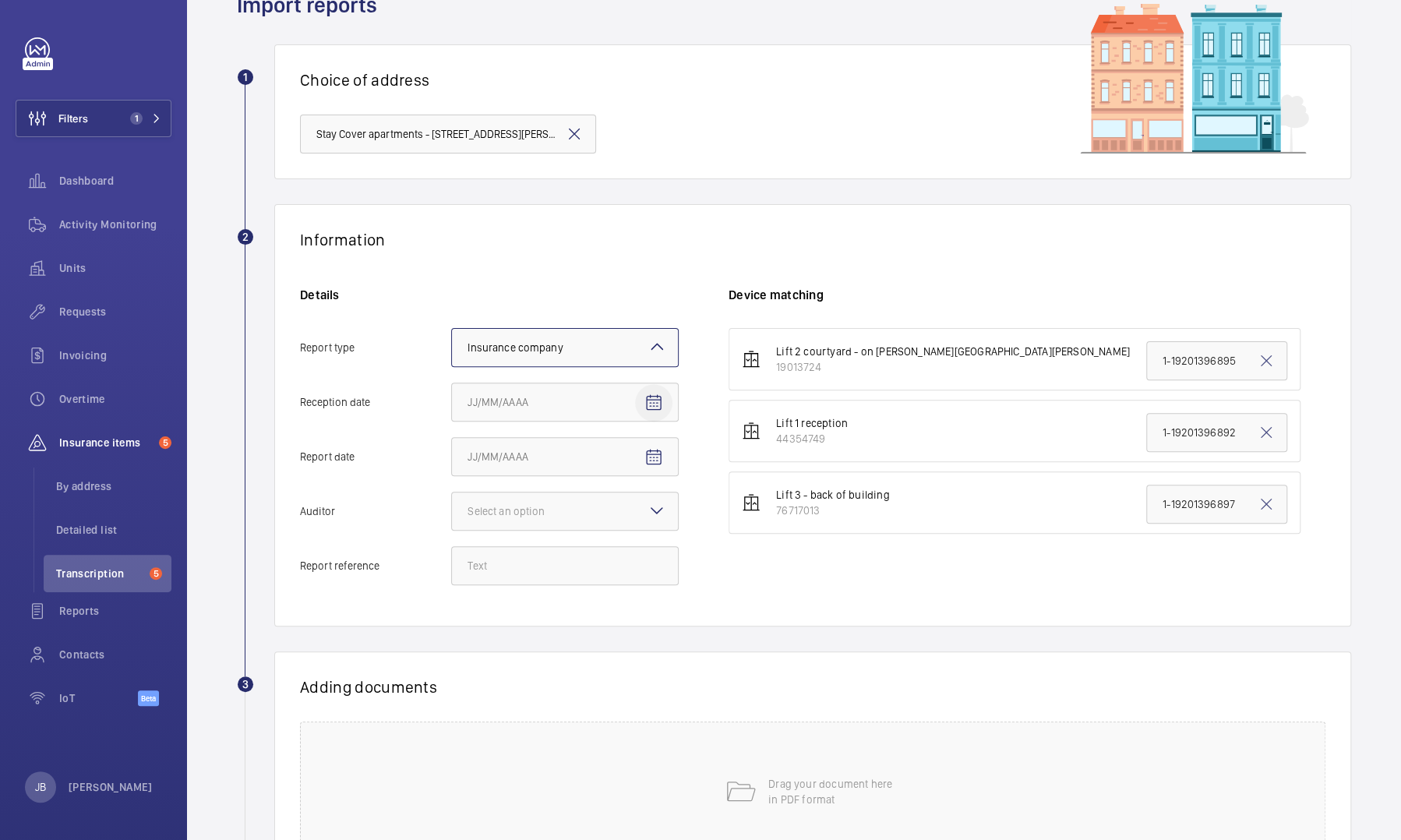
click at [661, 385] on mat-icon "Open calendar" at bounding box center [653, 402] width 18 height 18
click at [495, 385] on span "6" at bounding box center [505, 559] width 28 height 28
type input "[DATE]"
click at [655, 385] on mat-icon "Open calendar" at bounding box center [653, 457] width 18 height 18
click at [472, 385] on span "5" at bounding box center [473, 613] width 28 height 28
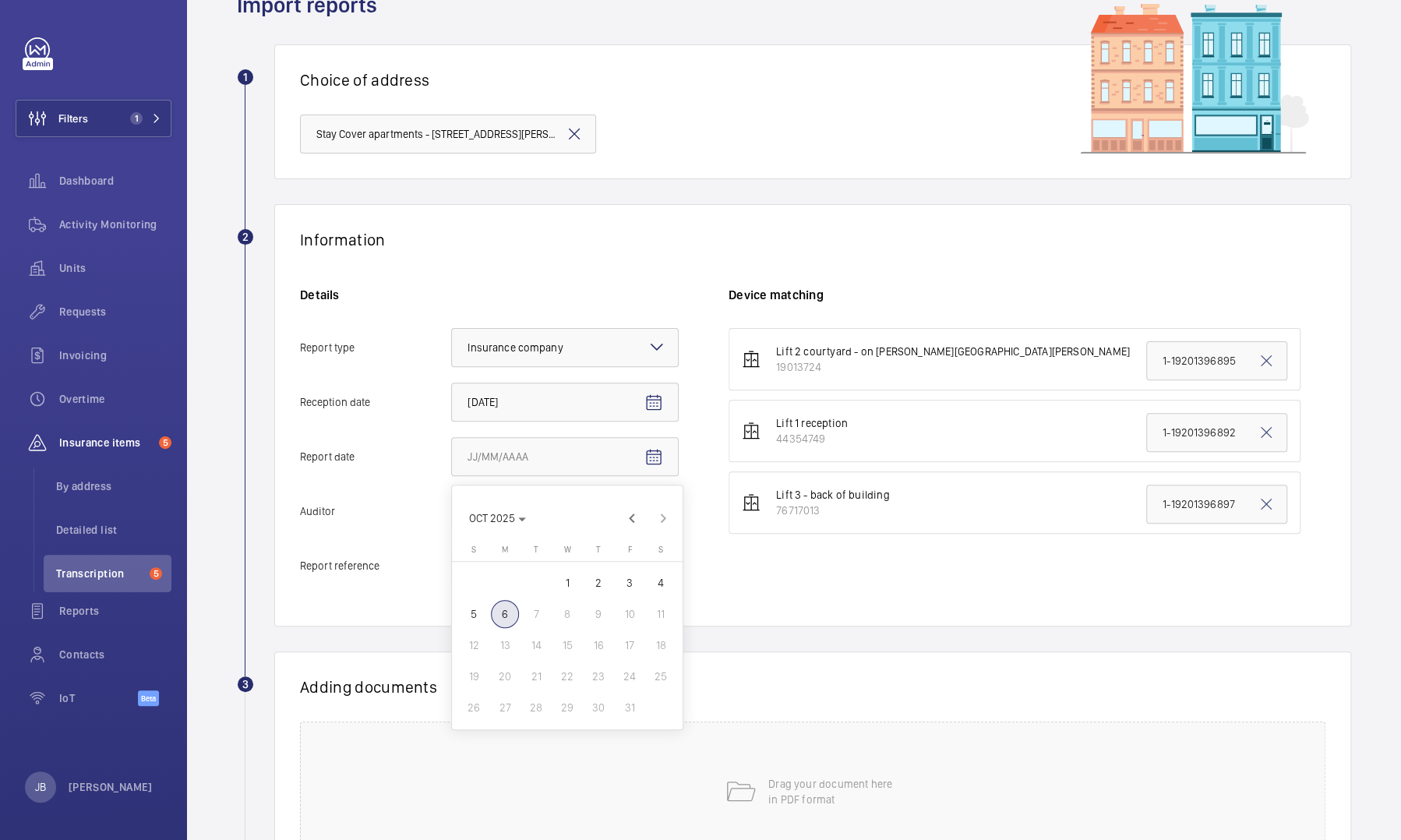
type input "[DATE]"
click at [550, 385] on div "Select an option" at bounding box center [525, 511] width 116 height 16
click at [452, 385] on input "Auditor Select an option" at bounding box center [452, 511] width 0 height 38
click at [511, 385] on span "Veritas" at bounding box center [564, 558] width 195 height 16
click at [452, 385] on input "Auditor Select an option Veritas Zurich British Engineering Allianz Other" at bounding box center [452, 511] width 0 height 38
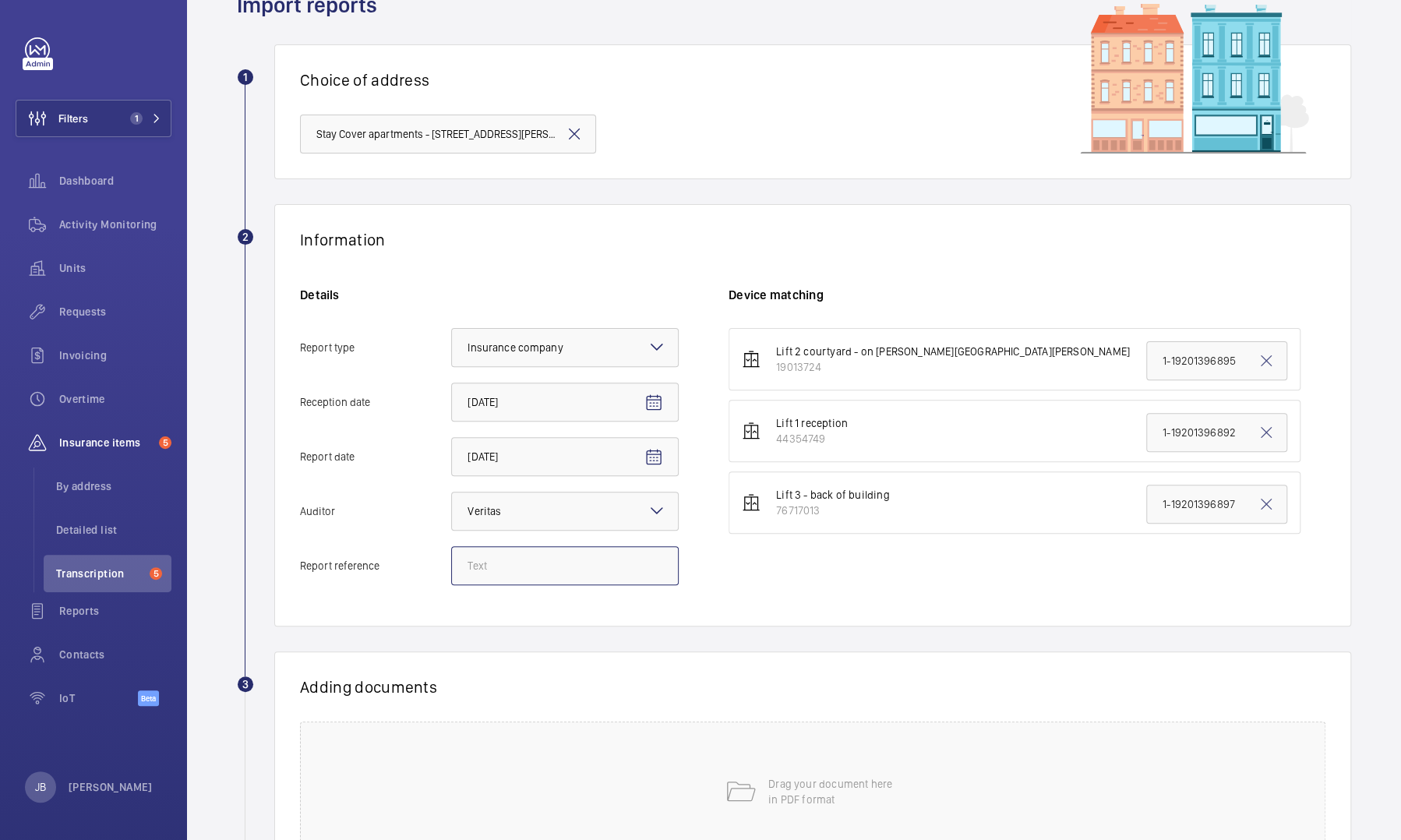
click at [523, 385] on input "Report reference" at bounding box center [564, 565] width 228 height 39
paste input "17229580_1-8QDQ7BT_1-19201396892_1-9R37QF5"
type input "17229580_1-8QDQ7BT_1-19201396892_1-9R37QF5"
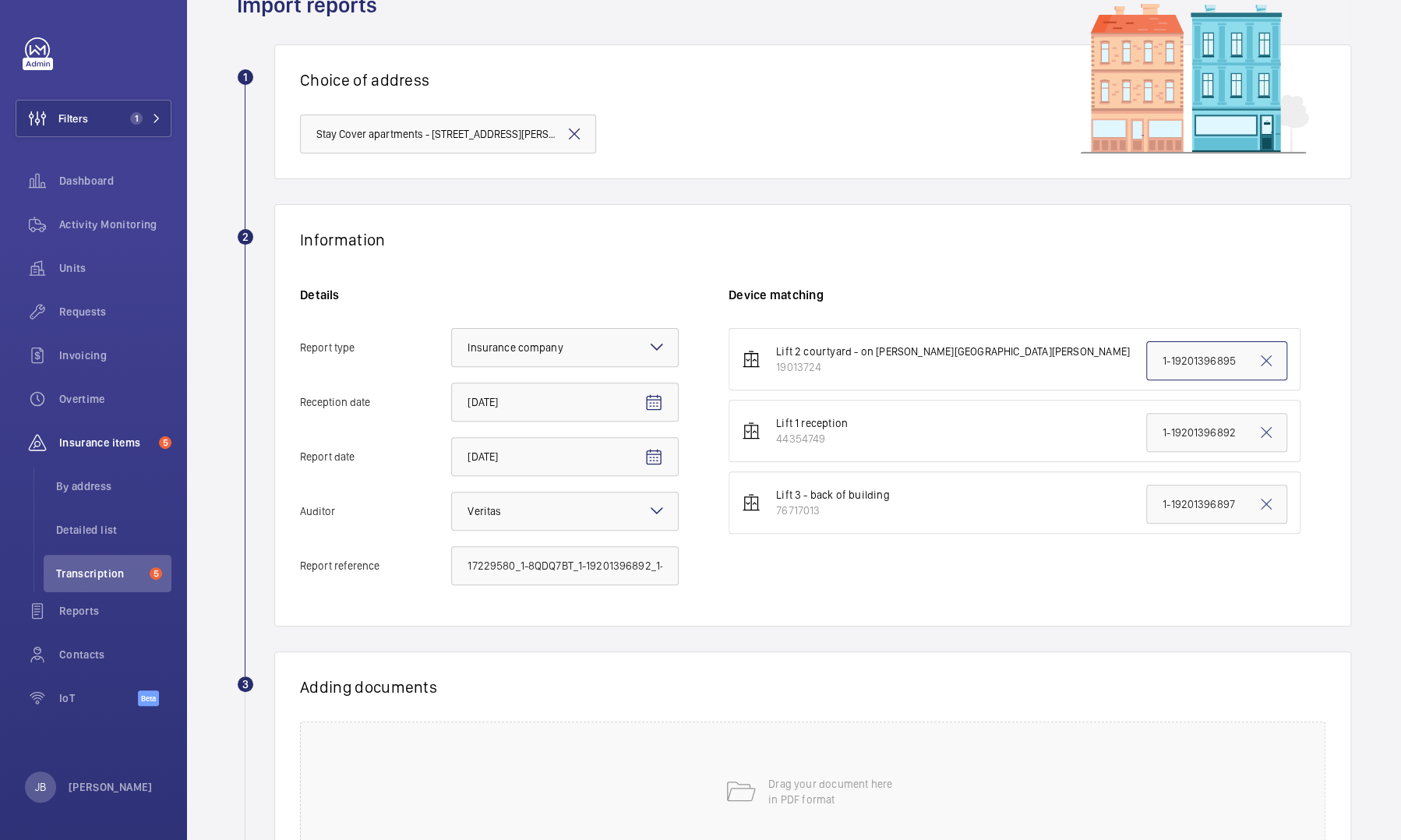
drag, startPoint x: 1231, startPoint y: 361, endPoint x: 1068, endPoint y: 360, distance: 163.0
click at [746, 360] on li "Lift 2 courtyard - on [PERSON_NAME][GEOGRAPHIC_DATA][PERSON_NAME] 19013724 1-19…" at bounding box center [1013, 359] width 571 height 62
paste input "7229580_1-8QDQ7BT_1-19201396892_1-9R37QF"
type input "17229580_1-8QDQ7BT_1-19201396892_1-9R37QF5"
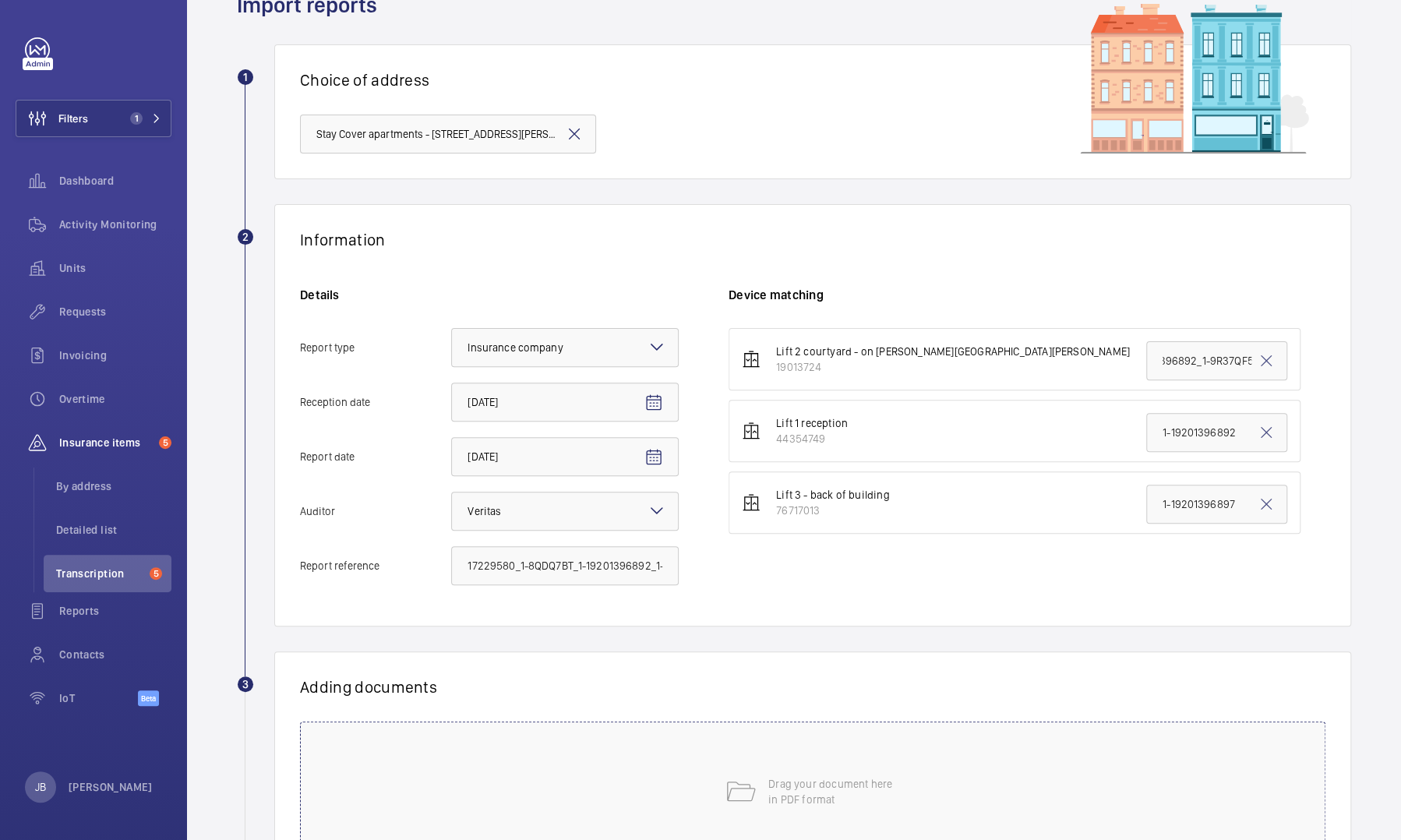
click at [746, 385] on div "Drag your document here in PDF format" at bounding box center [813, 791] width 1026 height 140
click at [746, 385] on span "Select involved devices" at bounding box center [989, 740] width 489 height 16
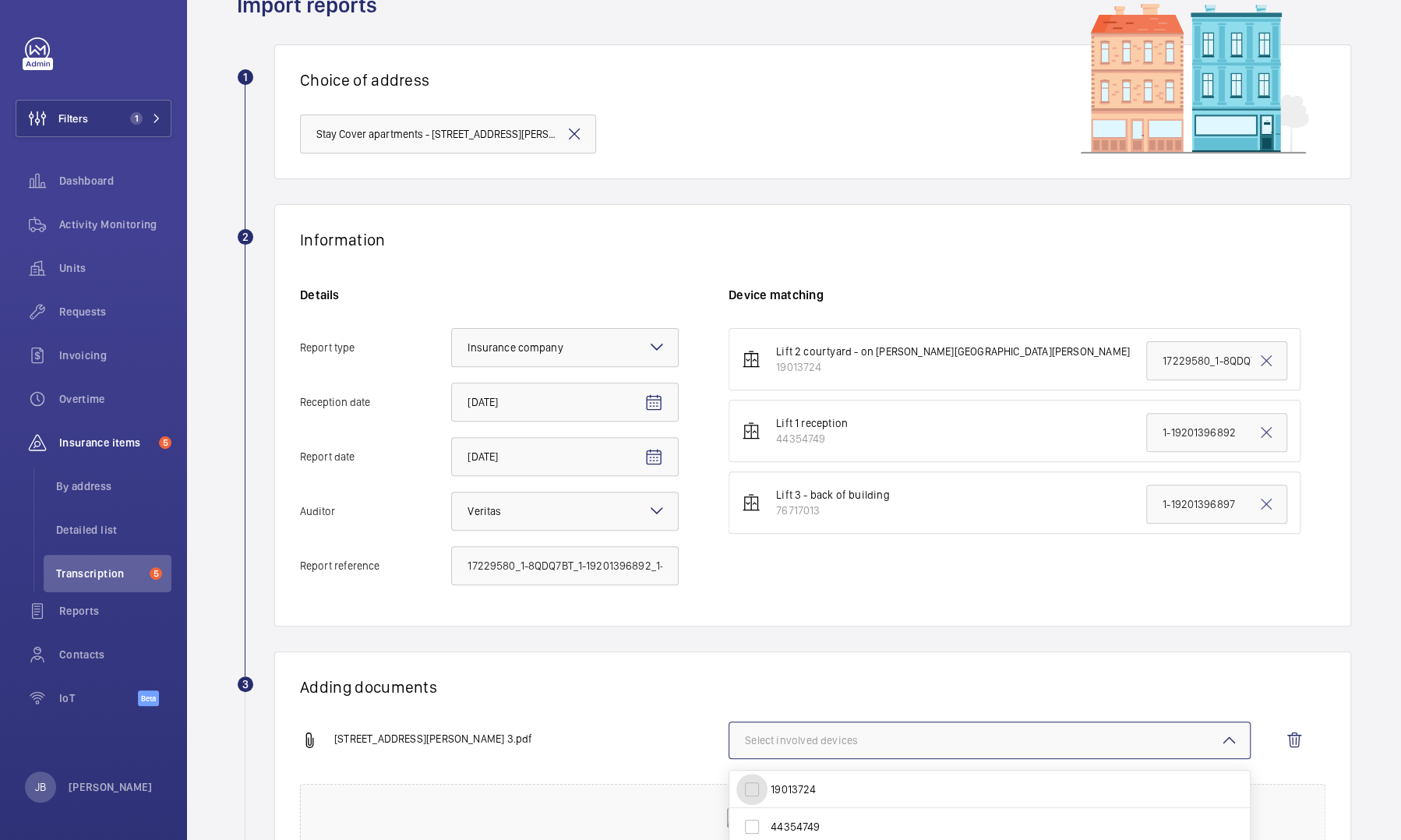
click at [746, 385] on input "19013724" at bounding box center [752, 789] width 32 height 32
checkbox input "true"
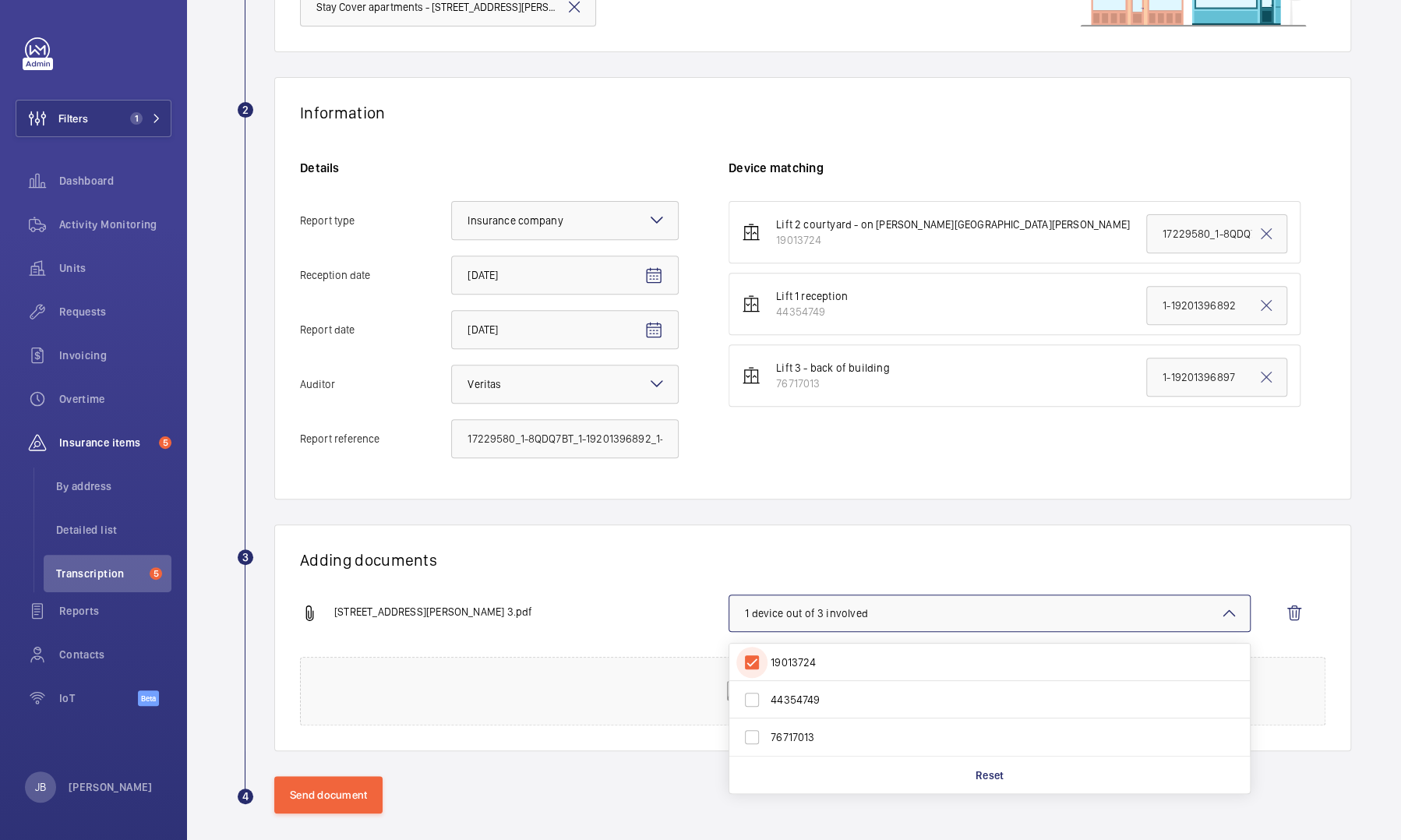
scroll to position [214, 0]
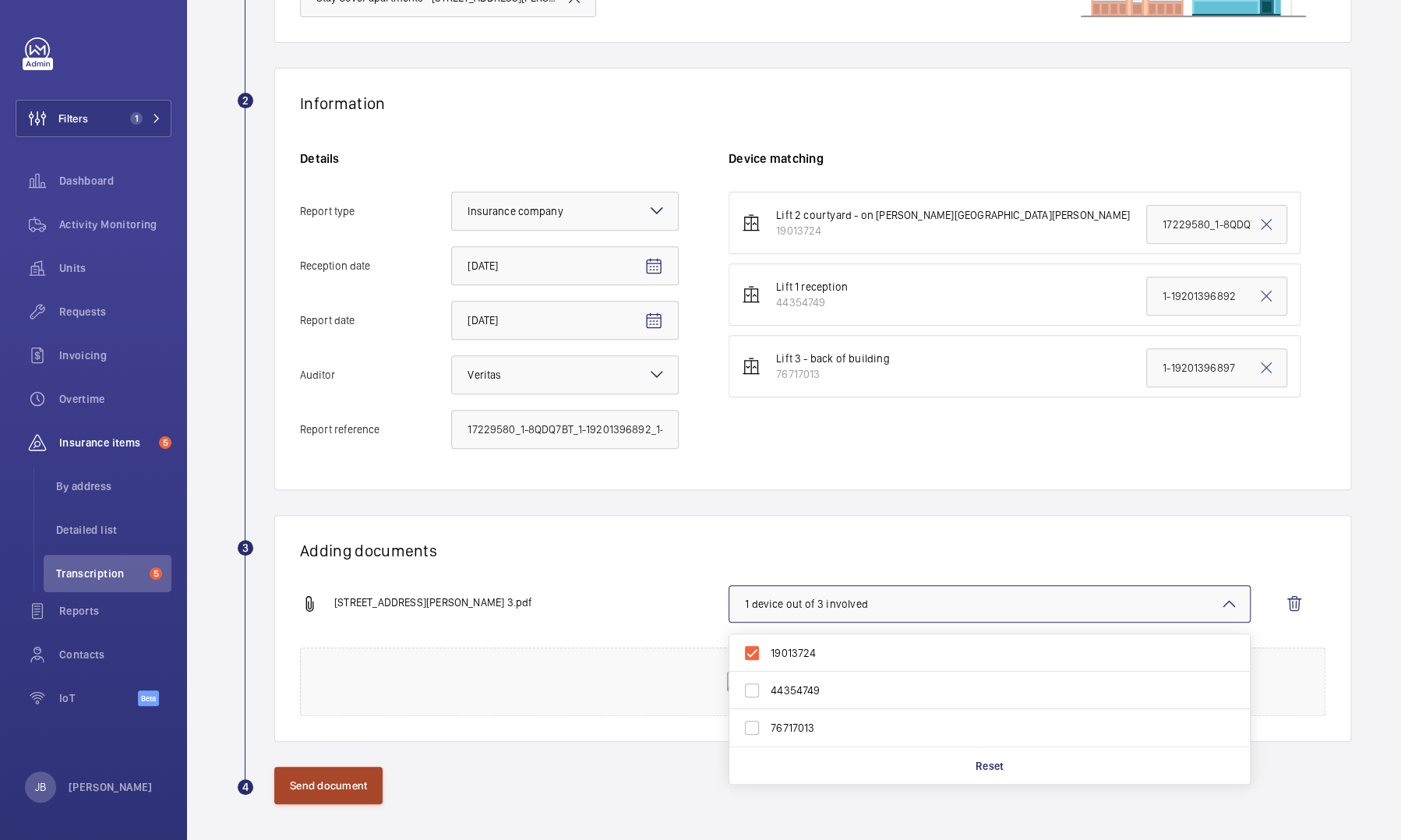
click at [363, 385] on button "Send document" at bounding box center [328, 785] width 109 height 38
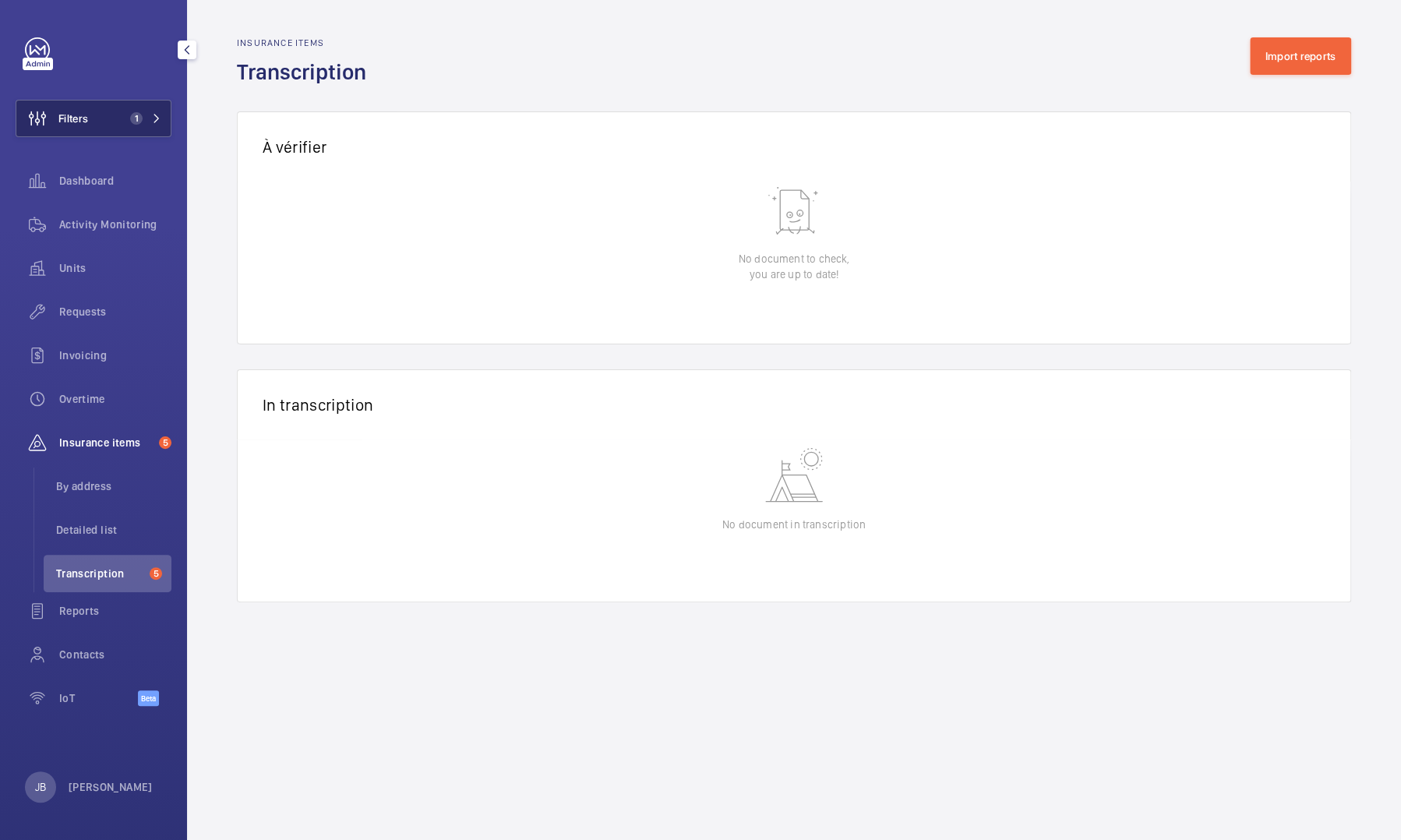
click at [108, 124] on button "Filters 1" at bounding box center [94, 118] width 156 height 38
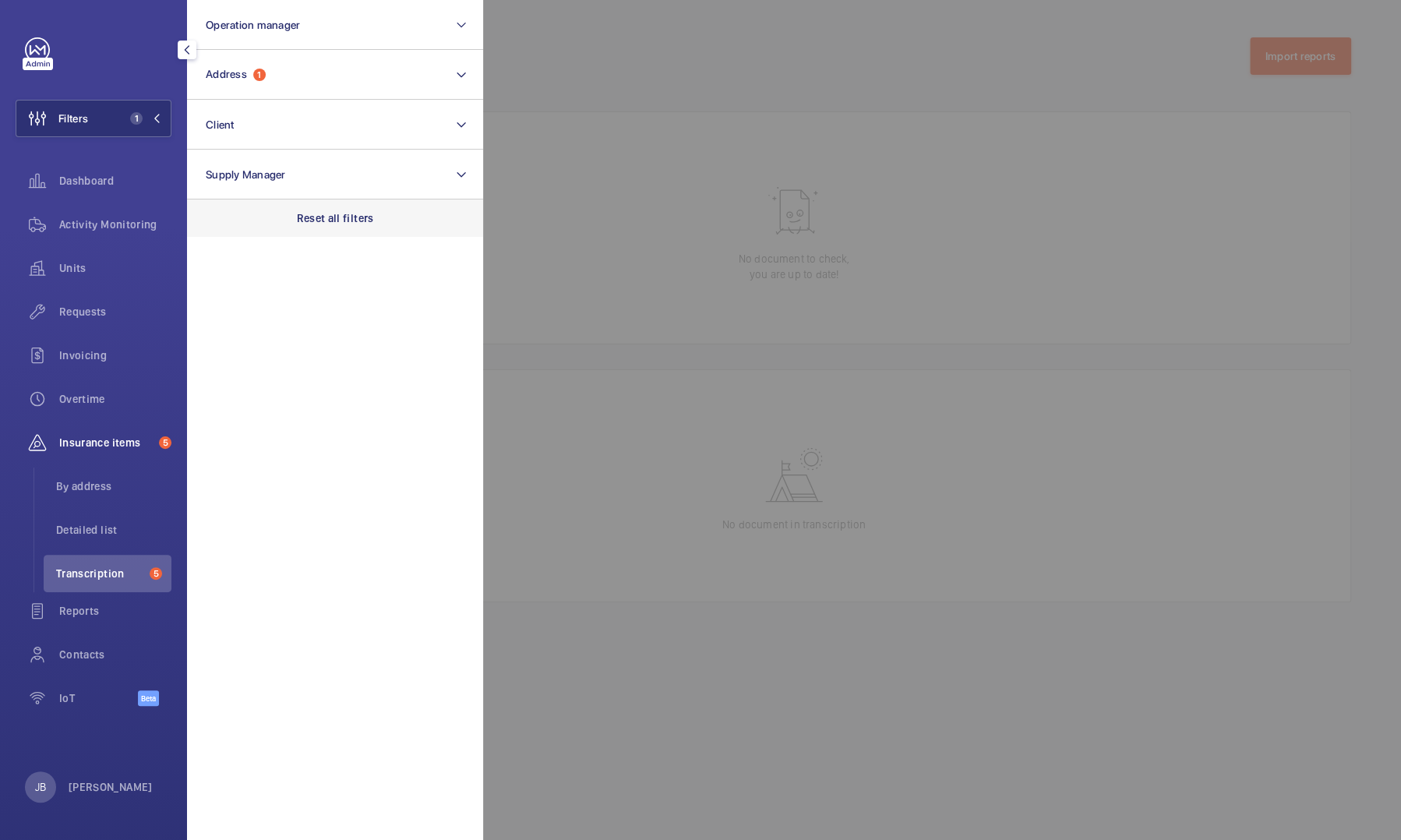
click at [330, 215] on p "Reset all filters" at bounding box center [335, 218] width 77 height 16
click at [616, 64] on div at bounding box center [1183, 420] width 1401 height 840
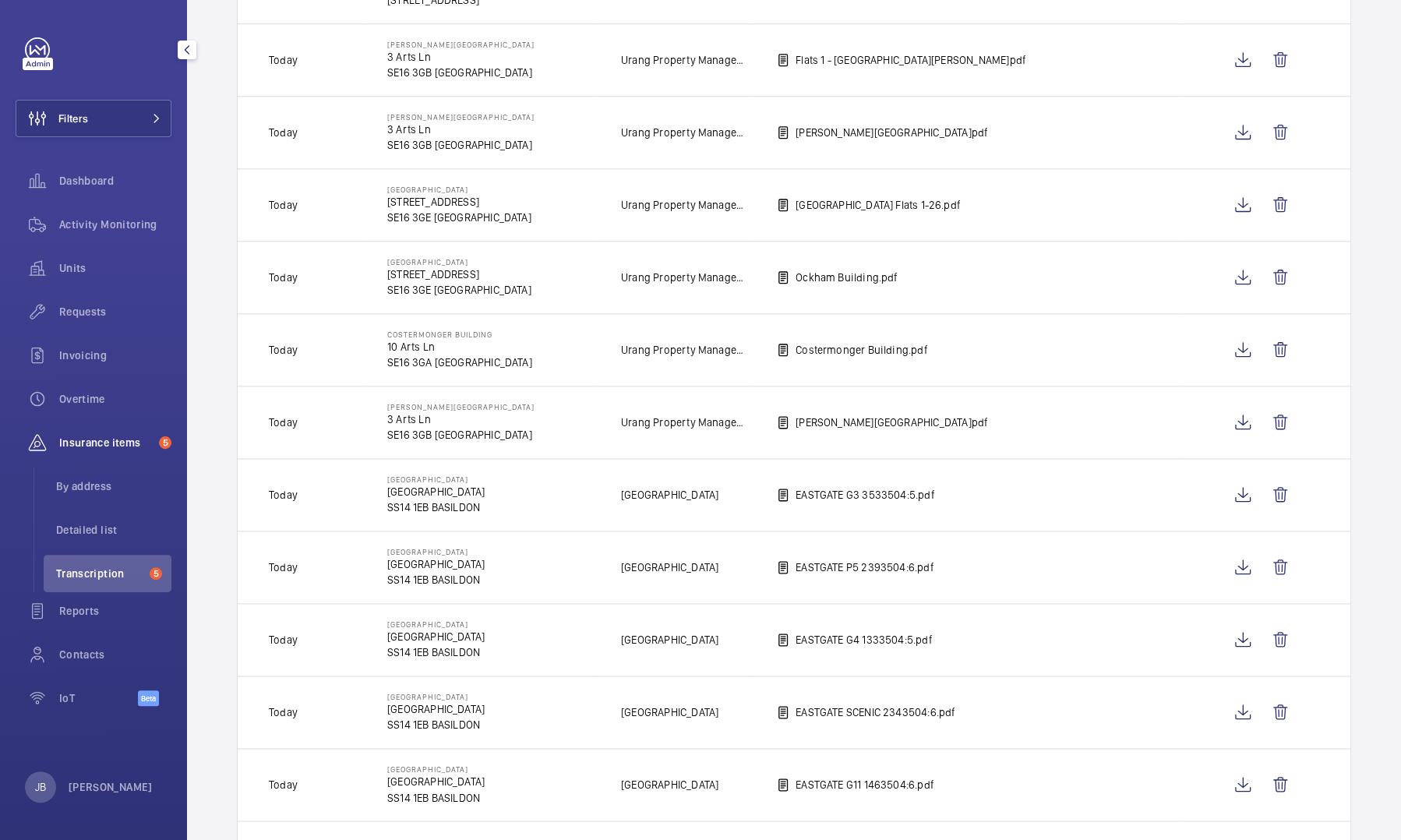
scroll to position [955, 0]
click at [95, 131] on button "Filters" at bounding box center [94, 118] width 156 height 38
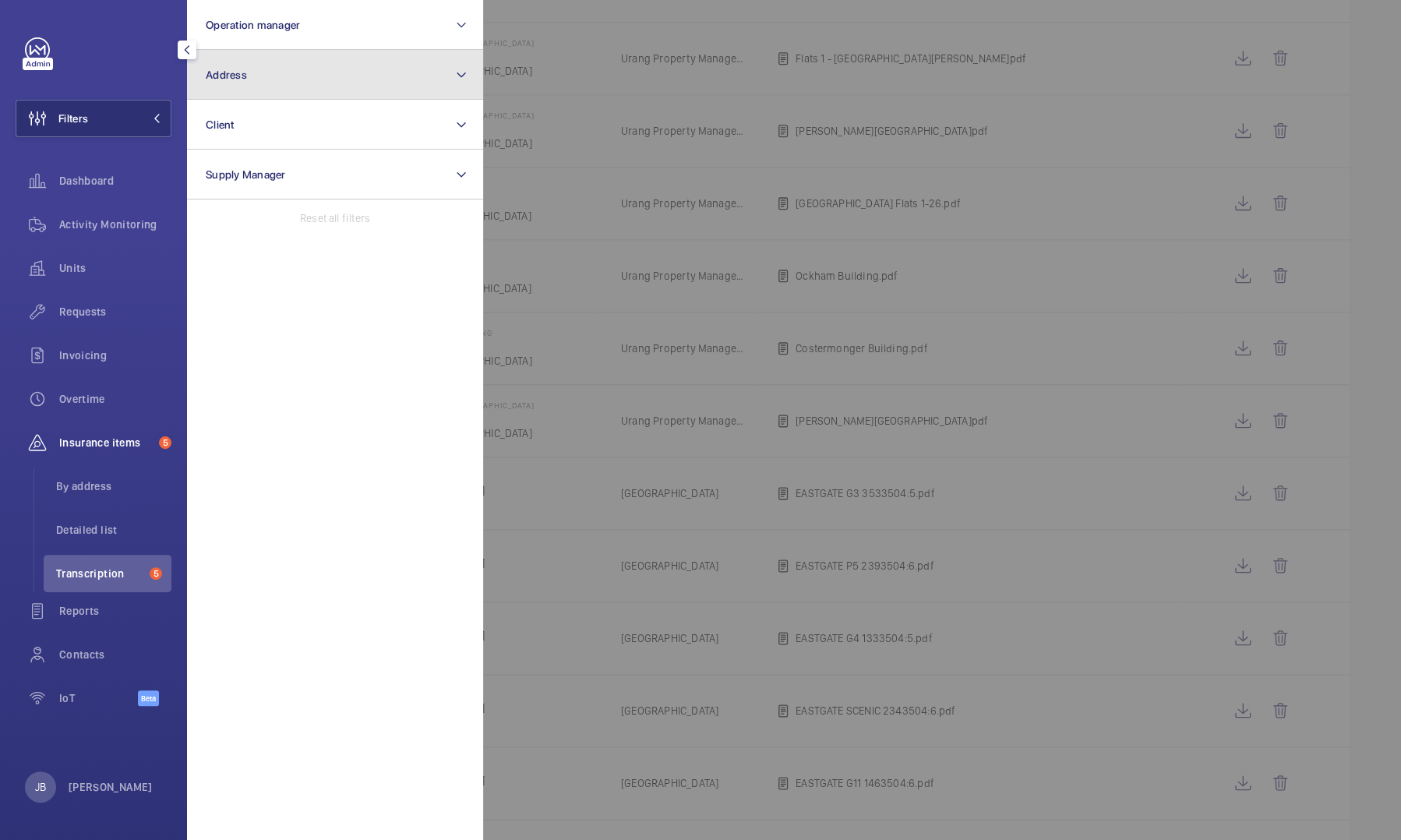
click at [274, 89] on button "Address" at bounding box center [335, 74] width 296 height 50
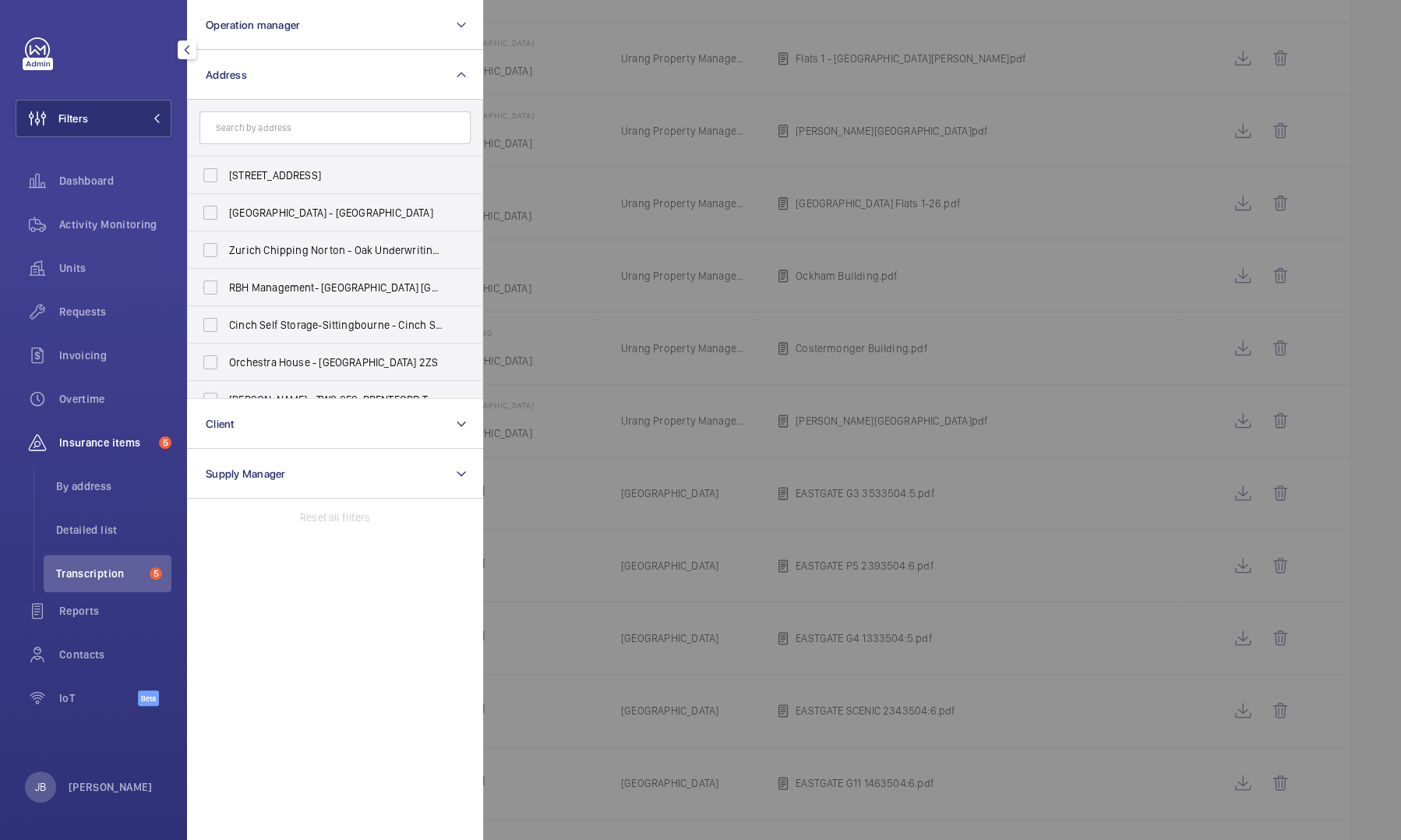
click at [85, 385] on span "Transcription" at bounding box center [100, 573] width 88 height 16
click at [100, 385] on li "By address" at bounding box center [108, 486] width 128 height 38
drag, startPoint x: 87, startPoint y: 574, endPoint x: 106, endPoint y: 542, distance: 37.2
click at [85, 385] on span "Transcription" at bounding box center [100, 573] width 88 height 16
click at [78, 123] on span "Filters" at bounding box center [74, 118] width 30 height 16
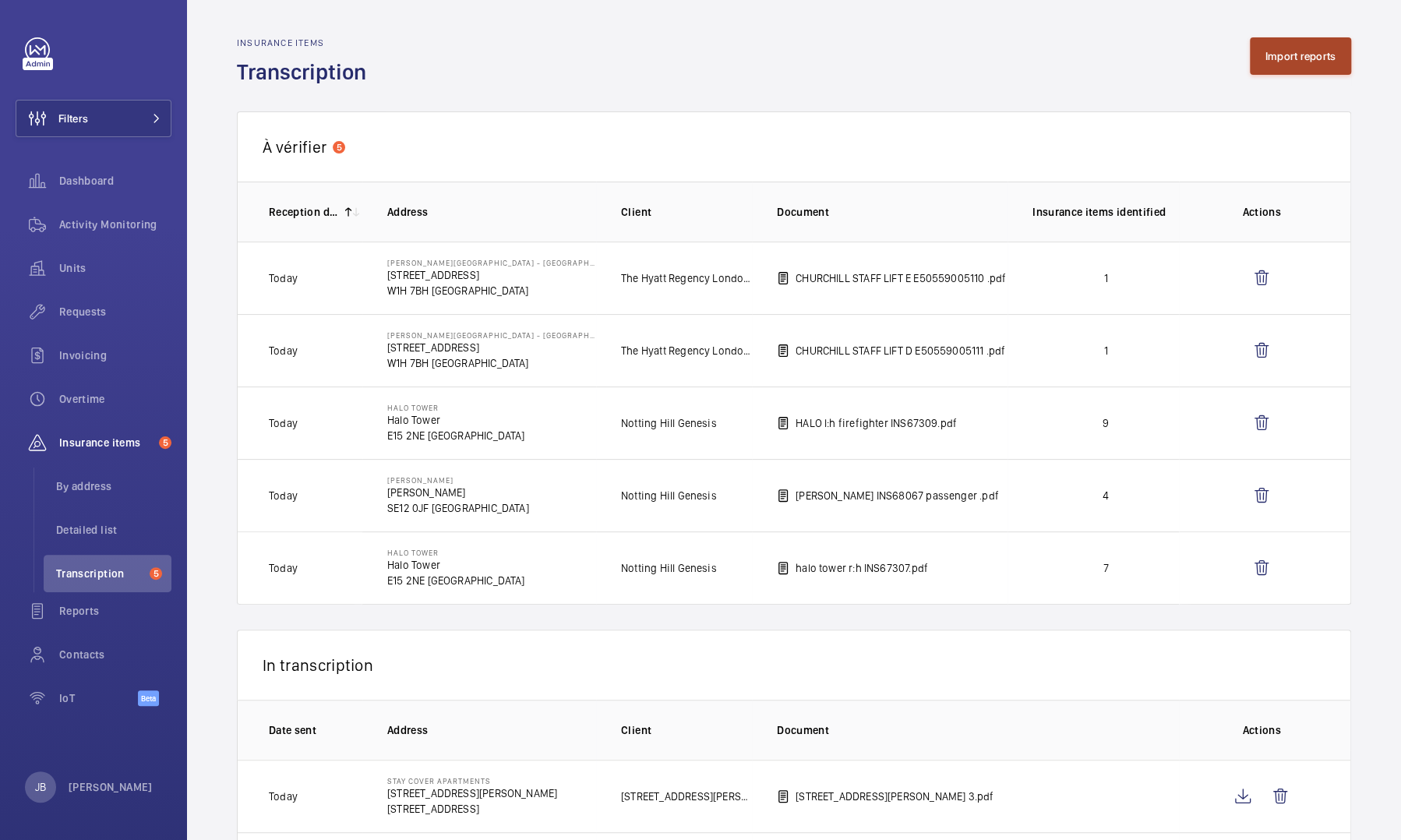
click at [746, 56] on button "Import reports" at bounding box center [1300, 56] width 102 height 38
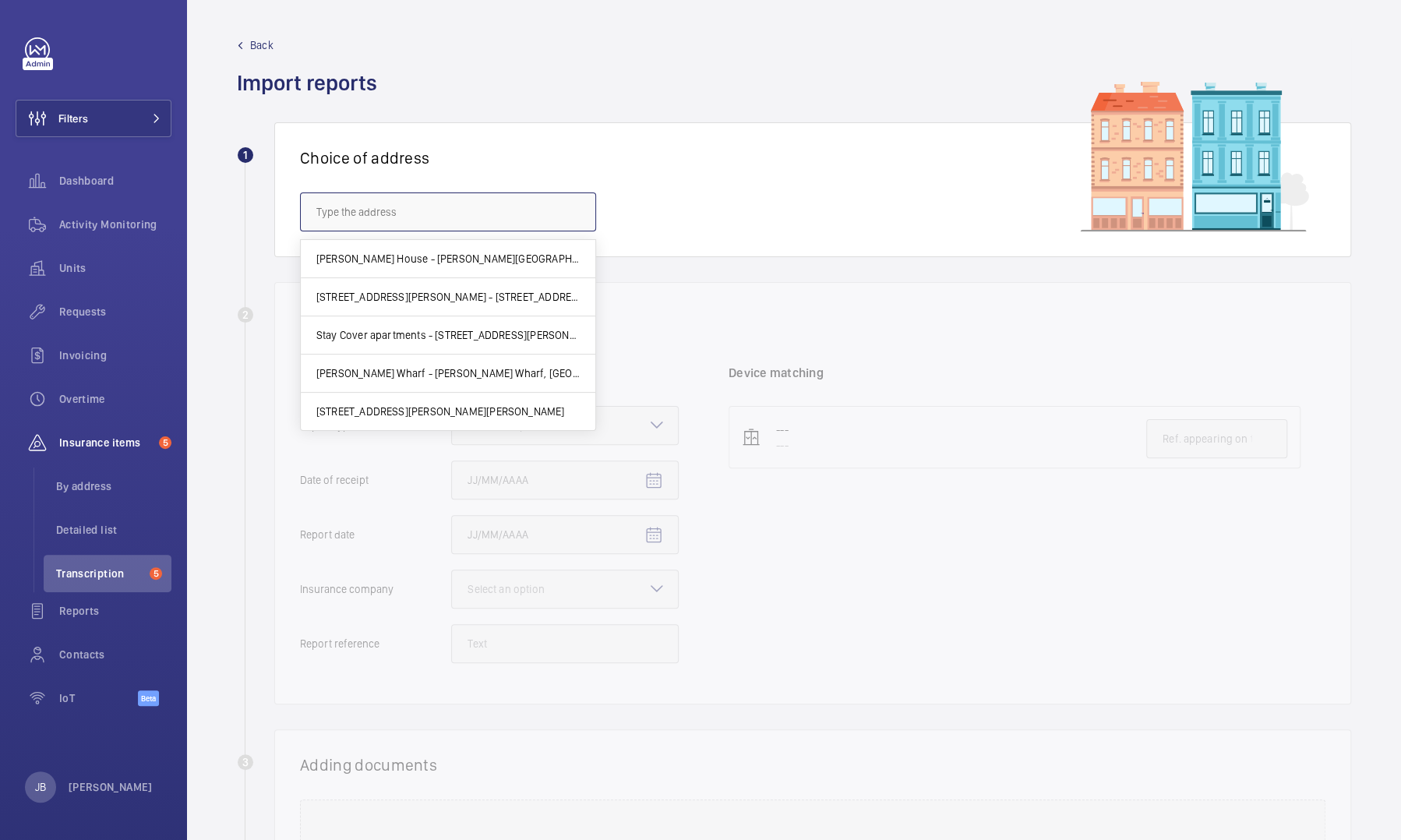
click at [537, 206] on input "text" at bounding box center [448, 212] width 296 height 39
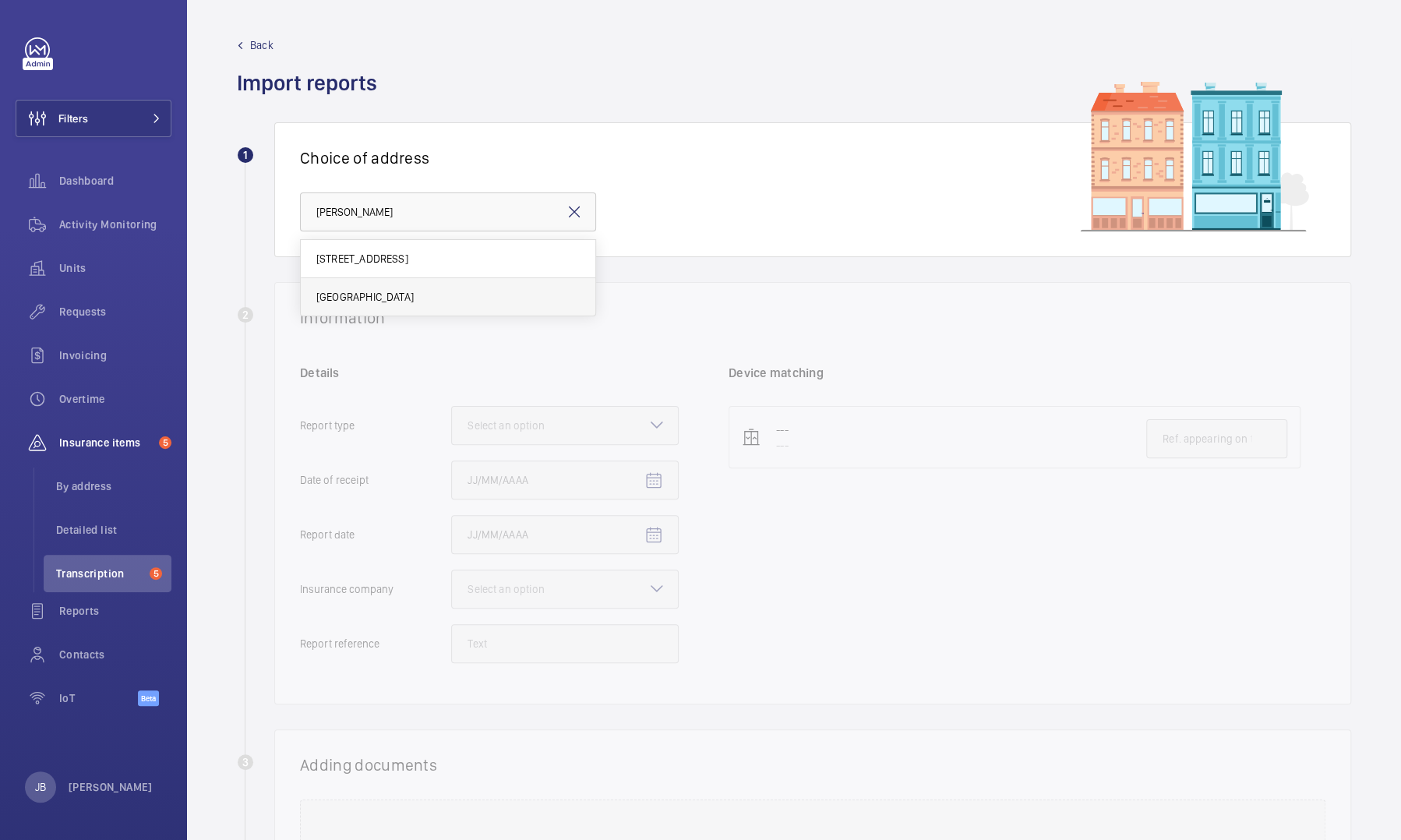
click at [408, 307] on mat-option "[GEOGRAPHIC_DATA]" at bounding box center [448, 297] width 295 height 38
type input "[GEOGRAPHIC_DATA]"
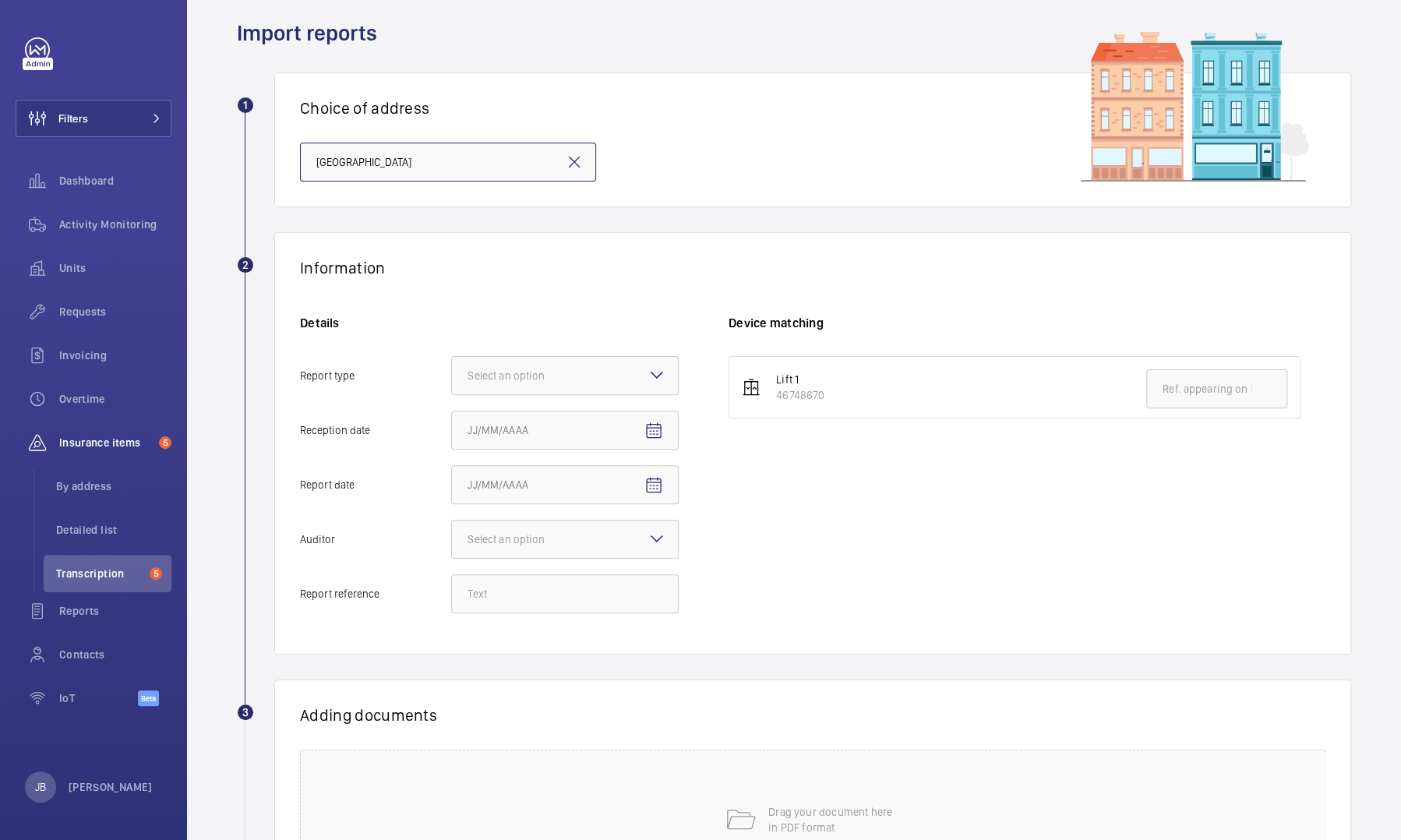
scroll to position [78, 0]
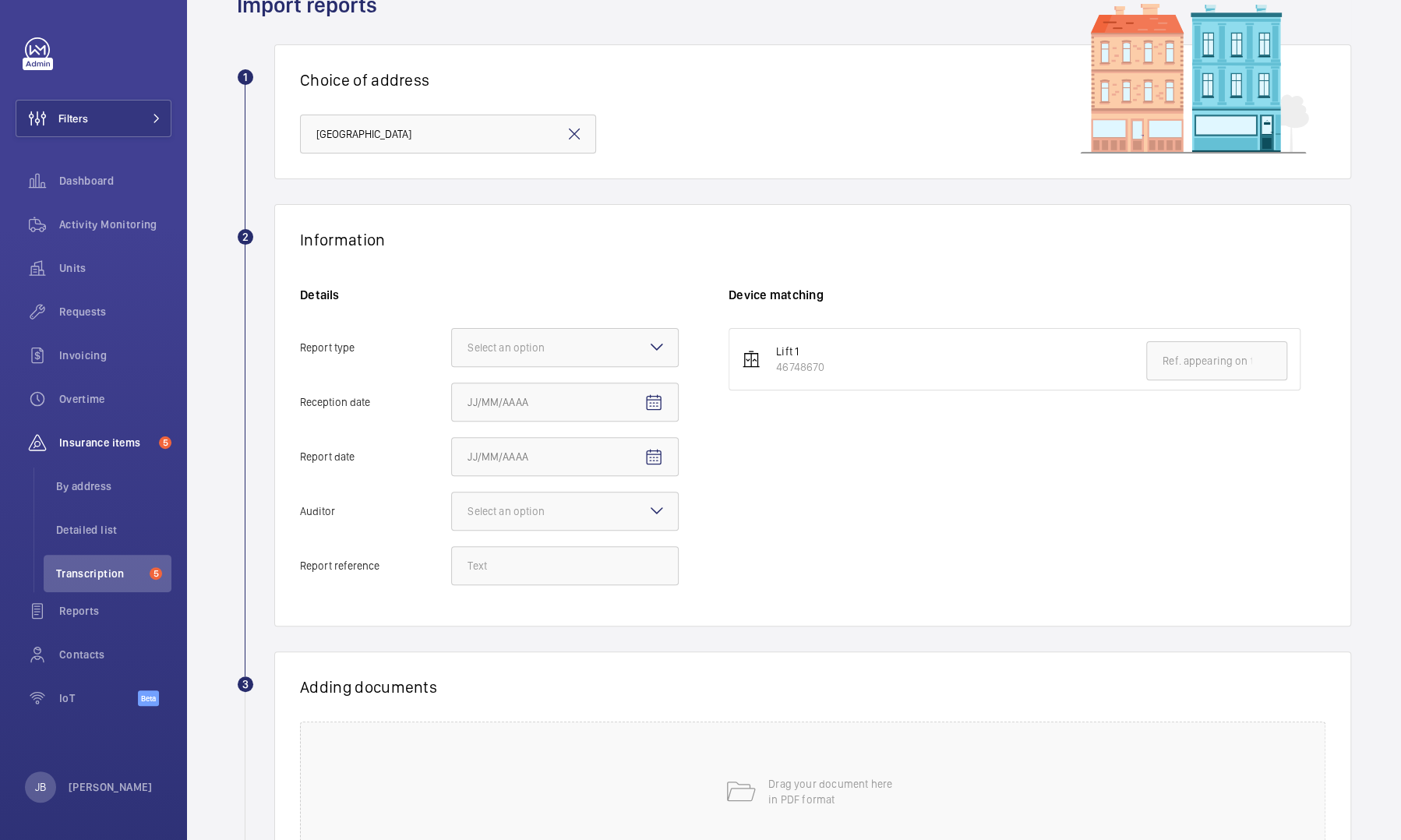
click at [585, 368] on div "Details Report type Select an option Reception date Report date Auditor Select …" at bounding box center [515, 444] width 429 height 314
click at [591, 354] on div at bounding box center [564, 347] width 226 height 38
click at [452, 354] on input "Report type Select an option Insurance company Consultant" at bounding box center [452, 347] width 0 height 38
click at [574, 385] on span "Insurance company" at bounding box center [564, 395] width 195 height 16
click at [452, 366] on input "Report type Select an option Insurance company Consultant" at bounding box center [452, 347] width 0 height 38
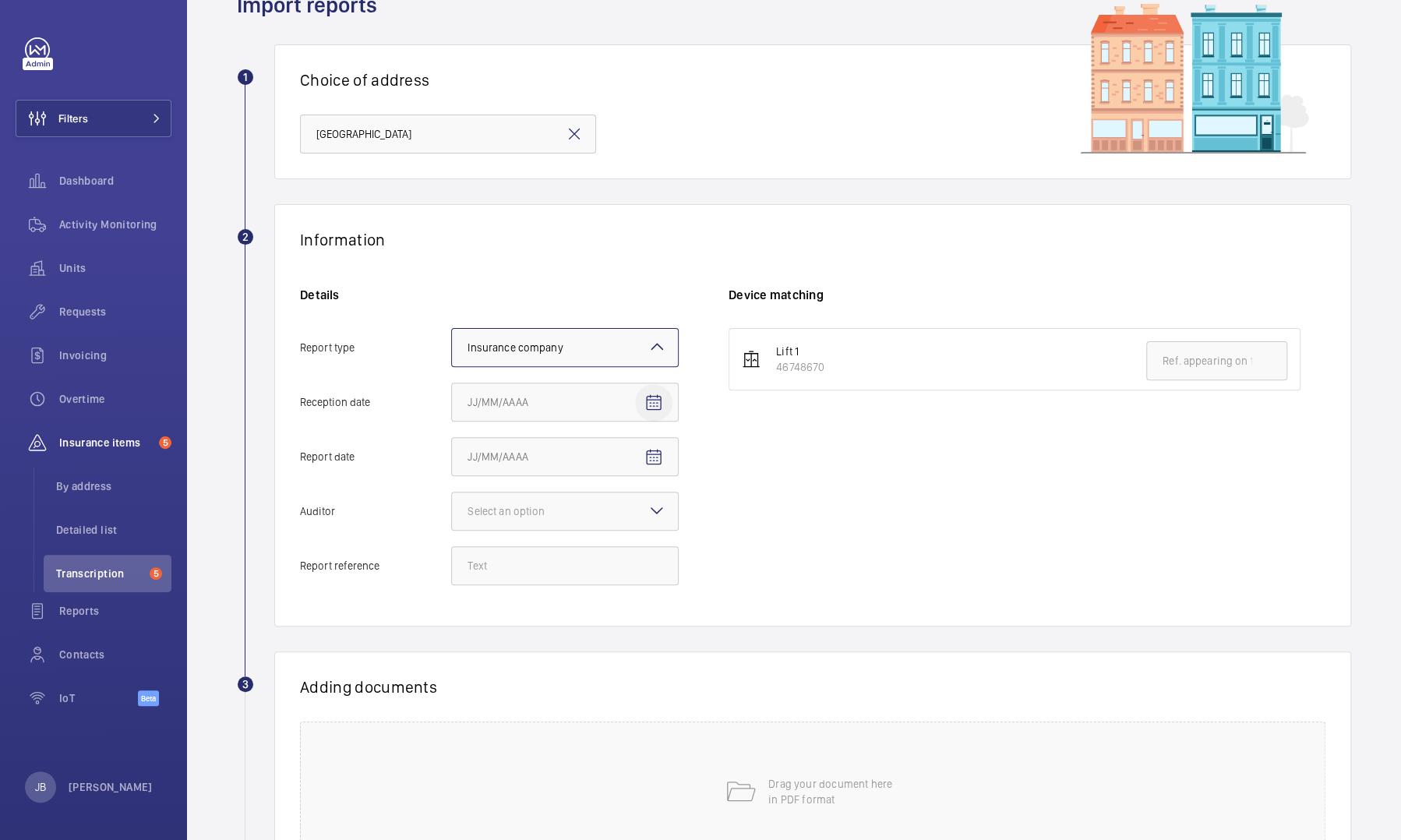
click at [648, 385] on mat-icon "Open calendar" at bounding box center [653, 402] width 18 height 18
click at [501, 385] on span "6" at bounding box center [505, 559] width 28 height 28
type input "[DATE]"
click at [661, 385] on mat-icon "Open calendar" at bounding box center [653, 457] width 18 height 18
click at [642, 385] on span "Previous month" at bounding box center [632, 518] width 32 height 32
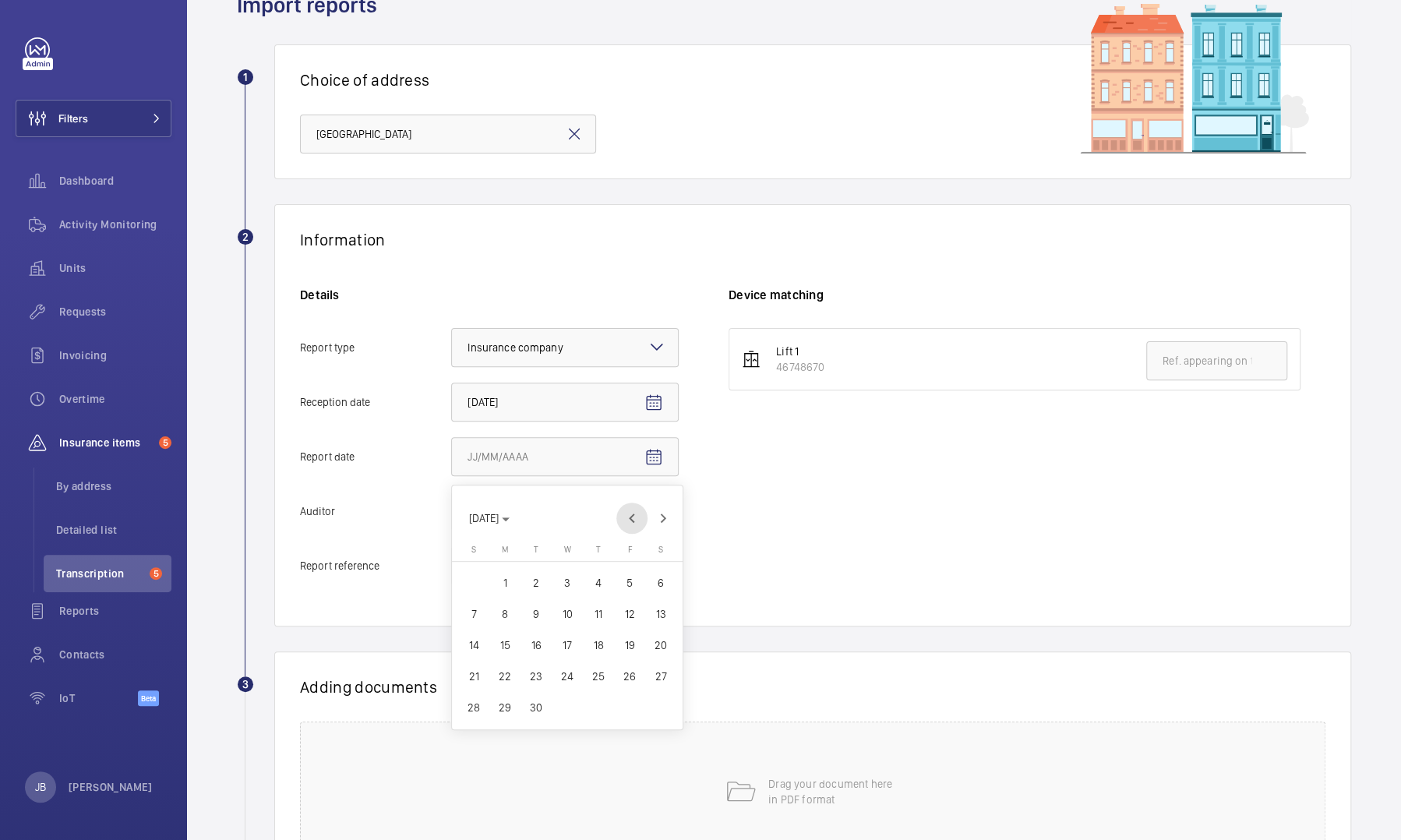
click at [628, 385] on span "Previous month" at bounding box center [632, 518] width 32 height 32
click at [624, 385] on span "11" at bounding box center [629, 613] width 28 height 28
type input "[DATE]"
click at [562, 385] on div at bounding box center [564, 511] width 226 height 38
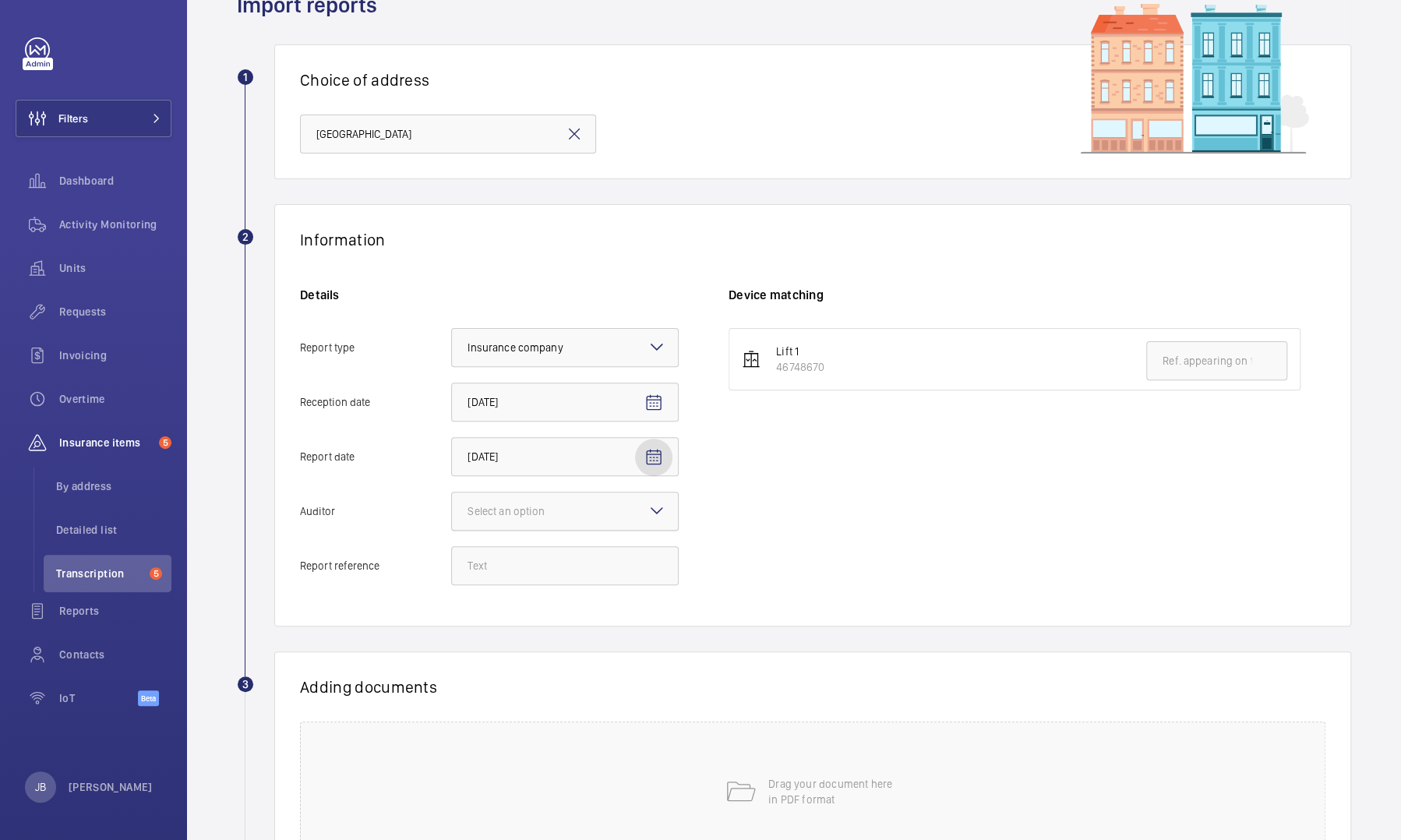
click at [452, 385] on input "Auditor Select an option" at bounding box center [452, 511] width 0 height 38
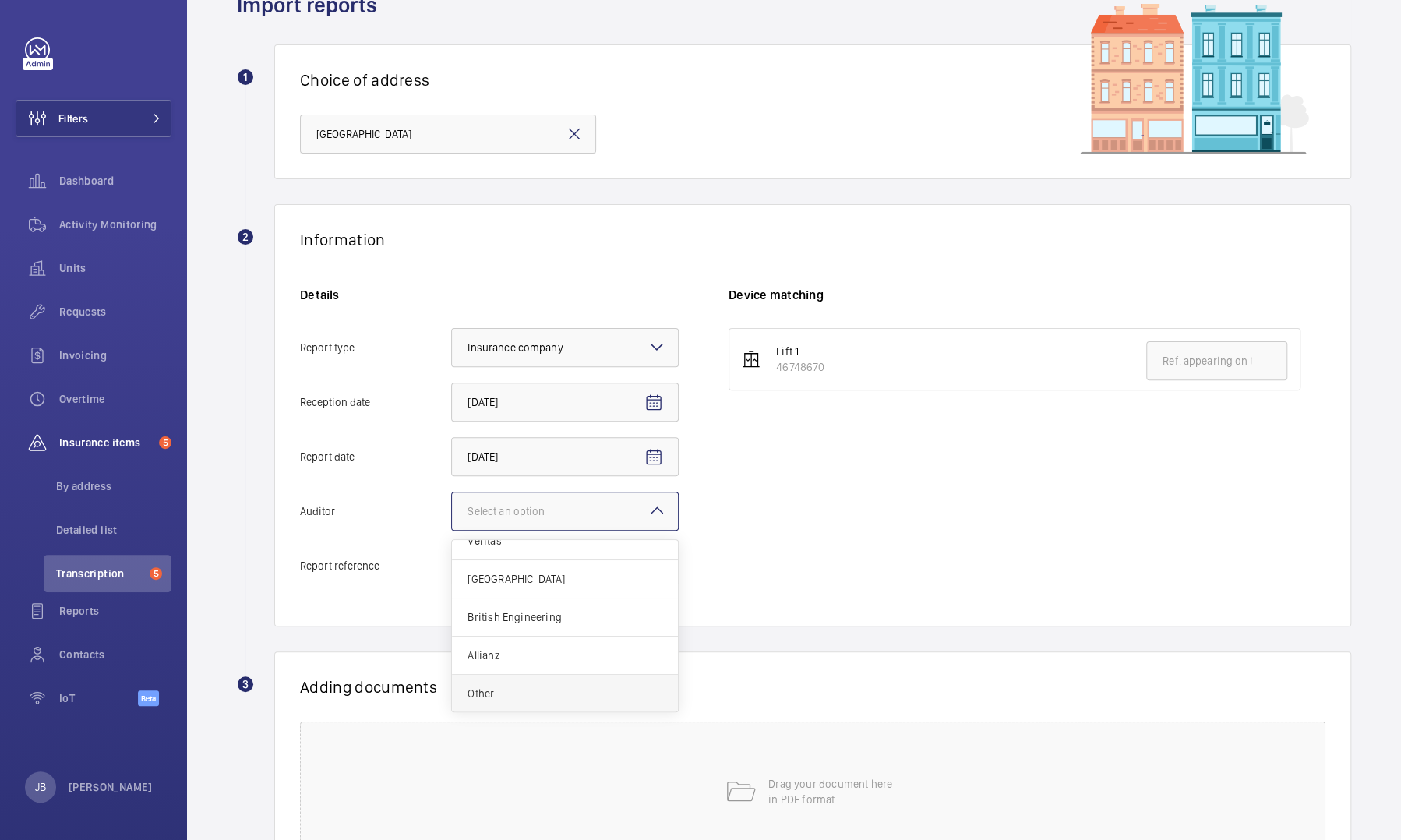
click at [508, 385] on span "Other" at bounding box center [564, 693] width 195 height 16
click at [452, 385] on input "Auditor Select an option Veritas Zurich British Engineering Allianz Other" at bounding box center [452, 511] width 0 height 38
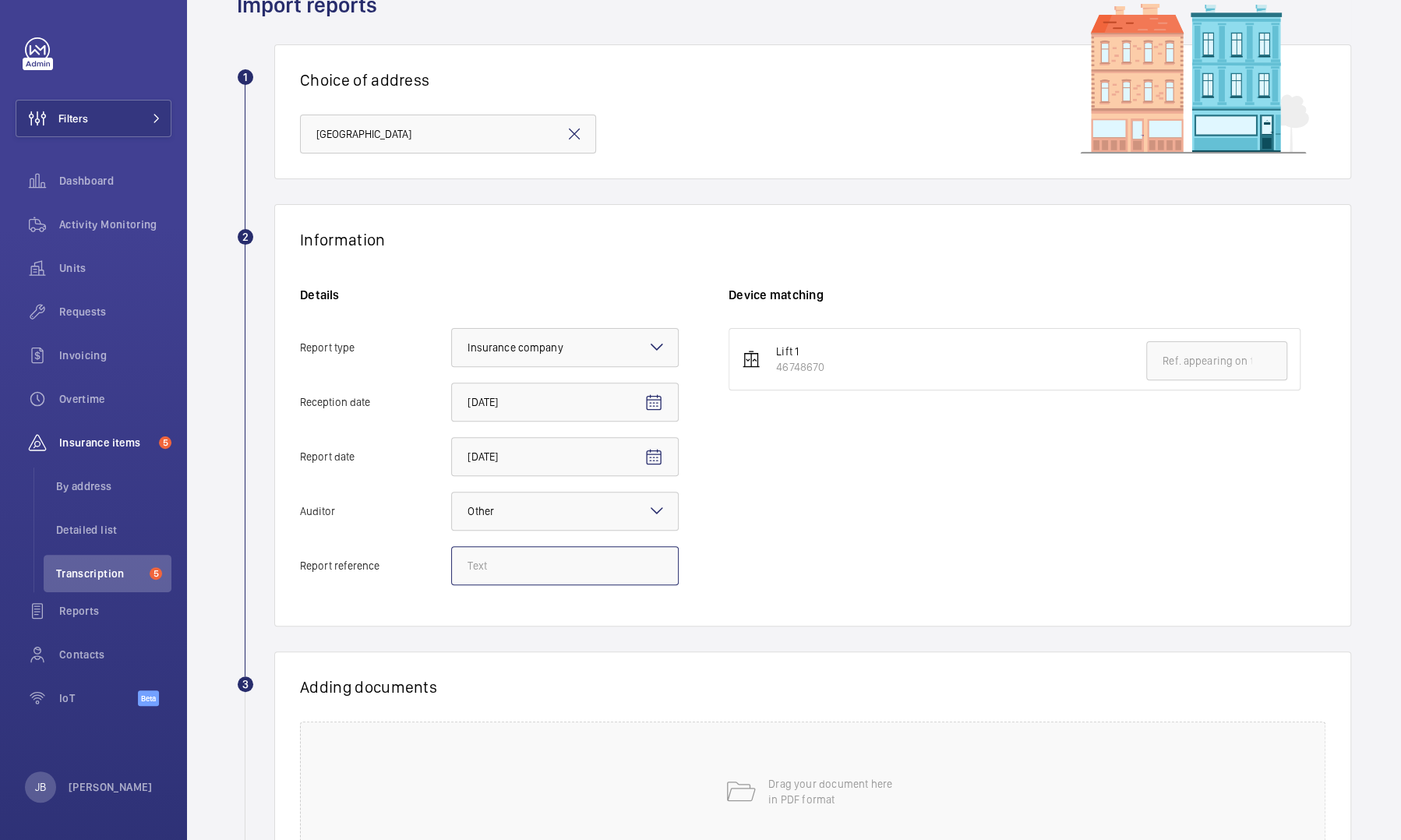
click at [455, 385] on input "Report reference" at bounding box center [564, 565] width 228 height 39
paste input "150725-001-0001EMO"
type input "150725-001-0001EMO"
click at [746, 347] on input "text" at bounding box center [1216, 360] width 141 height 39
paste input "150725-001-0001EMO"
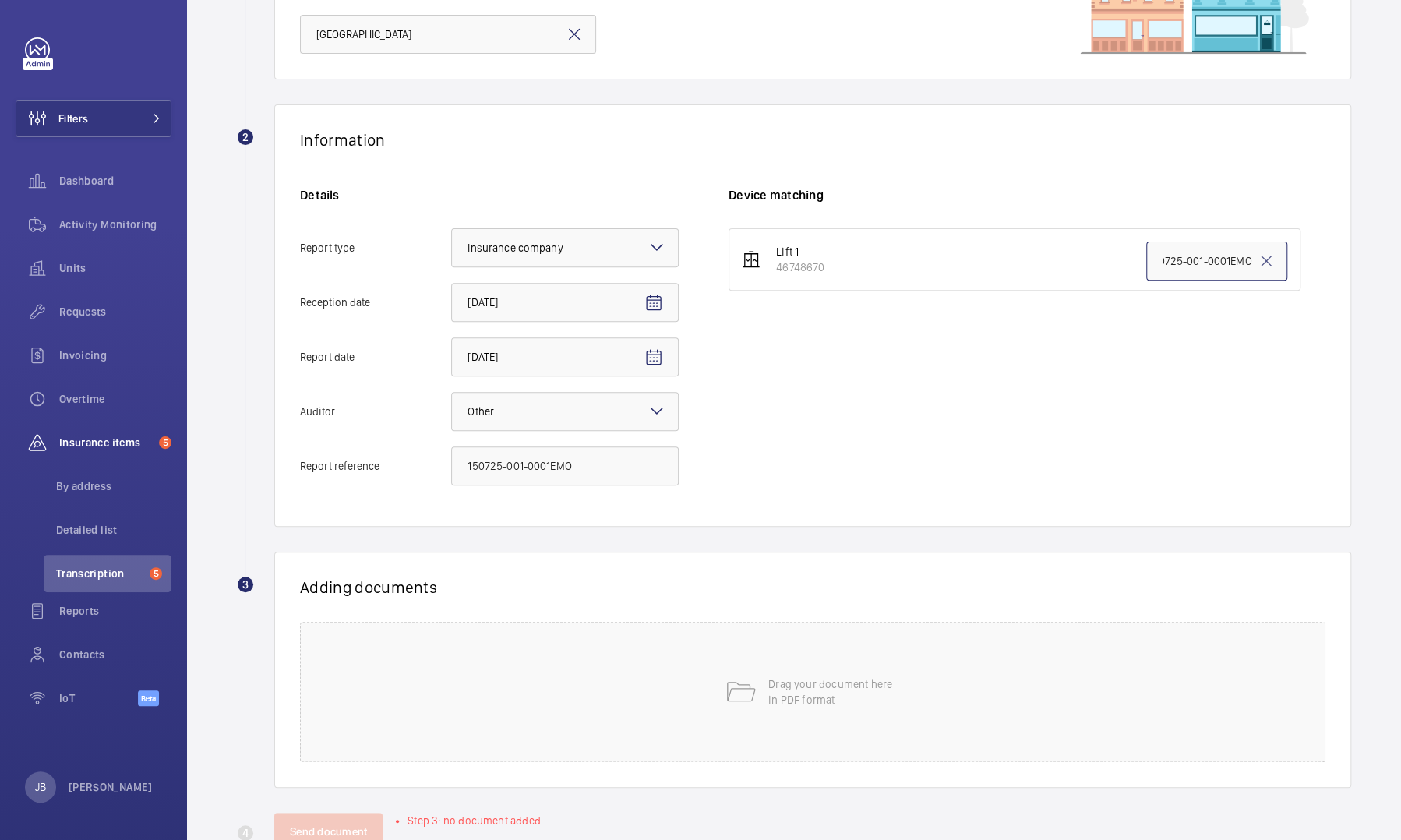
scroll to position [223, 0]
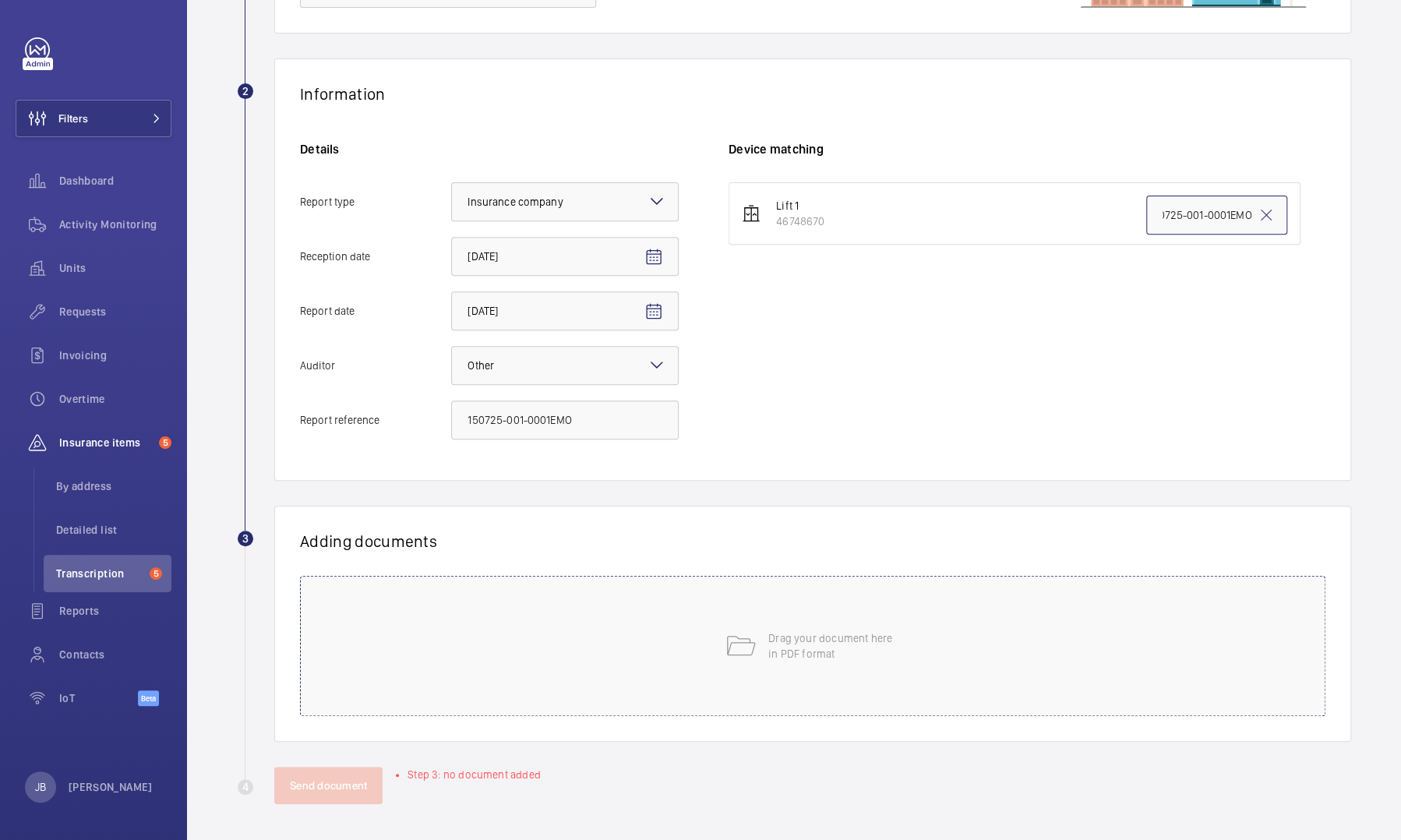
type input "150725-001-0001EMO"
click at [704, 385] on div "Drag your document here in PDF format" at bounding box center [813, 646] width 1026 height 140
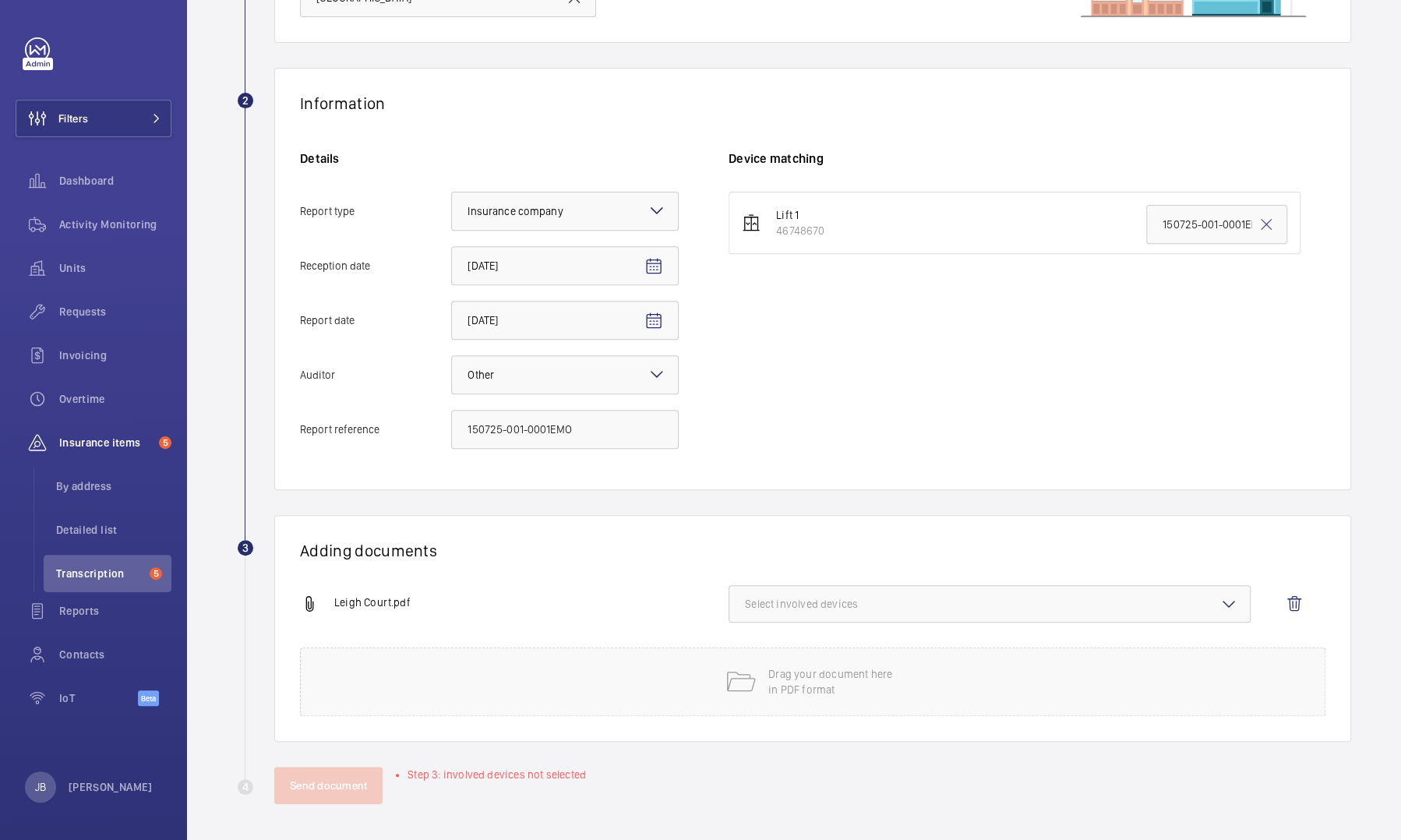
click at [746, 385] on span "Select involved devices" at bounding box center [989, 604] width 489 height 16
click at [746, 385] on input "46748670" at bounding box center [752, 653] width 32 height 32
checkbox input "true"
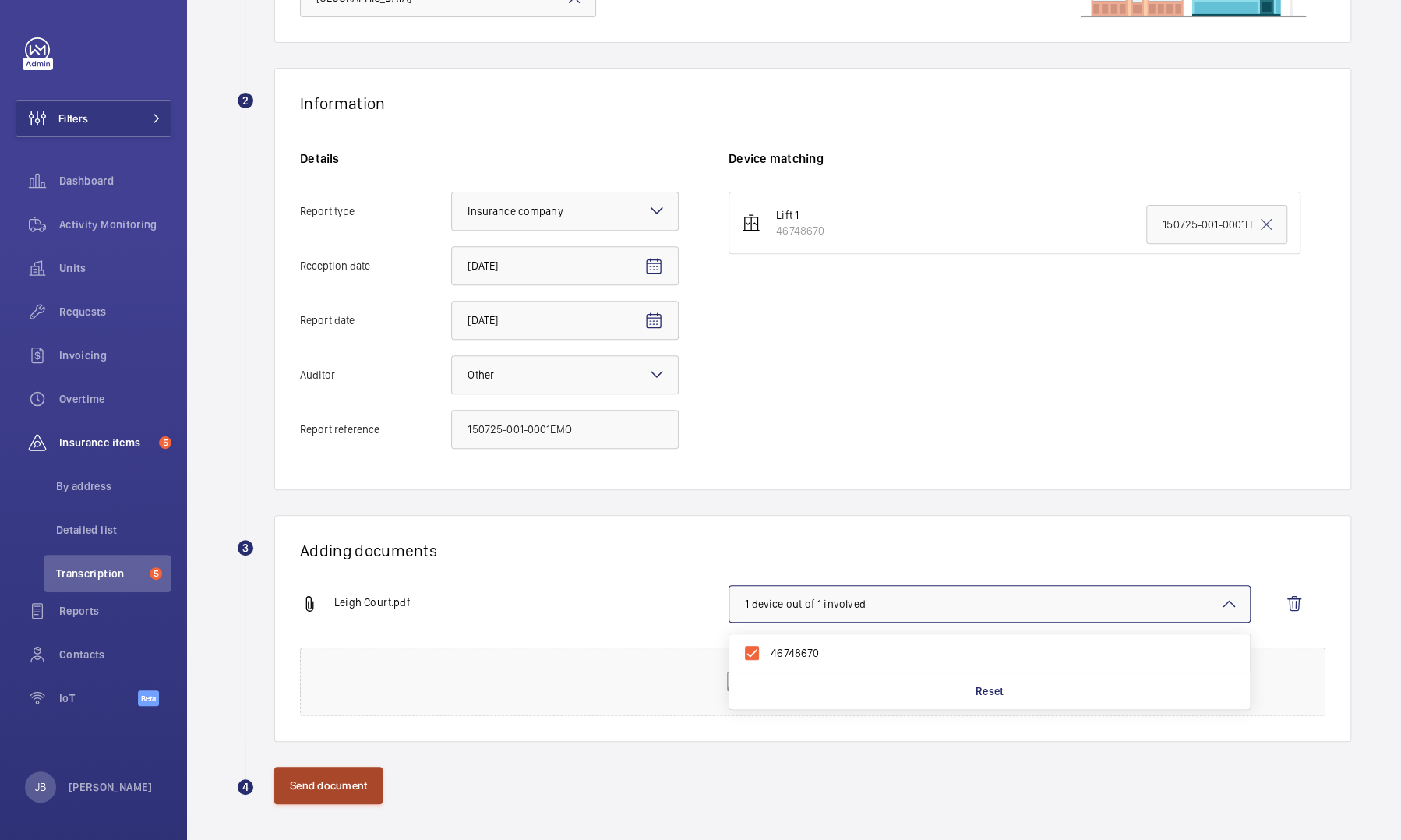
click at [349, 385] on button "Send document" at bounding box center [328, 785] width 109 height 38
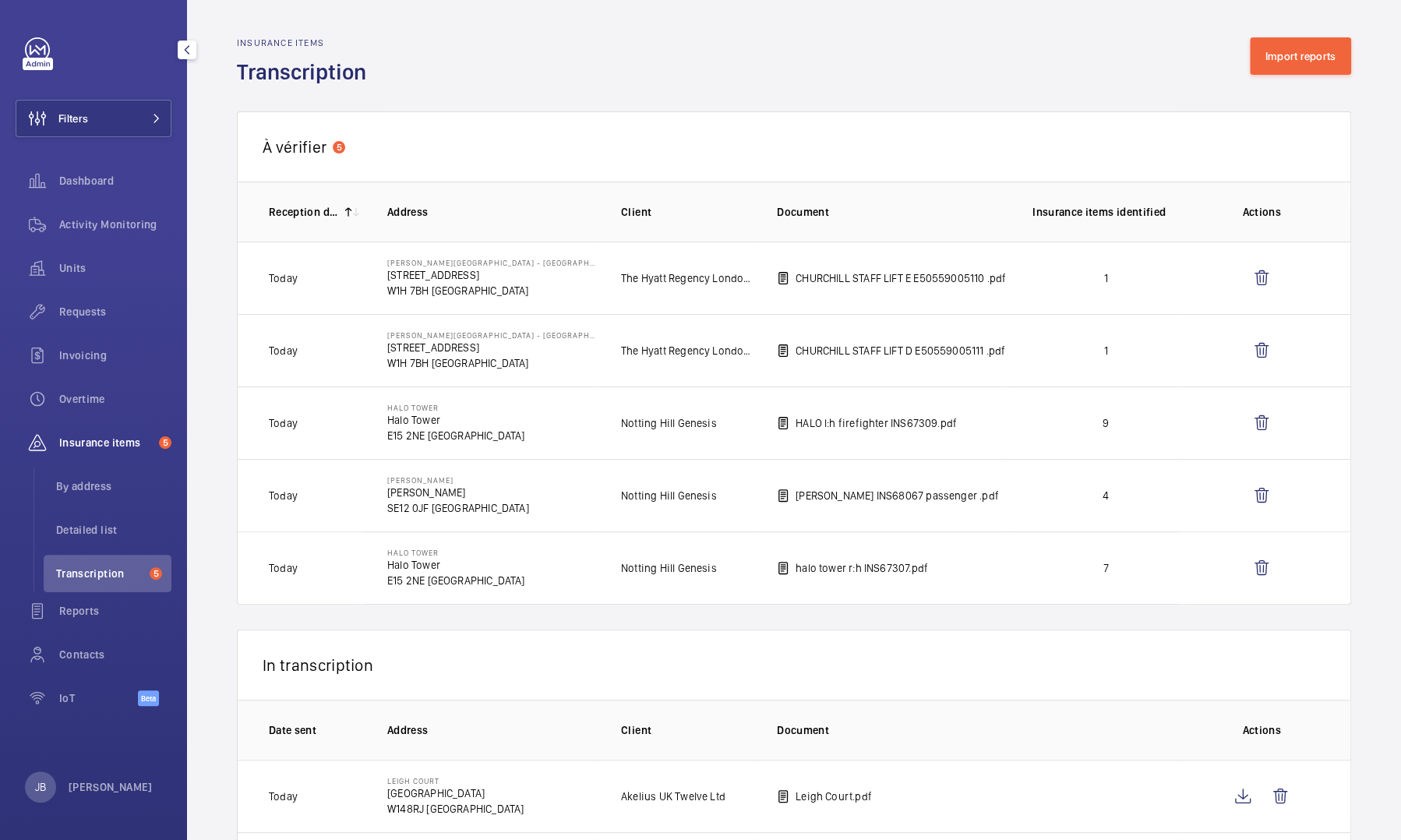
click at [85, 139] on div "Filters Dashboard Activity Monitoring Units Requests Invoicing Overtime Insuran…" at bounding box center [94, 380] width 156 height 685
click at [91, 136] on button "Filters" at bounding box center [94, 118] width 156 height 38
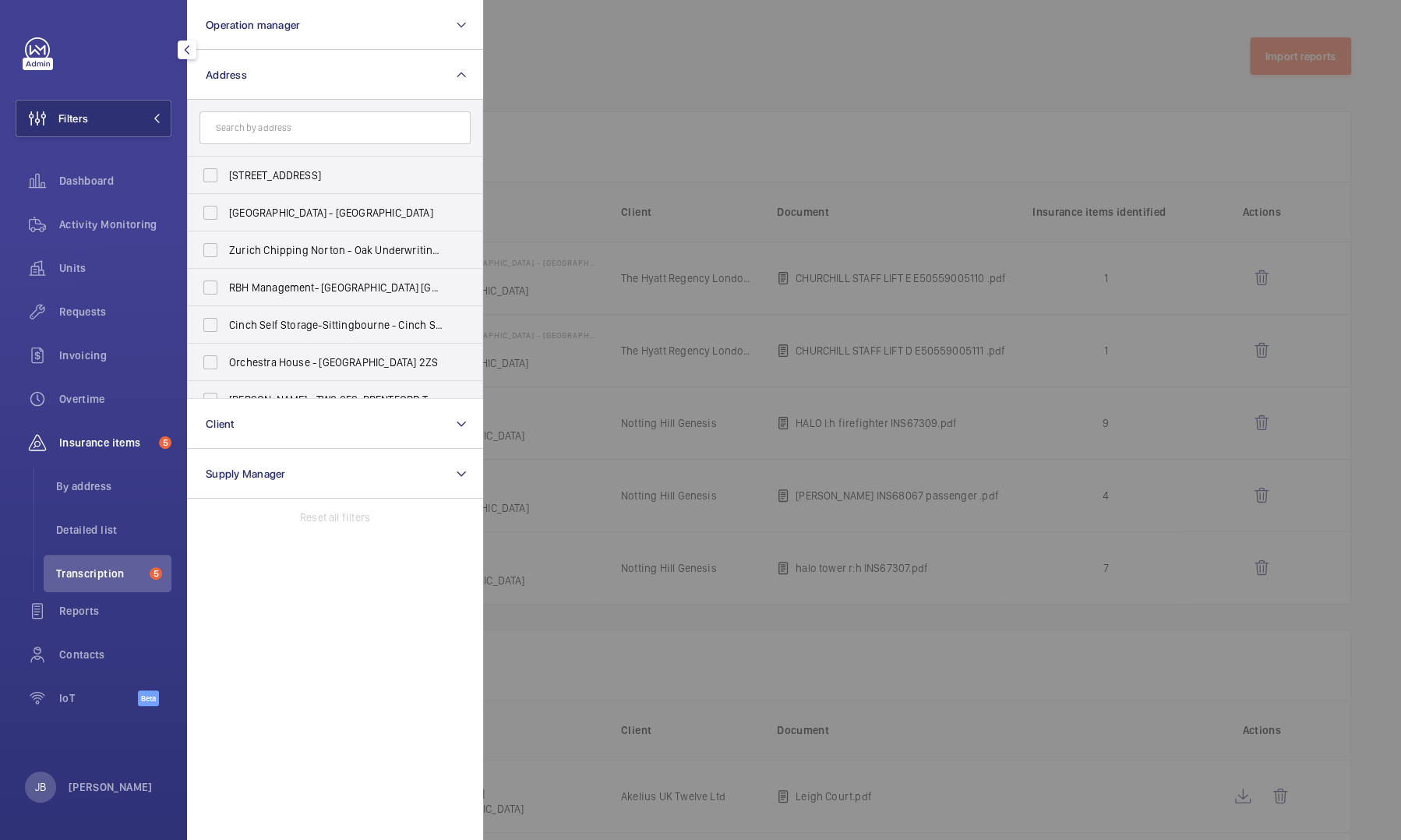
click at [259, 114] on input "text" at bounding box center [335, 127] width 271 height 32
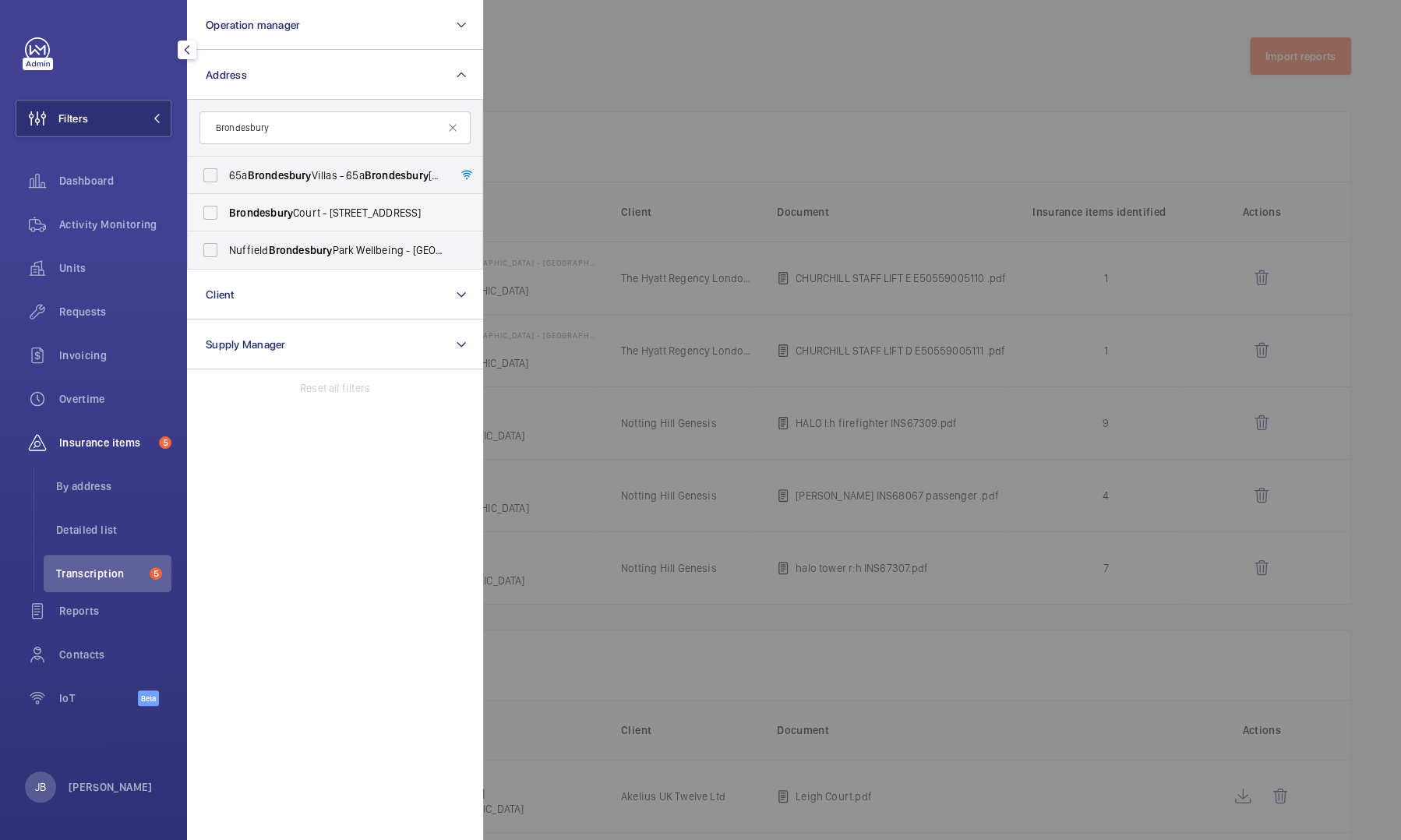
type input "Brondesbury"
click at [290, 209] on span "Brondesbury" at bounding box center [261, 213] width 64 height 12
click at [226, 209] on input "Brondesbury Court - [STREET_ADDRESS]" at bounding box center [211, 213] width 32 height 32
checkbox input "true"
drag, startPoint x: 97, startPoint y: 268, endPoint x: 277, endPoint y: 191, distance: 195.8
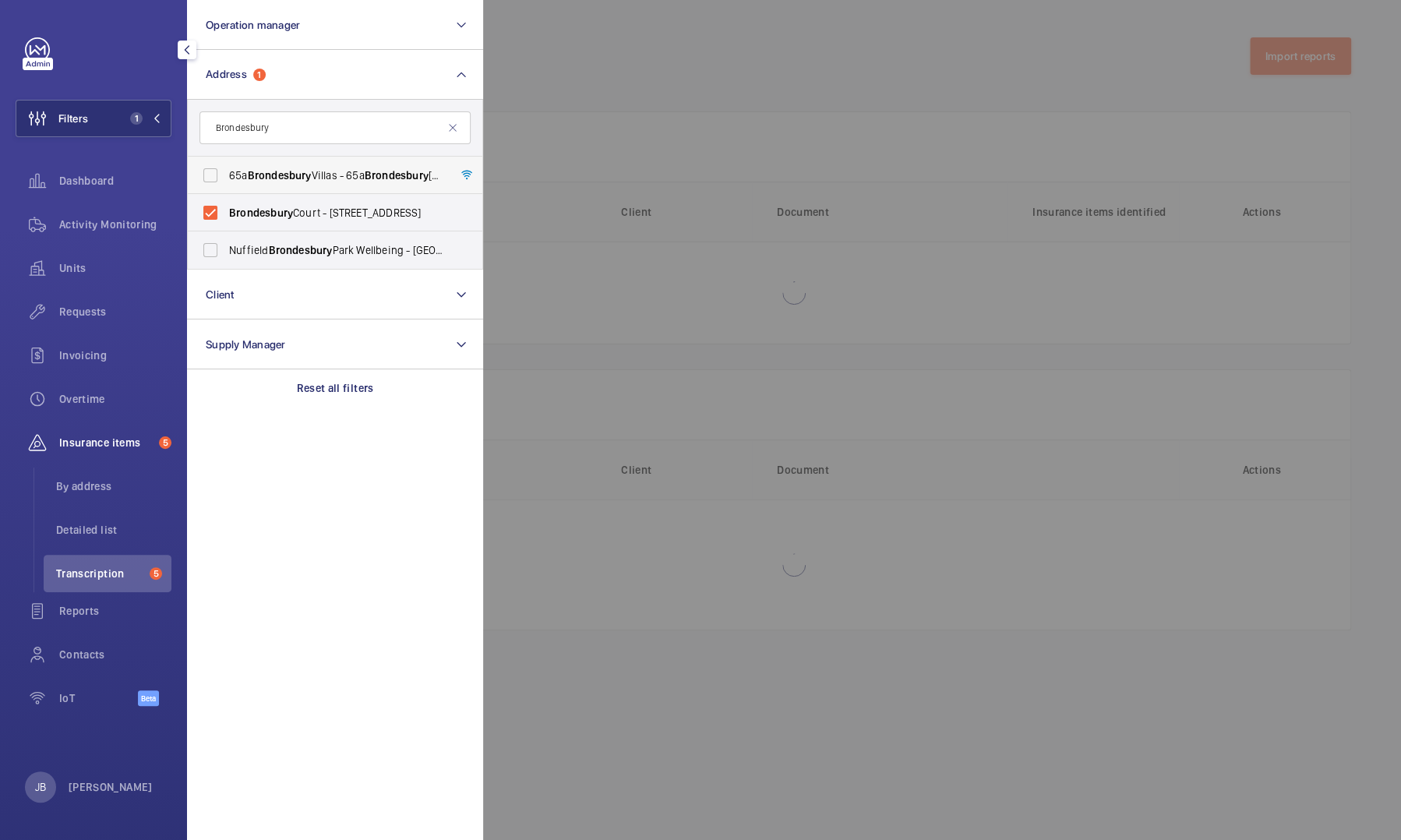
click at [96, 268] on span "Units" at bounding box center [116, 268] width 112 height 16
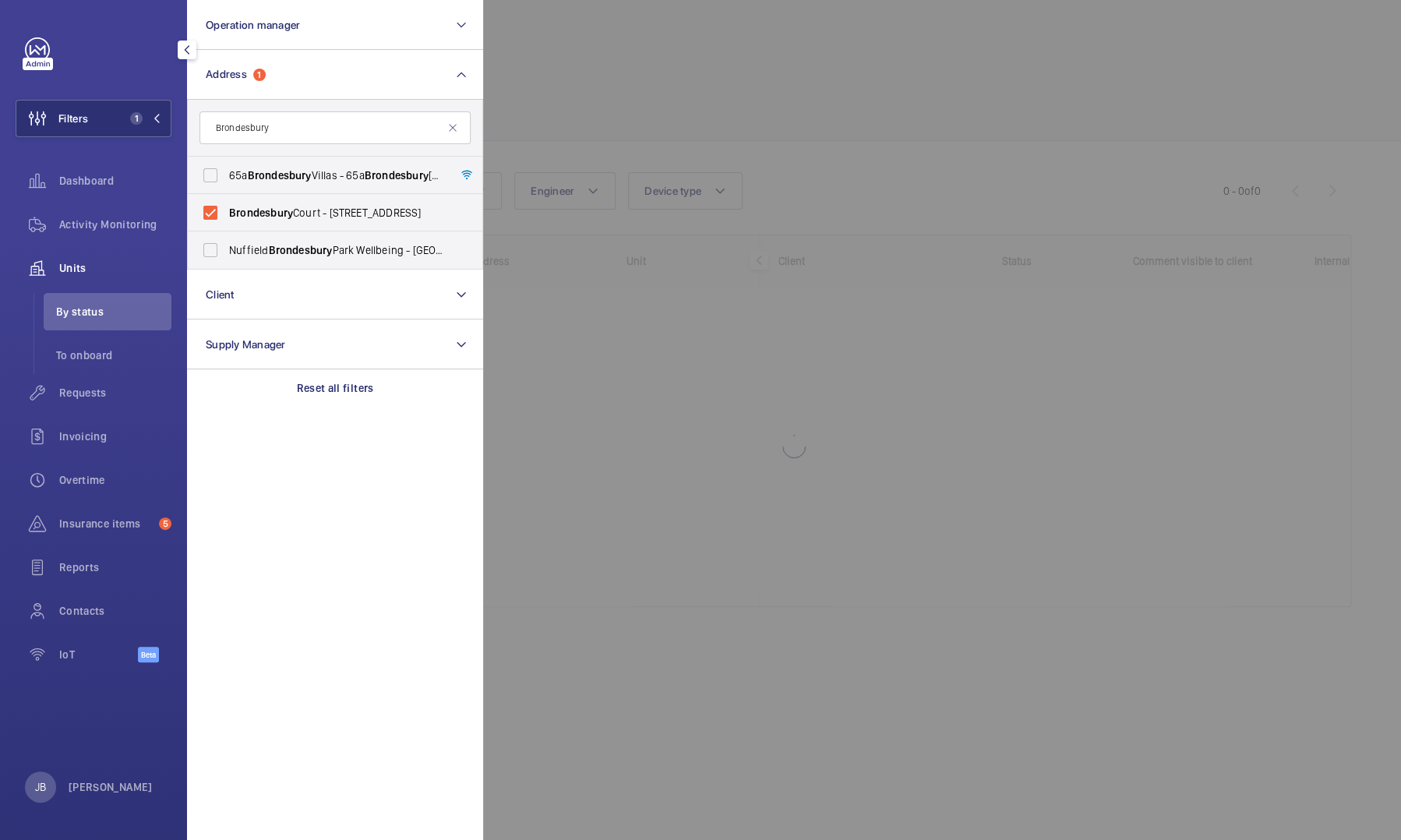
click at [595, 95] on div at bounding box center [1183, 420] width 1401 height 840
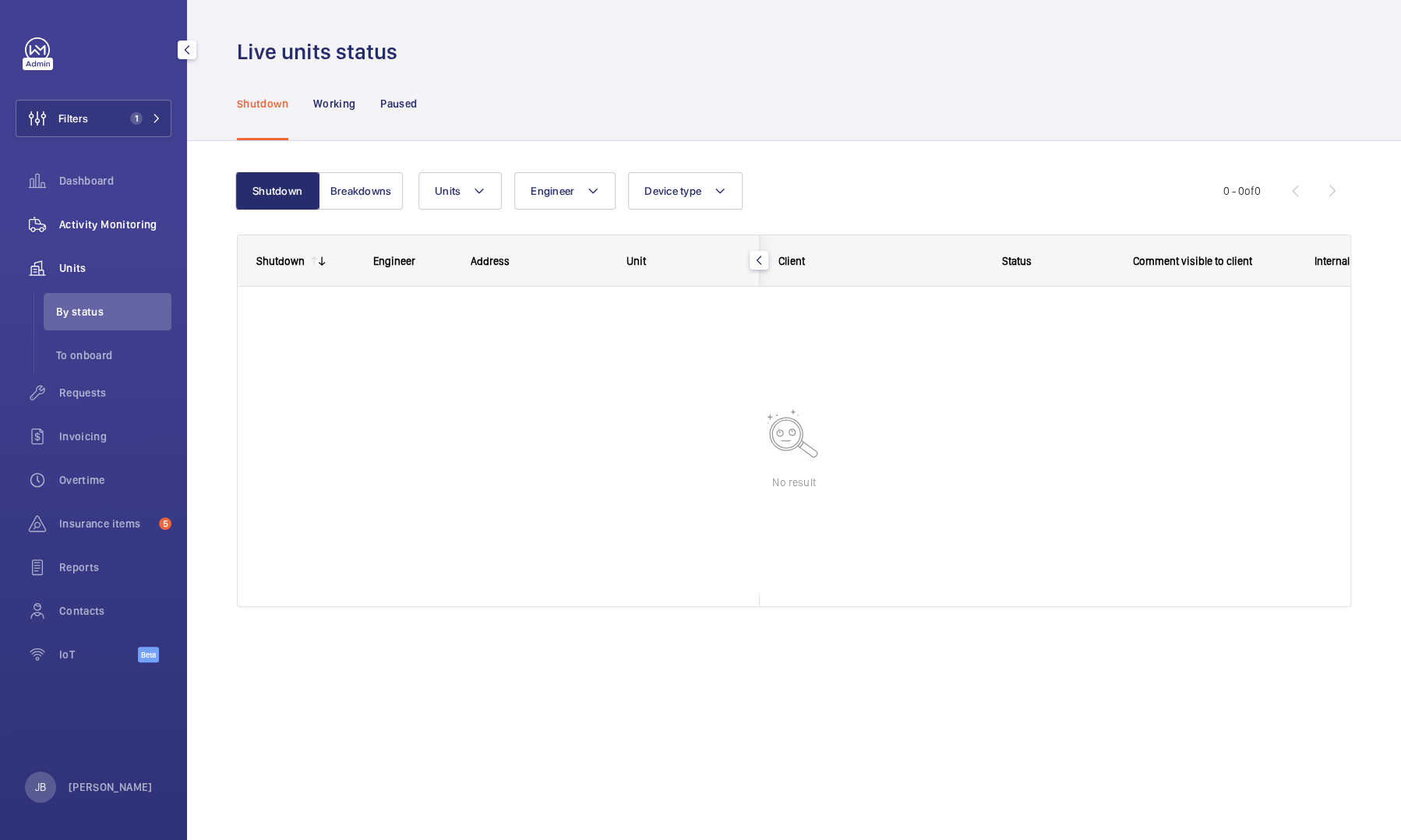
click at [101, 226] on span "Activity Monitoring" at bounding box center [116, 224] width 112 height 16
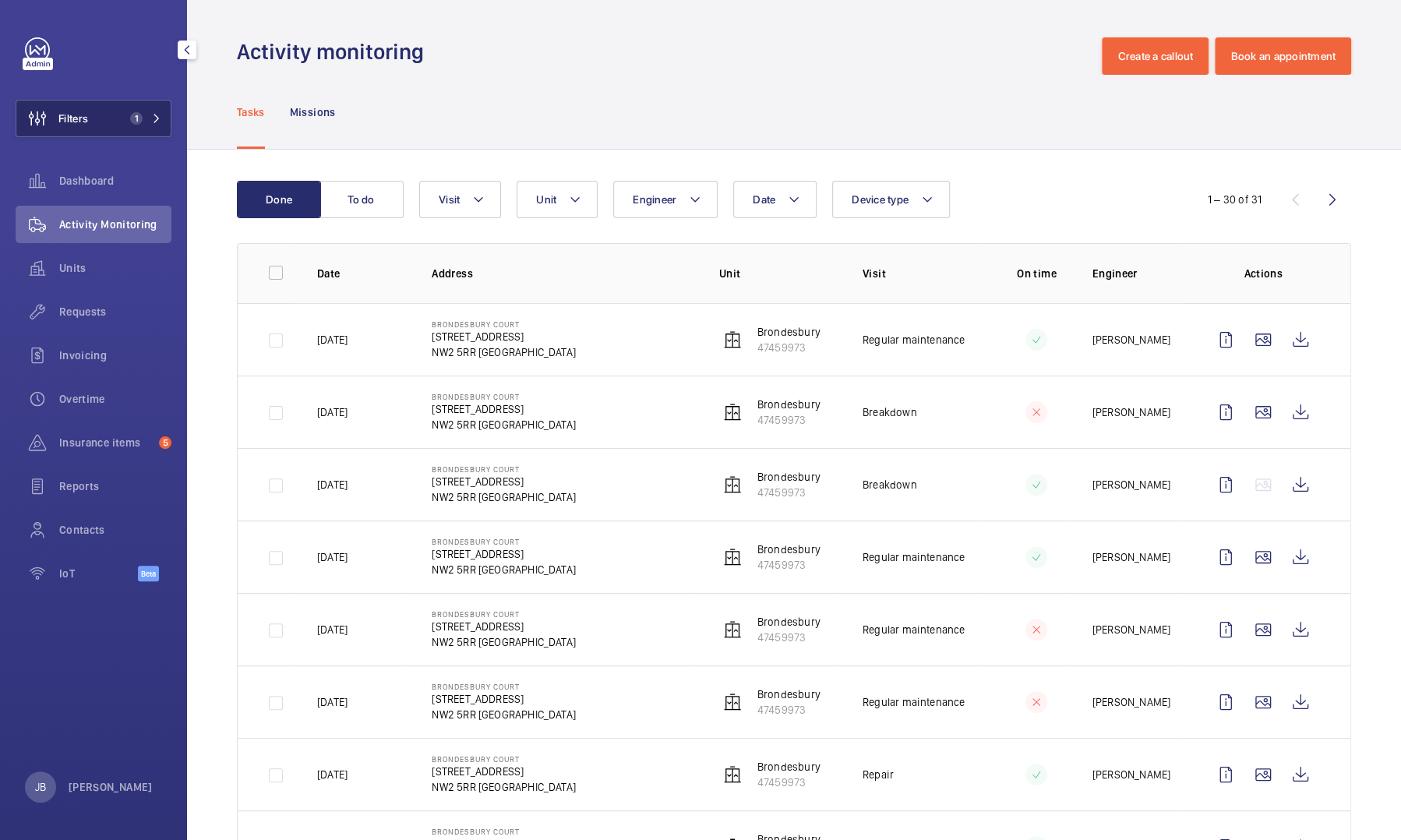
click at [114, 136] on button "Filters 1" at bounding box center [94, 118] width 156 height 38
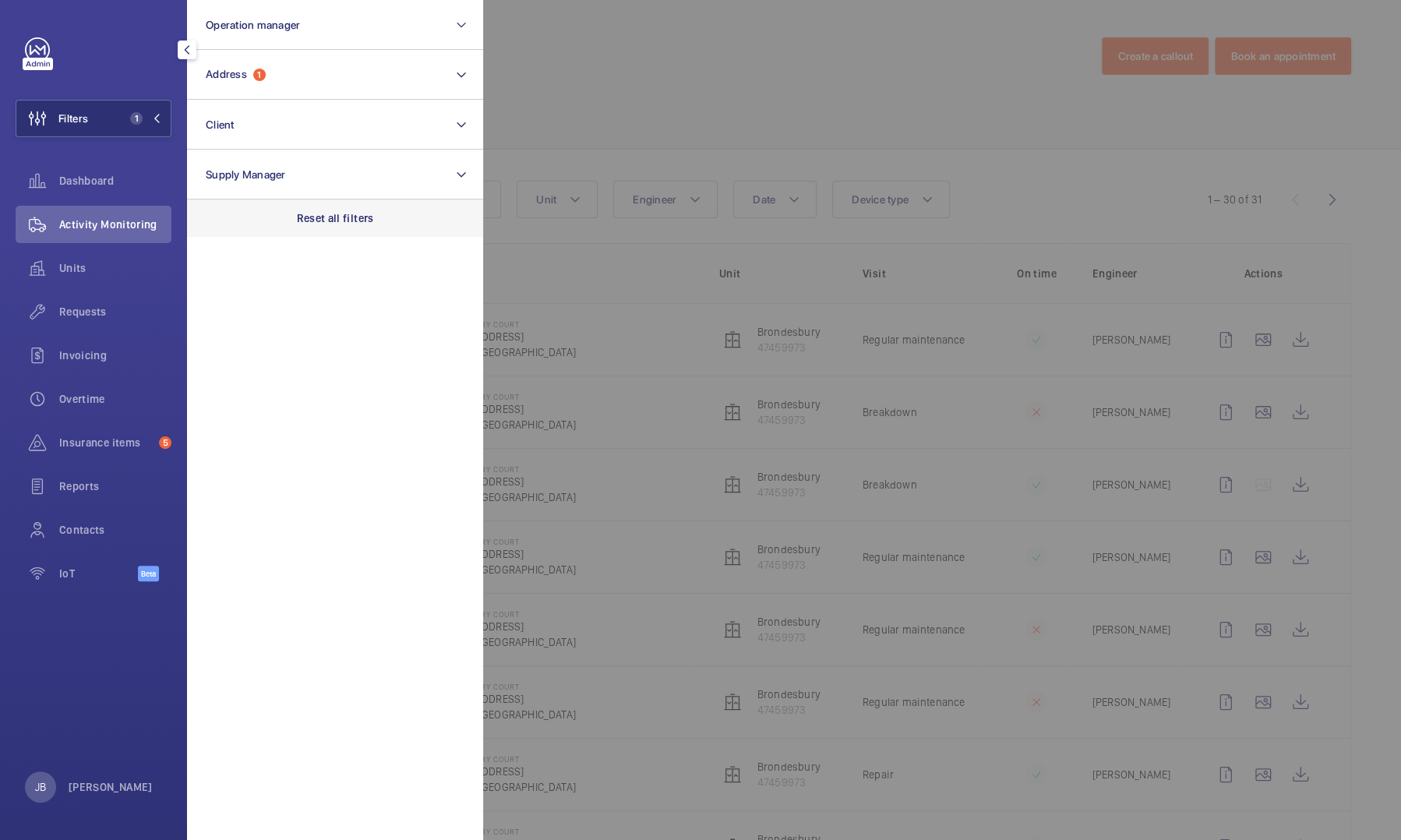
click at [318, 226] on div "Reset all filters" at bounding box center [335, 218] width 296 height 38
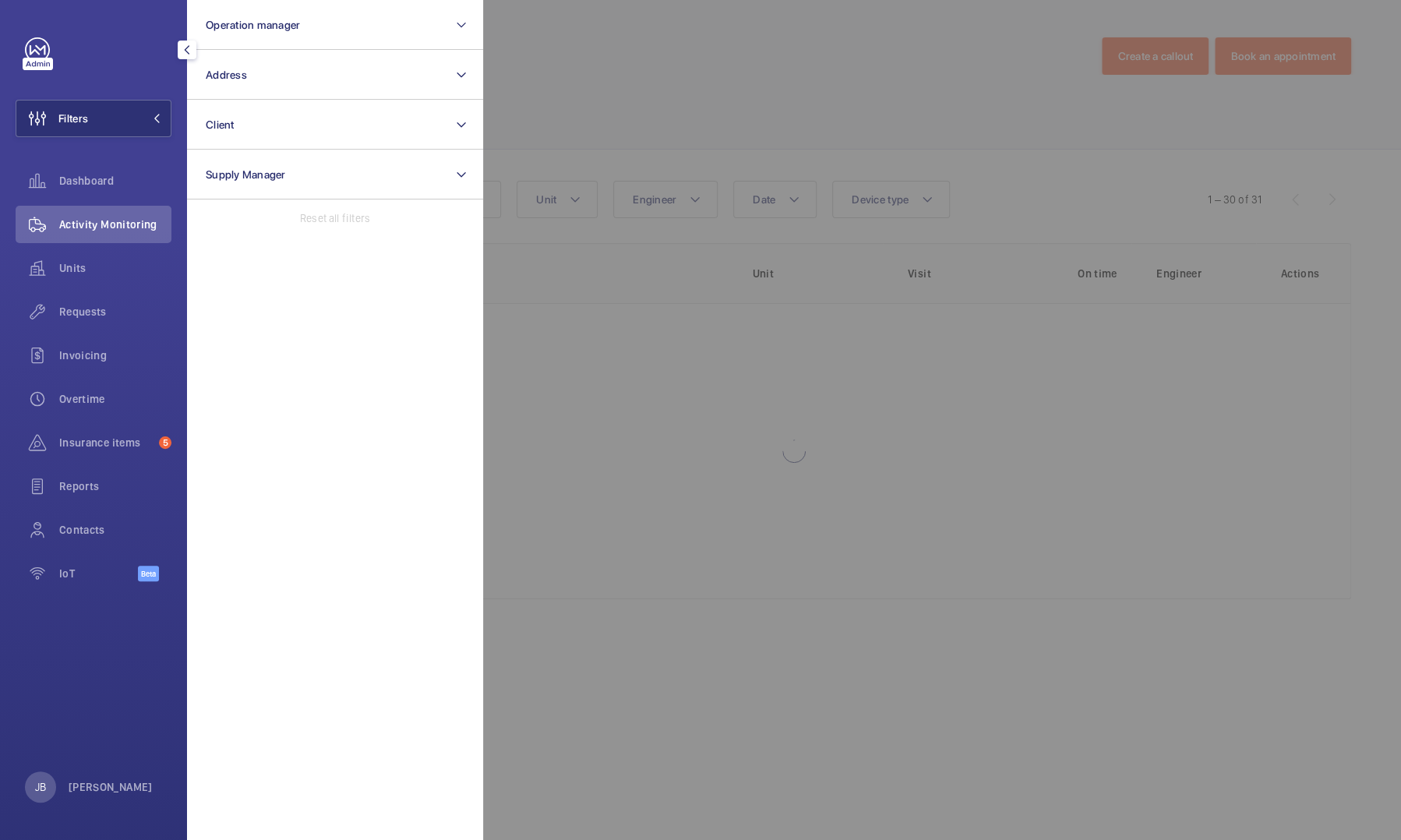
click at [95, 323] on div "Requests" at bounding box center [94, 312] width 156 height 38
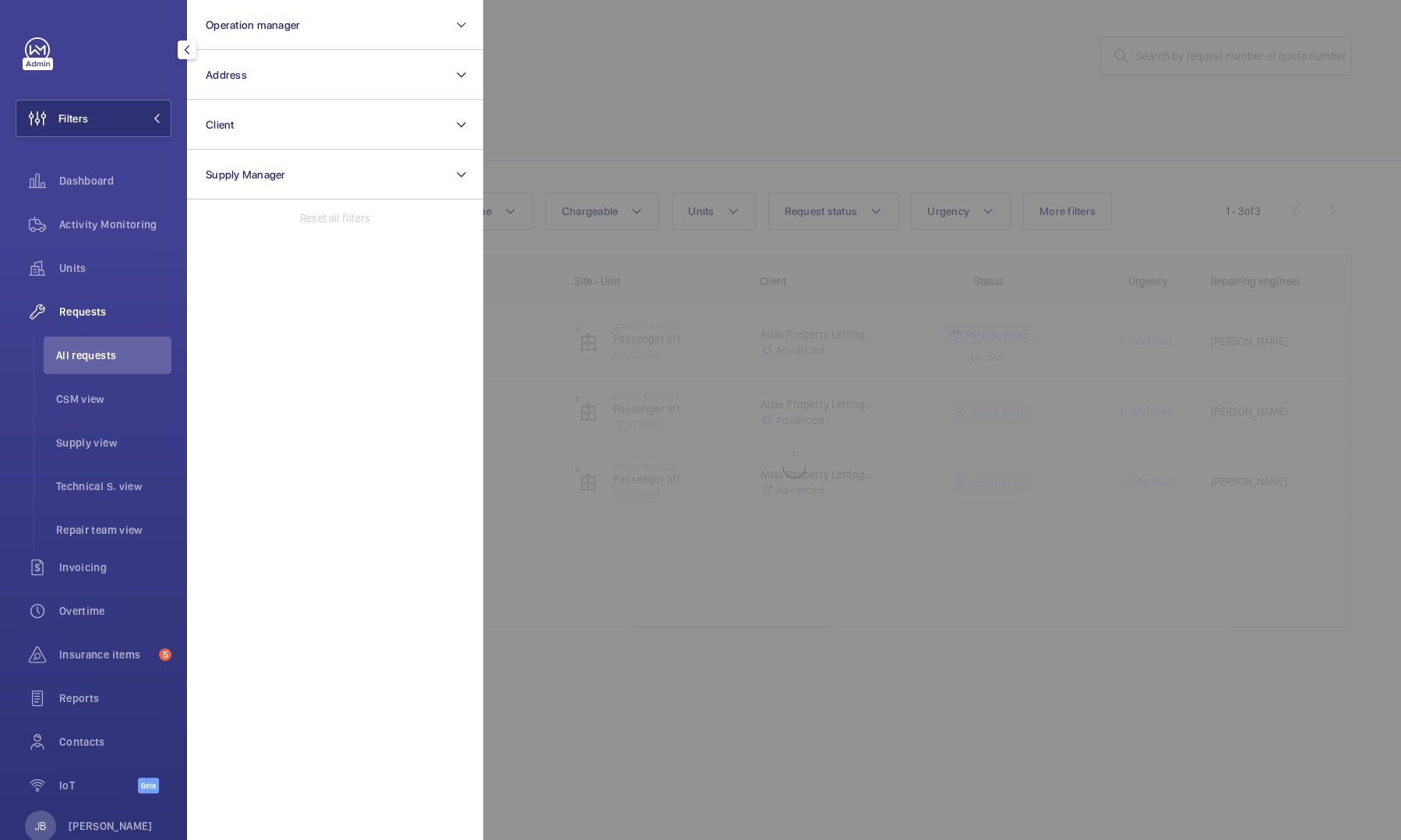
click at [746, 62] on div at bounding box center [1183, 420] width 1401 height 840
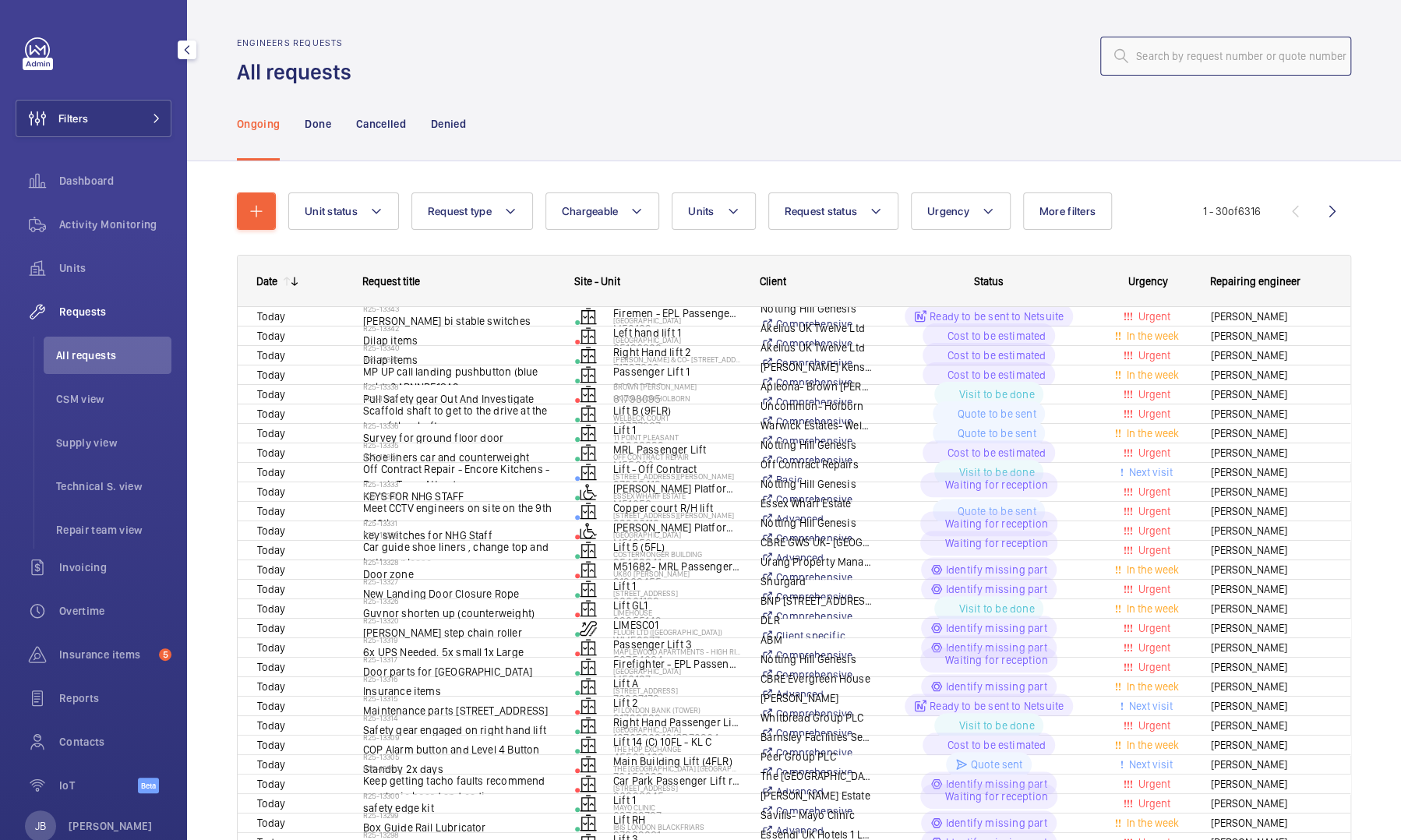
click at [746, 62] on input "text" at bounding box center [1225, 56] width 251 height 39
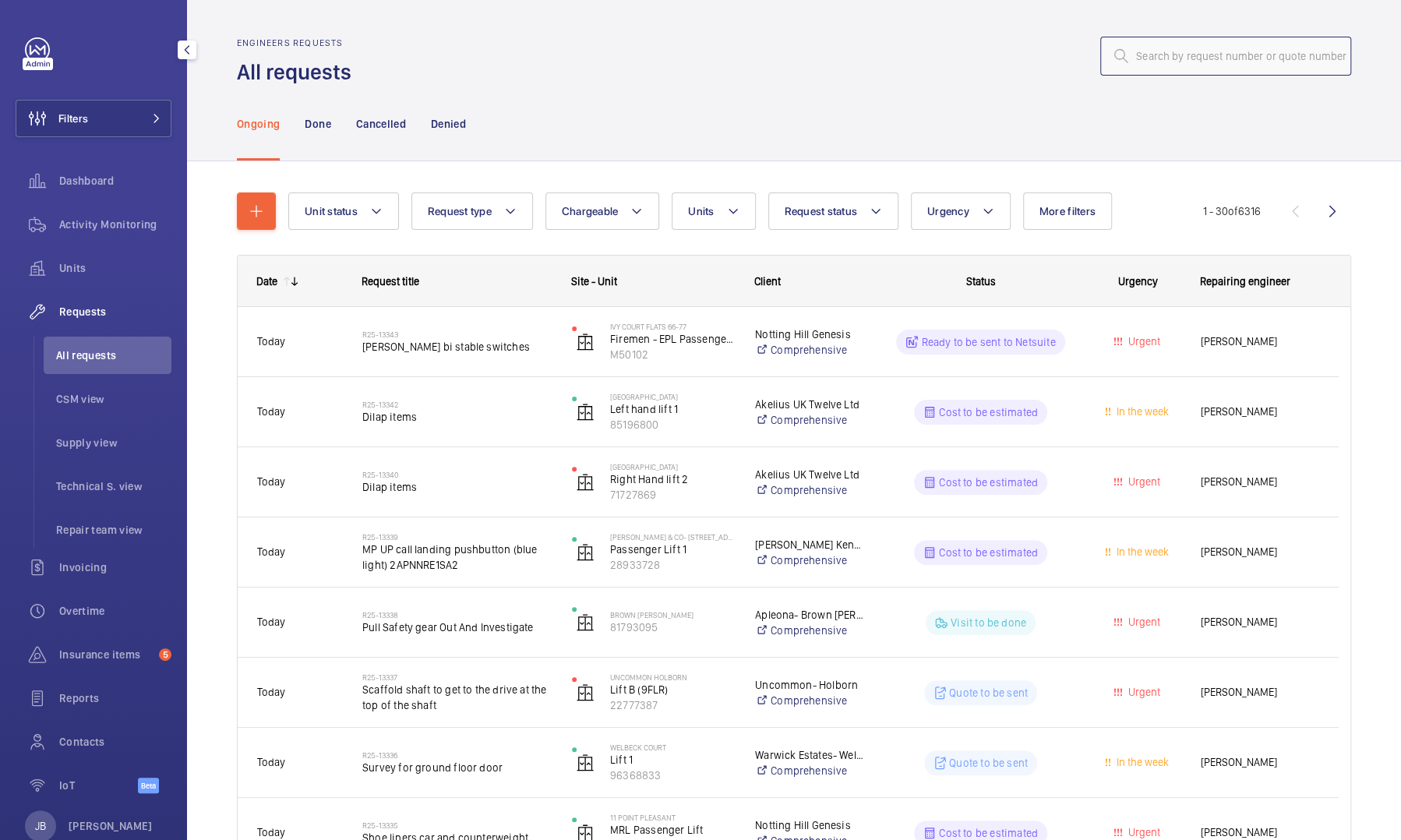
paste input "R25-12697"
type input "R25-12697"
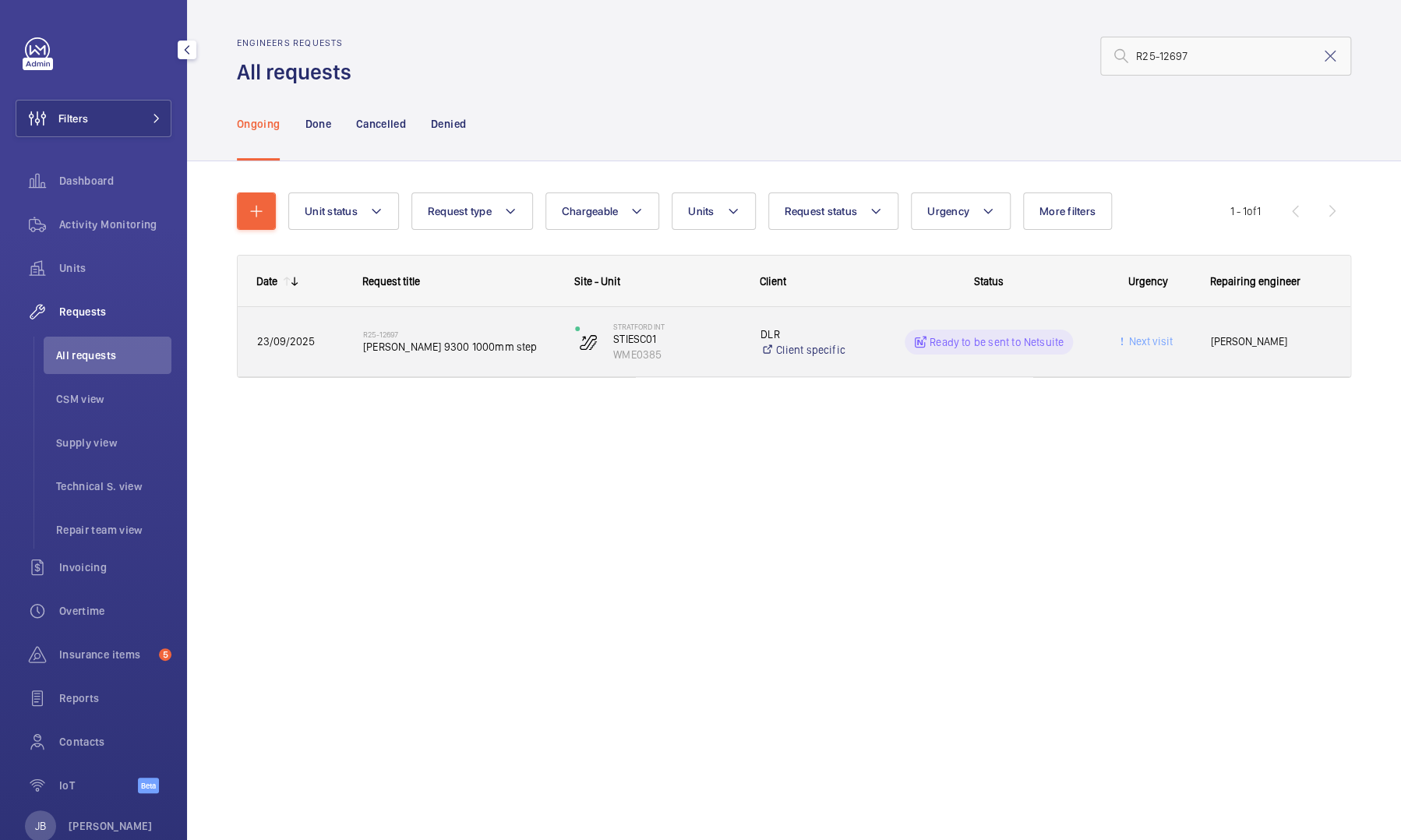
click at [746, 373] on div "Ready to be sent to Netsuite" at bounding box center [979, 341] width 212 height 69
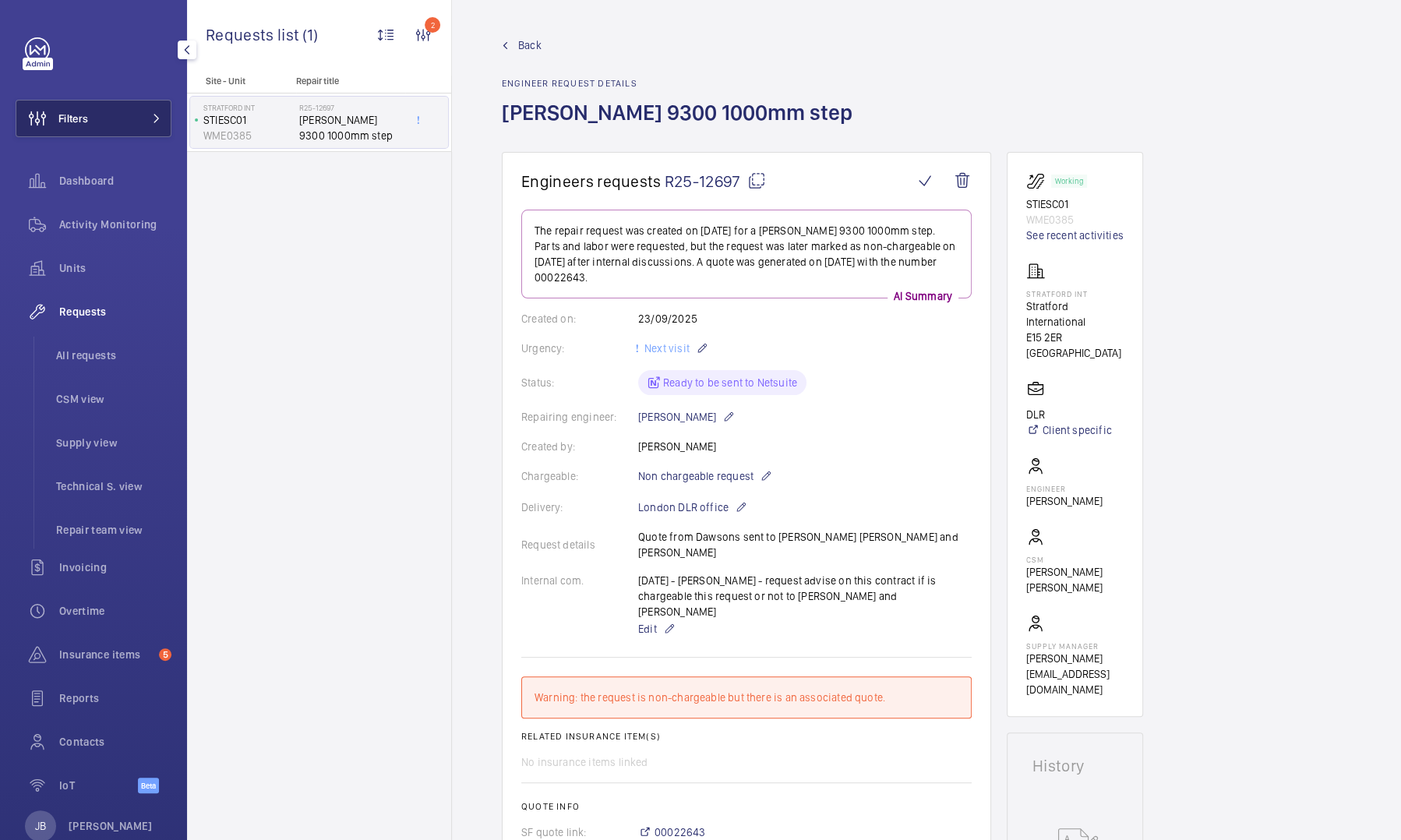
click at [81, 123] on span "Filters" at bounding box center [74, 118] width 30 height 16
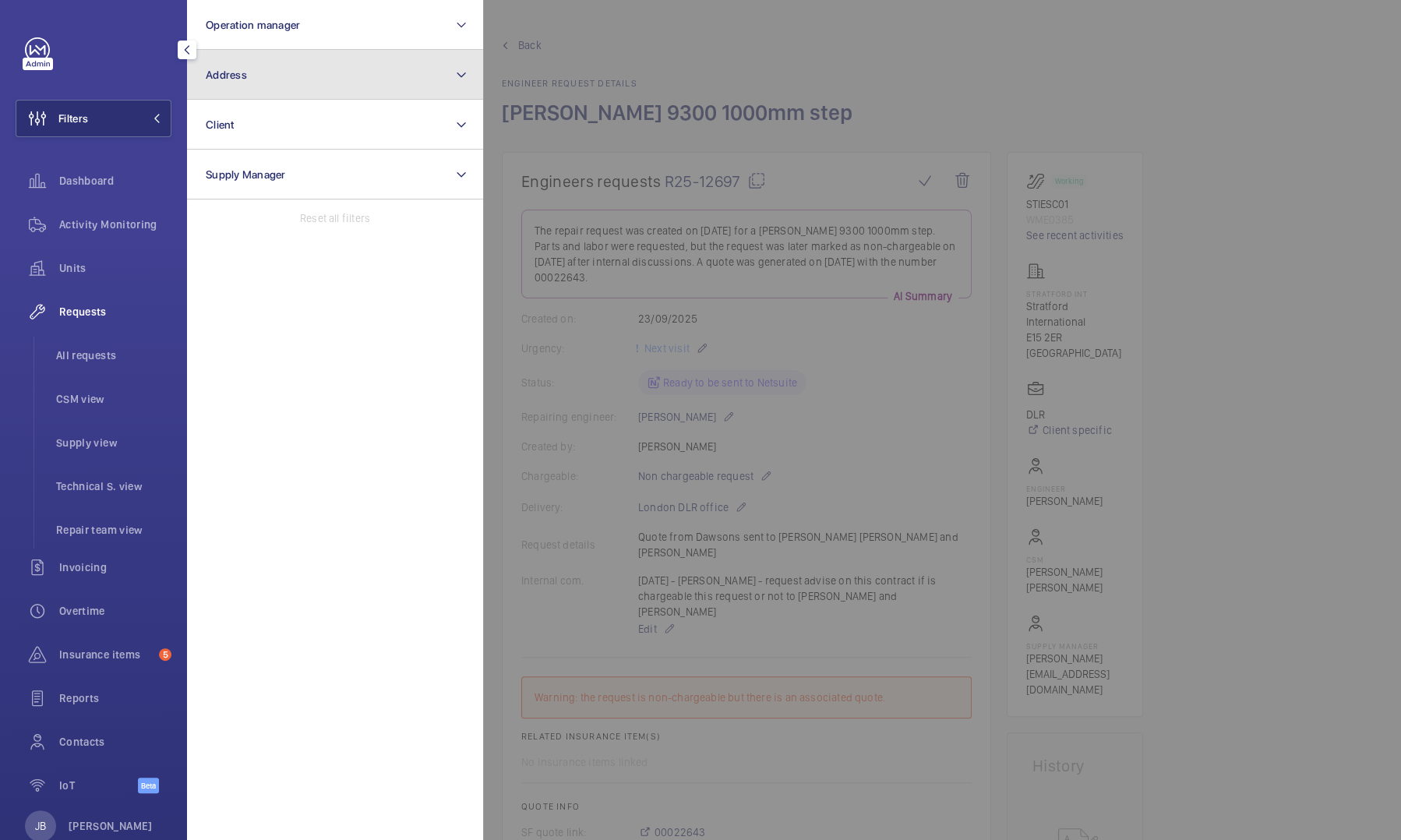
click at [286, 74] on button "Address" at bounding box center [335, 74] width 296 height 50
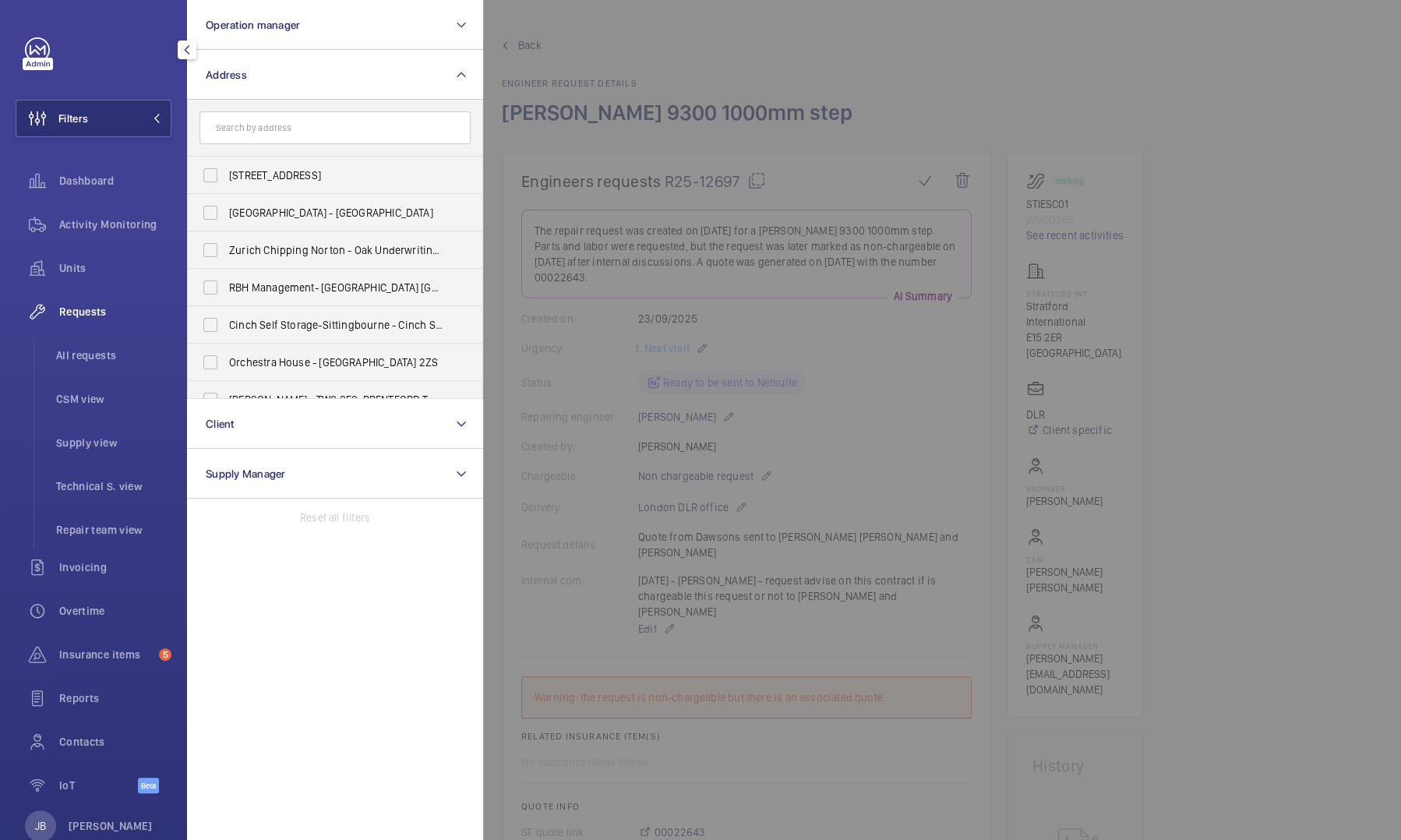
click at [254, 134] on input "text" at bounding box center [335, 127] width 271 height 32
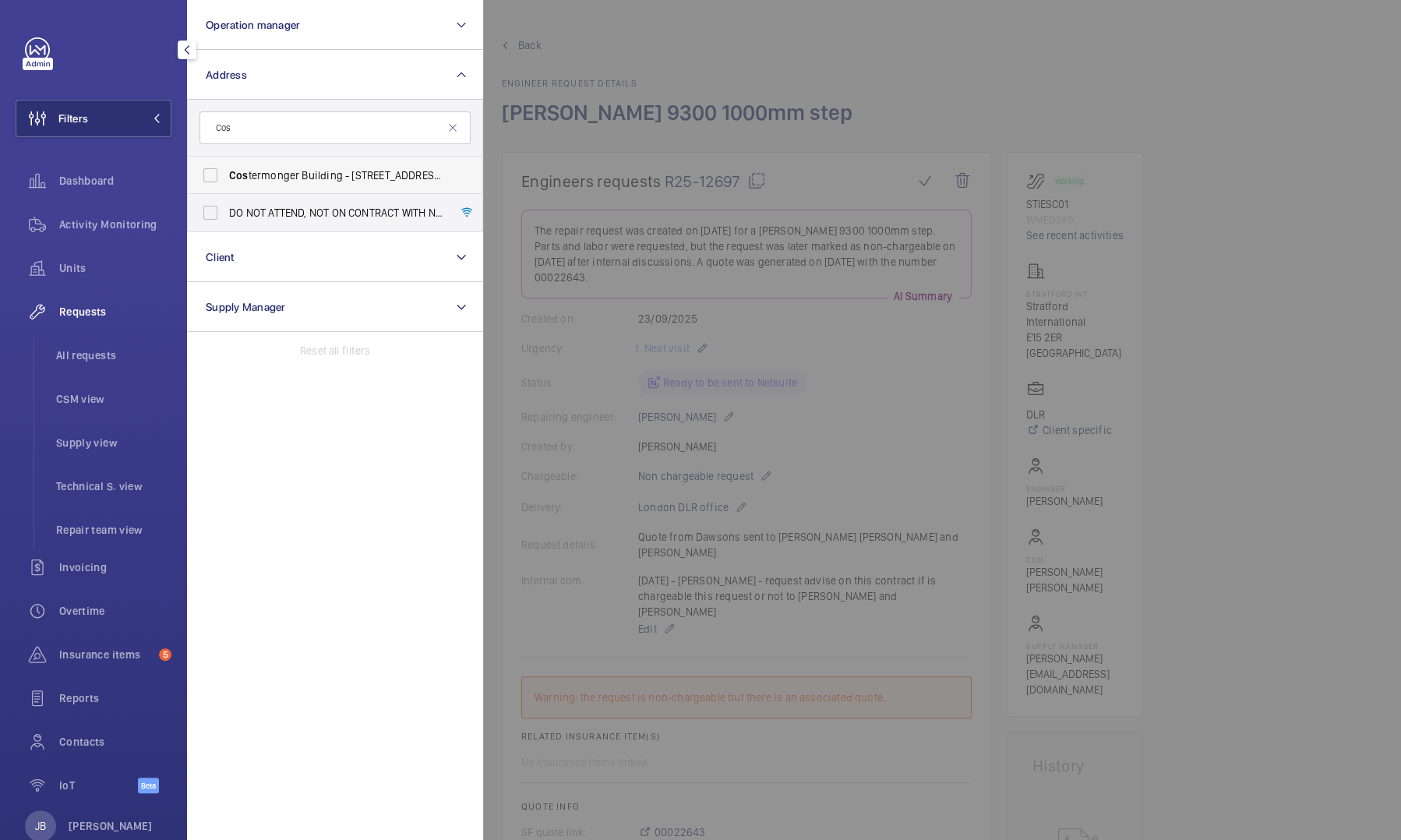
type input "Cos"
click at [252, 171] on span "Cos termonger Building - [STREET_ADDRESS]" at bounding box center [336, 175] width 214 height 16
click at [226, 171] on input "Cos termonger Building - [STREET_ADDRESS]" at bounding box center [211, 175] width 32 height 32
checkbox input "true"
click at [91, 304] on span "Requests" at bounding box center [116, 312] width 112 height 16
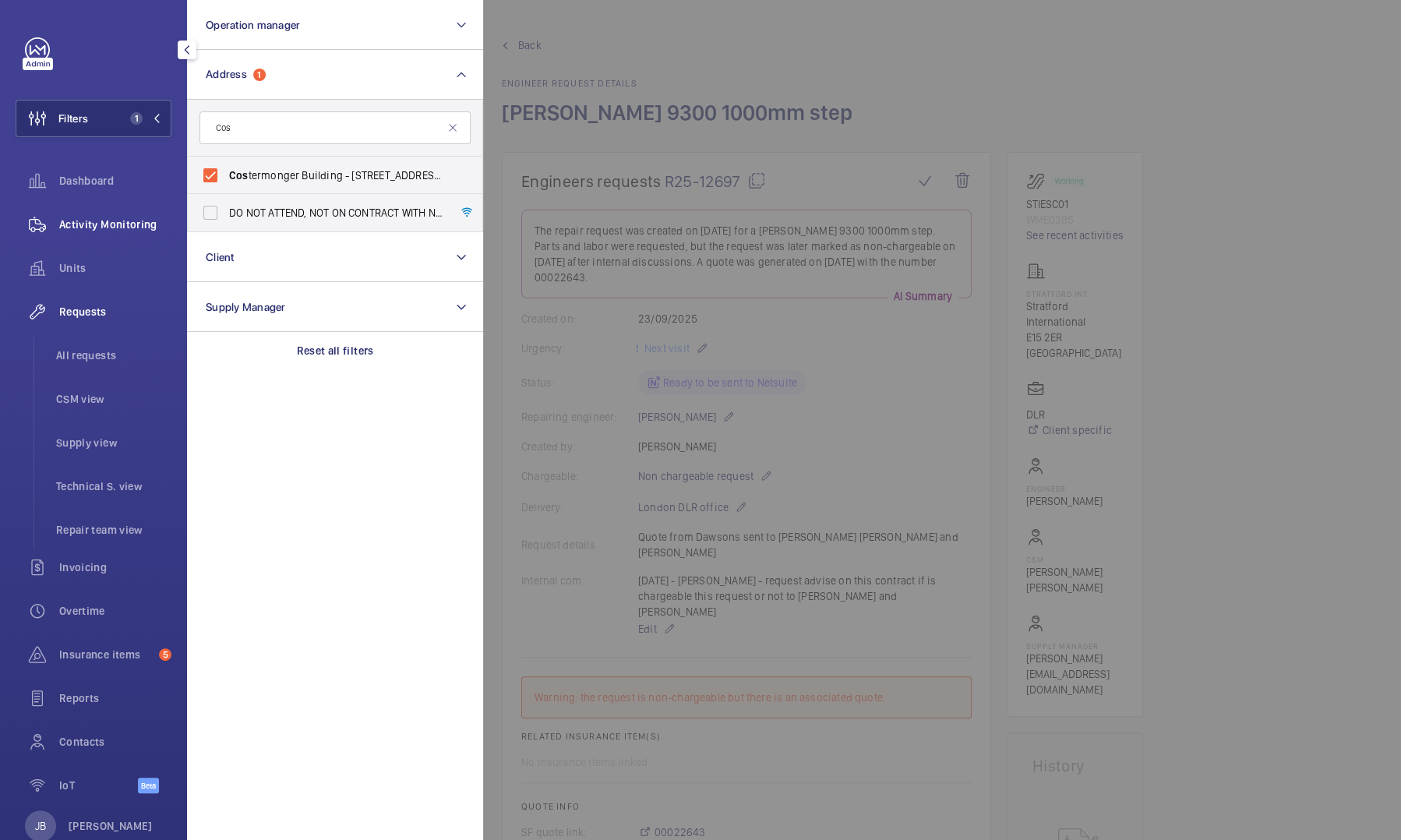
click at [104, 219] on span "Activity Monitoring" at bounding box center [116, 224] width 112 height 16
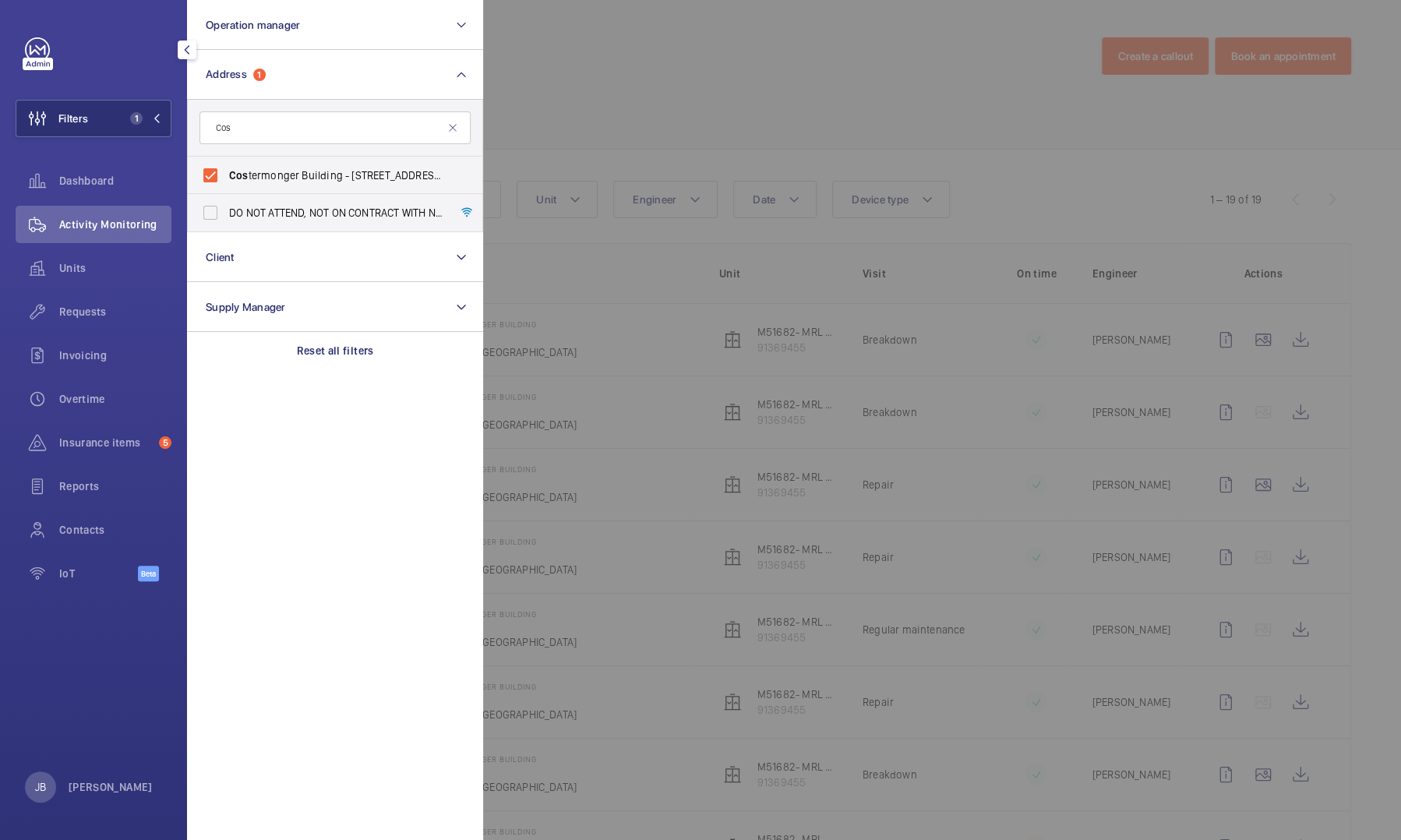
click at [601, 88] on div at bounding box center [1183, 420] width 1401 height 840
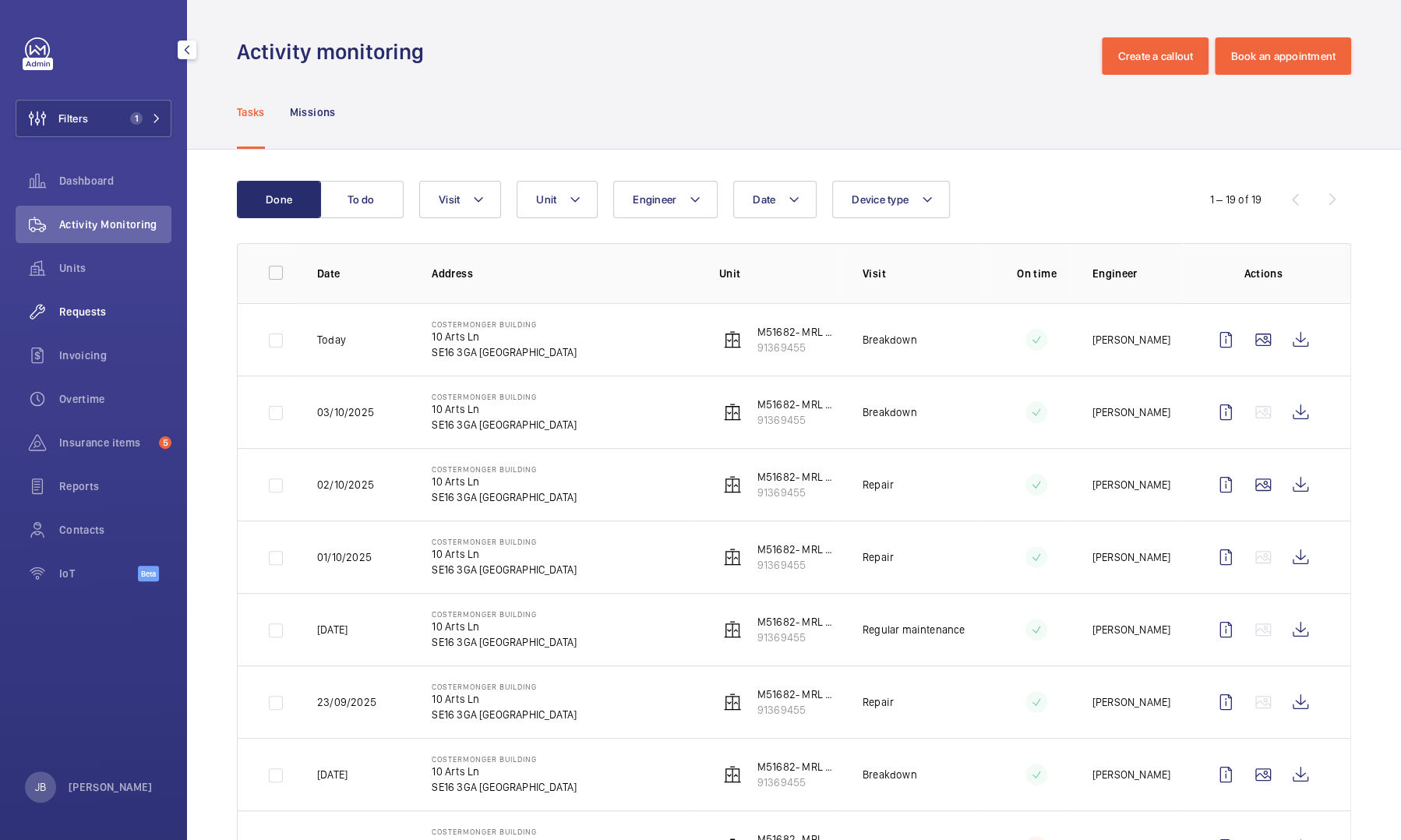
click at [74, 316] on span "Requests" at bounding box center [116, 312] width 112 height 16
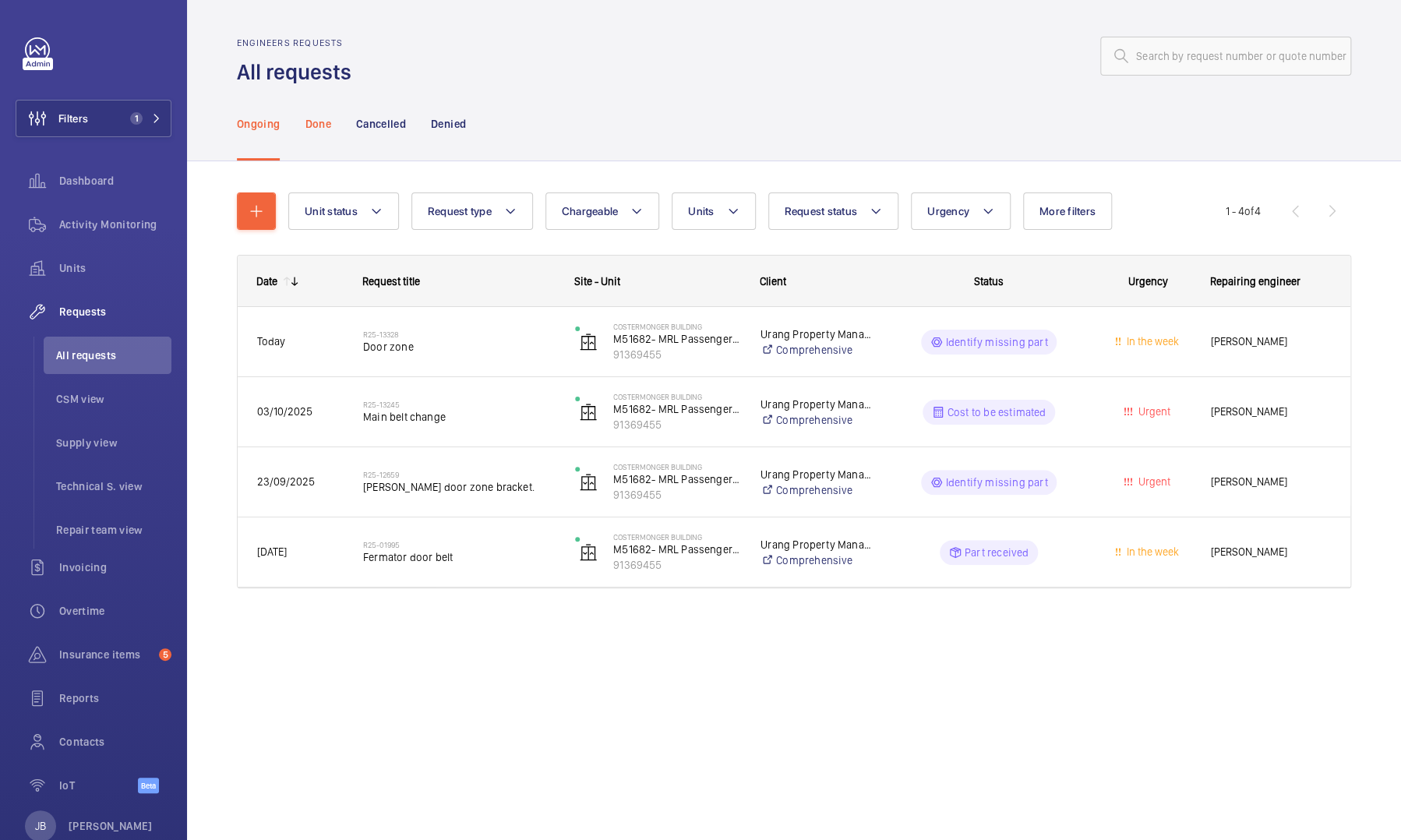
click at [318, 122] on p "Done" at bounding box center [317, 124] width 25 height 16
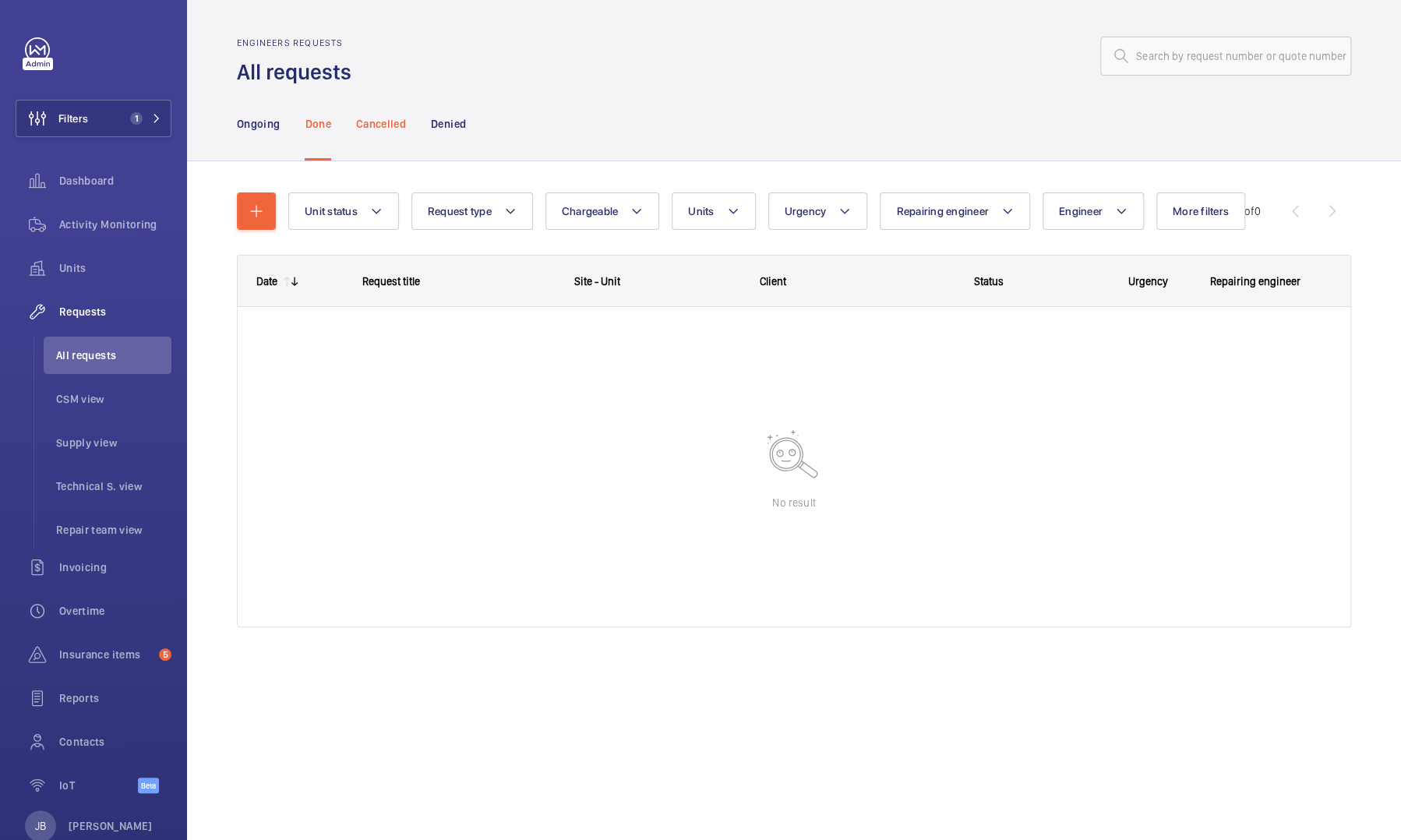
click at [365, 120] on p "Cancelled" at bounding box center [381, 124] width 50 height 16
click at [449, 124] on p "Denied" at bounding box center [448, 124] width 35 height 16
click at [263, 120] on p "Ongoing" at bounding box center [258, 124] width 43 height 16
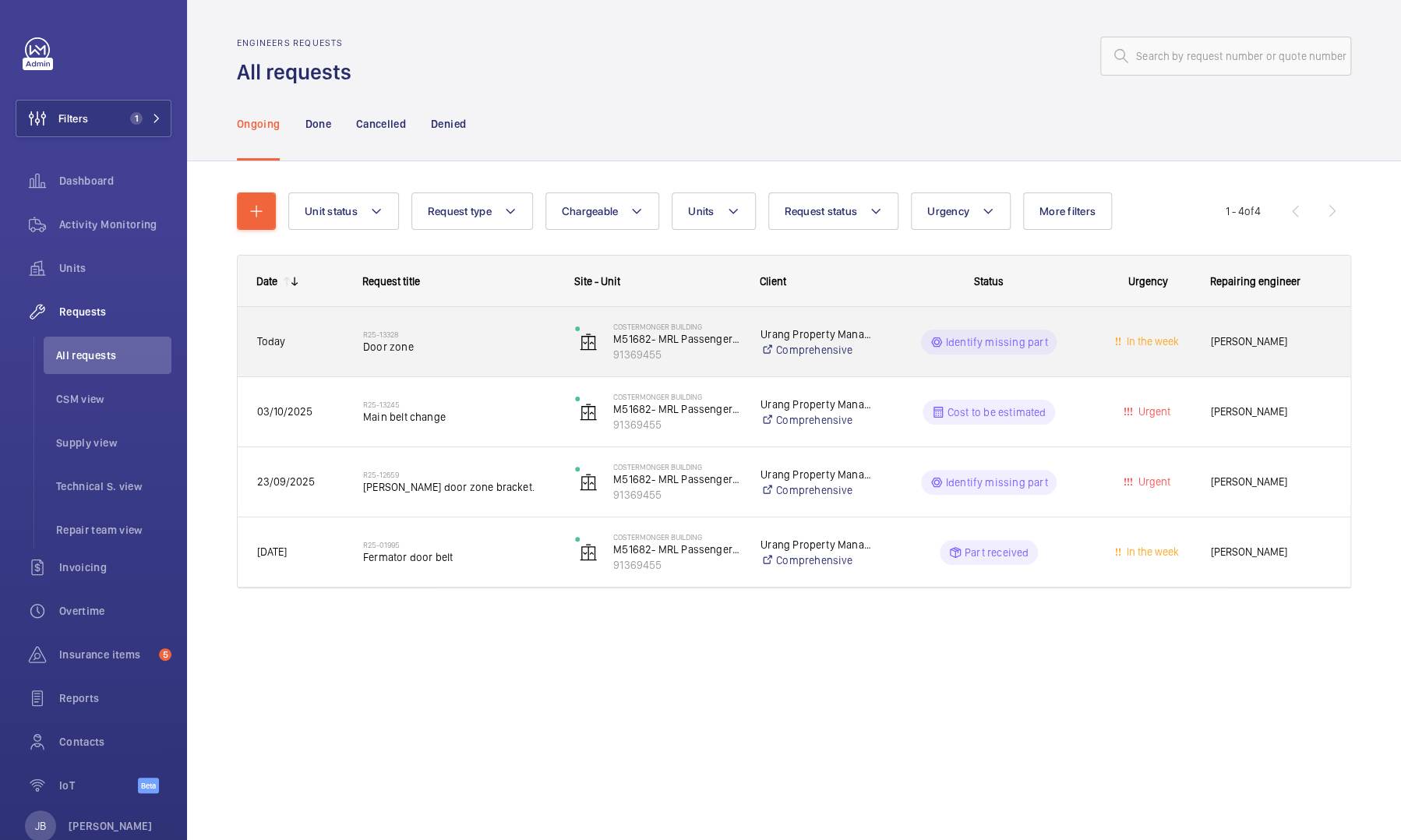
click at [746, 344] on wm-front-pills-cell "Identify missing part" at bounding box center [988, 342] width 192 height 24
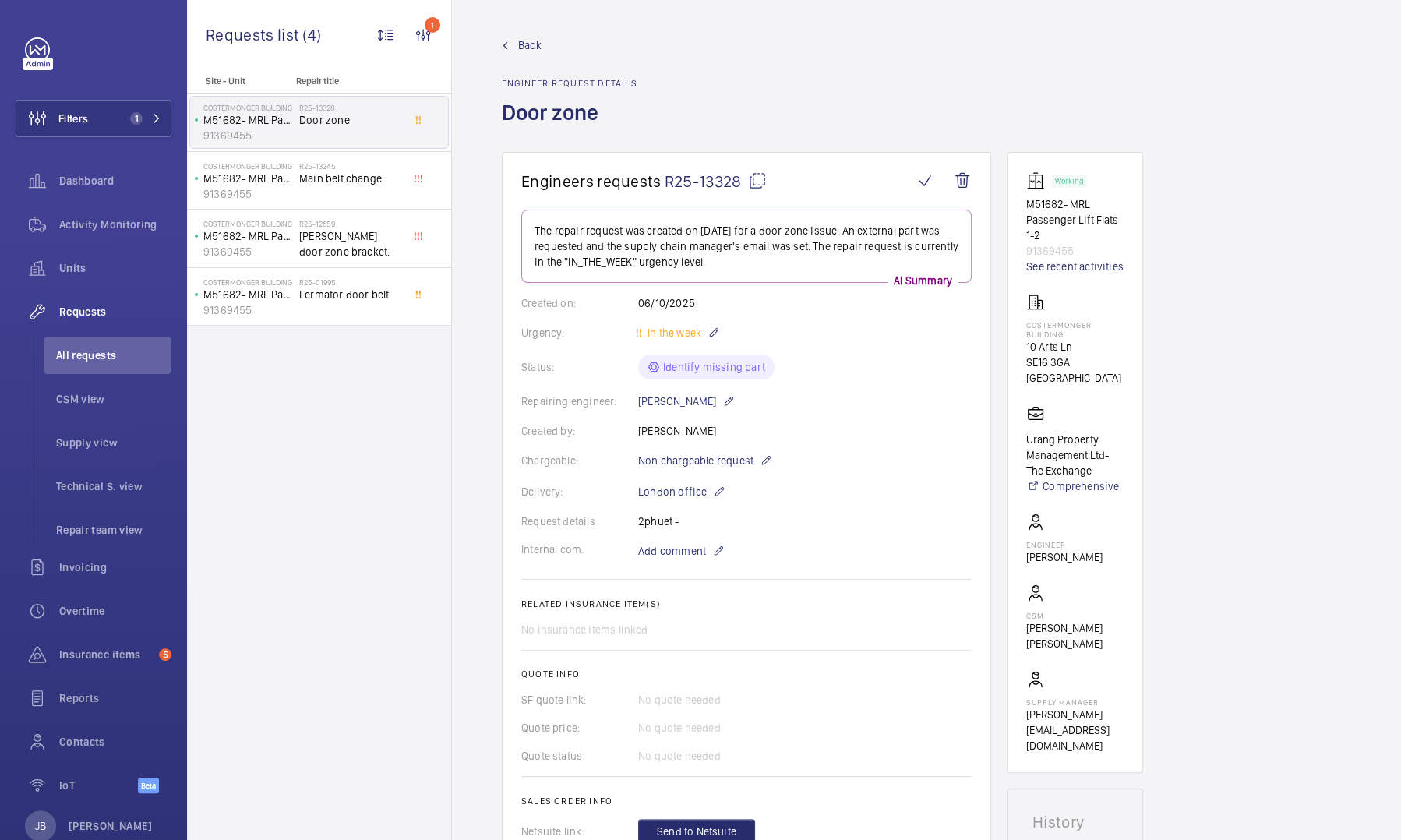
scroll to position [467, 0]
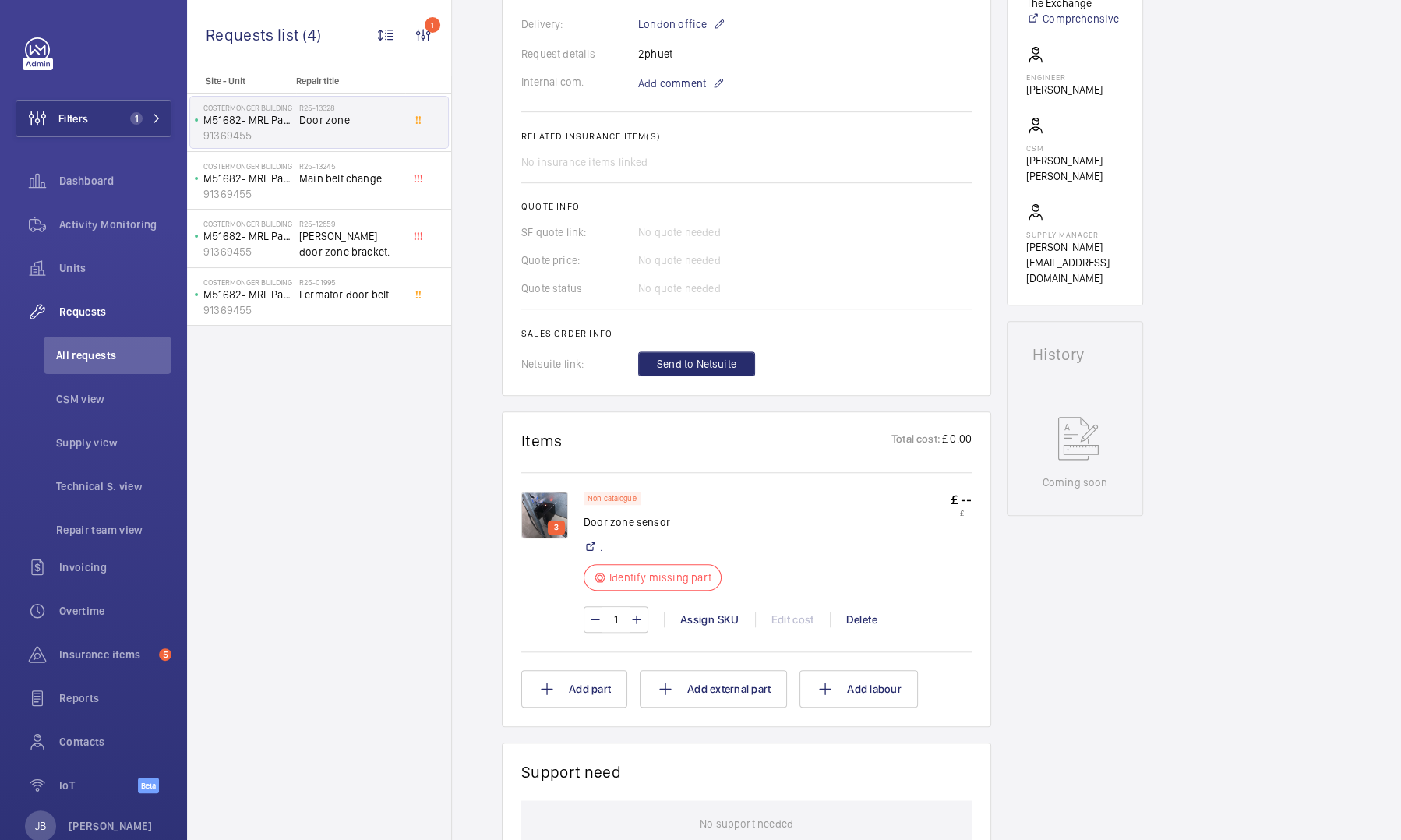
click at [533, 385] on img at bounding box center [544, 514] width 46 height 46
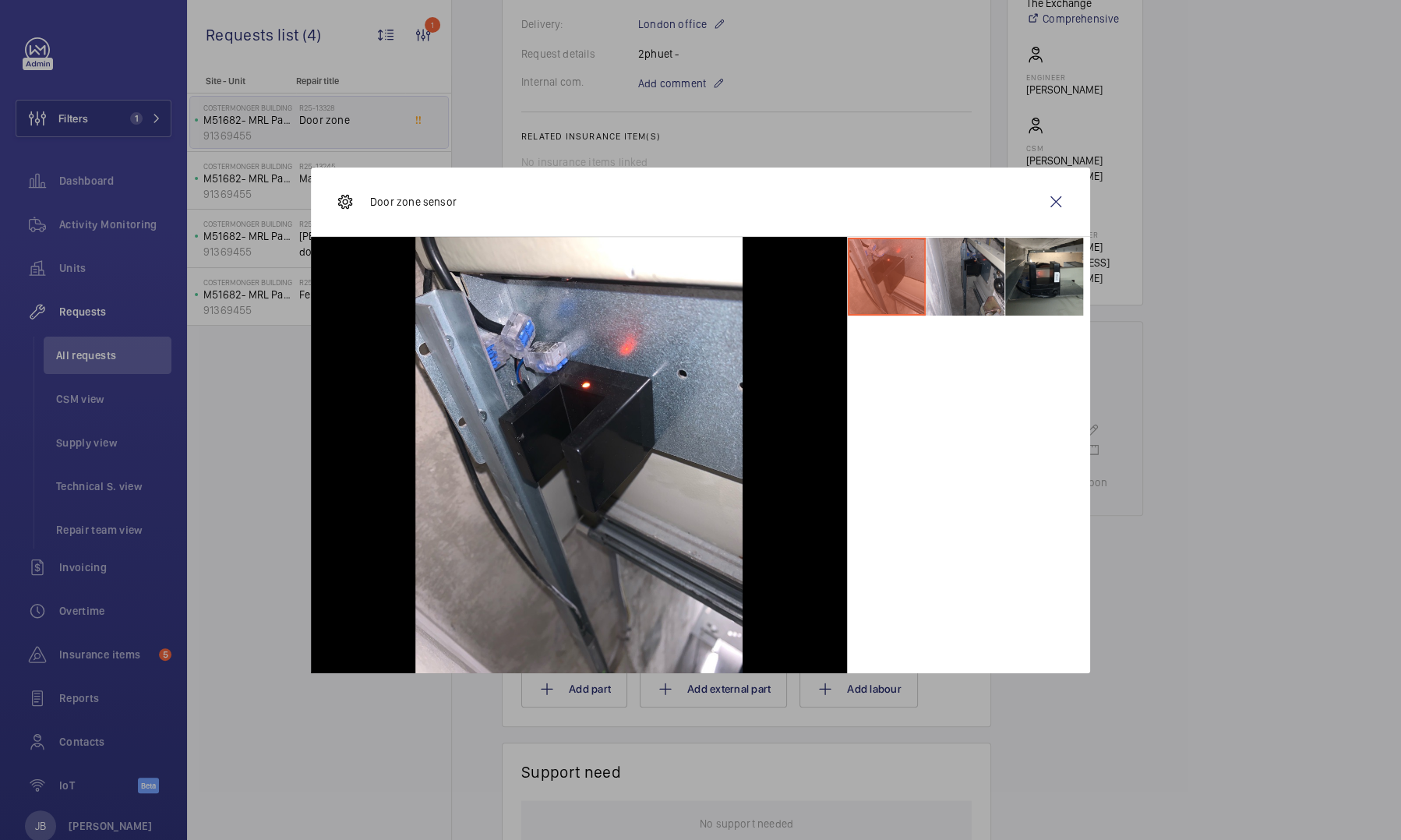
click at [746, 280] on li at bounding box center [964, 276] width 78 height 78
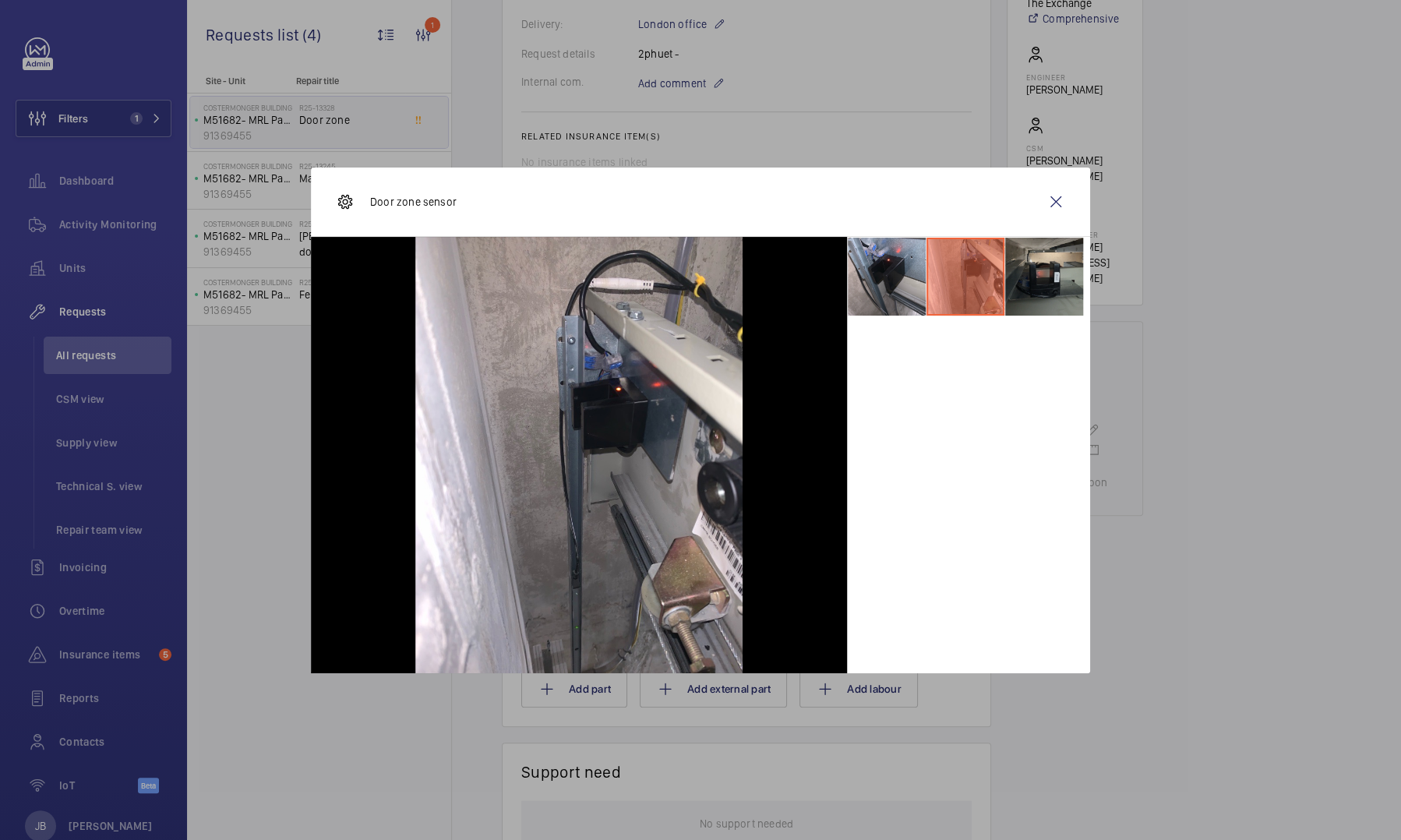
click at [746, 282] on li at bounding box center [1043, 276] width 78 height 78
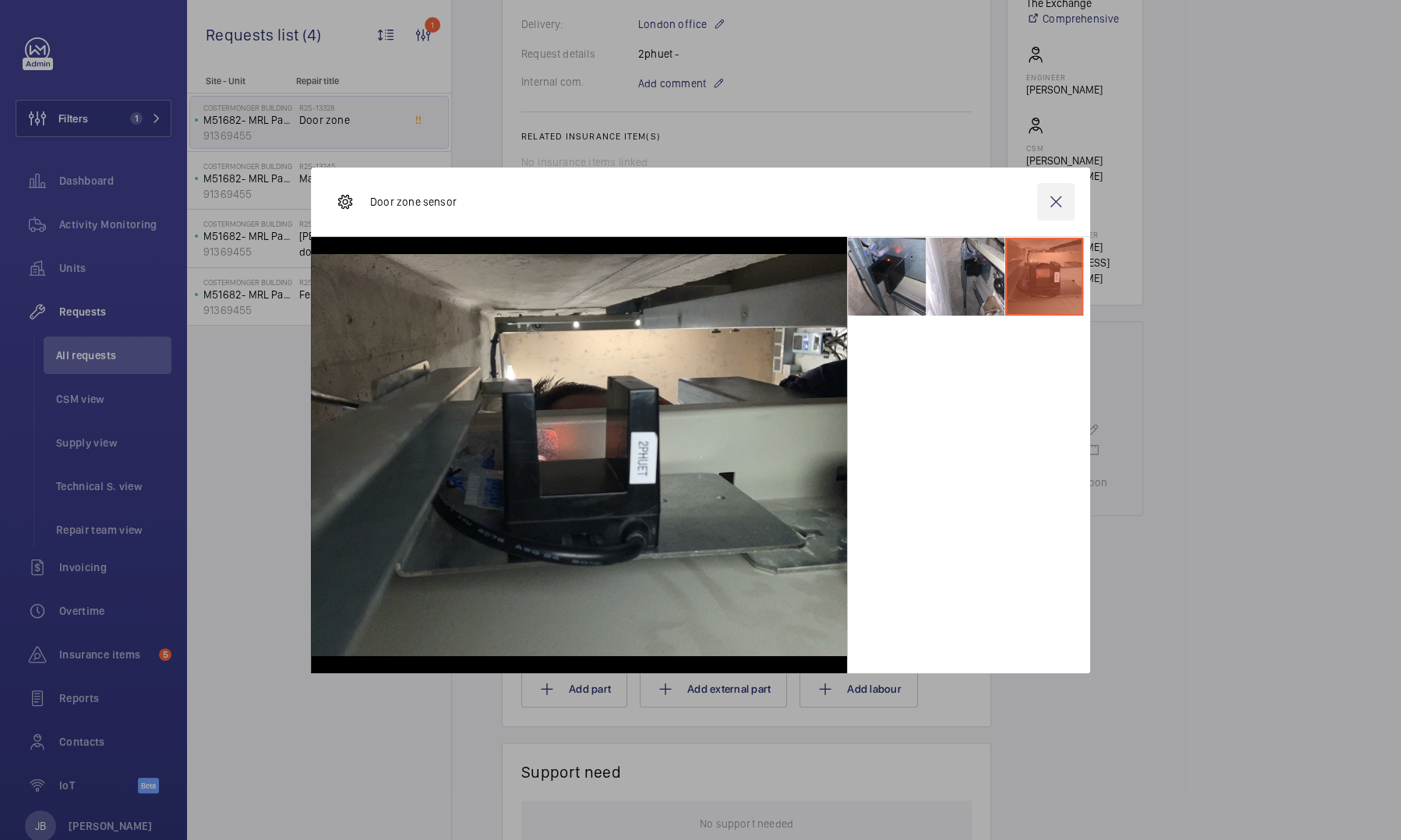
click at [746, 202] on wm-front-icon-button at bounding box center [1055, 201] width 38 height 38
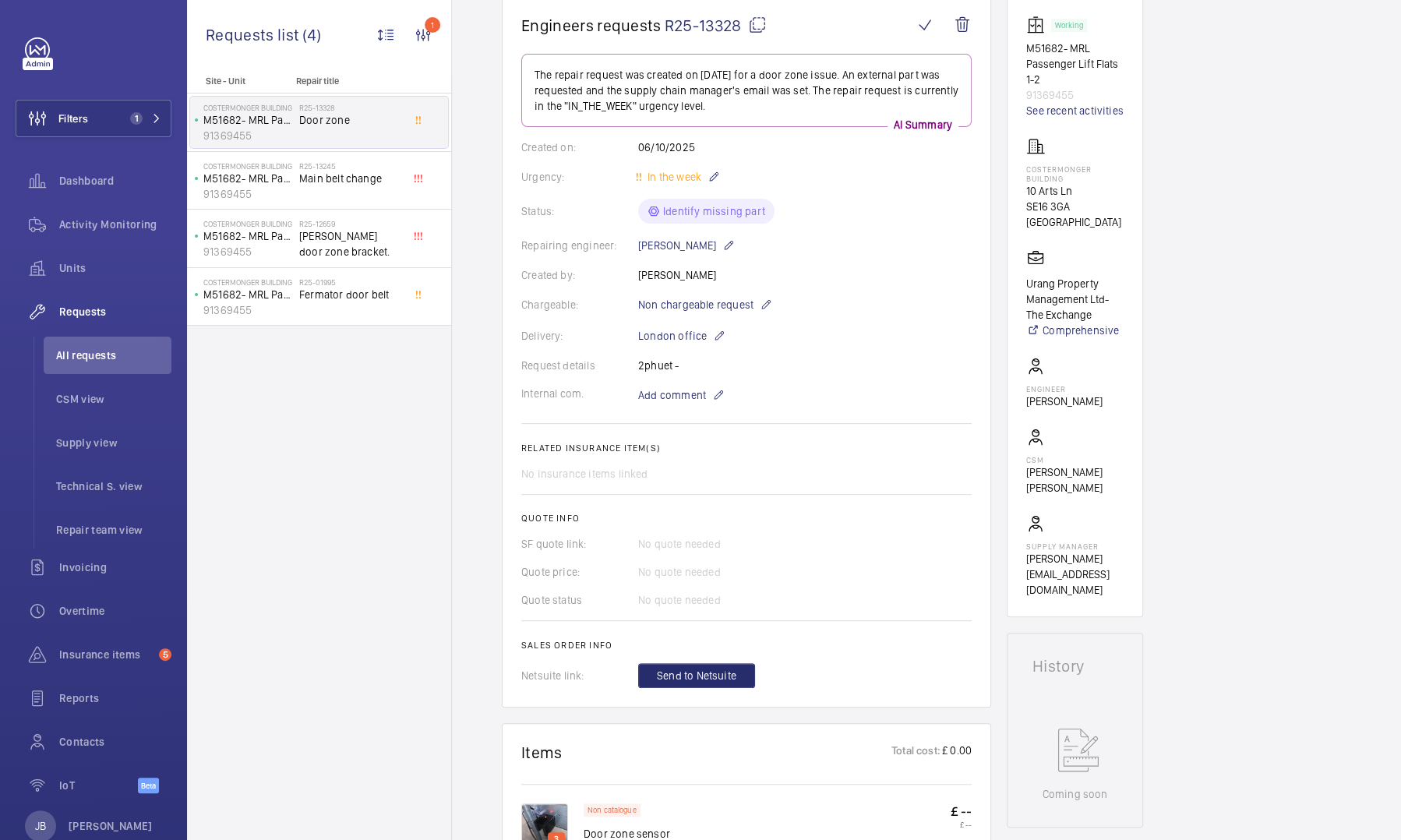
scroll to position [545, 0]
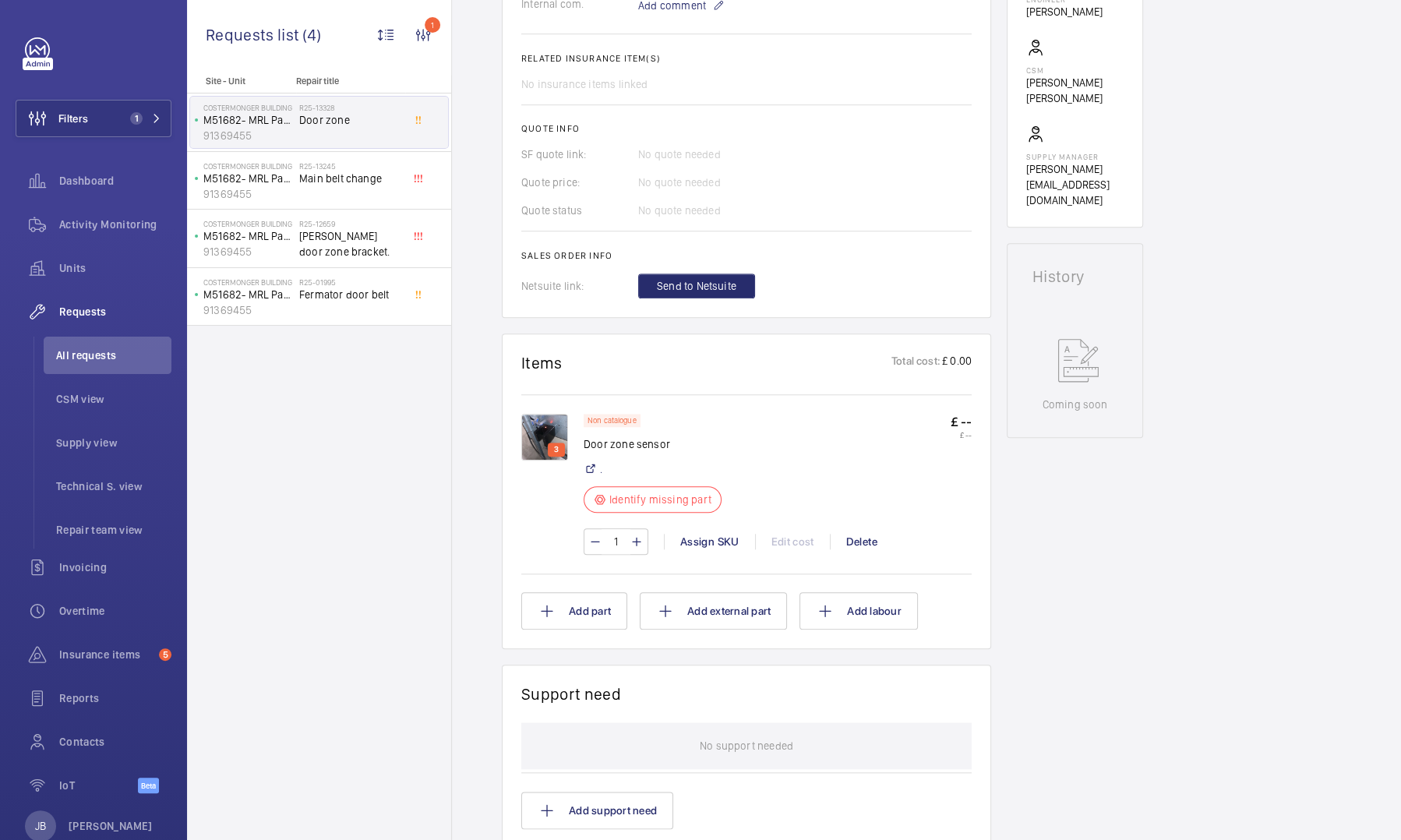
click at [536, 385] on img at bounding box center [544, 437] width 46 height 46
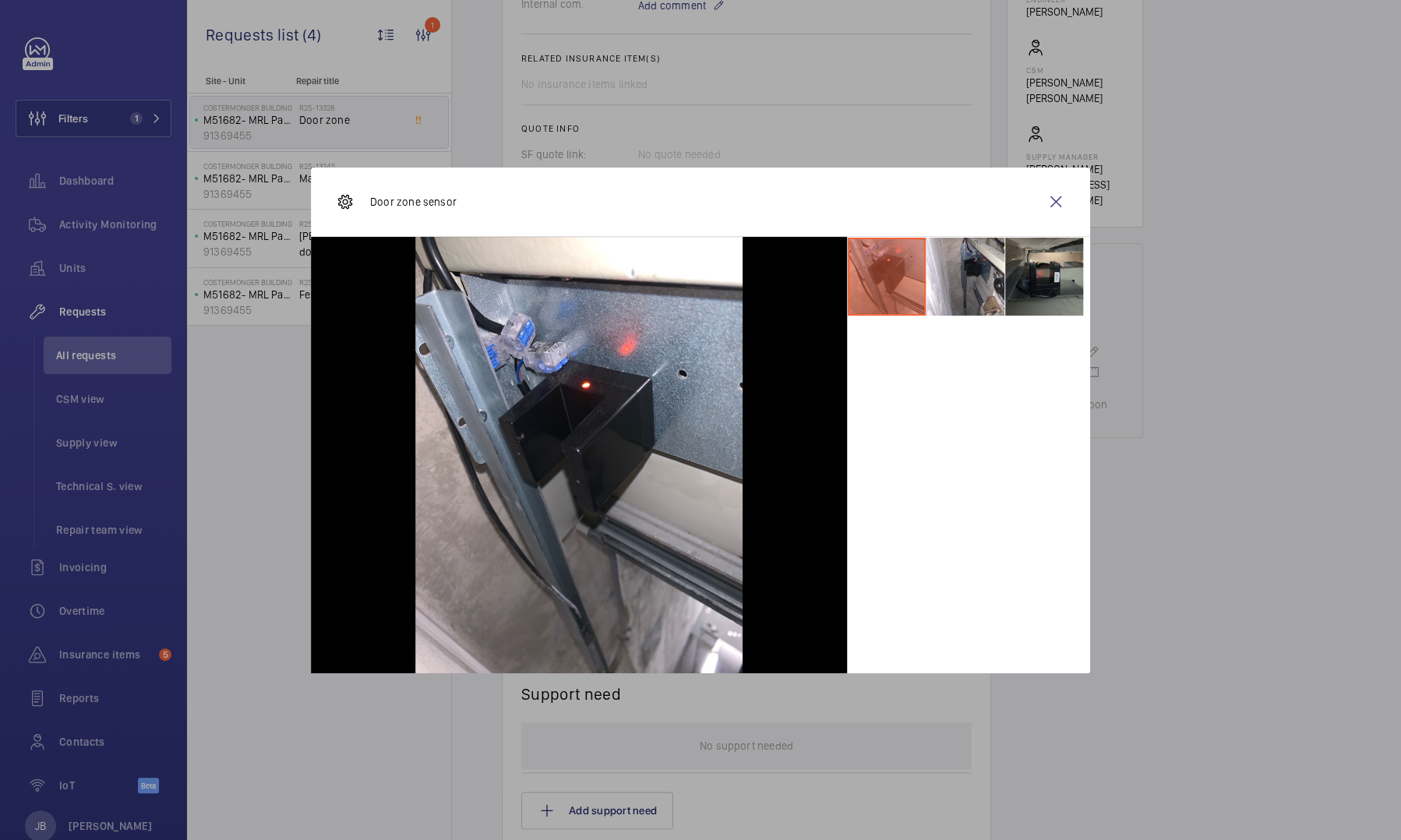
click at [746, 288] on li at bounding box center [1043, 276] width 78 height 78
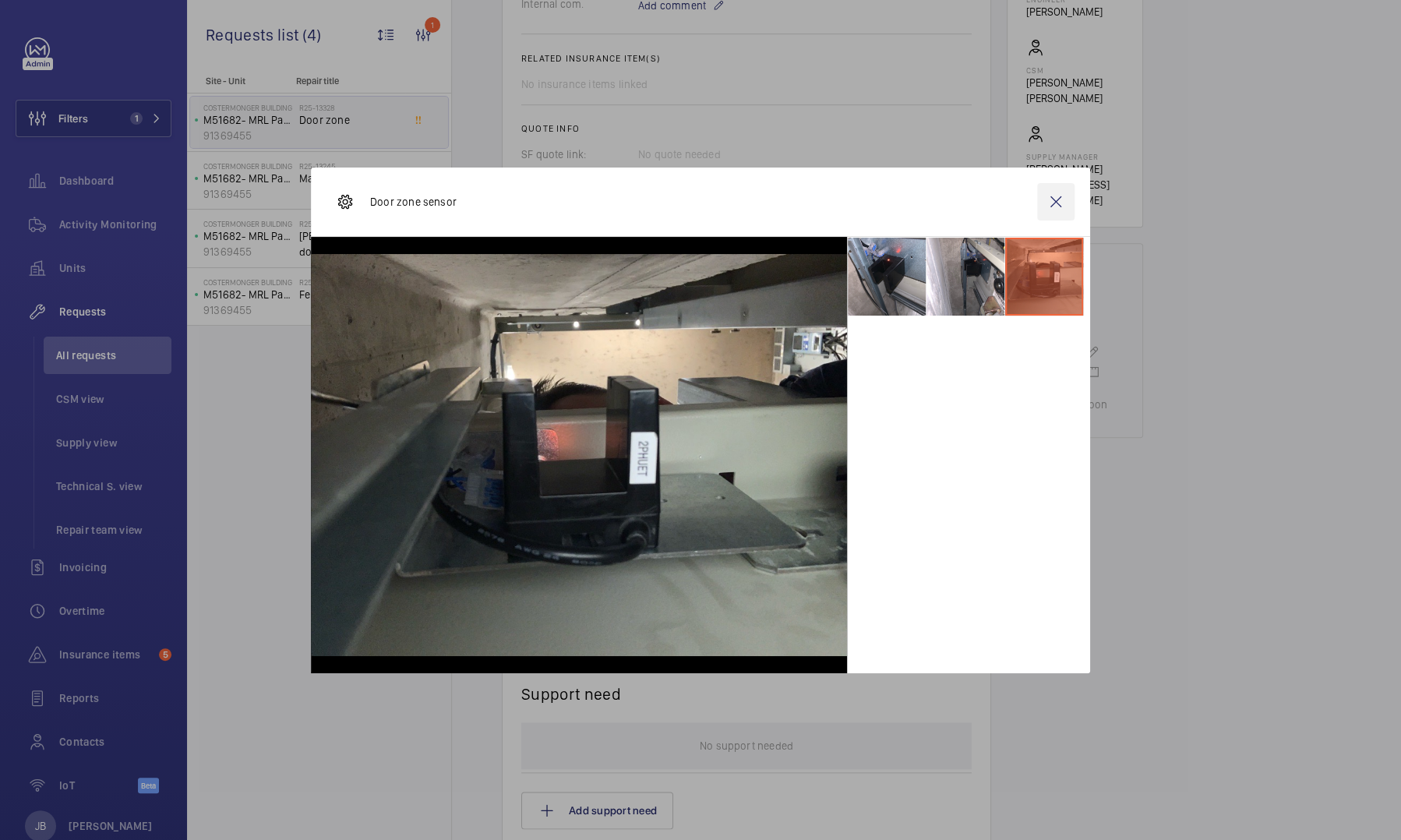
click at [746, 206] on wm-front-icon-button at bounding box center [1055, 201] width 38 height 38
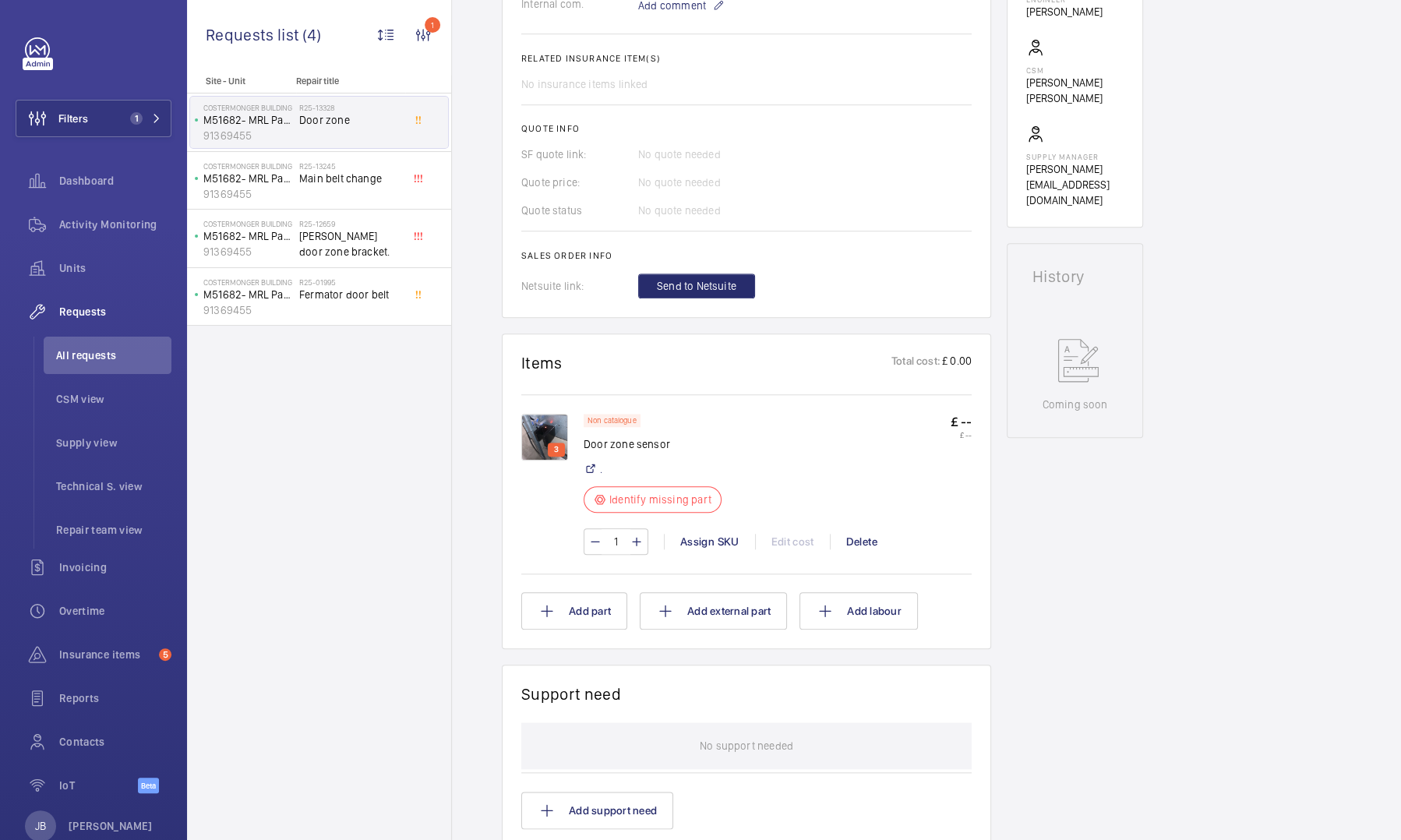
click at [550, 385] on img at bounding box center [544, 437] width 46 height 46
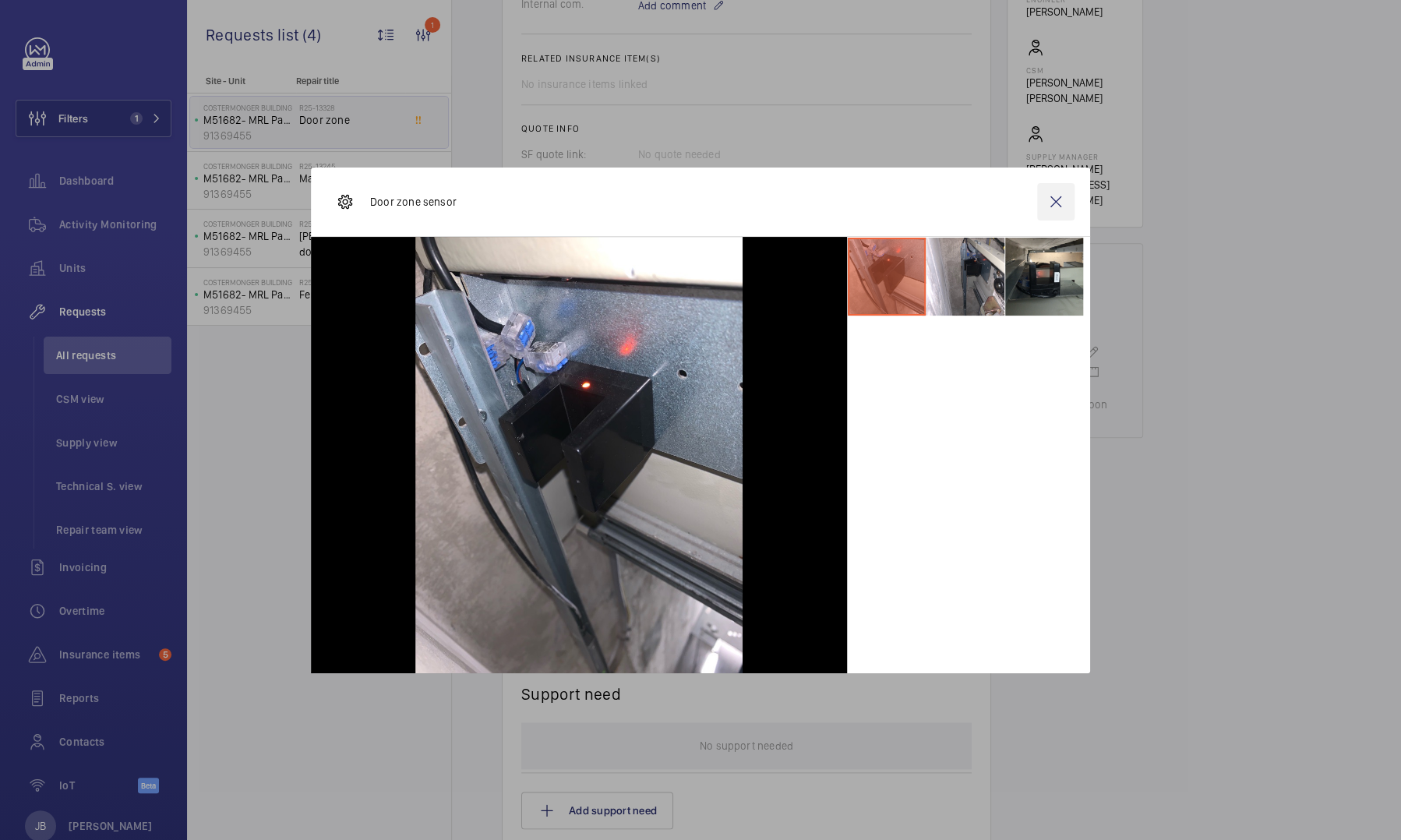
click at [746, 201] on wm-front-icon-button at bounding box center [1055, 201] width 38 height 38
click at [85, 120] on span "Filters" at bounding box center [74, 118] width 30 height 16
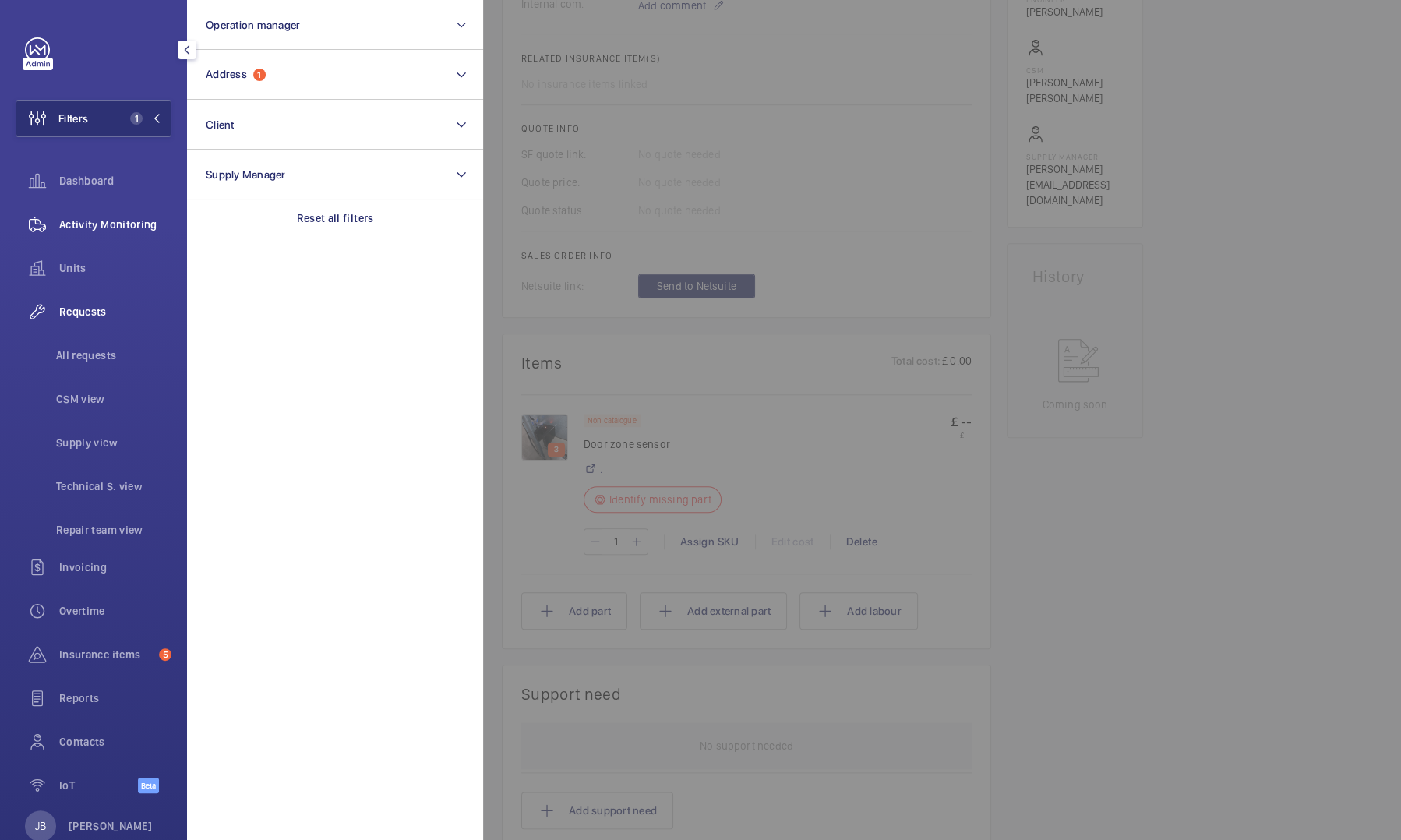
click at [90, 216] on div "Activity Monitoring" at bounding box center [94, 224] width 156 height 38
click at [94, 231] on span "Activity Monitoring" at bounding box center [116, 224] width 112 height 16
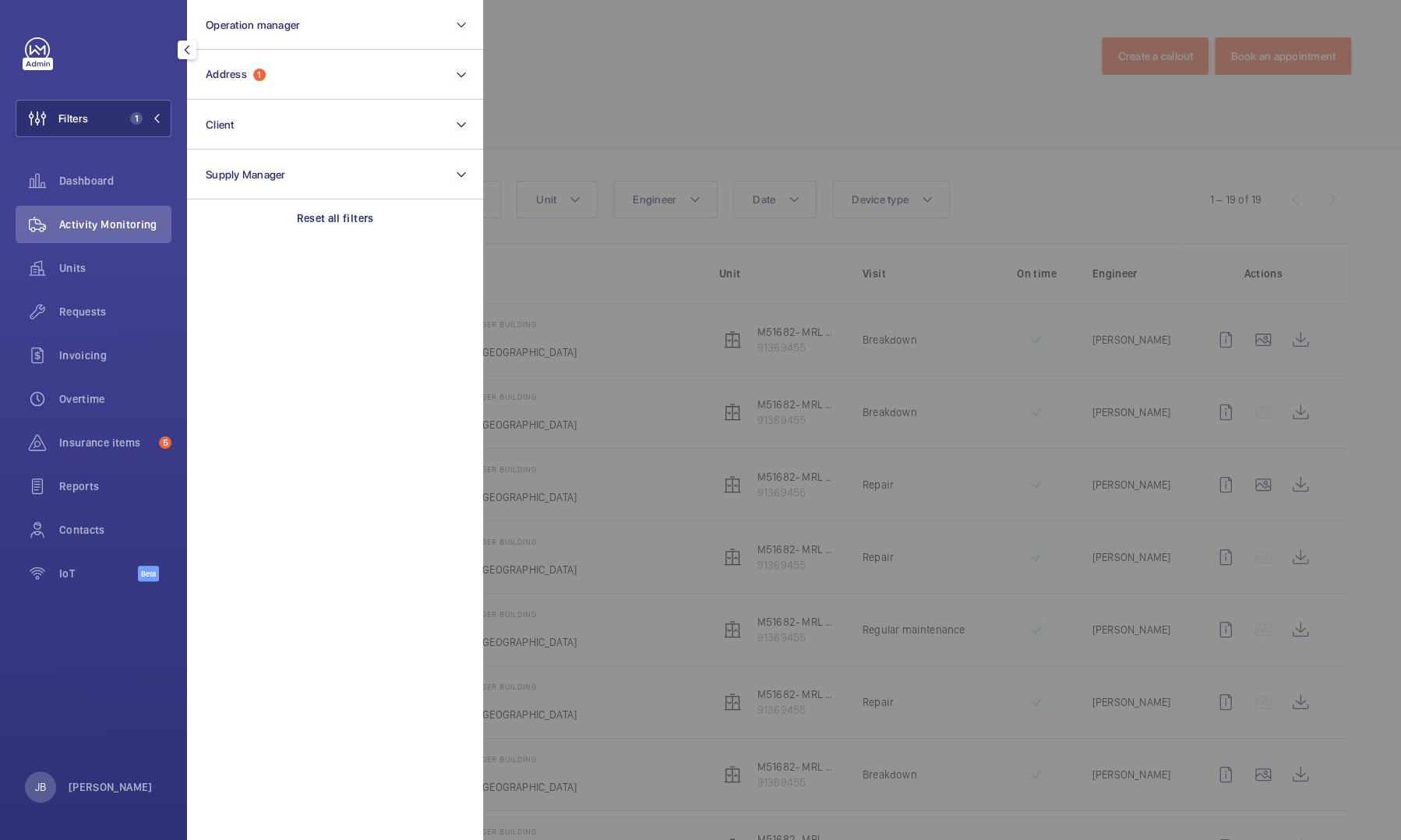
click at [567, 67] on div at bounding box center [1183, 420] width 1401 height 840
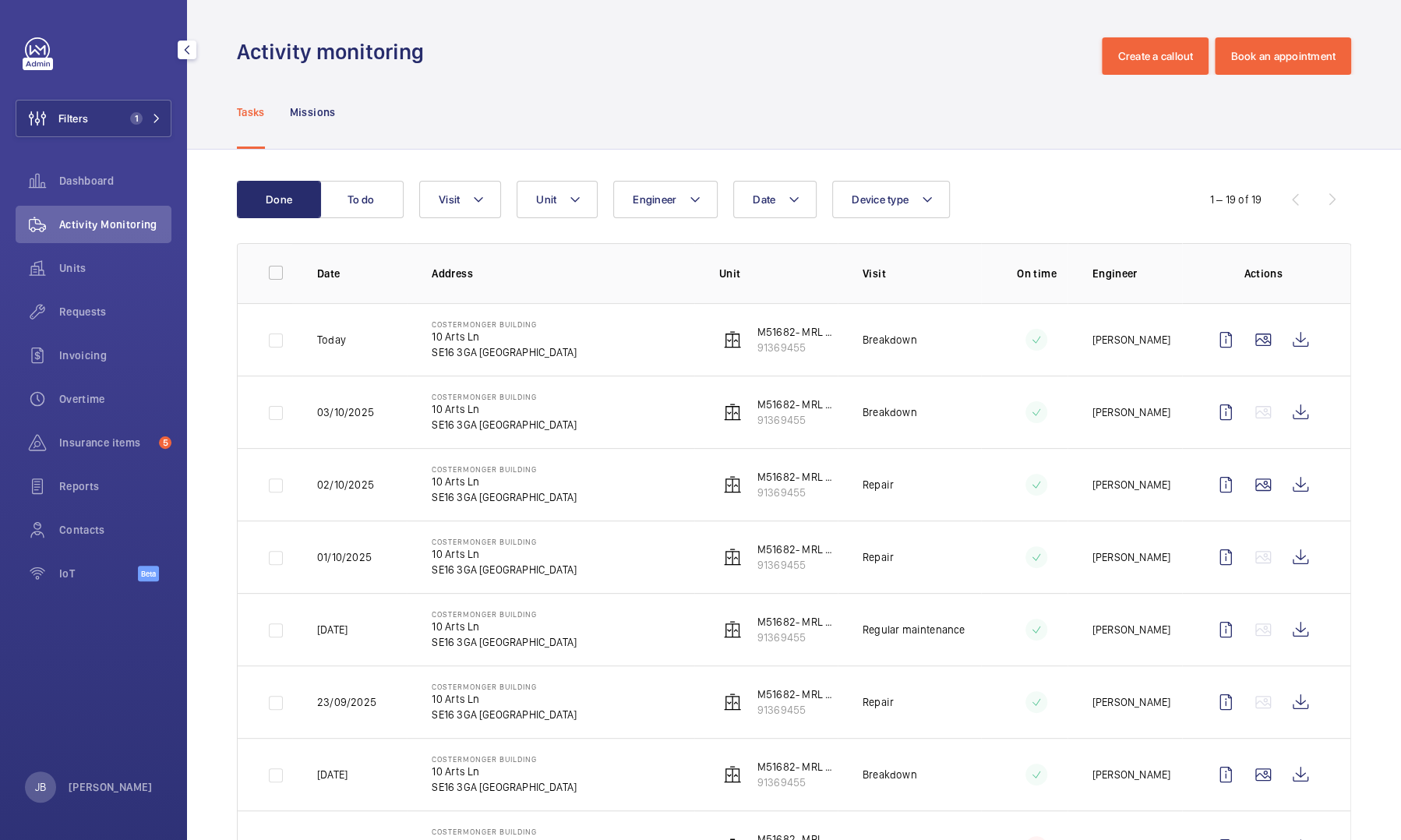
click at [99, 140] on div "Filters 1 Dashboard Activity Monitoring Units Requests Invoicing Overtime Insur…" at bounding box center [94, 318] width 156 height 561
click at [125, 117] on span "1" at bounding box center [133, 118] width 18 height 12
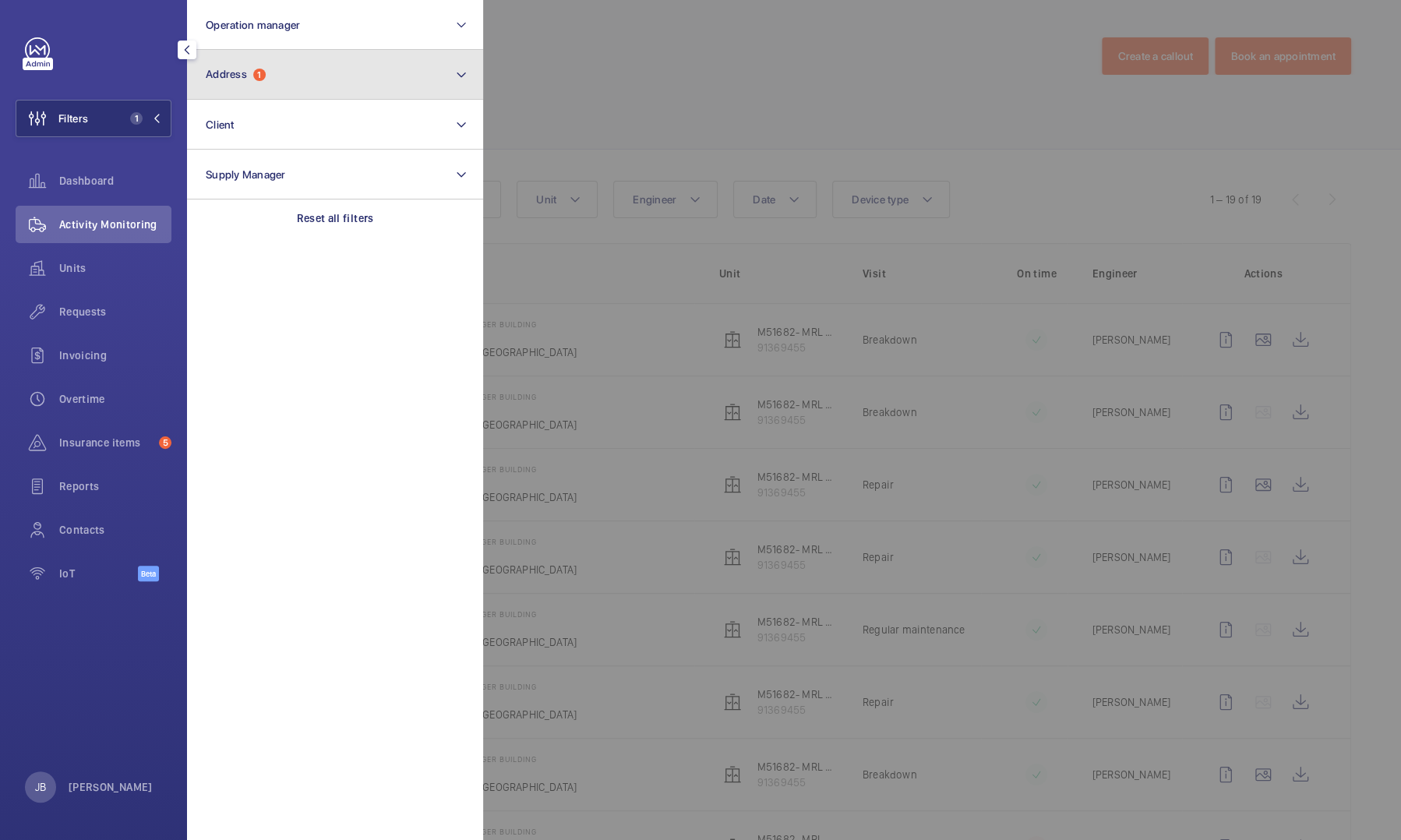
click at [294, 74] on button "Address 1" at bounding box center [335, 74] width 296 height 50
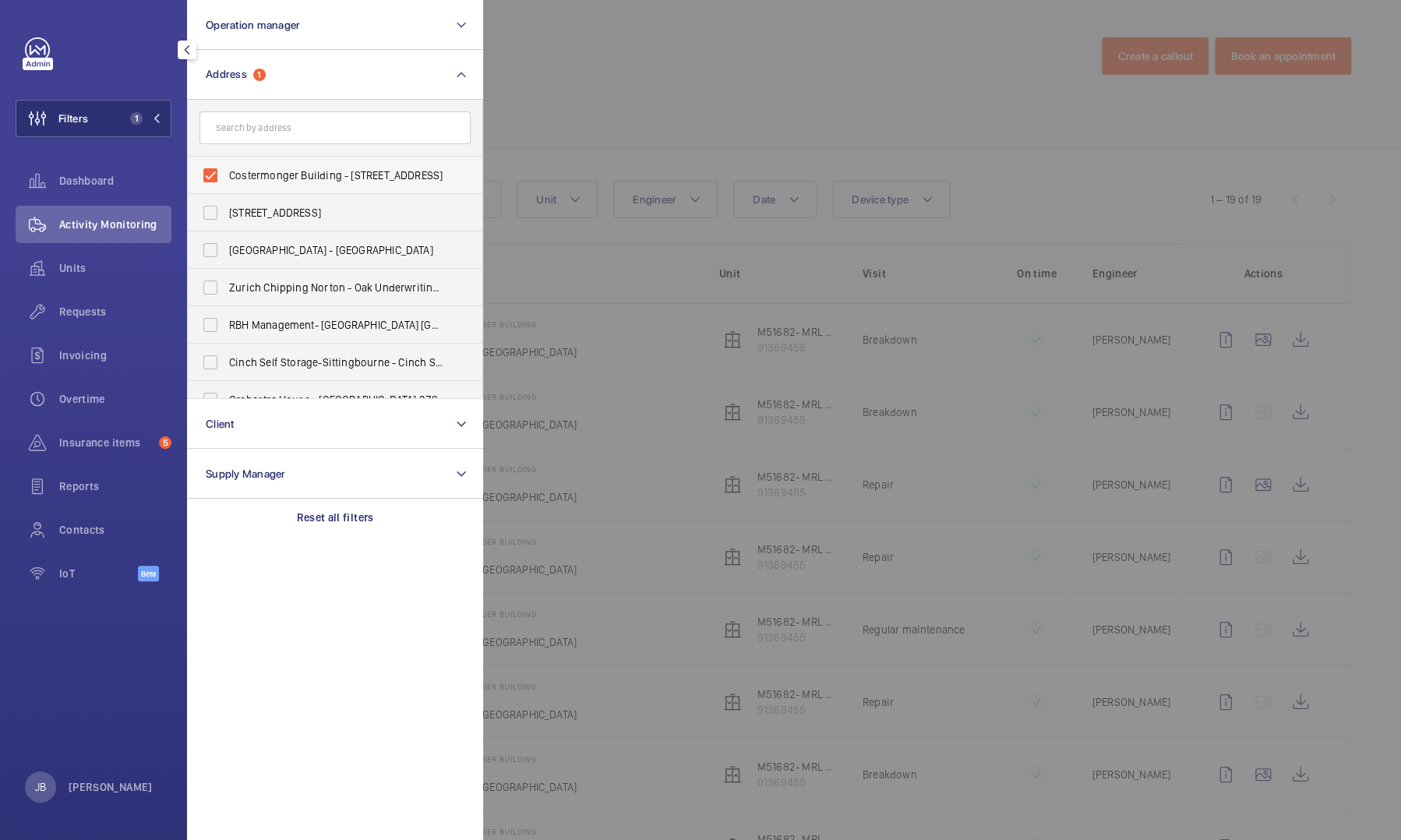
click at [229, 167] on label "Costermonger Building - [STREET_ADDRESS]" at bounding box center [324, 175] width 271 height 38
click at [226, 167] on input "Costermonger Building - [STREET_ADDRESS]" at bounding box center [211, 175] width 32 height 32
checkbox input "false"
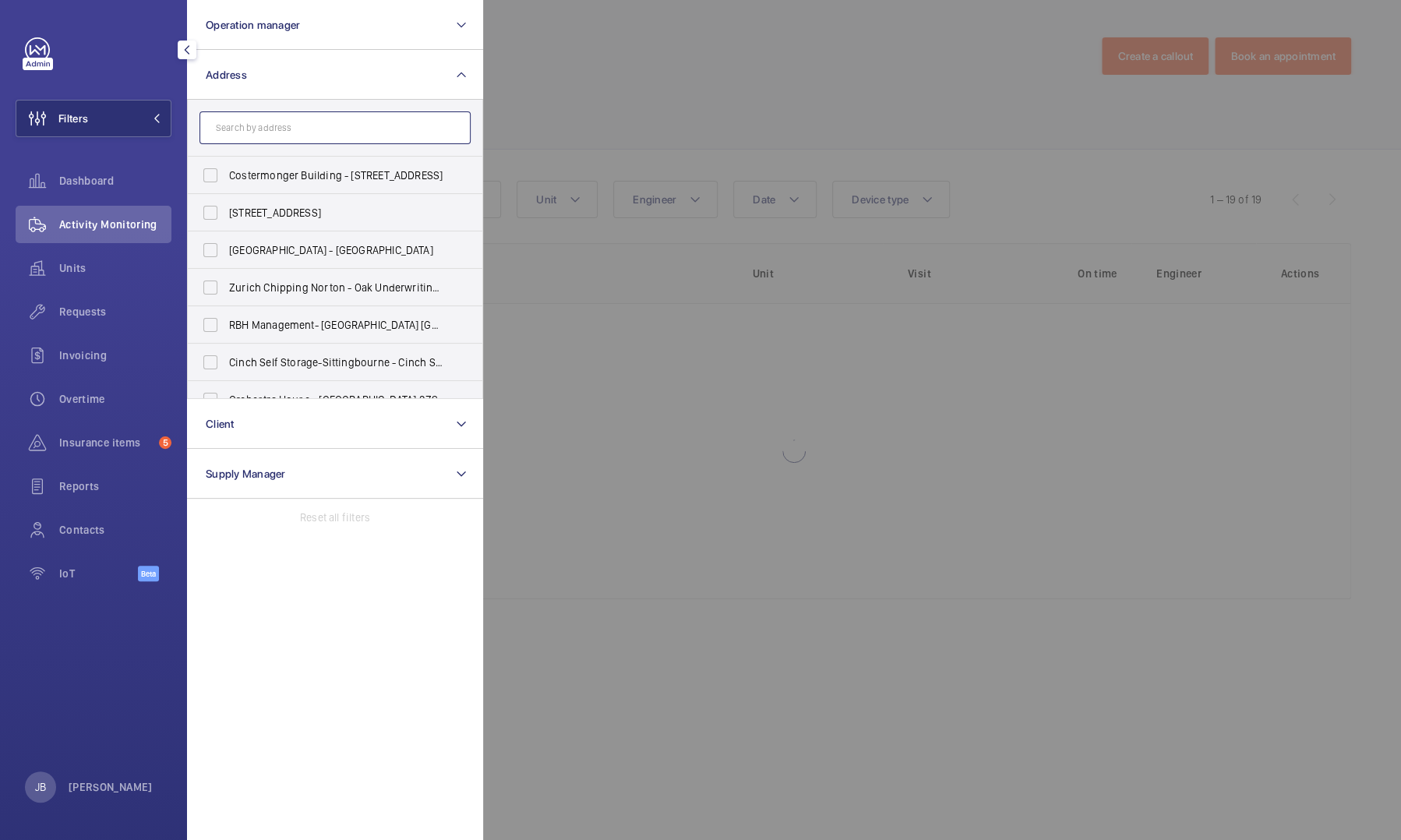
click at [266, 126] on input "text" at bounding box center [335, 127] width 271 height 32
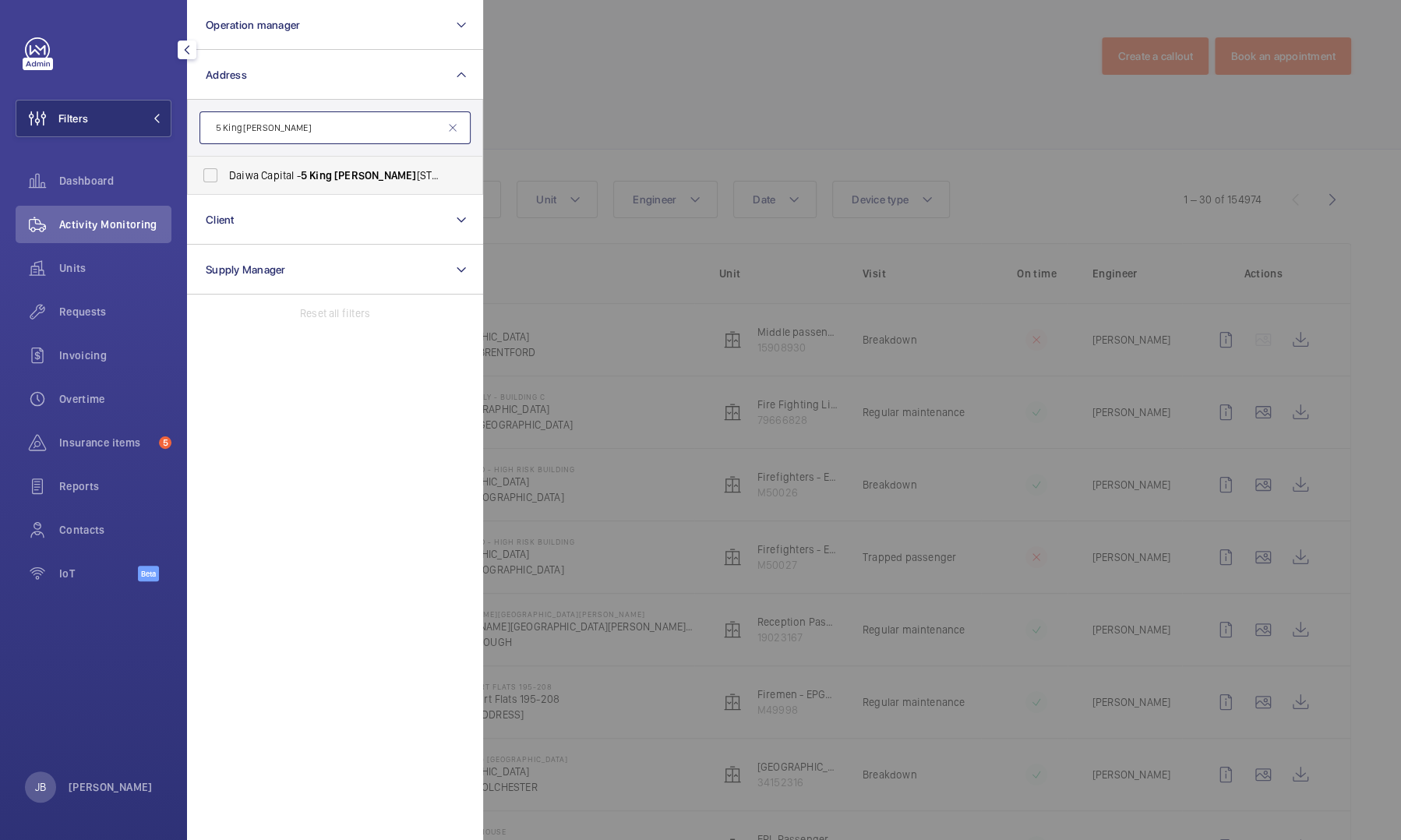
type input "5 King [PERSON_NAME]"
click at [277, 174] on span "Daiwa Capital - [STREET_ADDRESS][PERSON_NAME]" at bounding box center [336, 175] width 214 height 16
click at [226, 174] on input "Daiwa Capital - [STREET_ADDRESS][PERSON_NAME]" at bounding box center [211, 175] width 32 height 32
checkbox input "true"
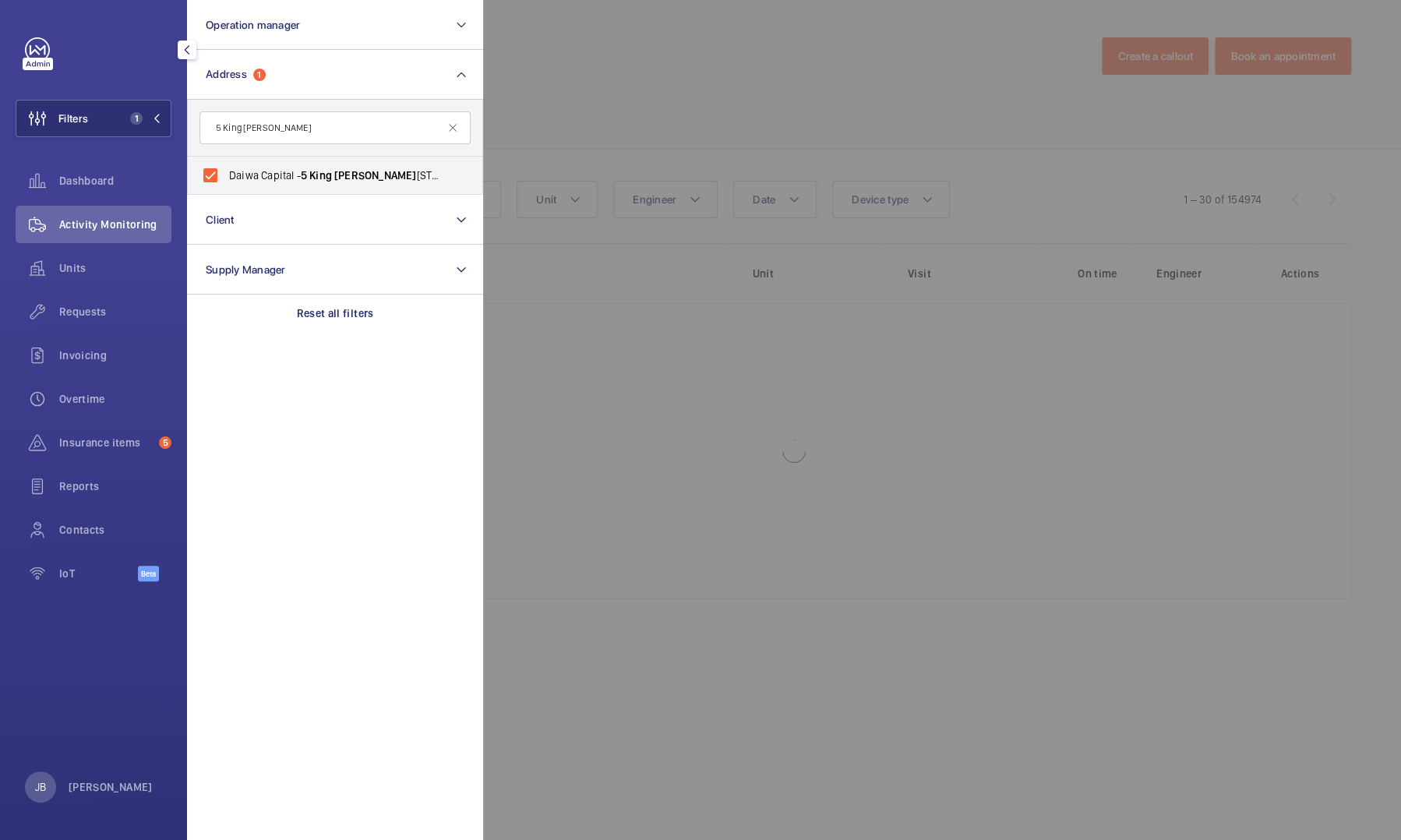
click at [540, 113] on div at bounding box center [1183, 420] width 1401 height 840
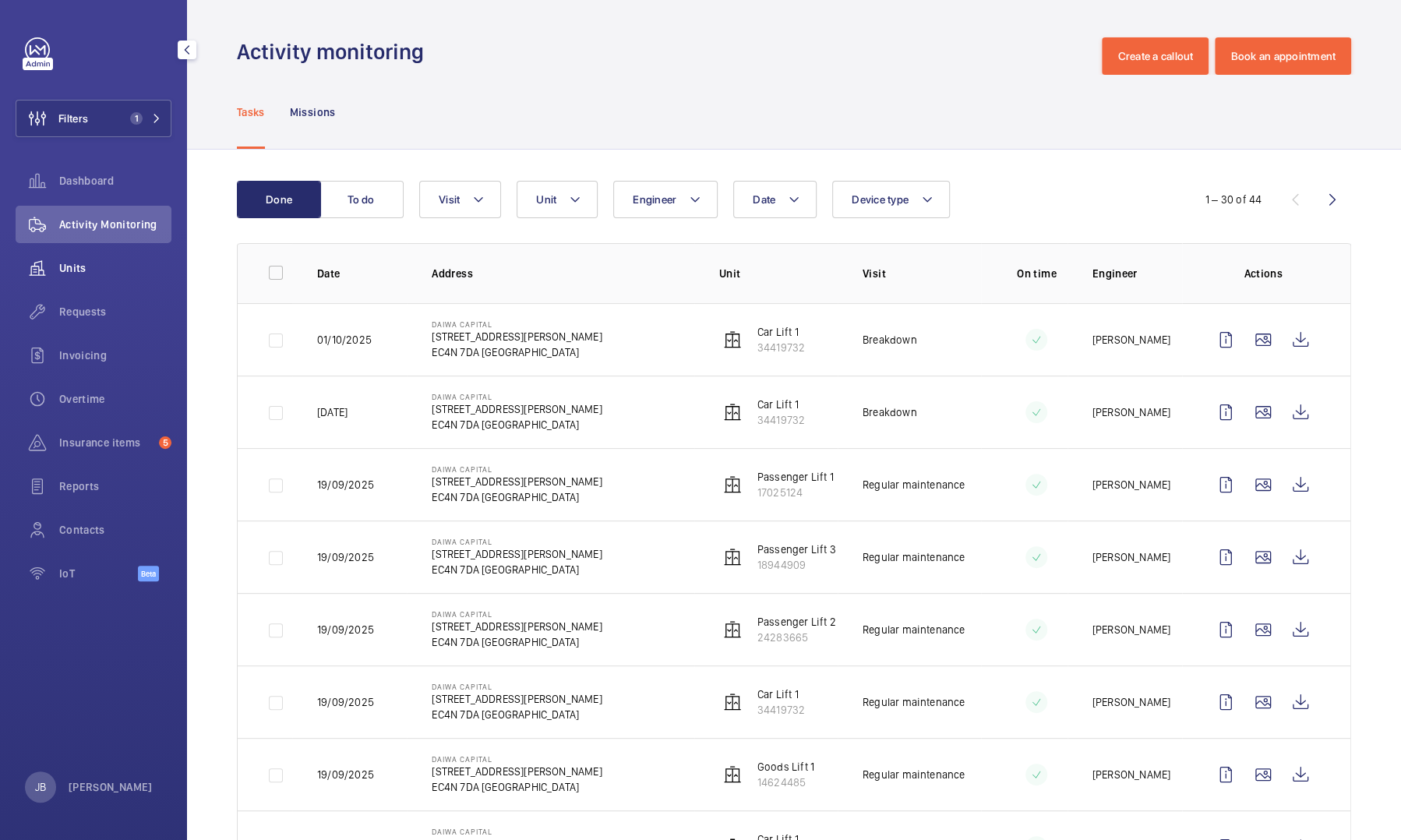
click at [85, 268] on span "Units" at bounding box center [116, 268] width 112 height 16
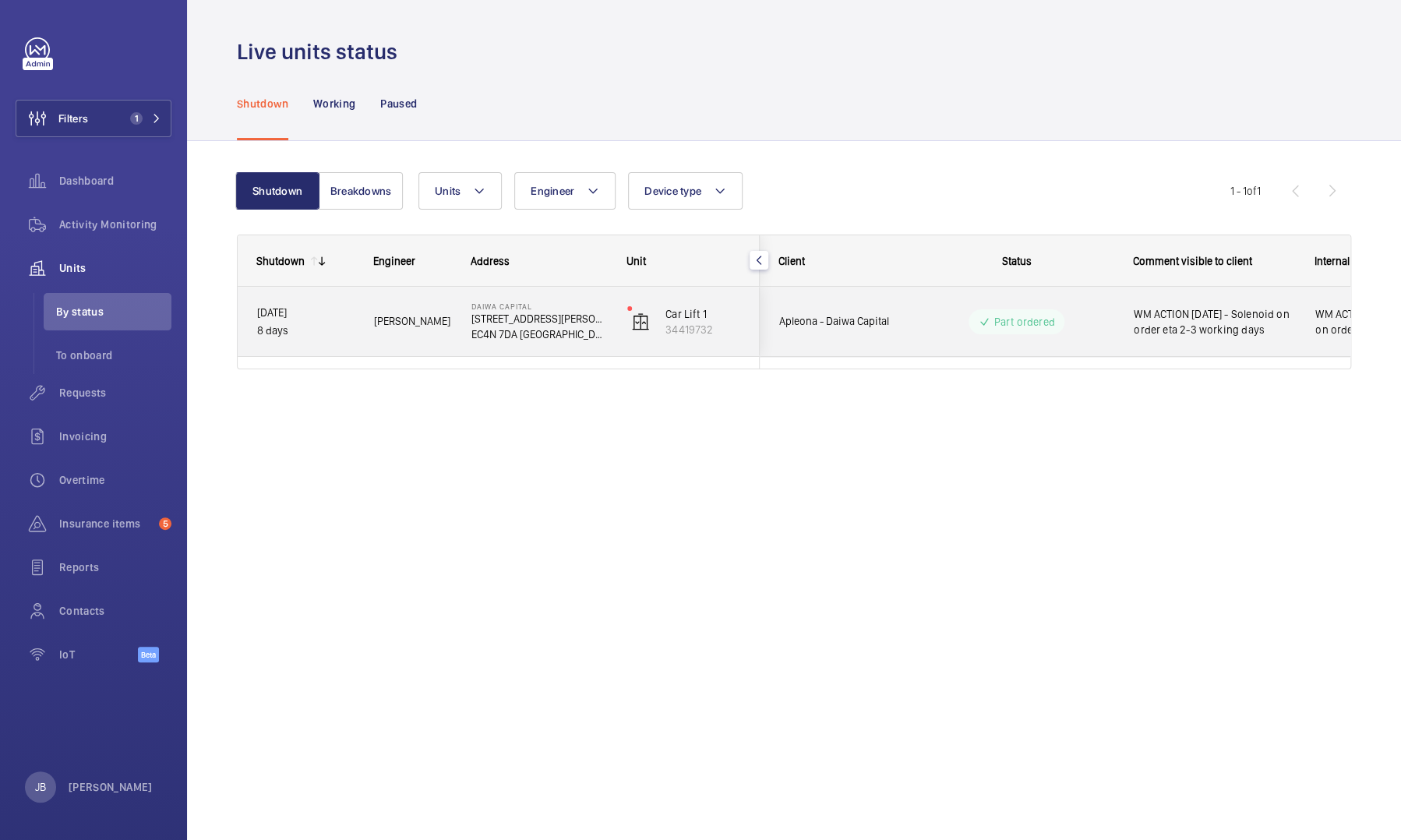
click at [746, 332] on span "WM ACTION [DATE] - Solenoid on order eta 2-3 working days" at bounding box center [1214, 322] width 161 height 32
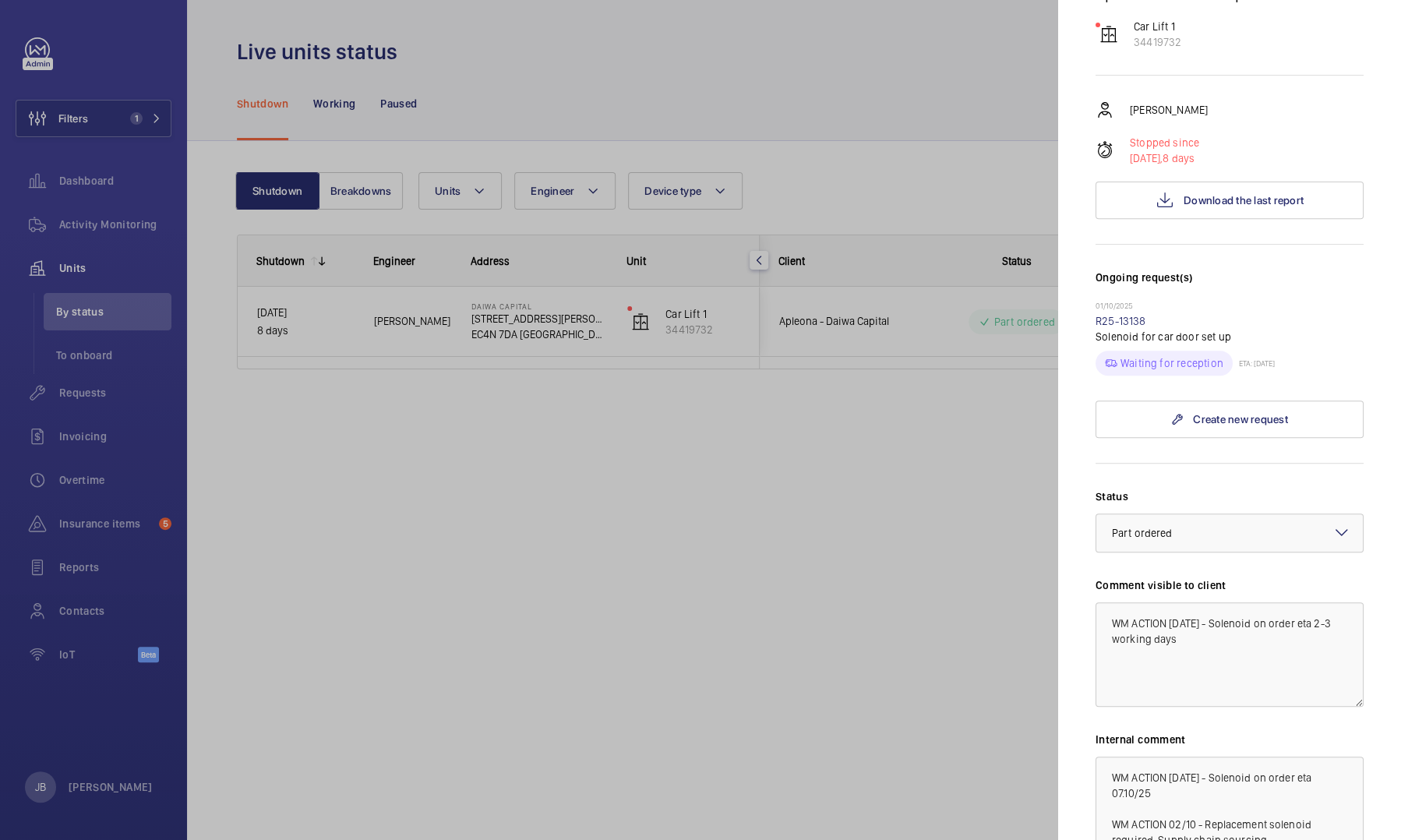
scroll to position [312, 0]
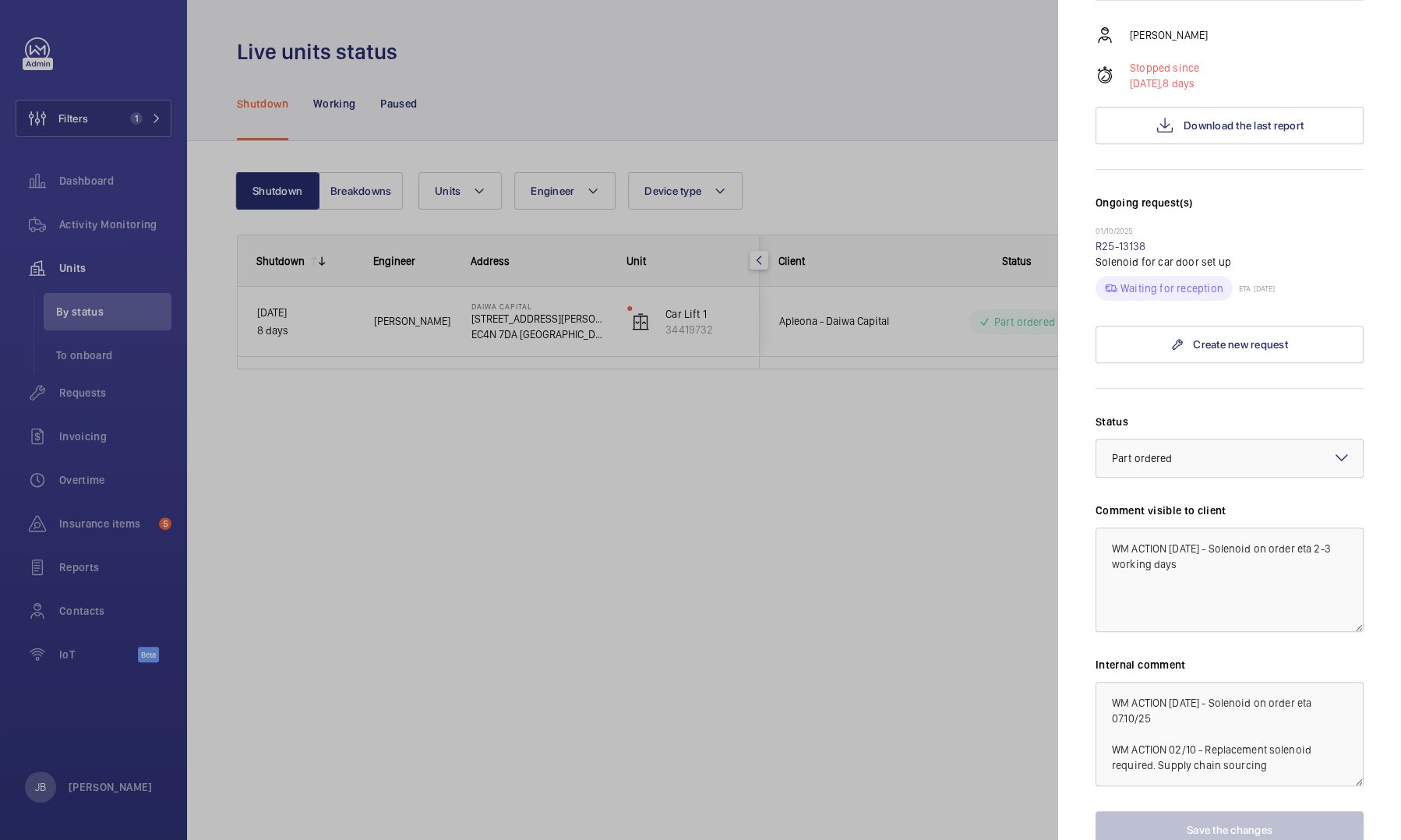
click at [529, 385] on div at bounding box center [700, 420] width 1401 height 840
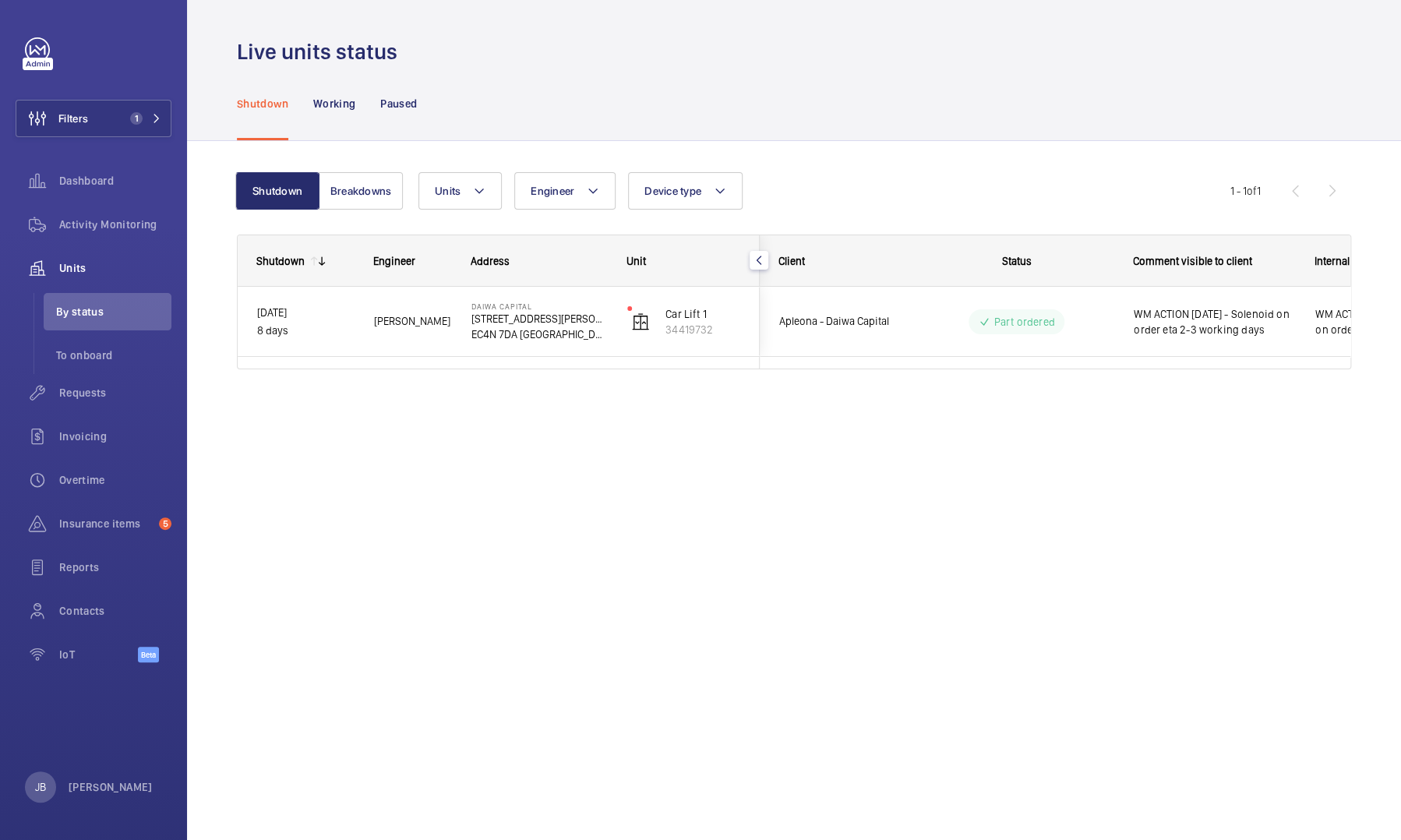
scroll to position [0, 0]
click at [88, 123] on button "Filters 1" at bounding box center [94, 118] width 156 height 38
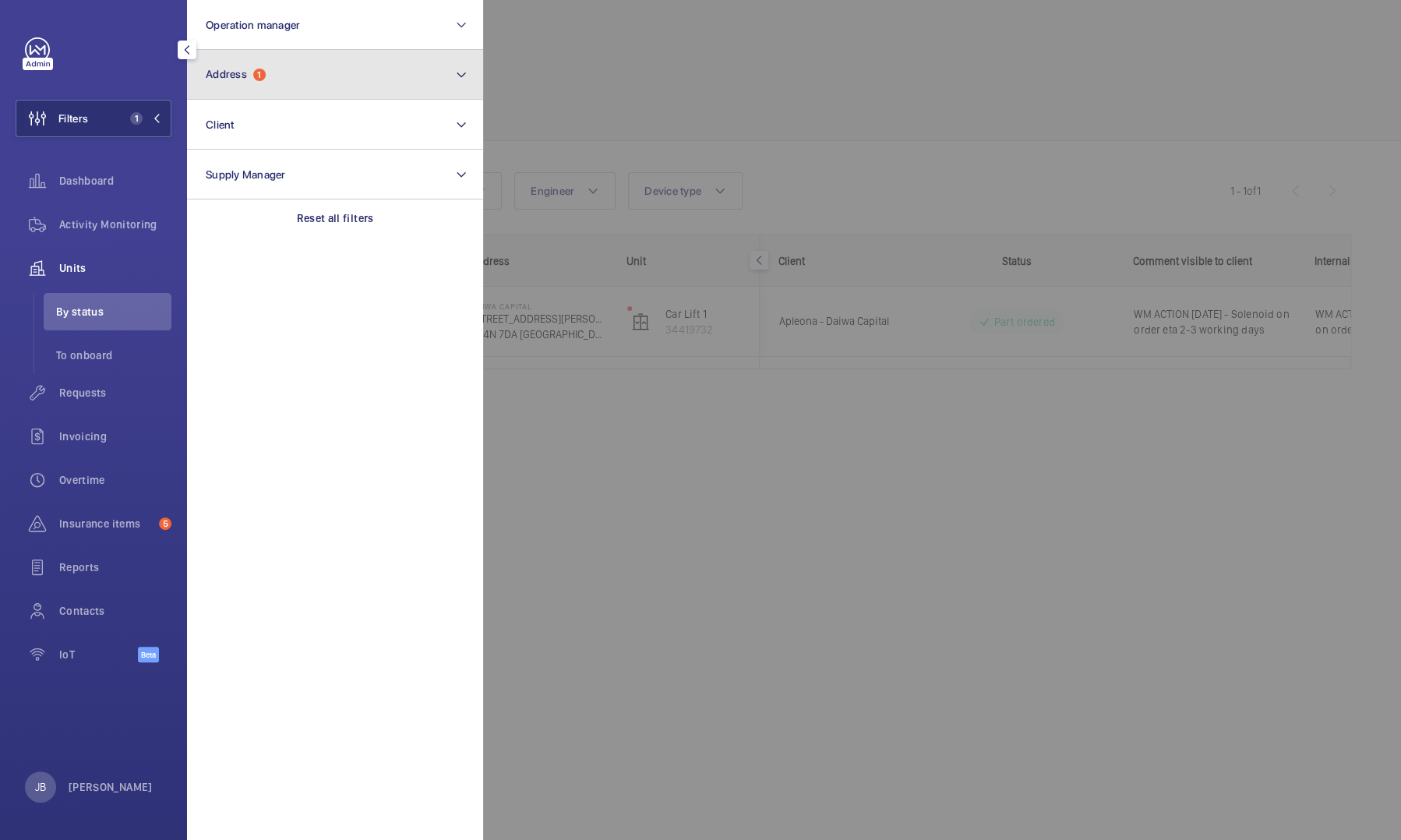
click at [306, 79] on button "Address 1" at bounding box center [335, 74] width 296 height 50
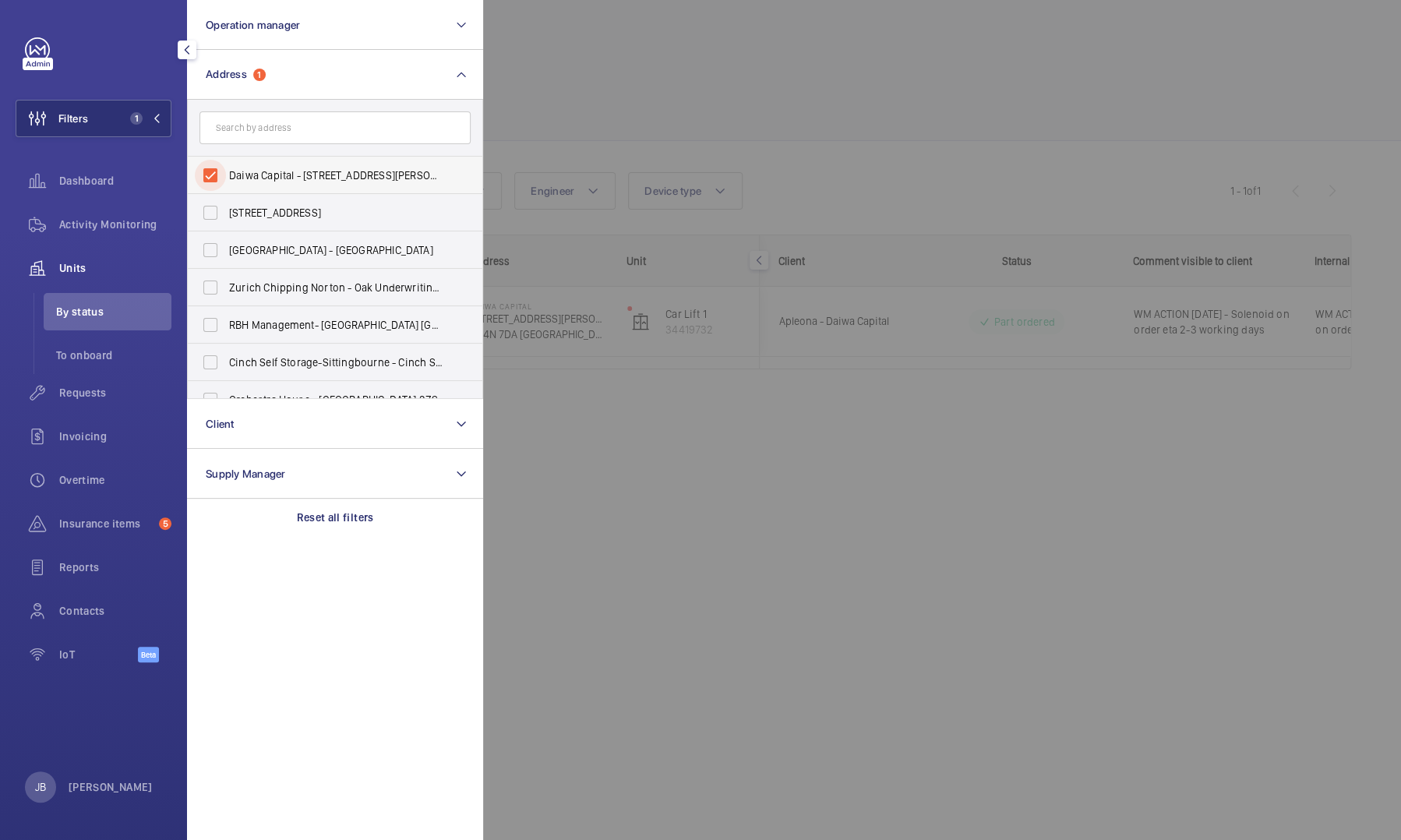
click at [218, 171] on input "Daiwa Capital - [STREET_ADDRESS][PERSON_NAME]" at bounding box center [211, 175] width 32 height 32
checkbox input "false"
click at [221, 137] on input "text" at bounding box center [335, 127] width 271 height 32
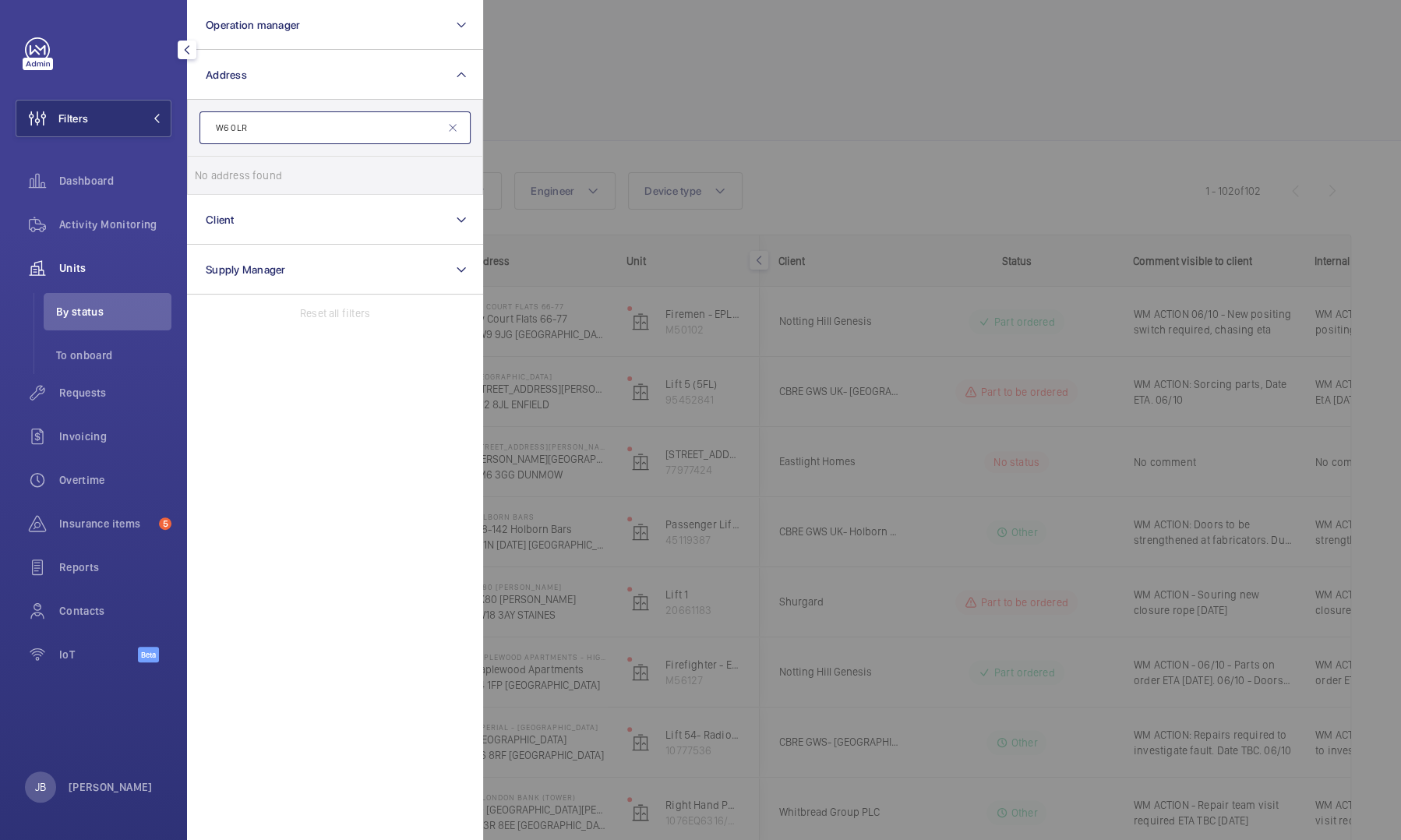
type input "W6 0LR"
